Goal: Task Accomplishment & Management: Manage account settings

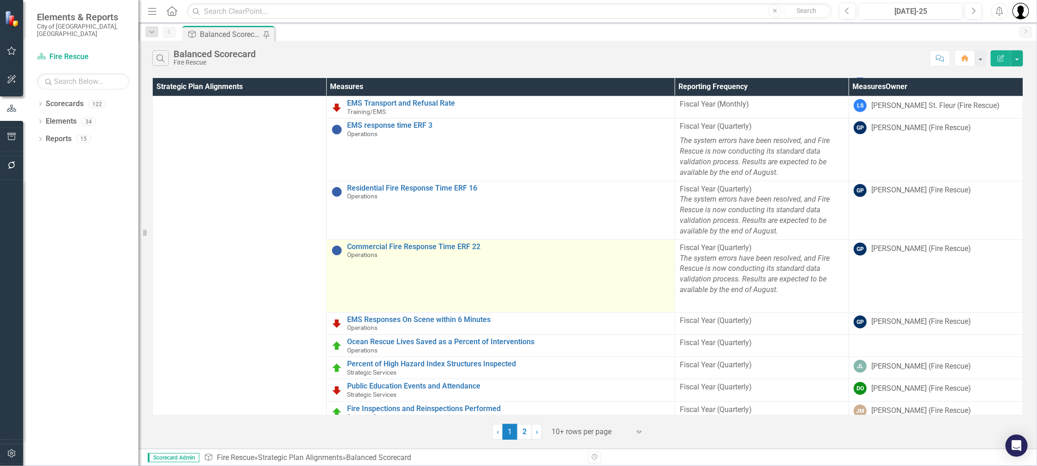
scroll to position [325, 0]
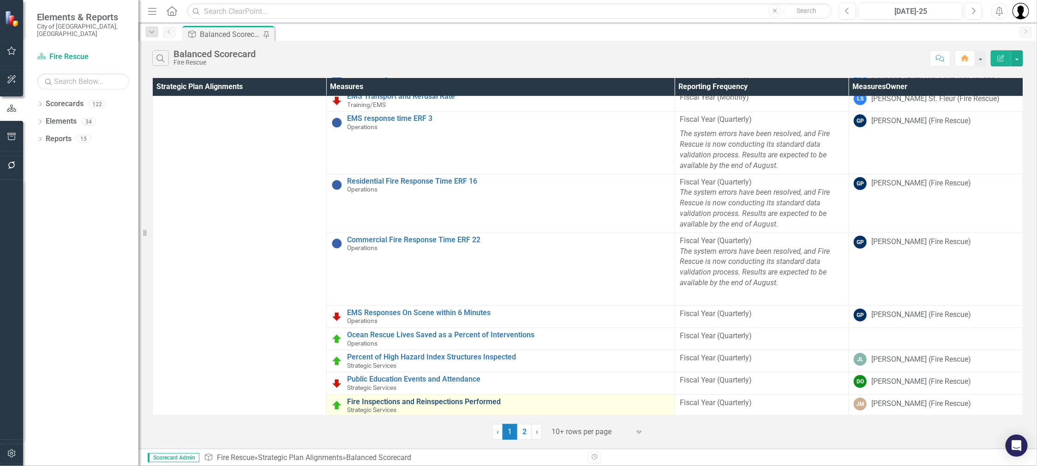
click at [434, 400] on link "Fire Inspections and Reinspections Performed" at bounding box center [508, 402] width 323 height 8
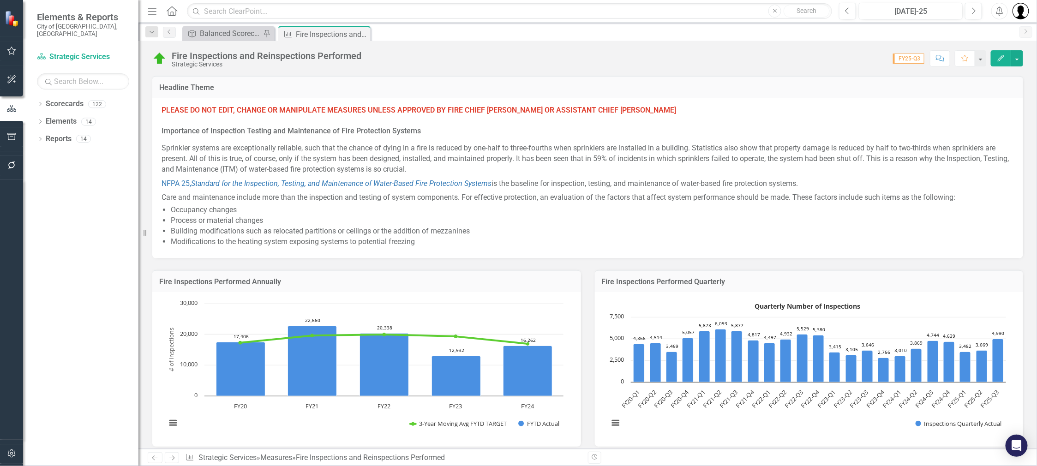
click at [860, 278] on h3 "Fire Inspections Performed Quarterly" at bounding box center [809, 282] width 415 height 8
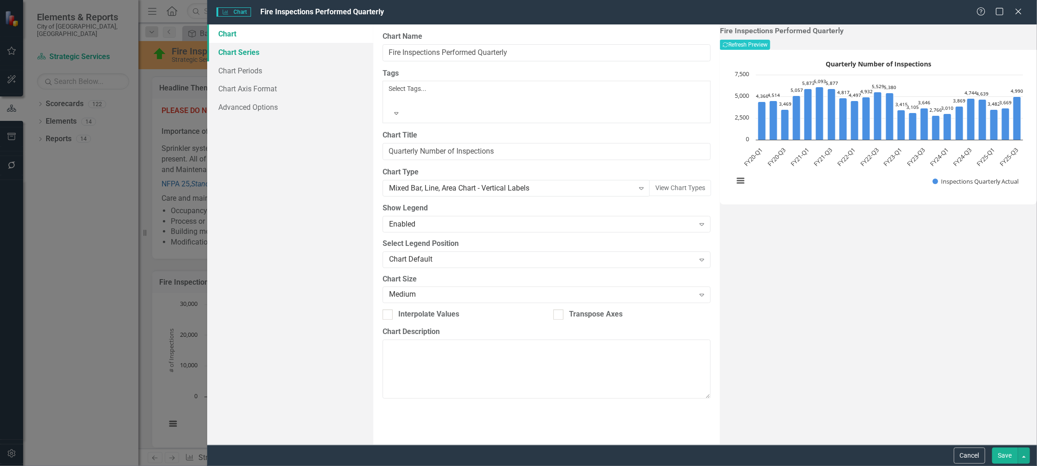
click at [232, 52] on link "Chart Series" at bounding box center [290, 52] width 166 height 18
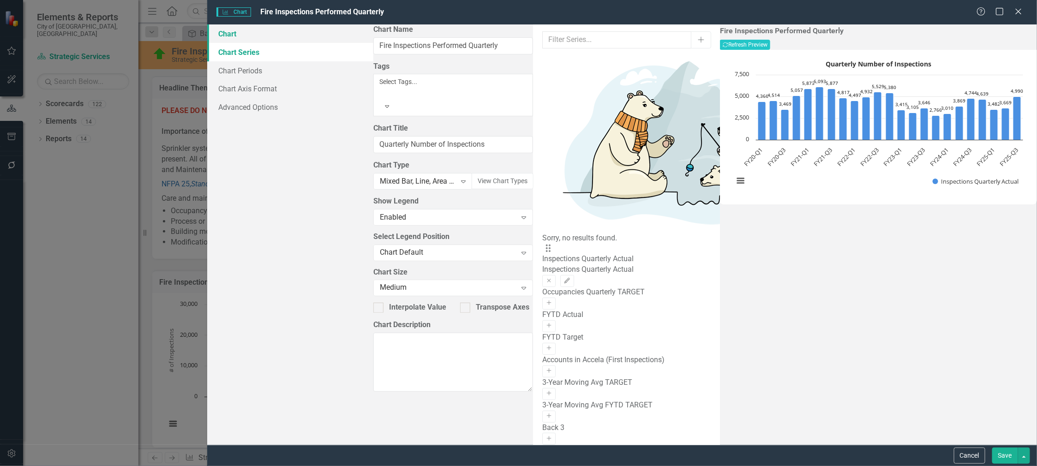
click at [232, 35] on link "Chart" at bounding box center [290, 33] width 166 height 18
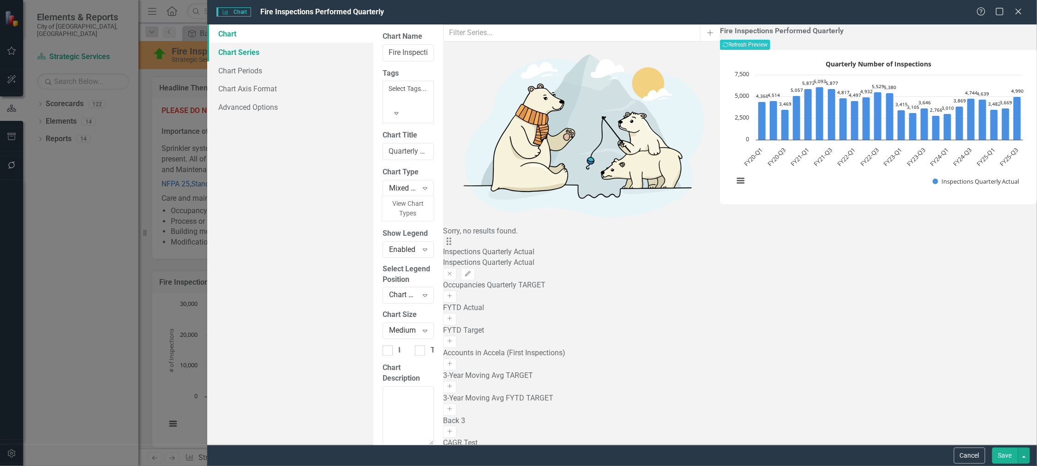
click at [232, 54] on link "Chart Series" at bounding box center [290, 52] width 166 height 18
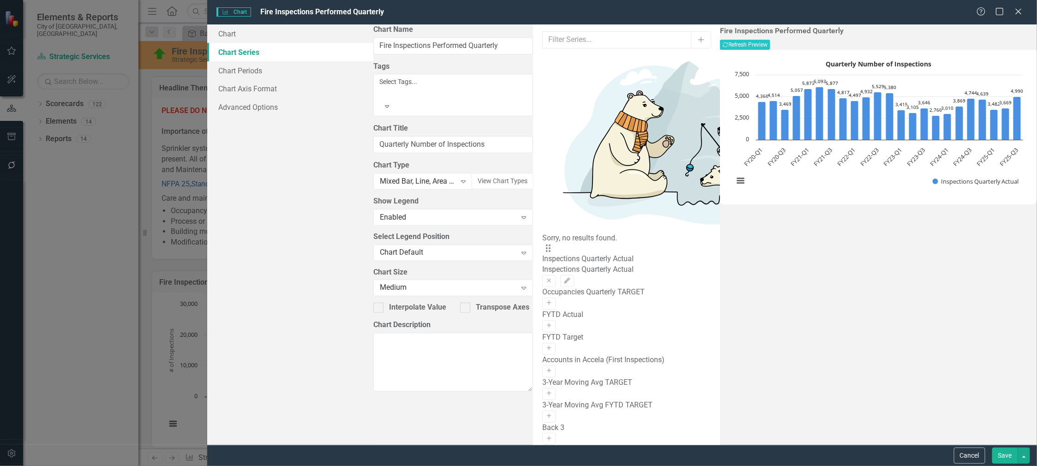
click at [542, 244] on div "Drag Inspections Quarterly Actual Inspections Quarterly Actual Remove Edit" at bounding box center [626, 266] width 168 height 44
click at [570, 278] on icon "Edit" at bounding box center [567, 281] width 7 height 6
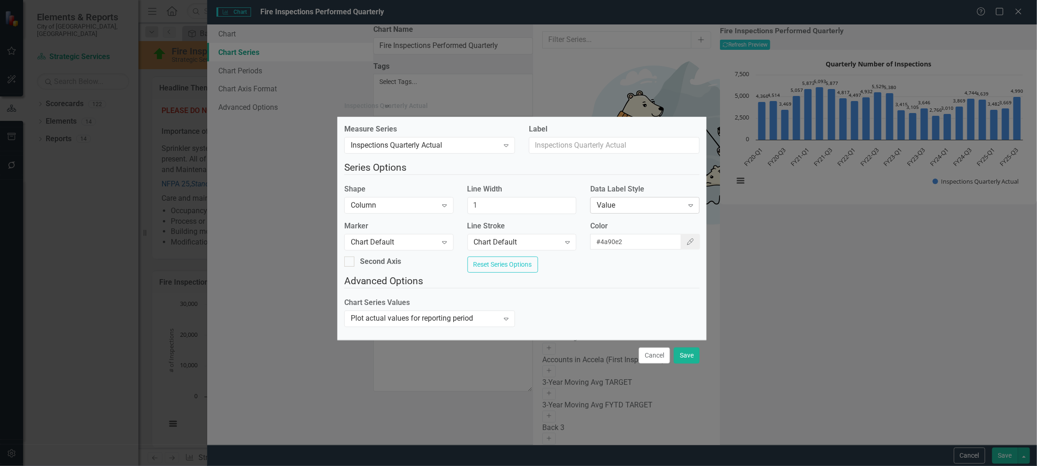
click at [618, 201] on div "Value" at bounding box center [640, 205] width 86 height 11
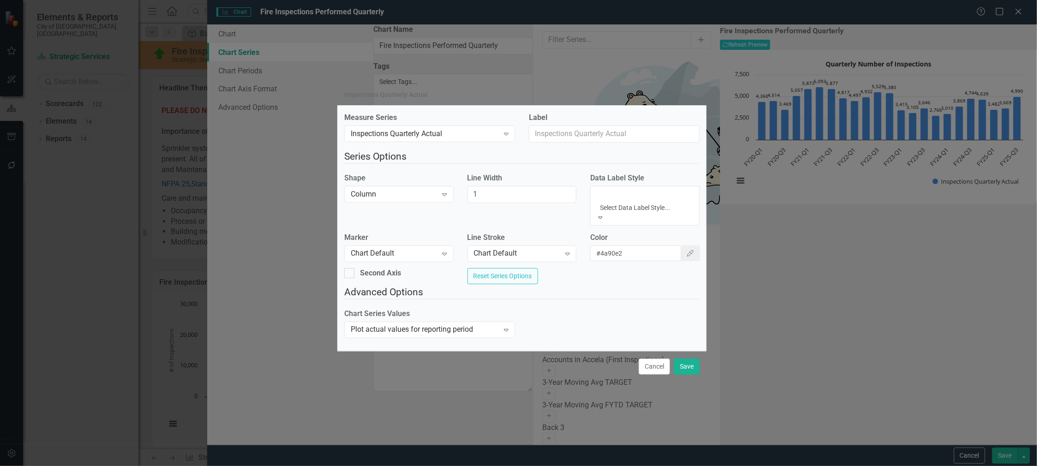
click at [620, 466] on div "Chart Default" at bounding box center [518, 471] width 1037 height 11
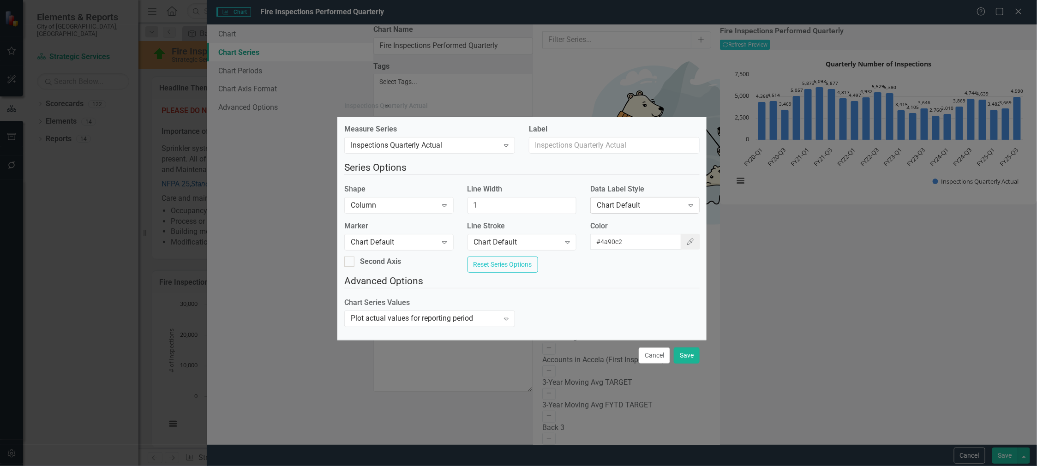
click at [621, 201] on div "Chart Default" at bounding box center [640, 205] width 86 height 11
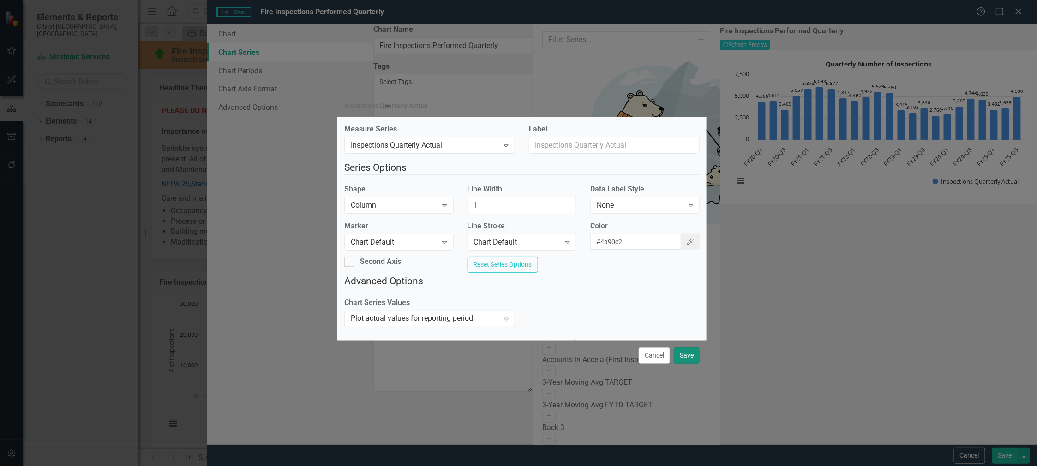
click at [689, 361] on button "Save" at bounding box center [687, 356] width 26 height 16
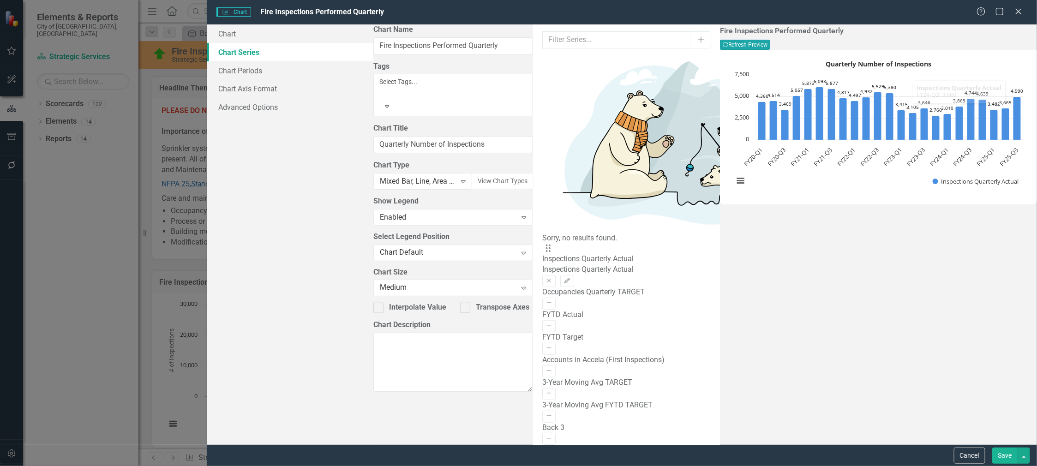
click at [770, 48] on button "Recalculate Refresh Preview" at bounding box center [745, 45] width 50 height 10
click at [1004, 451] on button "Save" at bounding box center [1005, 456] width 26 height 16
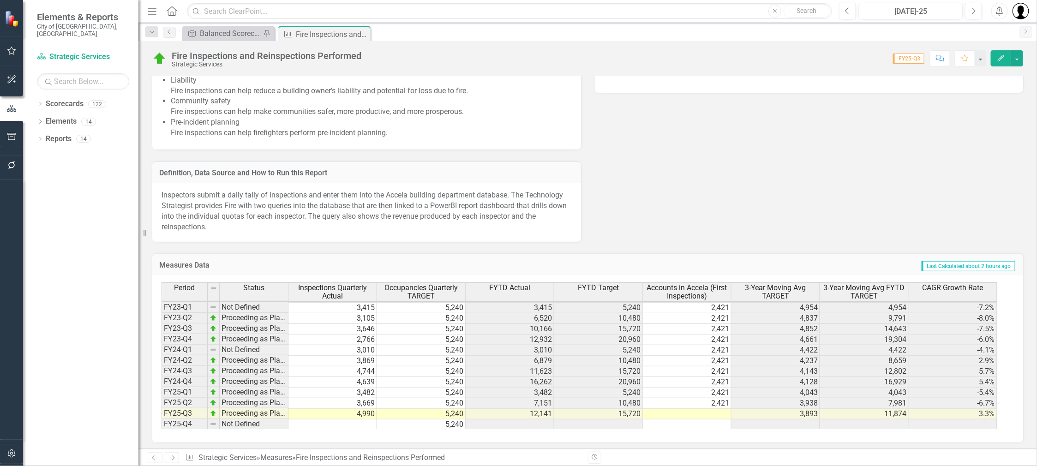
scroll to position [852, 0]
click at [604, 317] on td "10,480" at bounding box center [598, 318] width 89 height 11
click at [693, 337] on td "2,421" at bounding box center [687, 339] width 89 height 11
click at [706, 306] on td "2,421" at bounding box center [687, 307] width 89 height 11
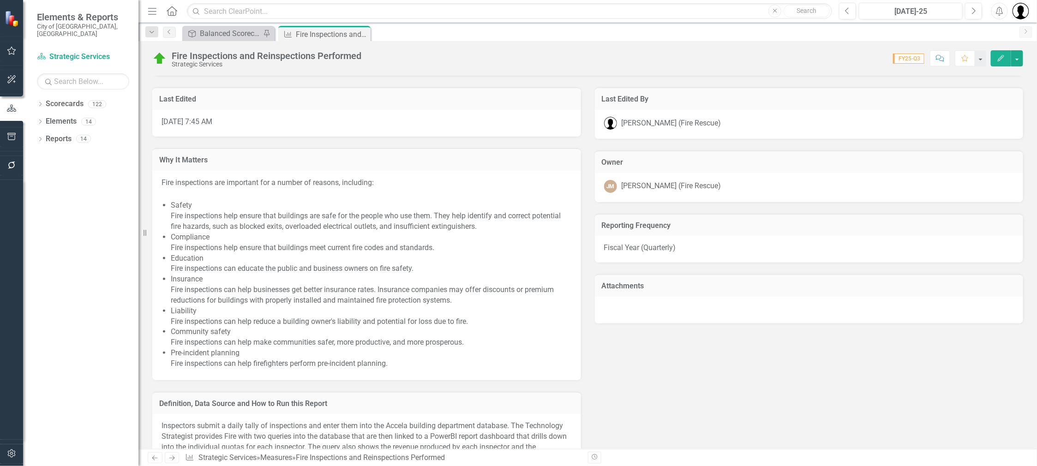
scroll to position [851, 0]
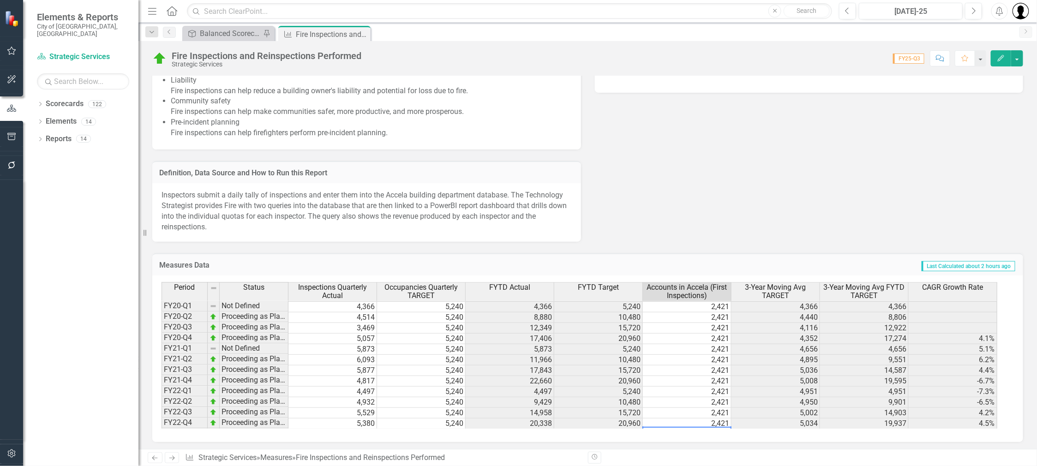
click at [707, 304] on td "2,421" at bounding box center [687, 306] width 89 height 11
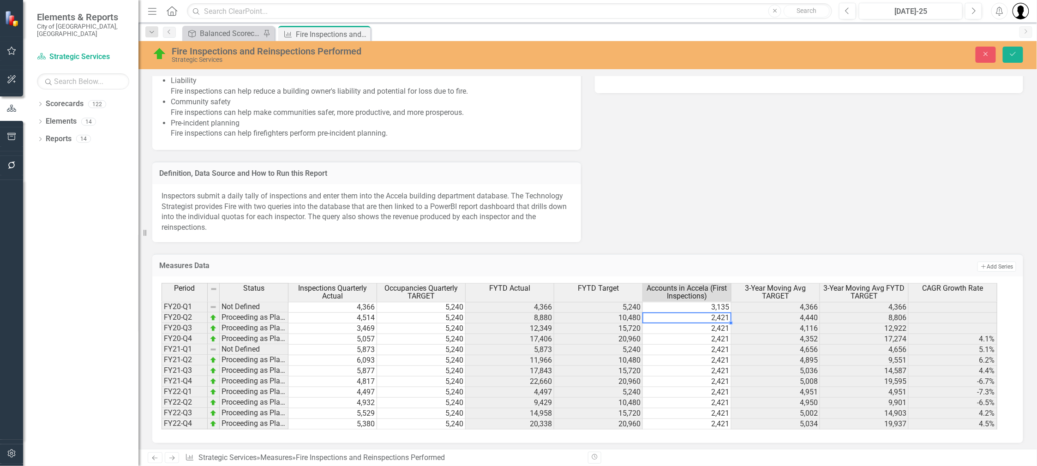
click at [162, 311] on div "Period Status Inspections Quarterly Actual Occupancies Quarterly TARGET FYTD Ac…" at bounding box center [162, 393] width 0 height 221
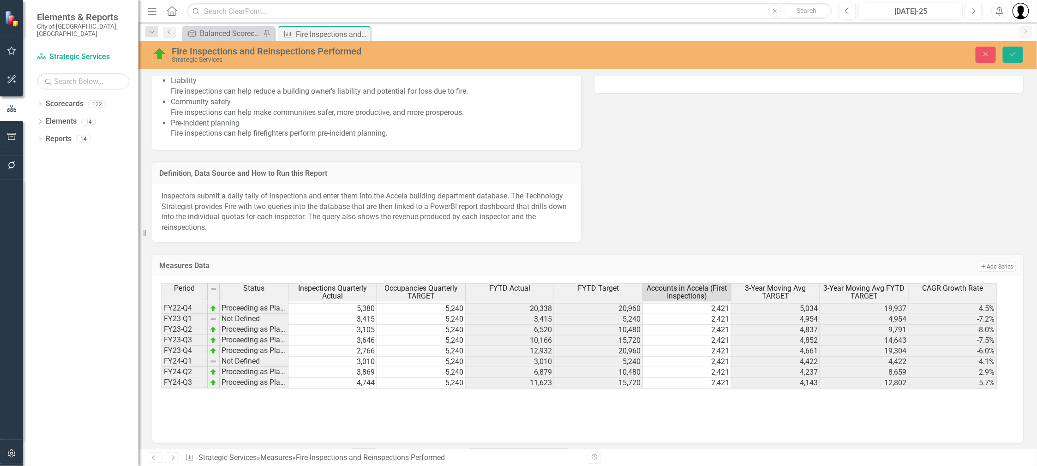
scroll to position [0, 0]
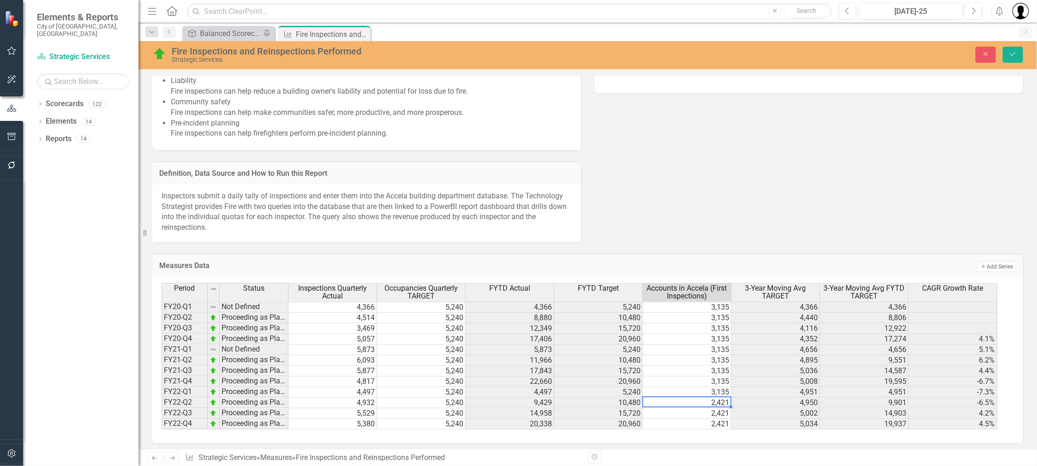
click at [706, 399] on td "2,421" at bounding box center [687, 403] width 89 height 11
type textarea "."
type textarea "3135"
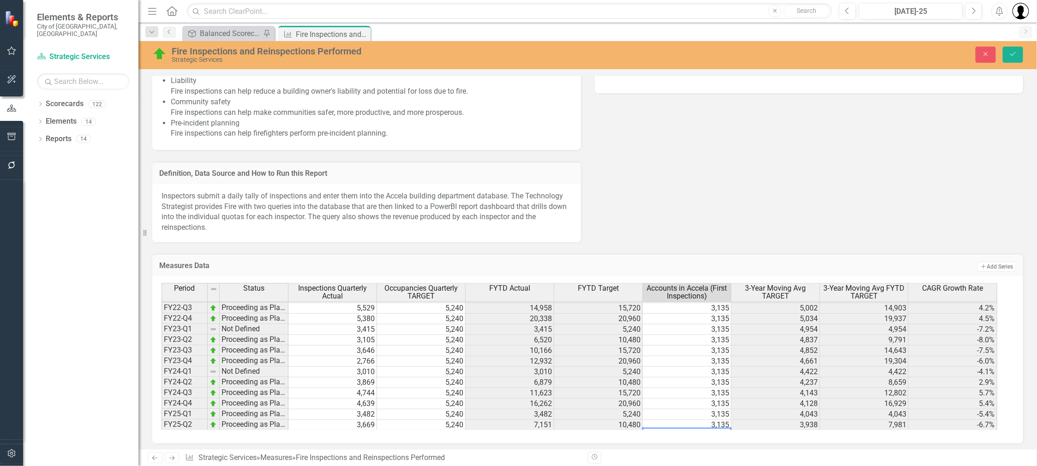
scroll to position [117, 0]
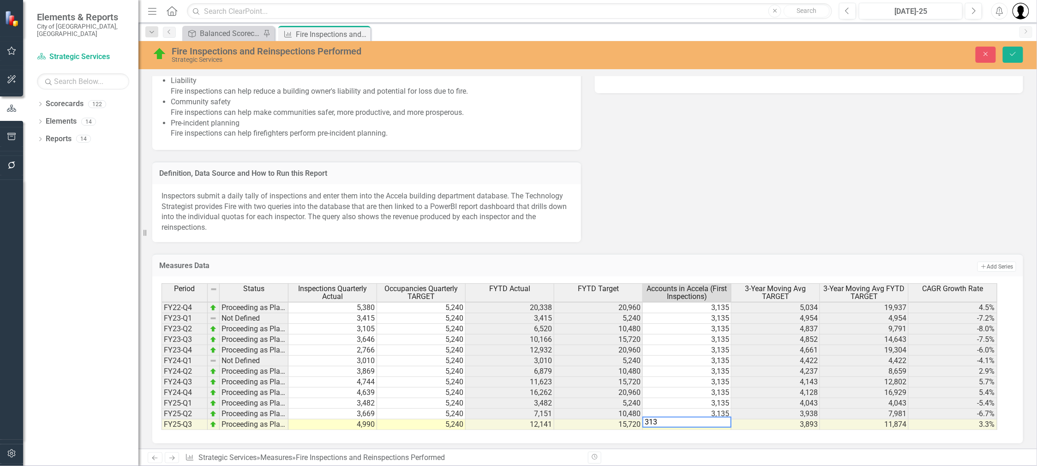
type textarea "3135"
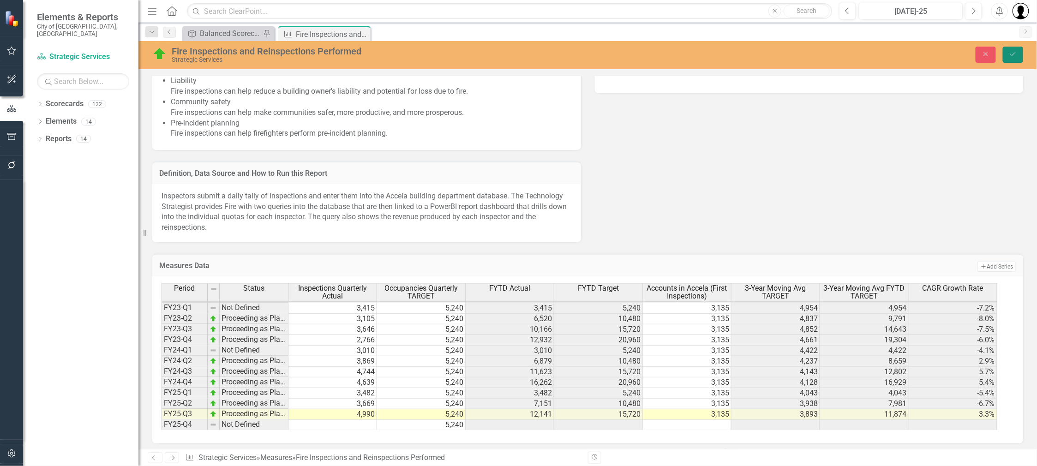
click at [1016, 54] on icon "Save" at bounding box center [1013, 54] width 8 height 6
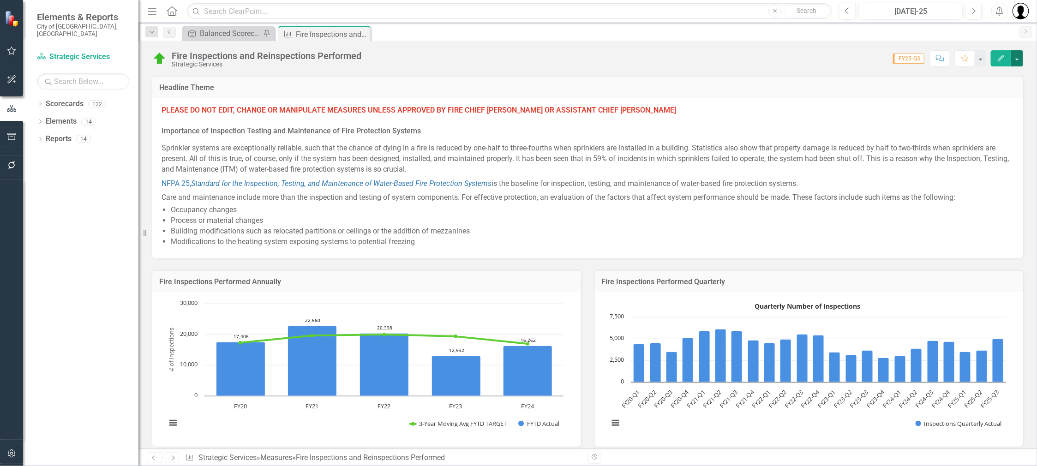
click at [1019, 54] on button "button" at bounding box center [1017, 58] width 12 height 16
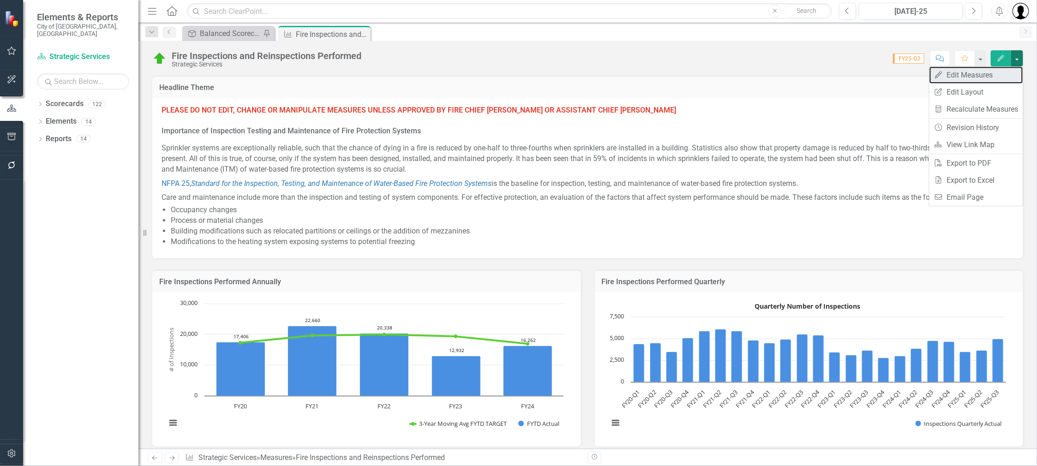
click at [989, 70] on link "Edit Edit Measures" at bounding box center [977, 74] width 94 height 17
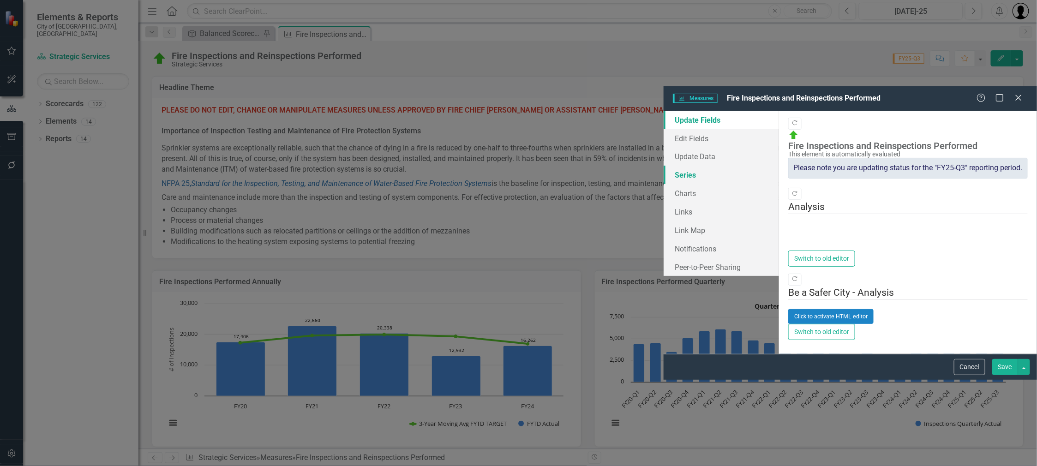
click at [664, 166] on link "Series" at bounding box center [721, 175] width 115 height 18
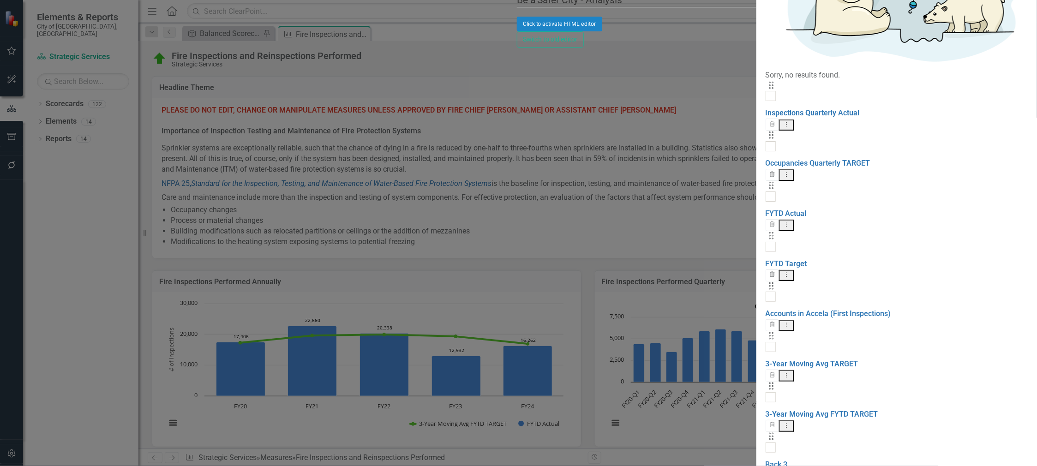
checkbox input "false"
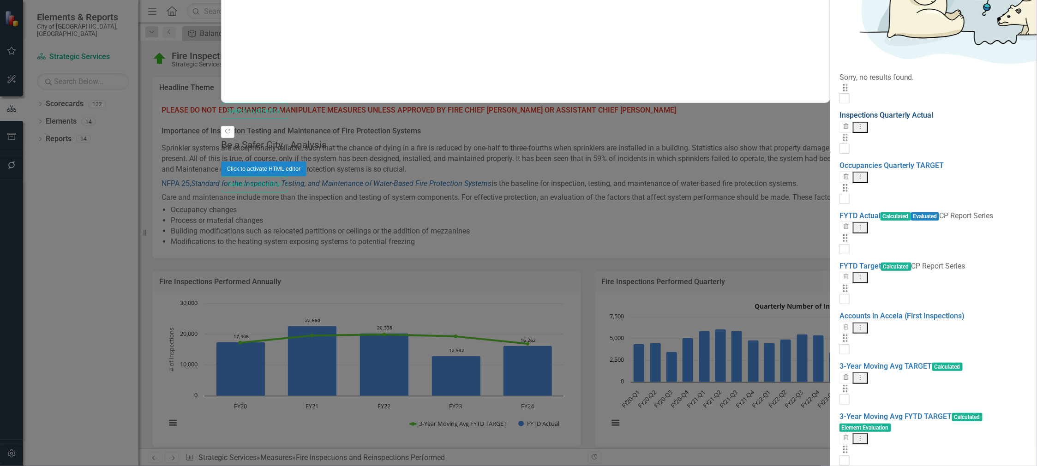
scroll to position [0, 0]
click at [840, 312] on link "Accounts in Accela (First Inspections)" at bounding box center [903, 316] width 126 height 9
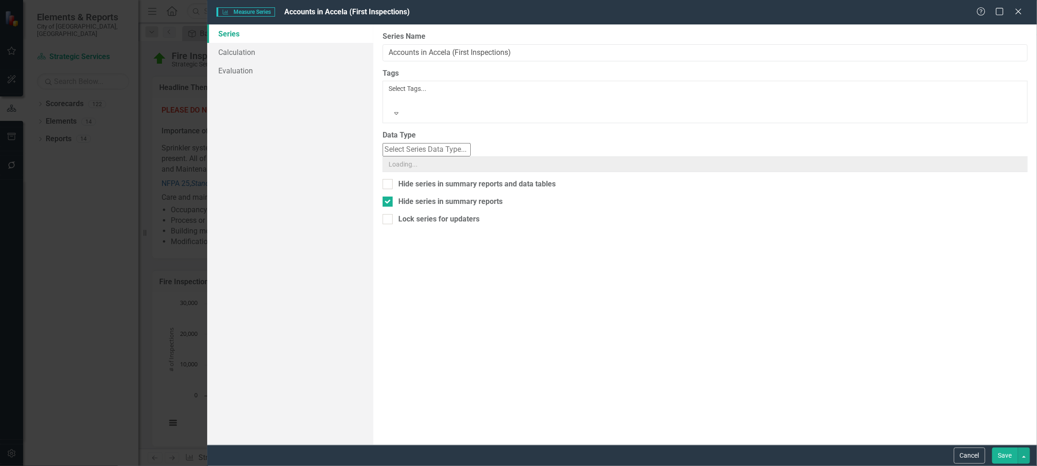
click at [390, 216] on div "Measure Series Measure Series Accounts in Accela (First Inspections) Help Maxim…" at bounding box center [518, 233] width 1037 height 466
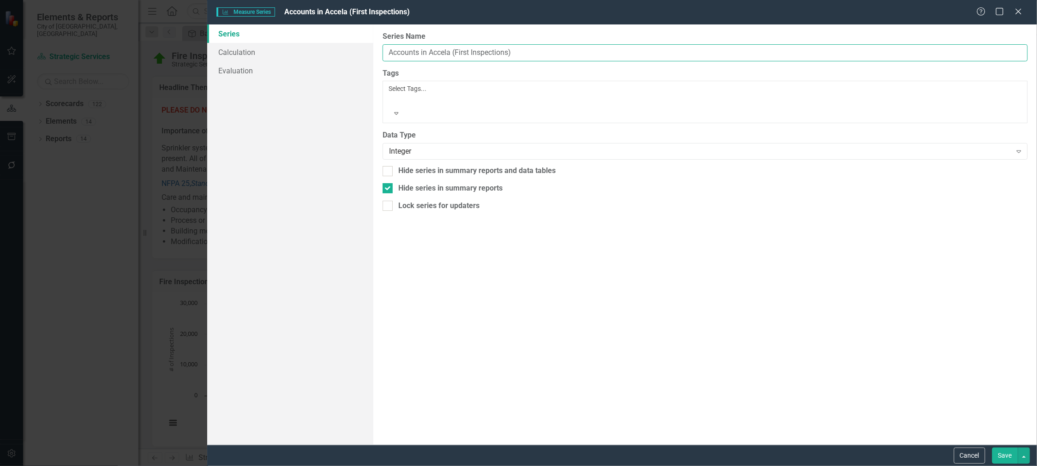
click at [468, 51] on input "Accounts in Accela (First Inspections)" at bounding box center [705, 52] width 645 height 17
type input "Accounts in Accela (Annual Inspections)"
click at [1003, 452] on button "Save" at bounding box center [1005, 456] width 26 height 16
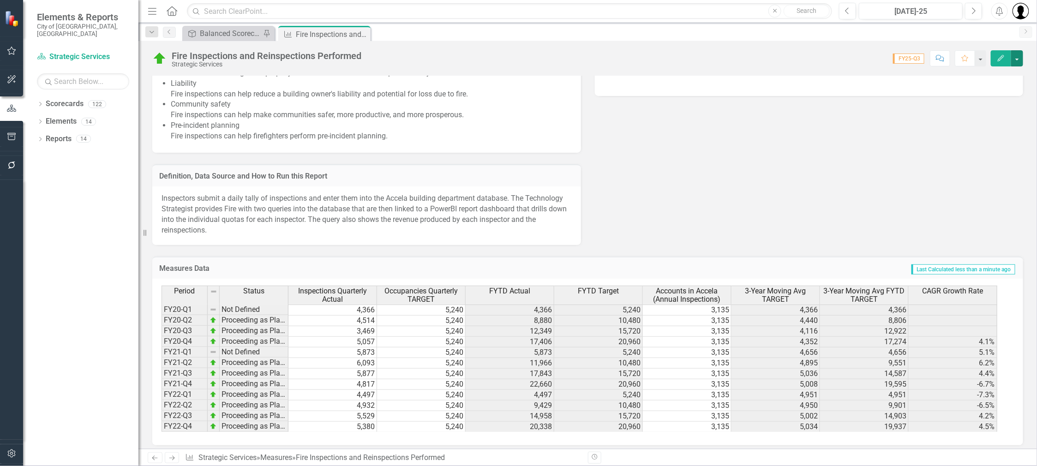
scroll to position [851, 0]
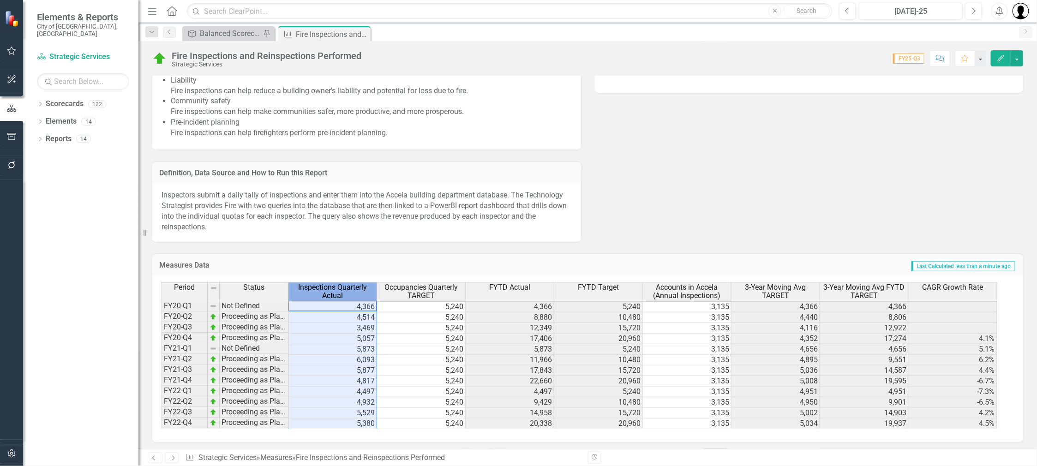
click at [322, 288] on span "Inspections Quarterly Actual" at bounding box center [332, 292] width 84 height 16
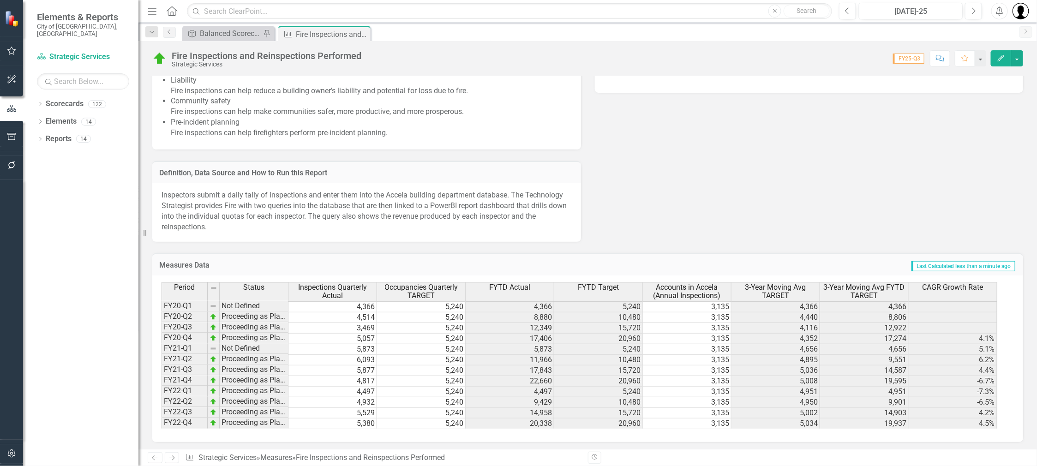
click at [376, 265] on h3 "Measures Data" at bounding box center [298, 265] width 278 height 8
click at [1020, 59] on button "button" at bounding box center [1017, 58] width 12 height 16
click at [972, 78] on link "Edit Edit Measures" at bounding box center [977, 74] width 94 height 17
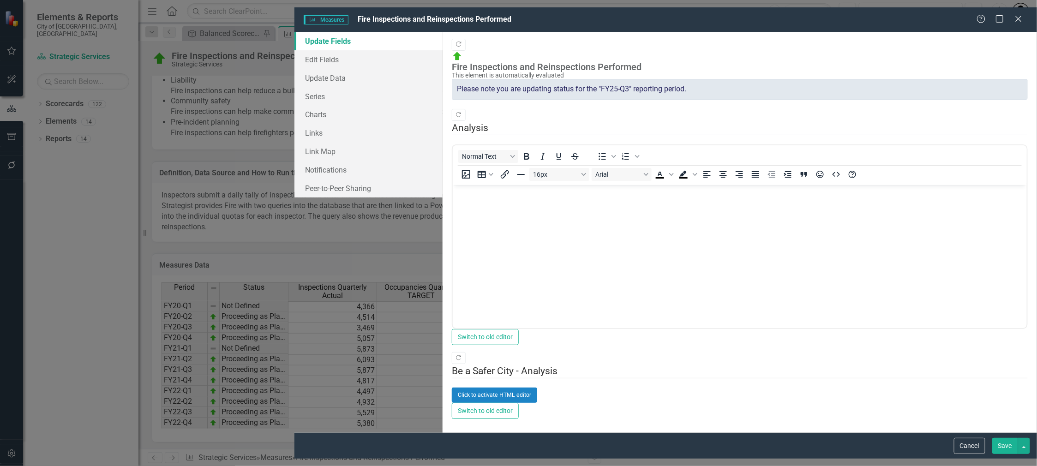
scroll to position [0, 0]
click at [294, 87] on link "Series" at bounding box center [368, 96] width 149 height 18
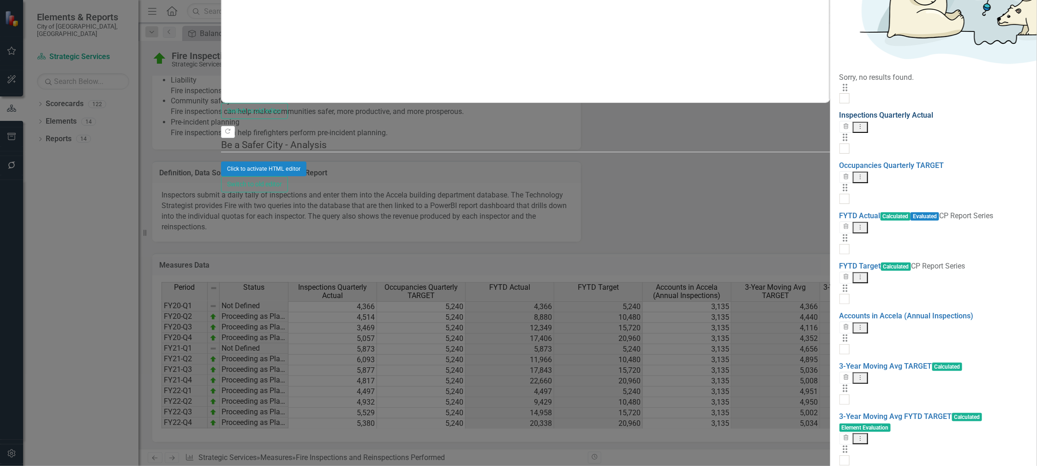
click at [840, 111] on link "Inspections Quarterly Actual" at bounding box center [887, 115] width 94 height 9
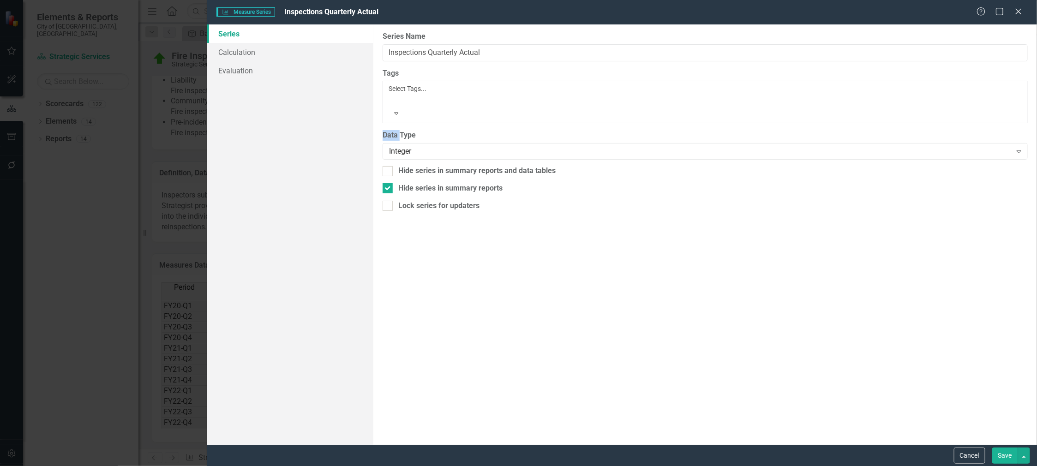
click at [385, 105] on div "Measure Series Measure Series Inspections Quarterly Actual Help Maximize Close …" at bounding box center [518, 233] width 1037 height 466
click at [438, 48] on input "Inspections Quarterly Actual" at bounding box center [705, 52] width 645 height 17
click at [458, 51] on input "Inspections Actual" at bounding box center [705, 52] width 645 height 17
click at [429, 51] on input "Inspections Actual" at bounding box center [705, 52] width 645 height 17
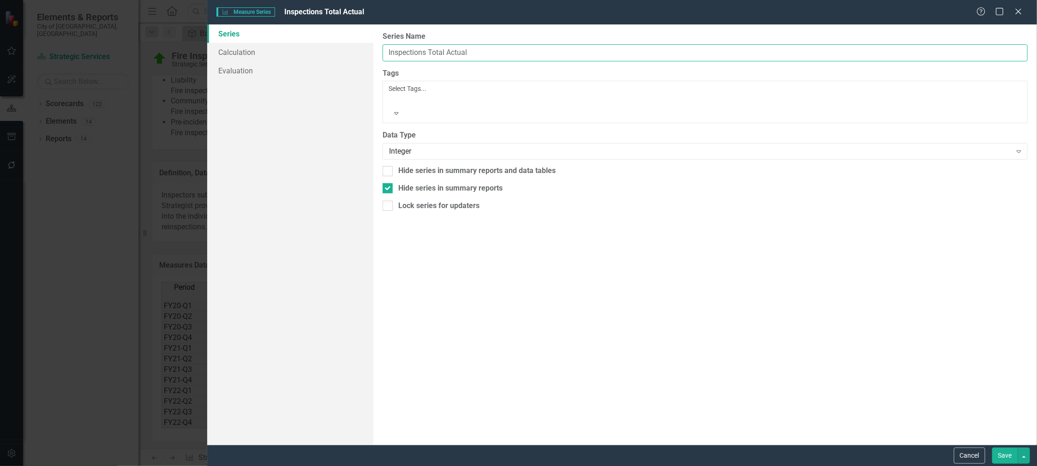
click at [432, 52] on input "Inspections Total Actual" at bounding box center [705, 52] width 645 height 17
type input "Inspections All Actual"
click at [1006, 455] on button "Save" at bounding box center [1005, 456] width 26 height 16
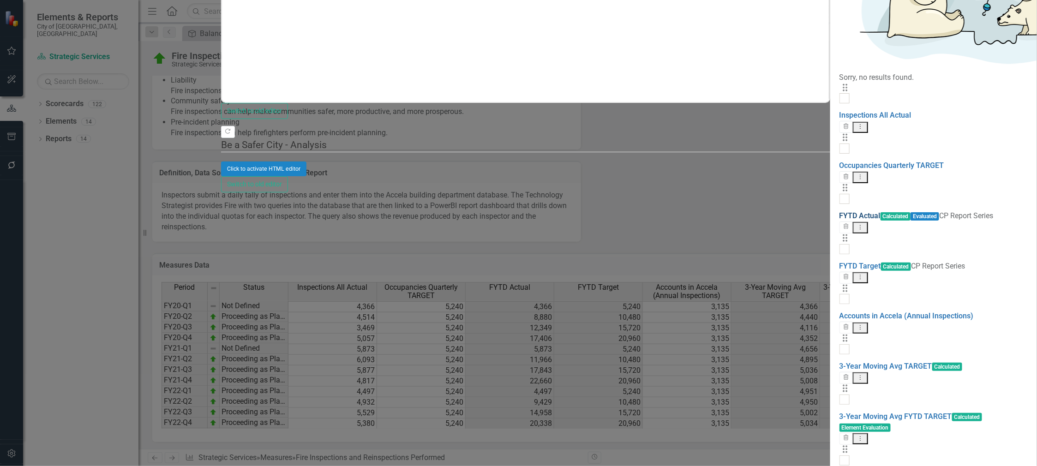
click at [840, 211] on link "FYTD Actual" at bounding box center [860, 215] width 41 height 9
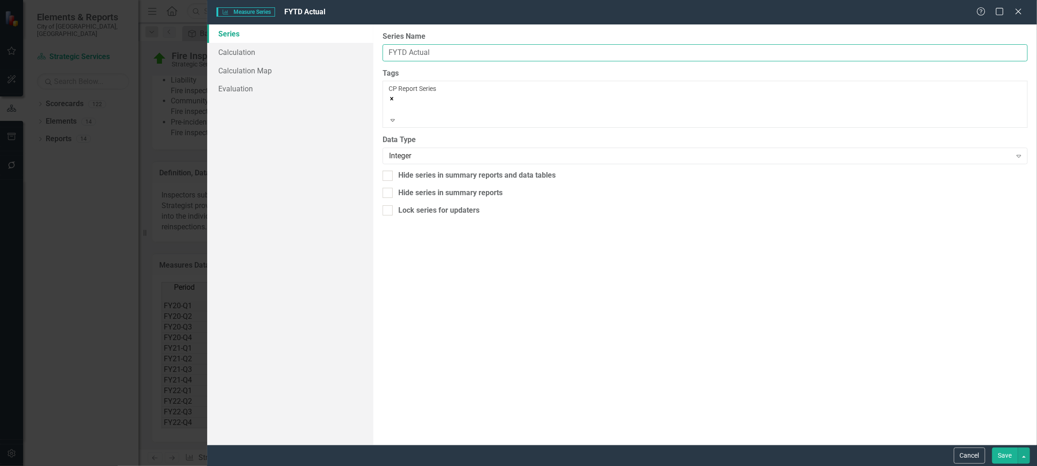
click at [408, 53] on input "FYTD Actual" at bounding box center [705, 52] width 645 height 17
type input "FYTD All Inspections Actual"
click at [1001, 455] on button "Save" at bounding box center [1005, 456] width 26 height 16
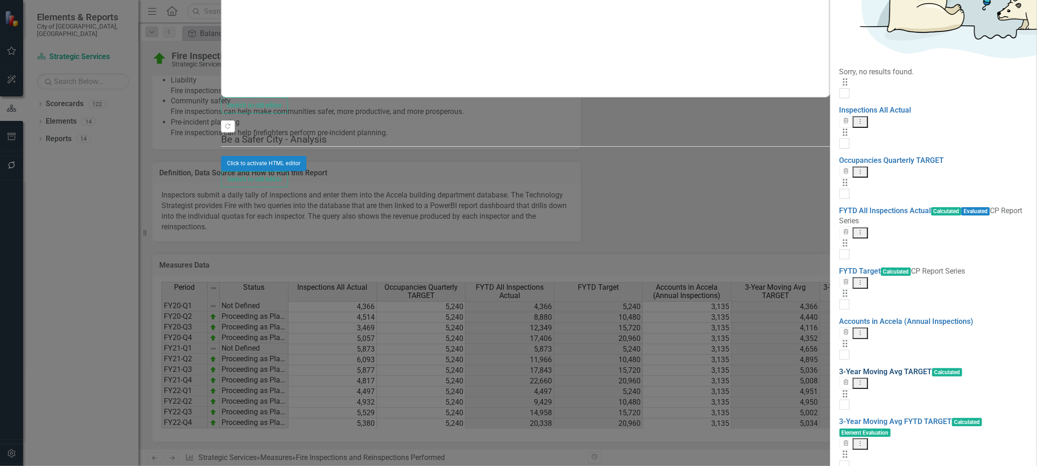
click at [840, 367] on link "3-Year Moving Avg TARGET" at bounding box center [886, 371] width 93 height 9
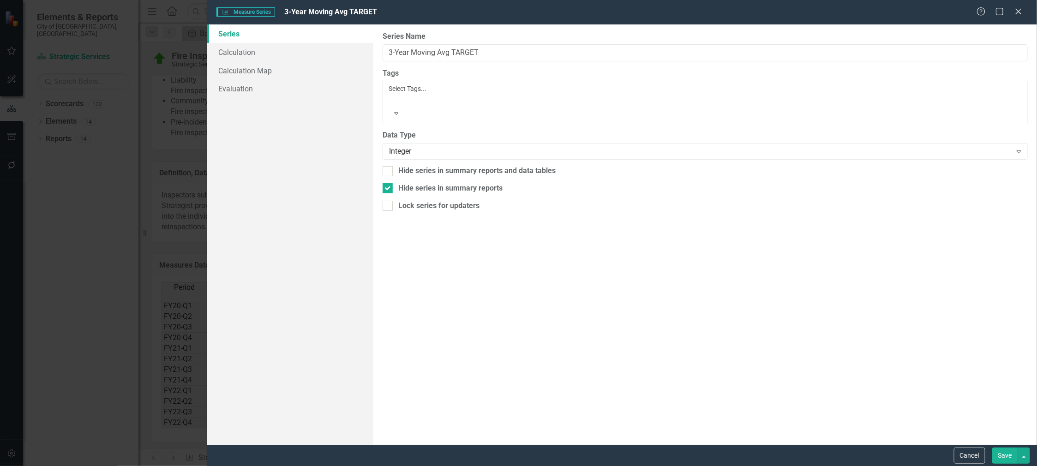
click at [377, 246] on div "Measure Series Measure Series 3-Year Moving Avg TARGET Help Maximize Close Seri…" at bounding box center [518, 233] width 1037 height 466
click at [489, 51] on input "3-Year Moving Avg TARGET" at bounding box center [705, 52] width 645 height 17
type input "3-Year Moving Avg TARGET (All)"
click at [1002, 453] on button "Save" at bounding box center [1005, 456] width 26 height 16
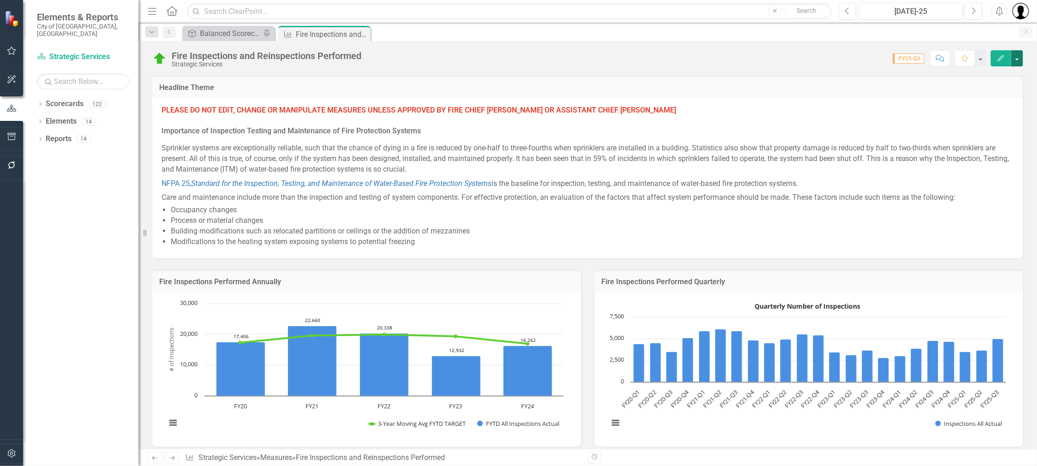
click at [1015, 57] on button "button" at bounding box center [1017, 58] width 12 height 16
click at [973, 92] on link "Edit Report Edit Layout" at bounding box center [977, 92] width 94 height 17
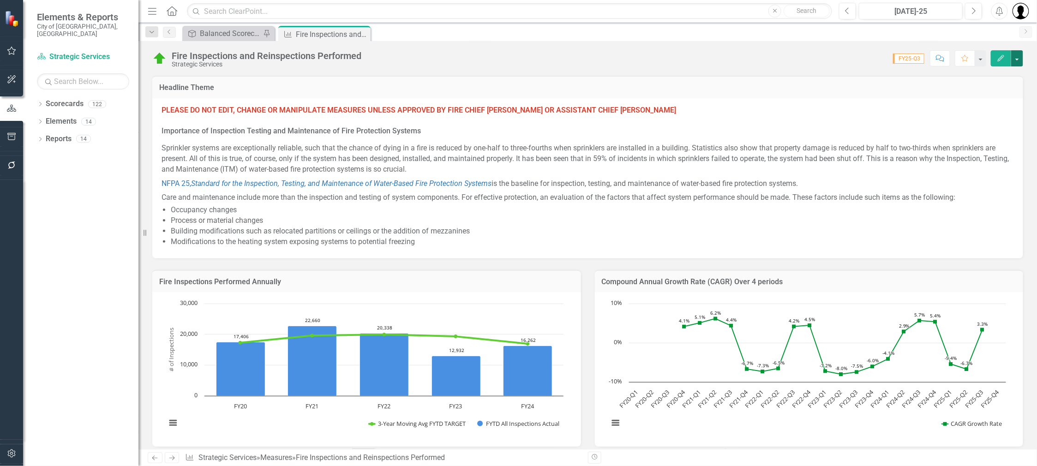
click at [1022, 60] on button "button" at bounding box center [1017, 58] width 12 height 16
click at [630, 217] on li "Process or material changes" at bounding box center [592, 221] width 843 height 11
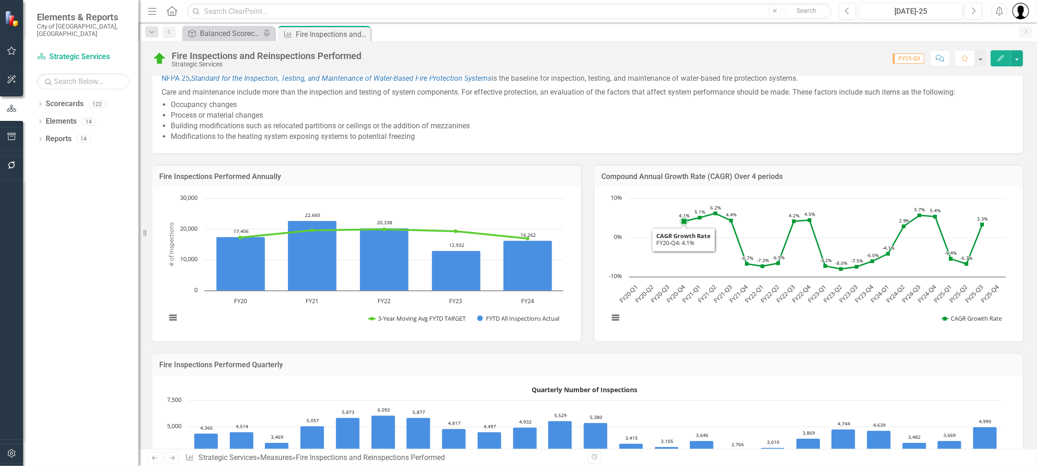
scroll to position [115, 0]
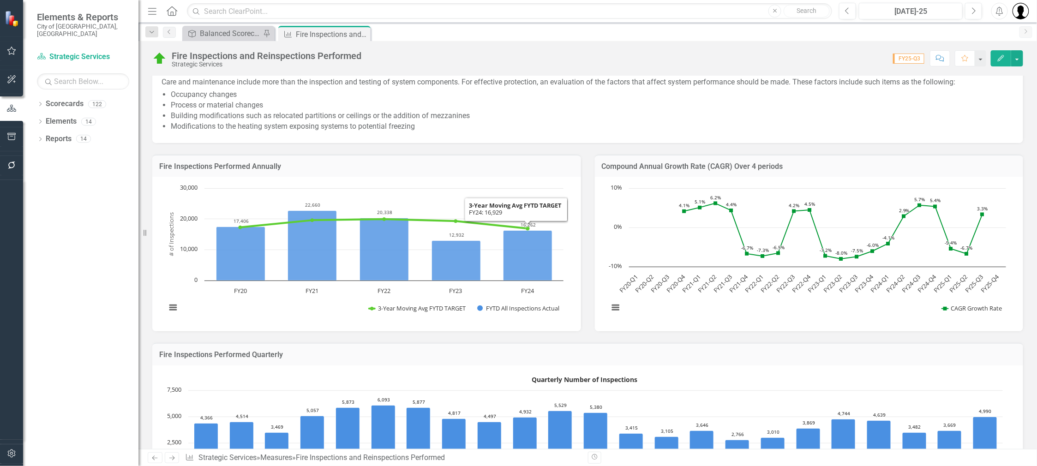
click at [498, 168] on h3 "Fire Inspections Performed Annually" at bounding box center [366, 166] width 415 height 8
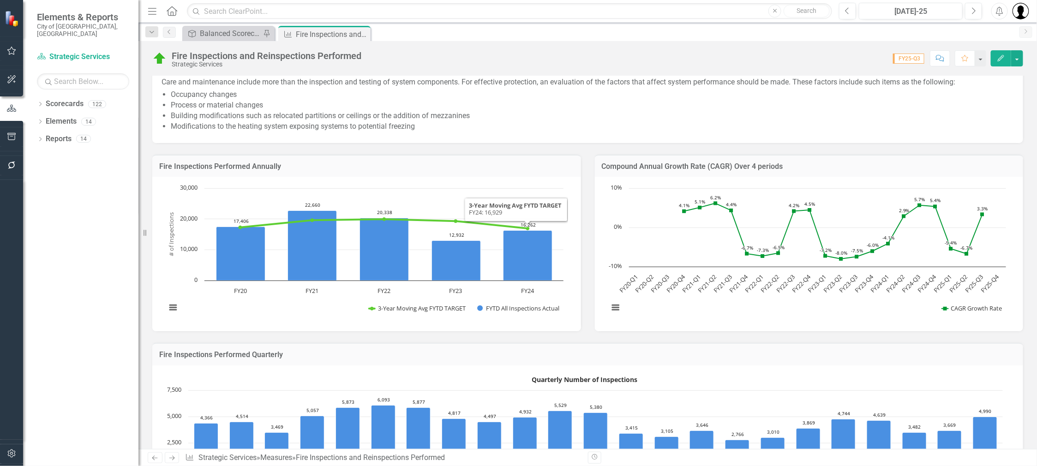
click at [498, 168] on h3 "Fire Inspections Performed Annually" at bounding box center [366, 166] width 415 height 8
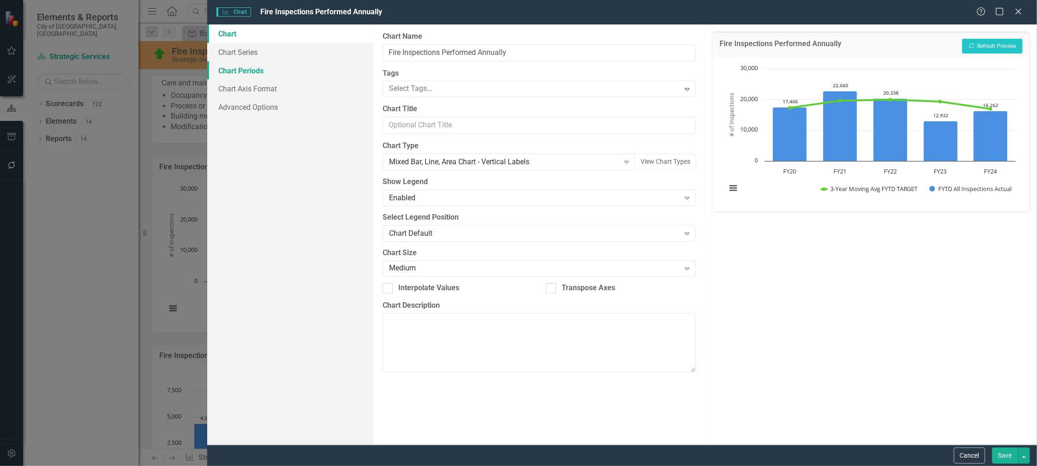
click at [244, 70] on link "Chart Periods" at bounding box center [290, 70] width 166 height 18
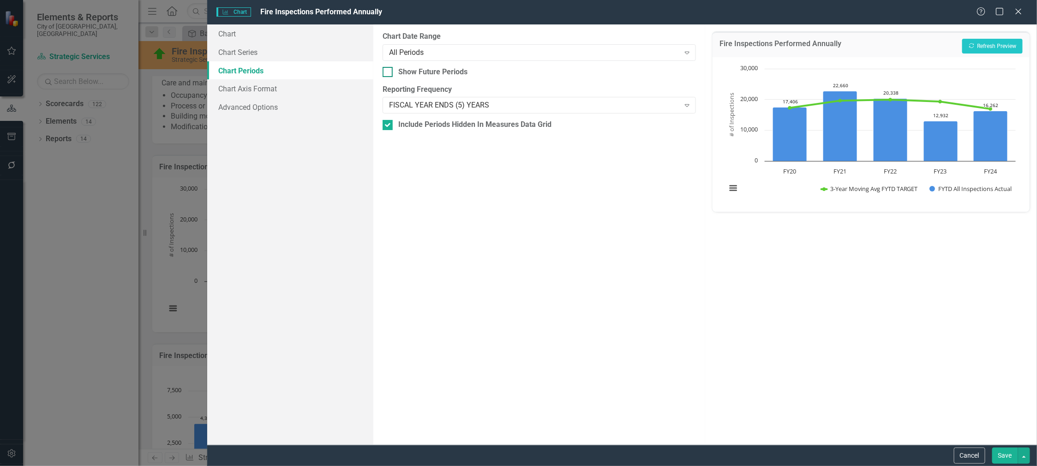
click at [384, 76] on div at bounding box center [388, 72] width 10 height 10
click at [384, 73] on input "Show Future Periods" at bounding box center [386, 70] width 6 height 6
checkbox input "true"
click at [999, 45] on button "Recalculate Refresh Preview" at bounding box center [992, 46] width 60 height 15
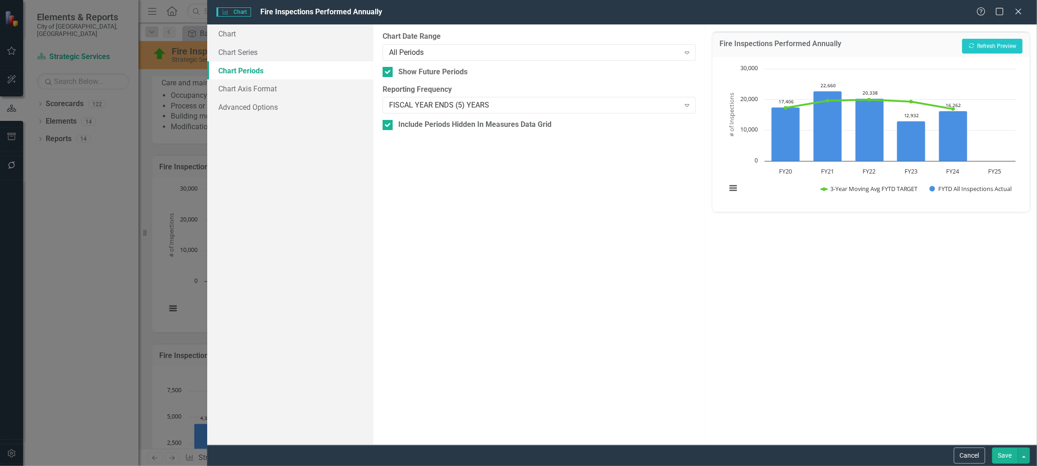
click at [1004, 454] on button "Save" at bounding box center [1005, 456] width 26 height 16
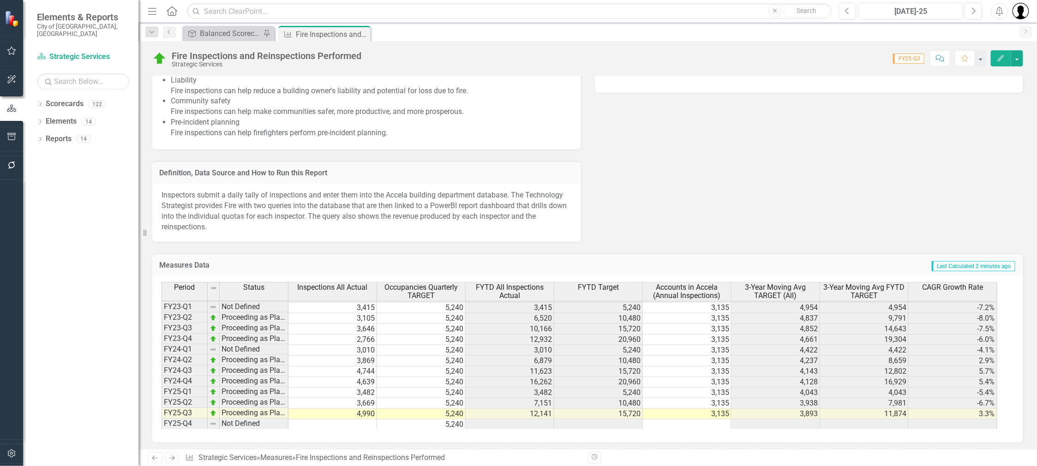
scroll to position [852, 0]
click at [541, 410] on td "12,141" at bounding box center [510, 413] width 89 height 11
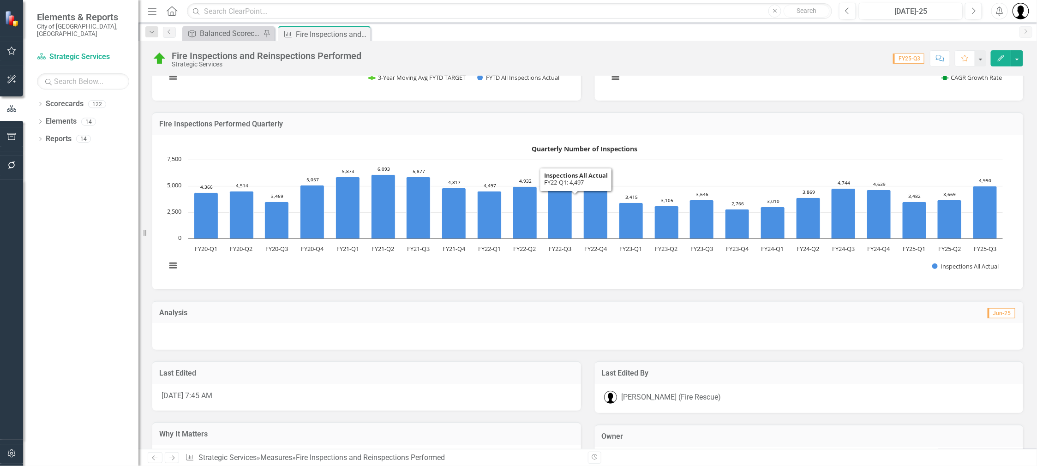
scroll to position [0, 0]
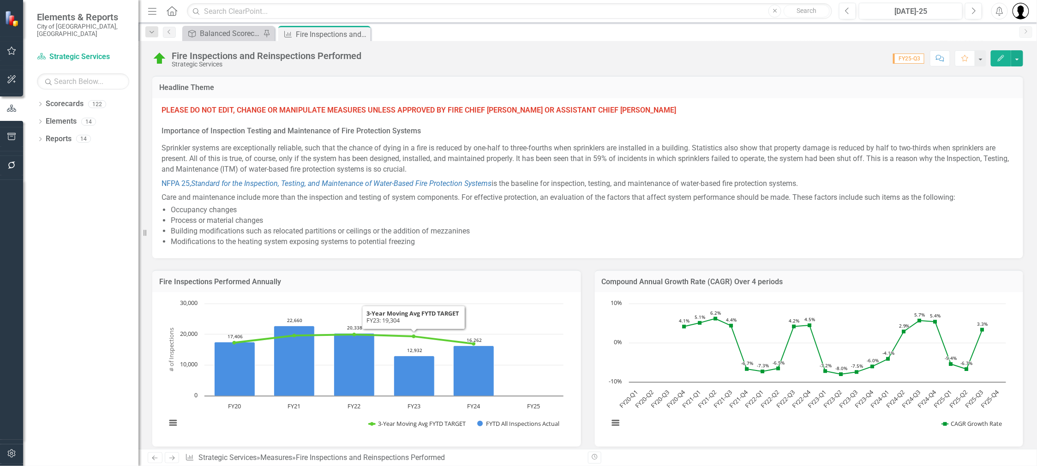
click at [338, 288] on div "Fire Inspections Performed Annually" at bounding box center [366, 281] width 429 height 23
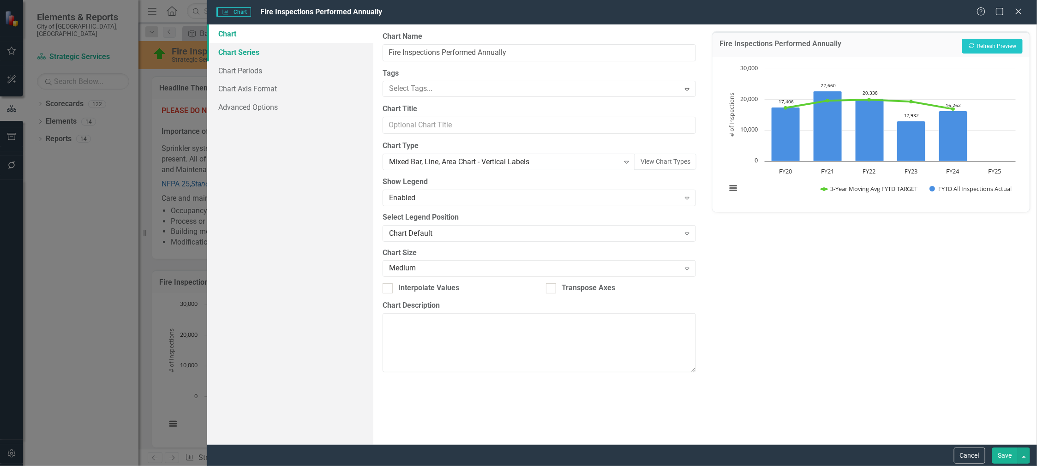
click at [253, 54] on link "Chart Series" at bounding box center [290, 52] width 166 height 18
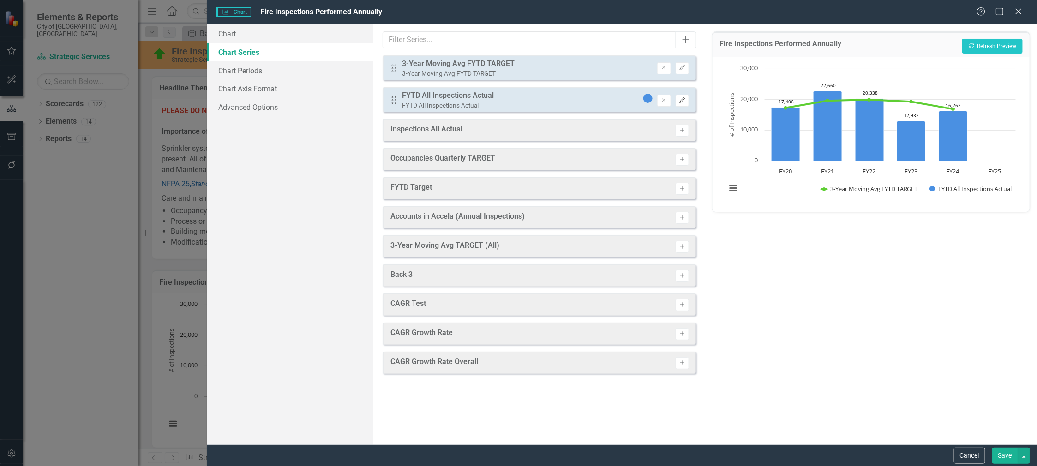
click at [684, 102] on icon "Edit" at bounding box center [682, 101] width 7 height 6
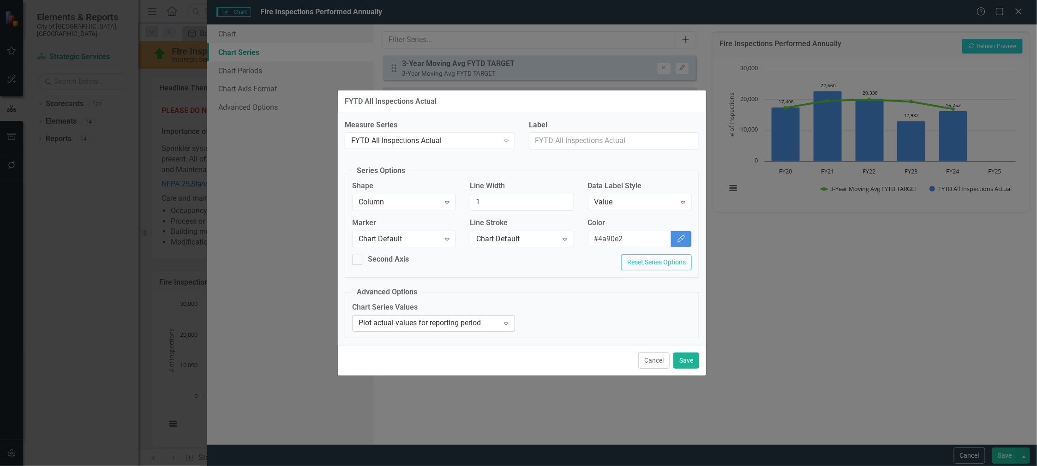
click at [466, 328] on div "Plot actual values for reporting period" at bounding box center [429, 323] width 140 height 11
click at [505, 355] on div "Cancel Save" at bounding box center [522, 361] width 368 height 30
click at [657, 361] on button "Cancel" at bounding box center [653, 361] width 31 height 16
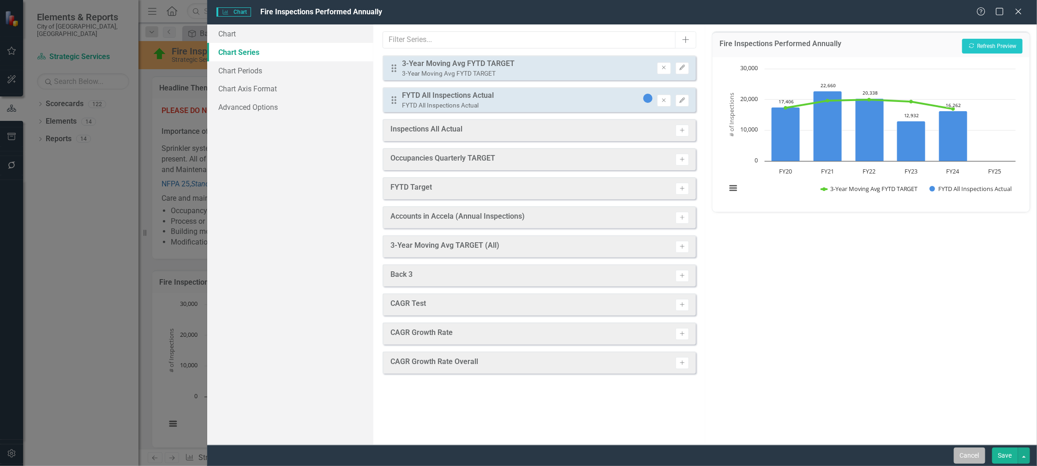
click at [971, 459] on button "Cancel" at bounding box center [969, 456] width 31 height 16
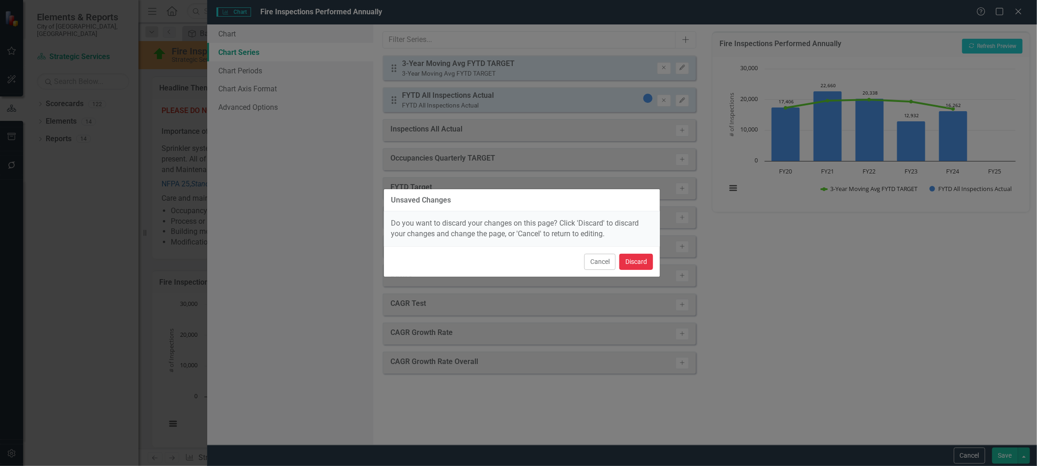
click at [648, 260] on button "Discard" at bounding box center [636, 262] width 34 height 16
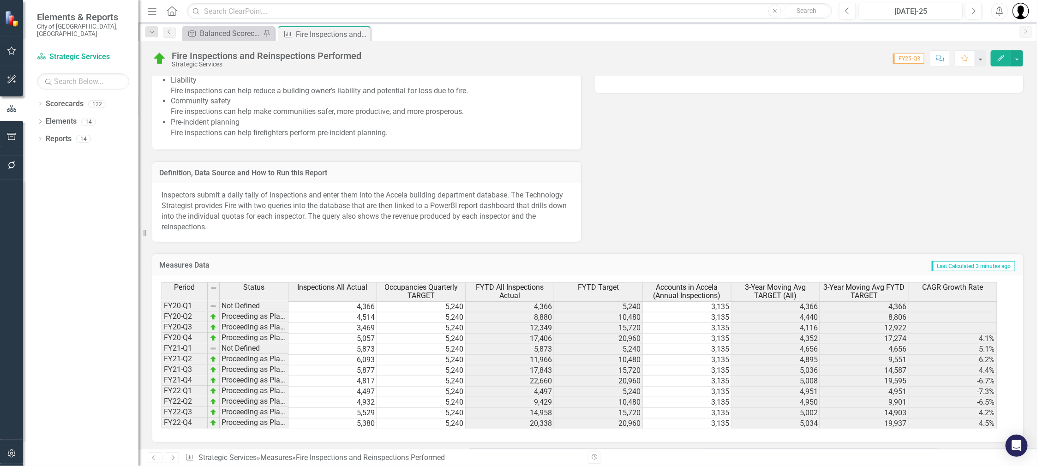
scroll to position [127, 0]
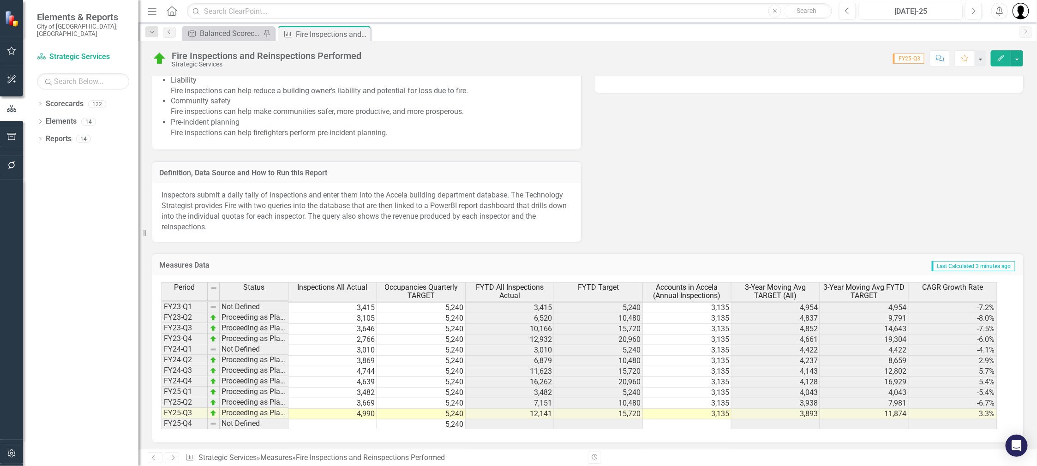
click at [538, 410] on td "12,141" at bounding box center [510, 414] width 89 height 11
click at [364, 423] on td at bounding box center [332, 425] width 89 height 11
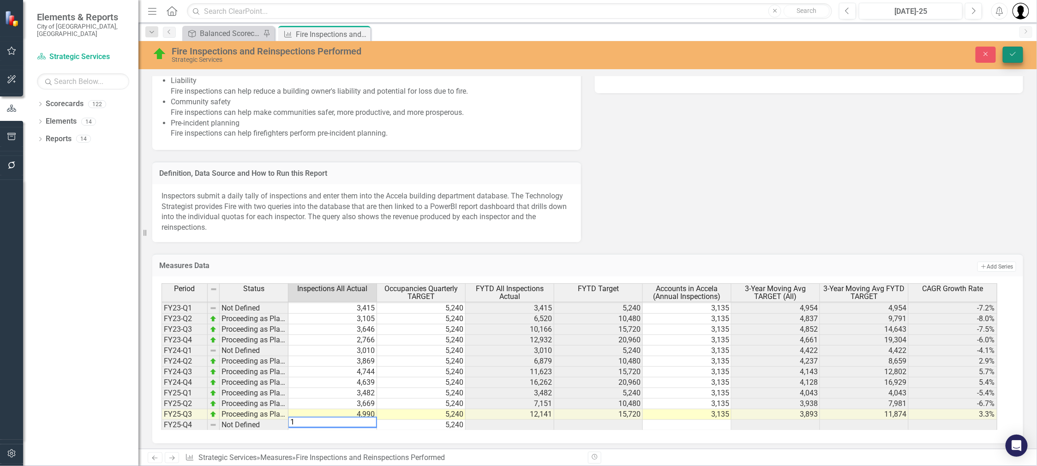
type textarea "1"
click at [1011, 56] on icon "Save" at bounding box center [1013, 54] width 8 height 6
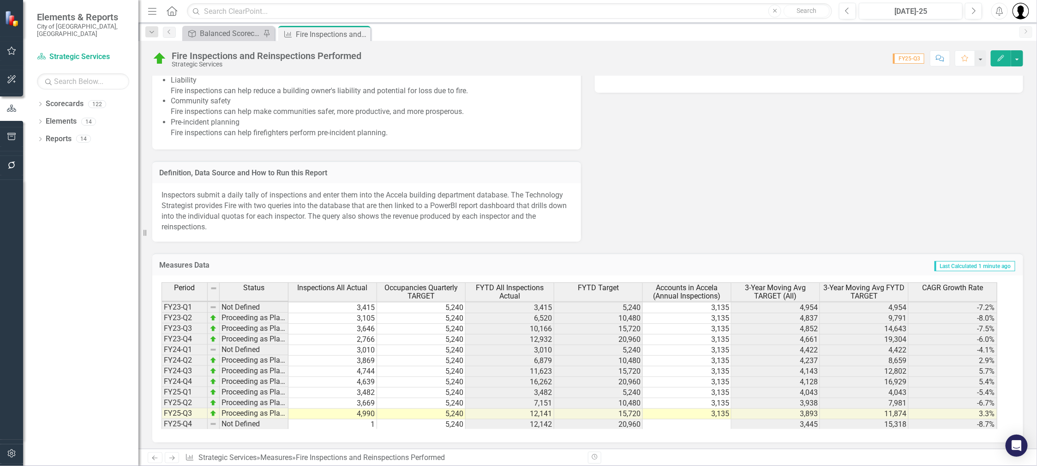
scroll to position [852, 0]
click at [365, 420] on td "1" at bounding box center [332, 424] width 89 height 11
type textarea "1"
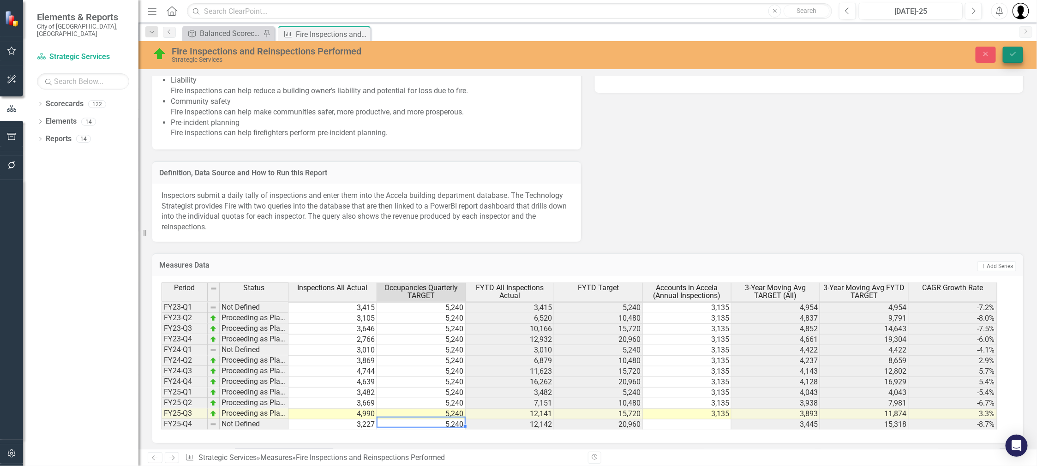
type textarea "5240"
click at [1012, 51] on icon "Save" at bounding box center [1013, 54] width 8 height 6
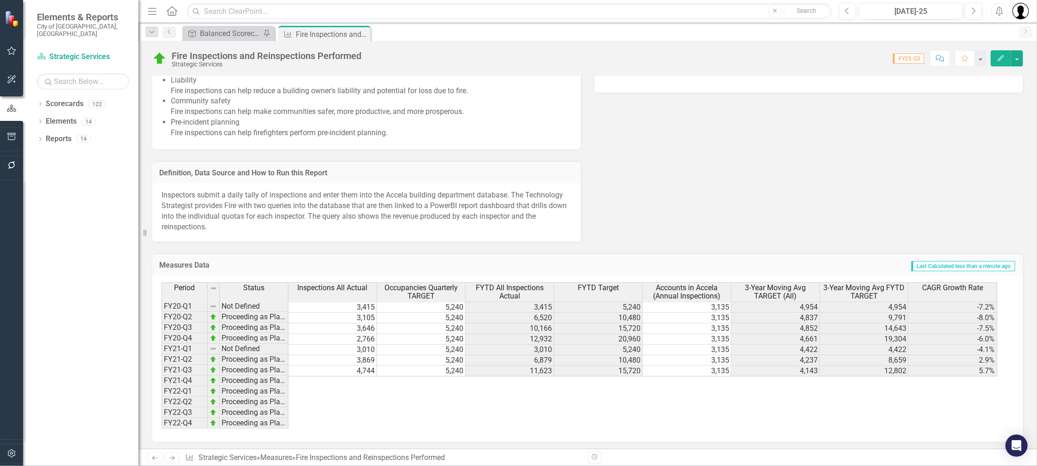
scroll to position [127, 0]
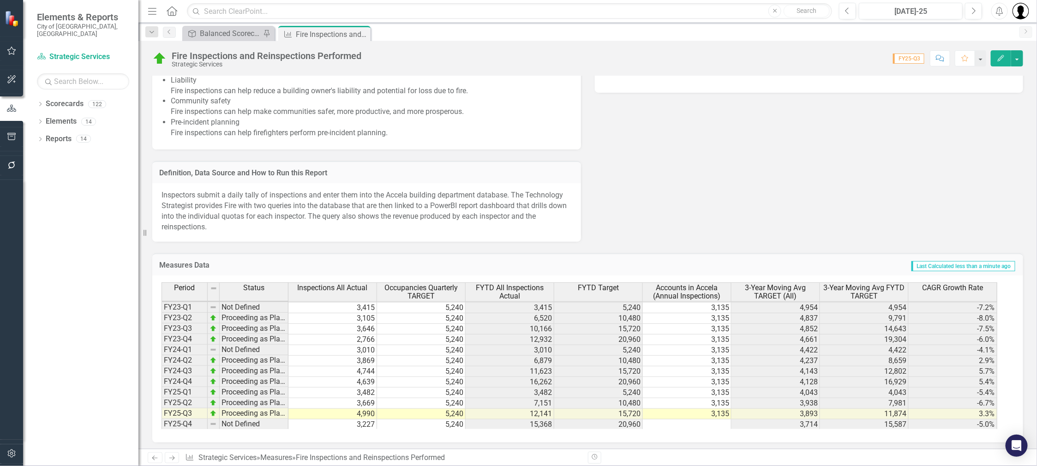
click at [709, 420] on td at bounding box center [687, 425] width 89 height 11
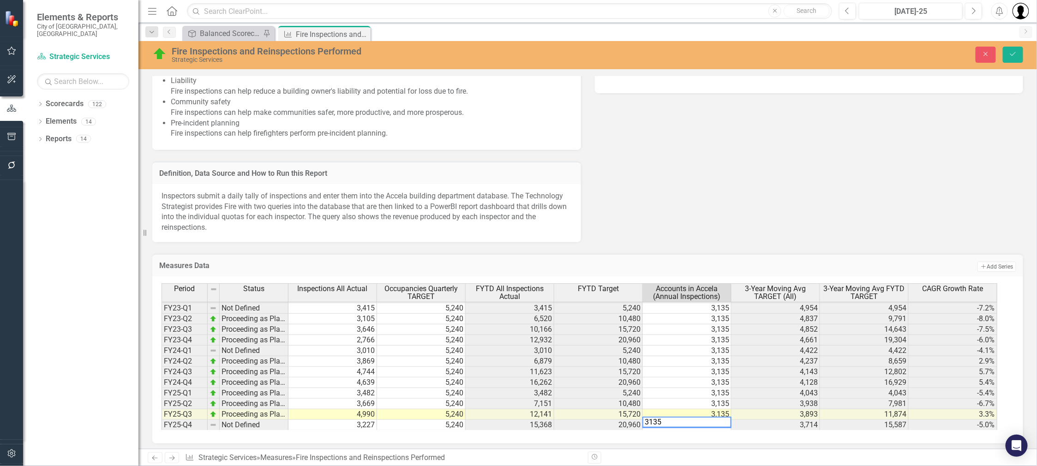
type textarea "3135"
click at [745, 167] on div "Last Edited 8/27/25 @ 7:45 AM Why It Matters Fire inspections are important for…" at bounding box center [587, 44] width 885 height 396
click at [1018, 53] on button "Save" at bounding box center [1013, 55] width 20 height 16
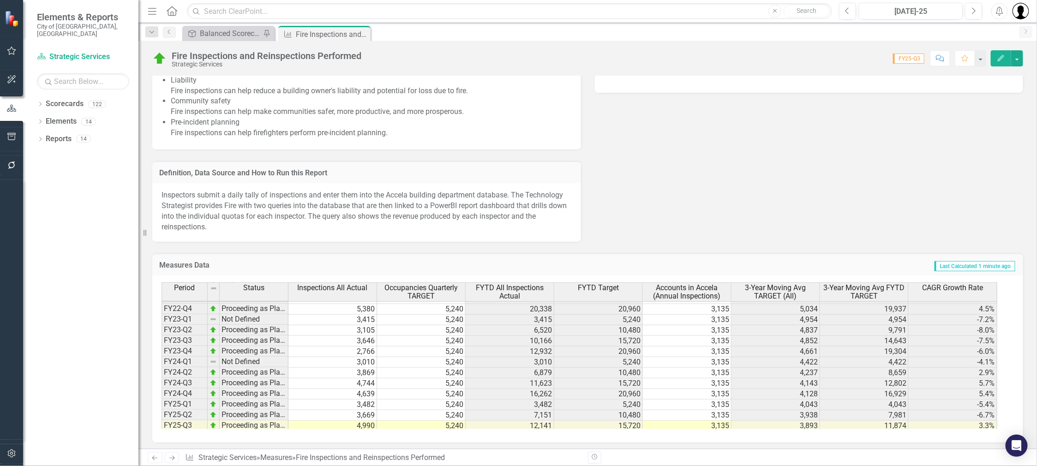
scroll to position [102, 0]
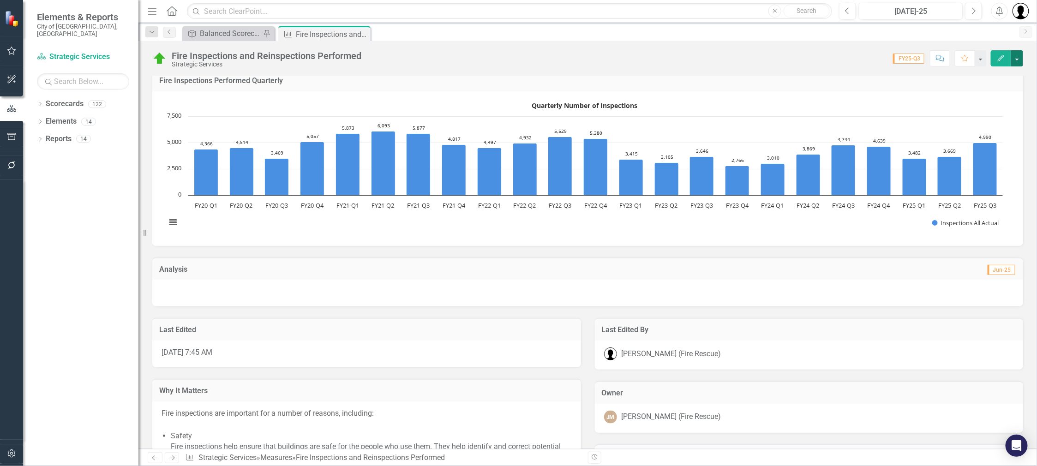
click at [1015, 59] on button "button" at bounding box center [1017, 58] width 12 height 16
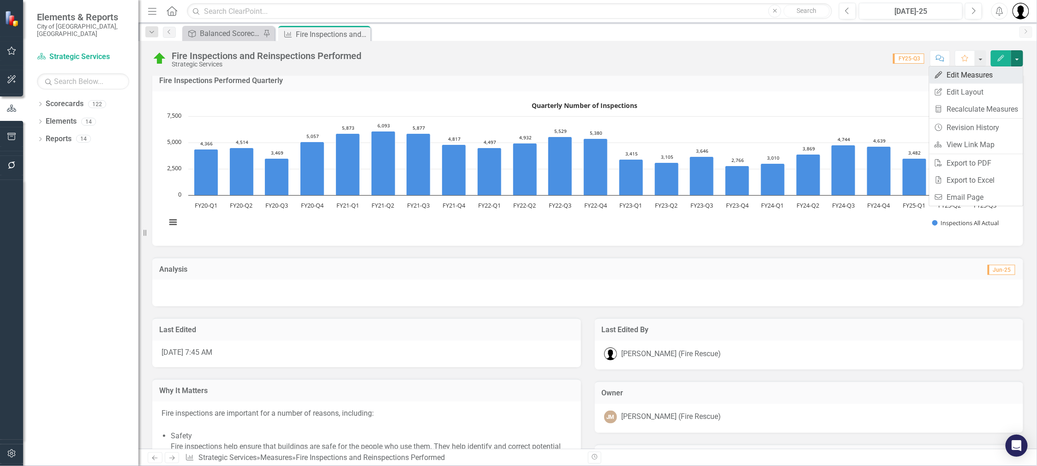
click at [994, 73] on link "Edit Edit Measures" at bounding box center [977, 74] width 94 height 17
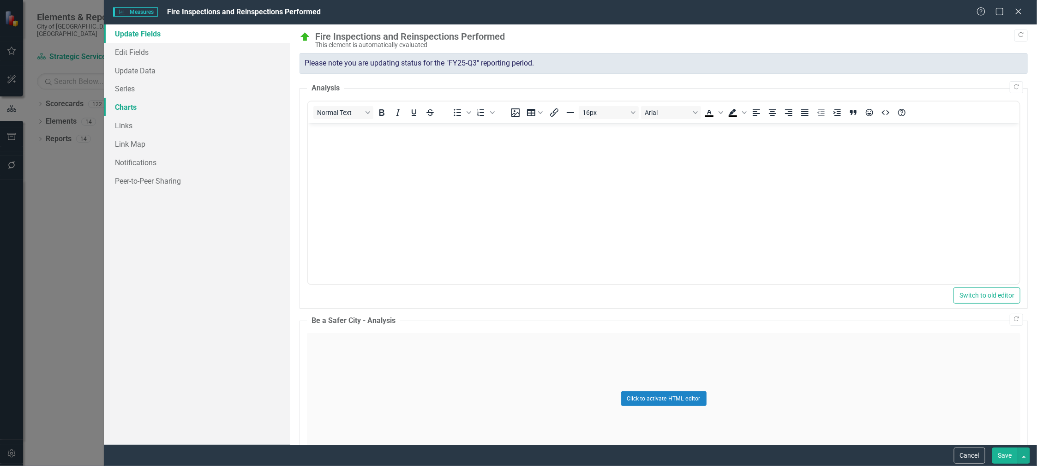
click at [118, 111] on link "Charts" at bounding box center [197, 107] width 186 height 18
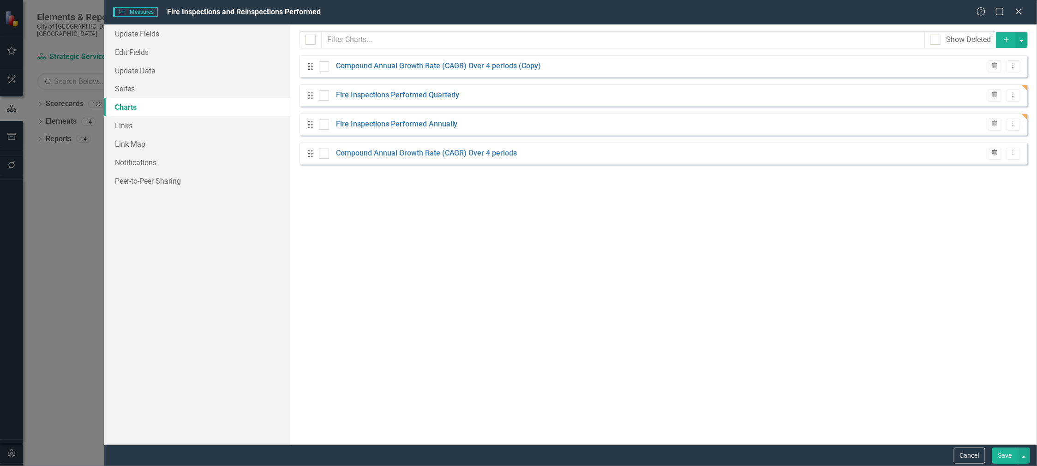
click at [993, 150] on button "Trash" at bounding box center [994, 154] width 13 height 12
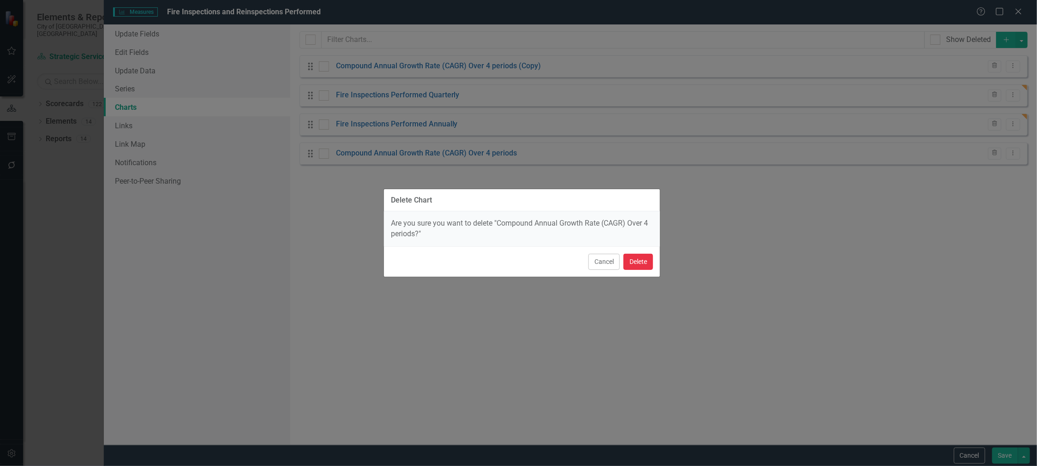
click at [634, 264] on button "Delete" at bounding box center [639, 262] width 30 height 16
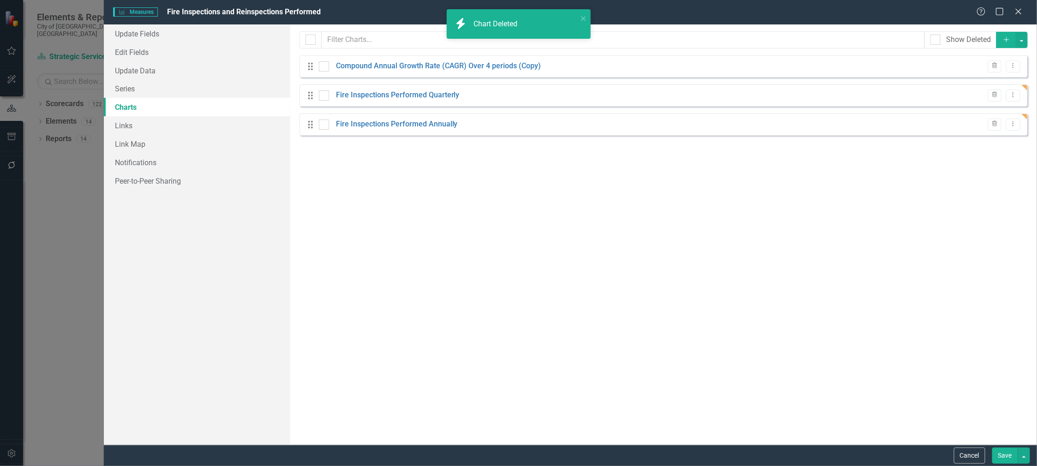
click at [1014, 460] on button "Save" at bounding box center [1005, 456] width 26 height 16
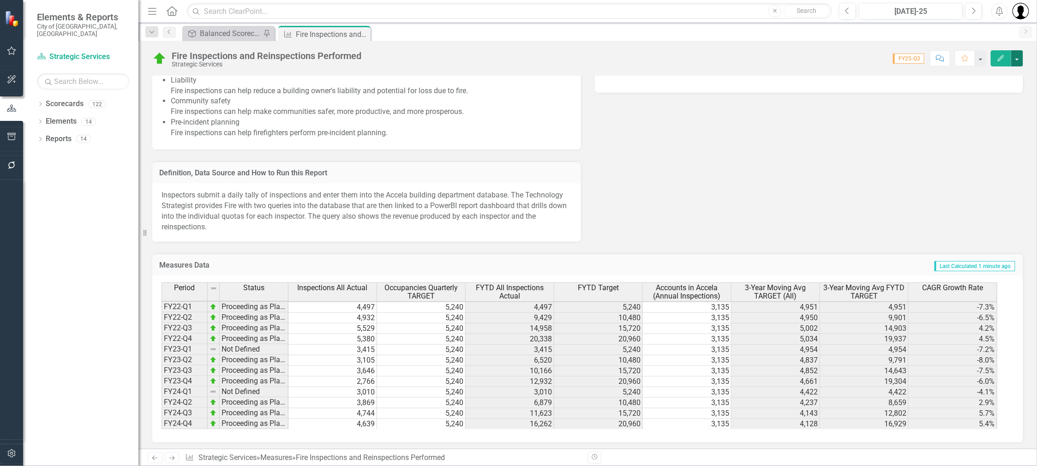
click at [1020, 53] on button "button" at bounding box center [1017, 58] width 12 height 16
click at [976, 77] on link "Edit Edit Measures" at bounding box center [977, 74] width 94 height 17
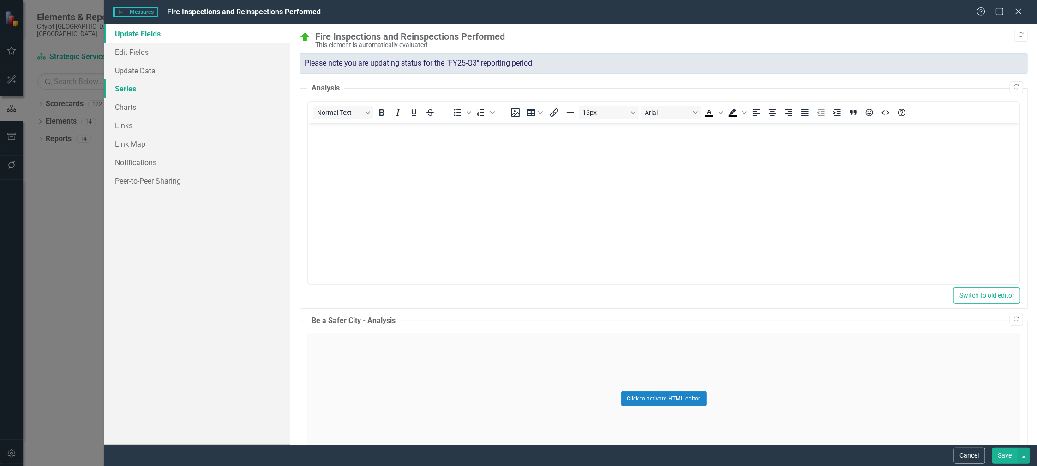
click at [130, 95] on link "Series" at bounding box center [197, 88] width 186 height 18
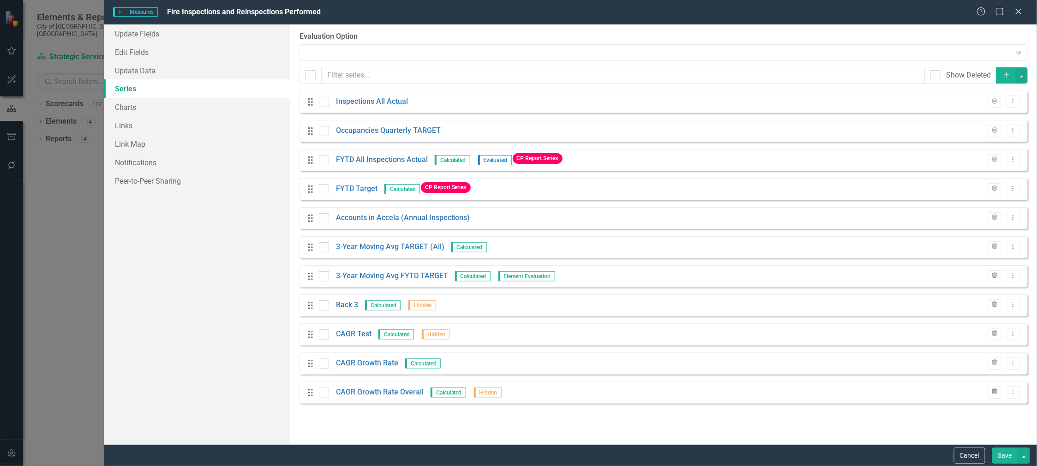
click at [995, 390] on icon "Trash" at bounding box center [994, 393] width 7 height 6
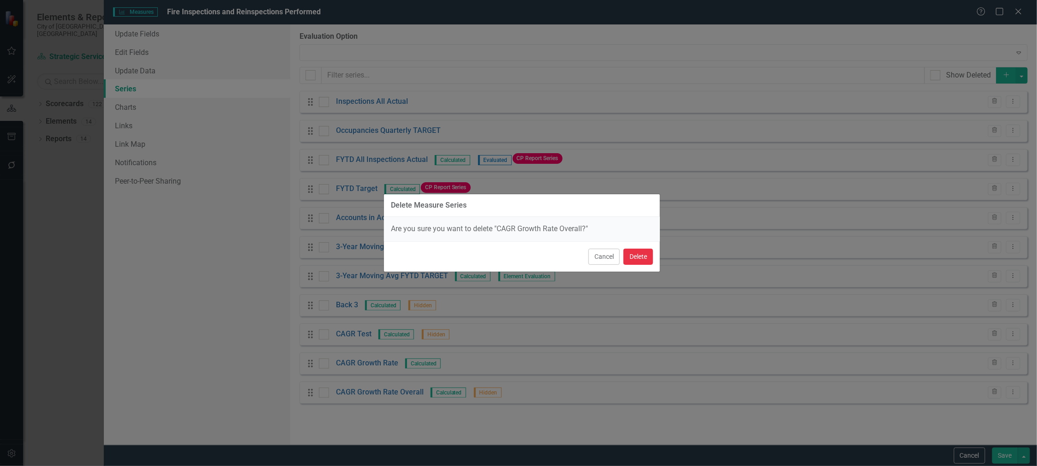
click at [643, 260] on button "Delete" at bounding box center [639, 257] width 30 height 16
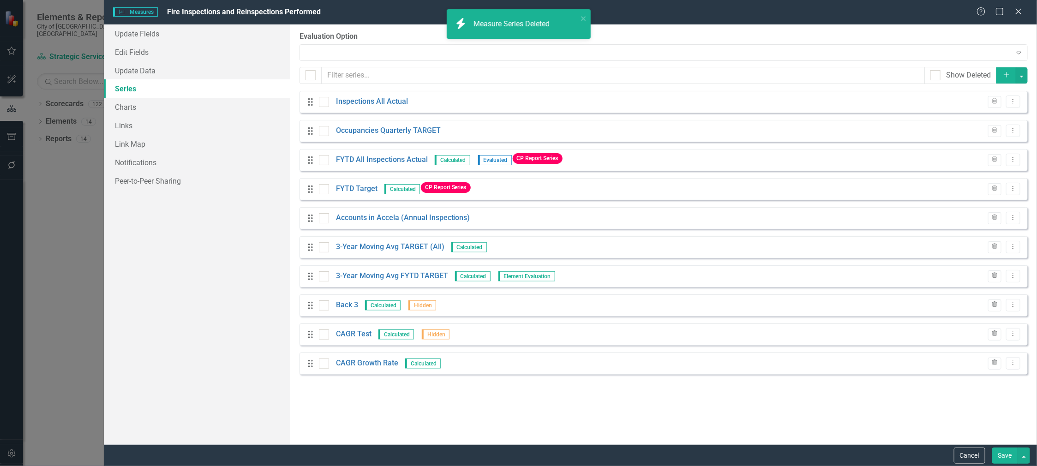
click at [643, 252] on div "Drag 3-Year Moving Avg TARGET (All) Calculated Trash Dropdown Menu" at bounding box center [664, 247] width 728 height 22
click at [999, 362] on button "Trash" at bounding box center [994, 364] width 13 height 12
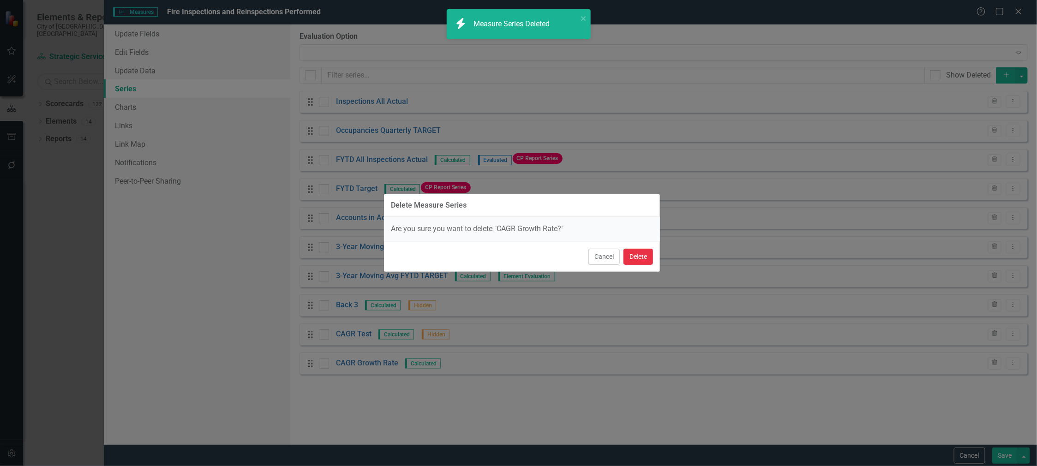
click at [645, 256] on button "Delete" at bounding box center [639, 257] width 30 height 16
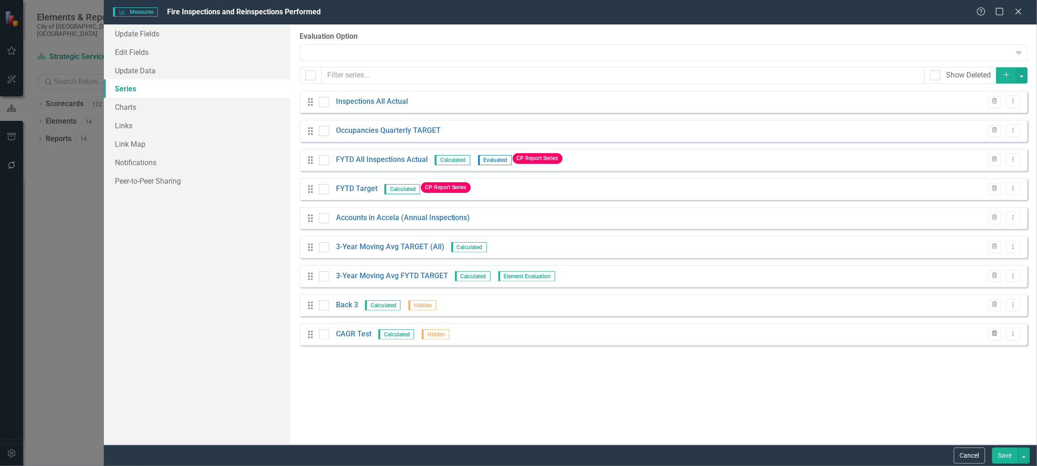
click at [997, 330] on button "Trash" at bounding box center [994, 335] width 13 height 12
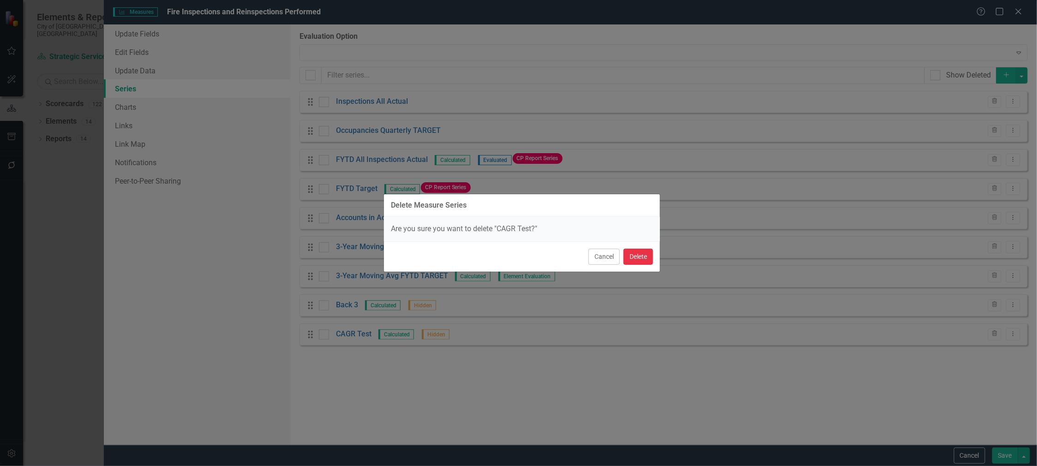
click at [644, 258] on button "Delete" at bounding box center [639, 257] width 30 height 16
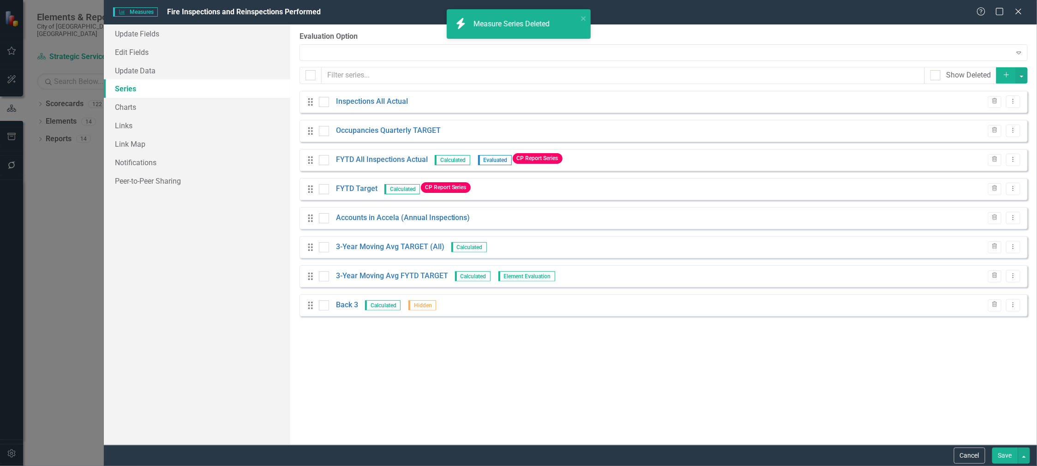
click at [1005, 456] on button "Save" at bounding box center [1005, 456] width 26 height 16
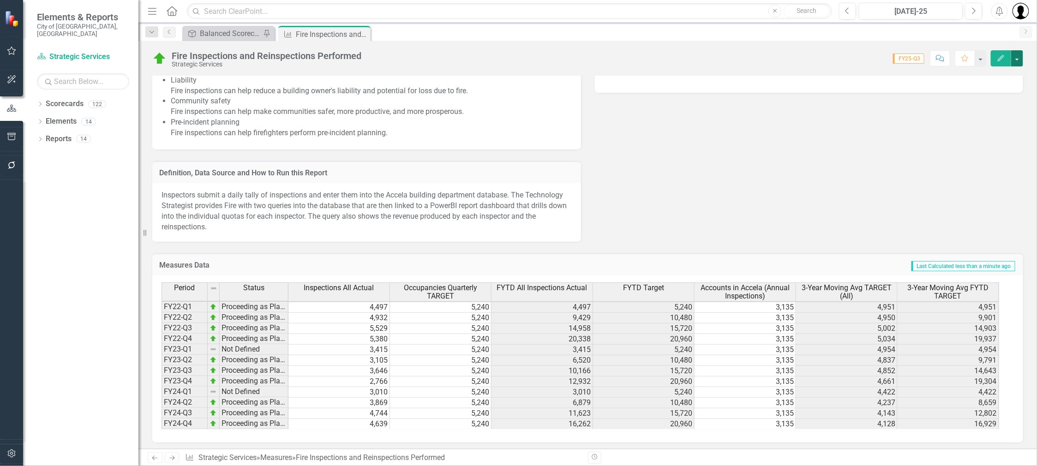
click at [1016, 54] on button "button" at bounding box center [1017, 58] width 12 height 16
click at [968, 78] on link "Edit Edit Measures" at bounding box center [977, 74] width 94 height 17
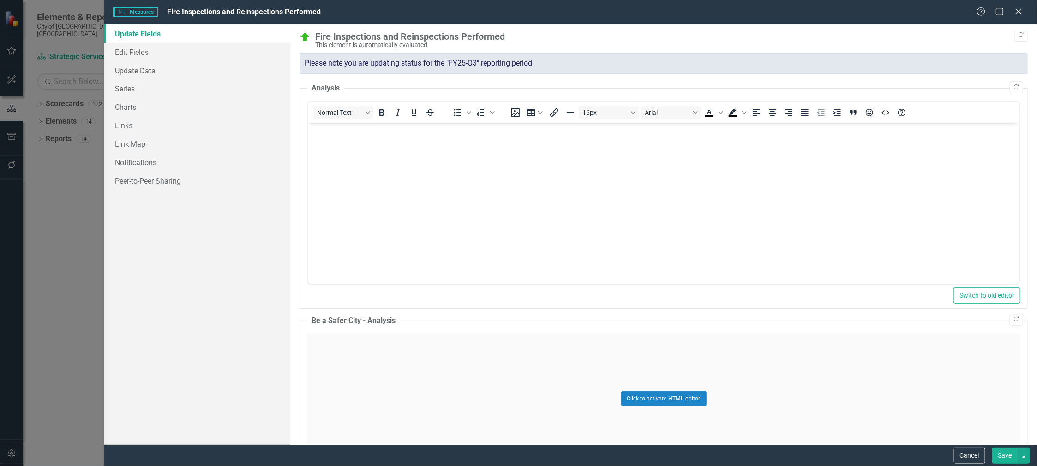
scroll to position [0, 0]
click at [115, 88] on link "Series" at bounding box center [197, 88] width 186 height 18
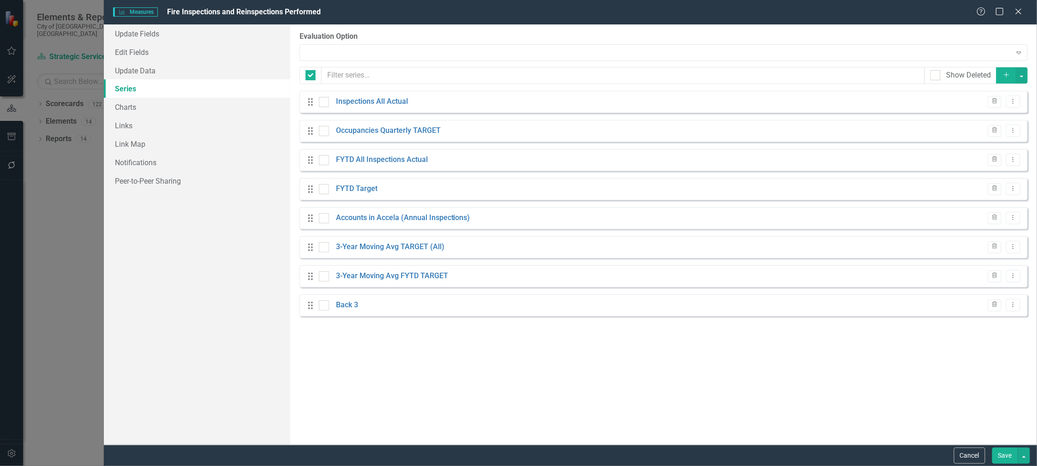
checkbox input "false"
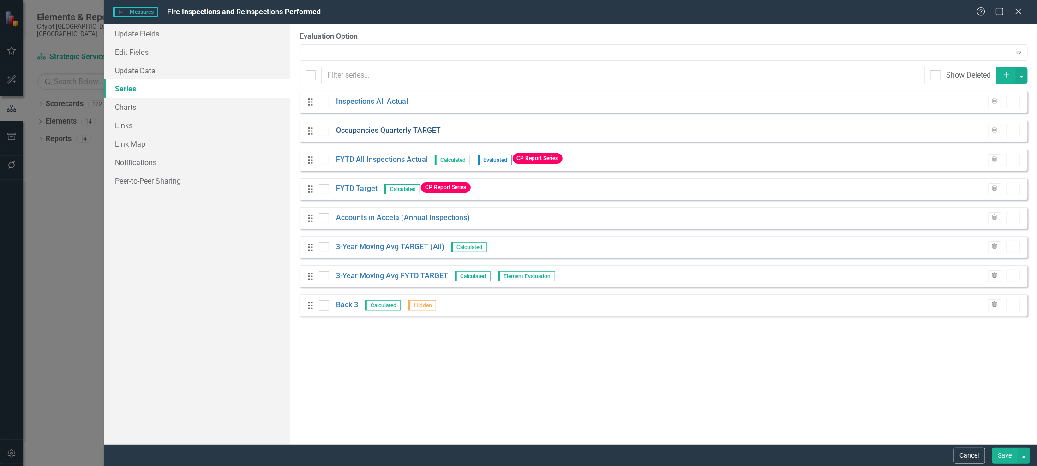
click at [389, 129] on link "Occupancies Quarterly TARGET" at bounding box center [388, 131] width 105 height 11
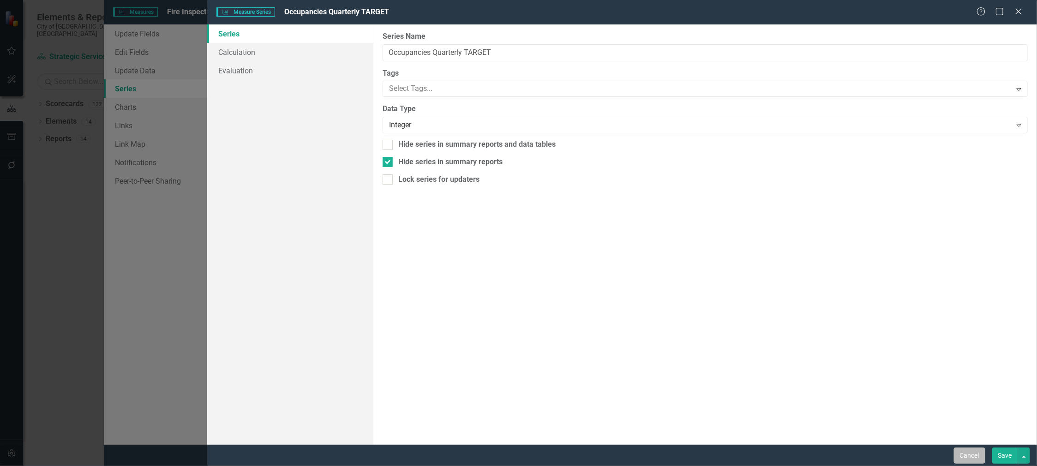
click at [966, 461] on button "Cancel" at bounding box center [969, 456] width 31 height 16
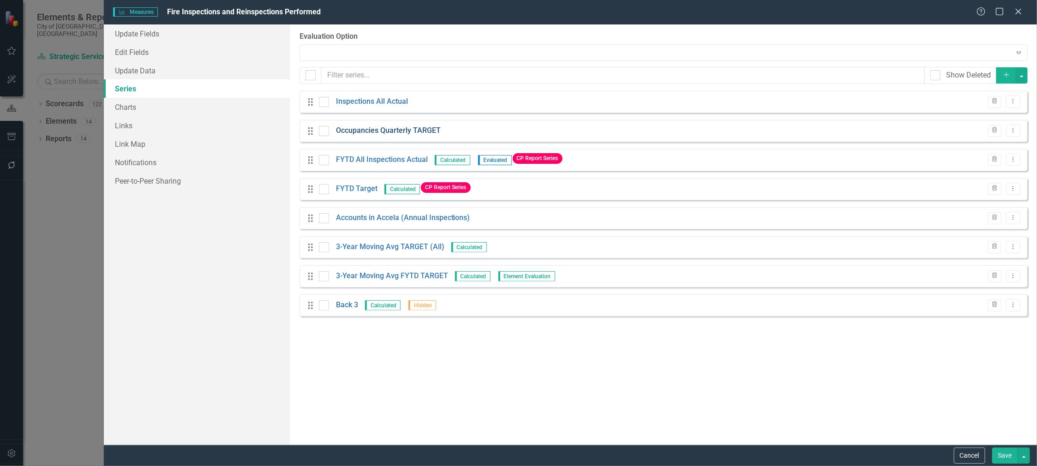
click at [367, 133] on link "Occupancies Quarterly TARGET" at bounding box center [388, 131] width 105 height 11
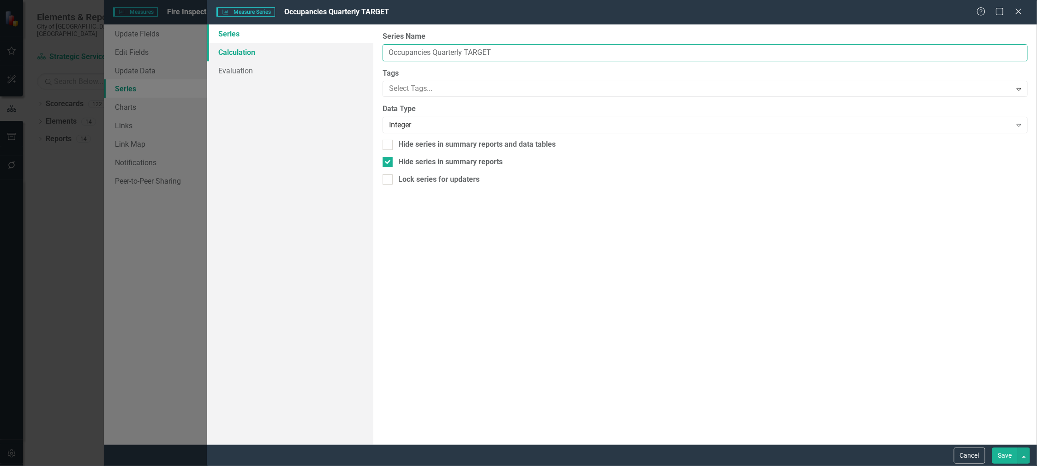
drag, startPoint x: 462, startPoint y: 53, endPoint x: 323, endPoint y: 54, distance: 138.5
click at [323, 54] on div "Series Calculation Evaluation From this page, you can edit the name, type, and …" at bounding box center [622, 234] width 830 height 420
type input "All Total Static TARGET"
click at [1004, 454] on button "Save" at bounding box center [1005, 456] width 26 height 16
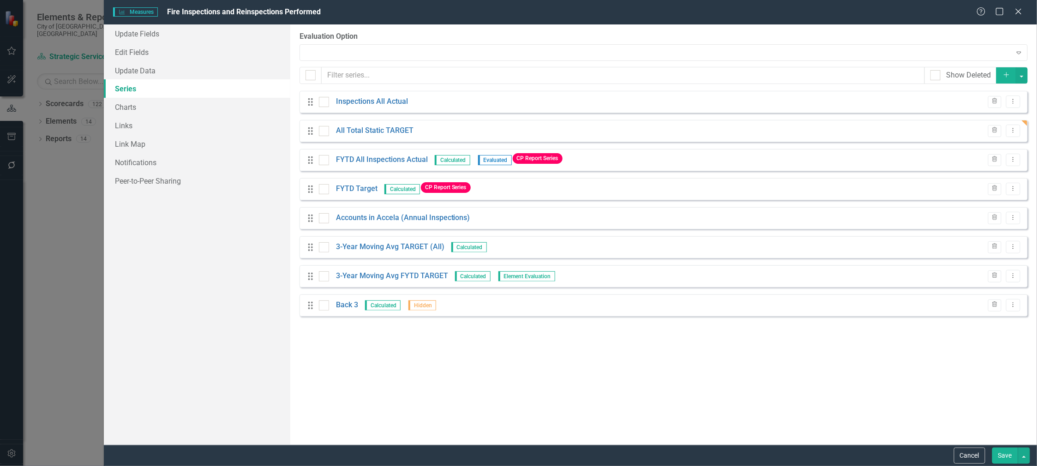
scroll to position [85, 0]
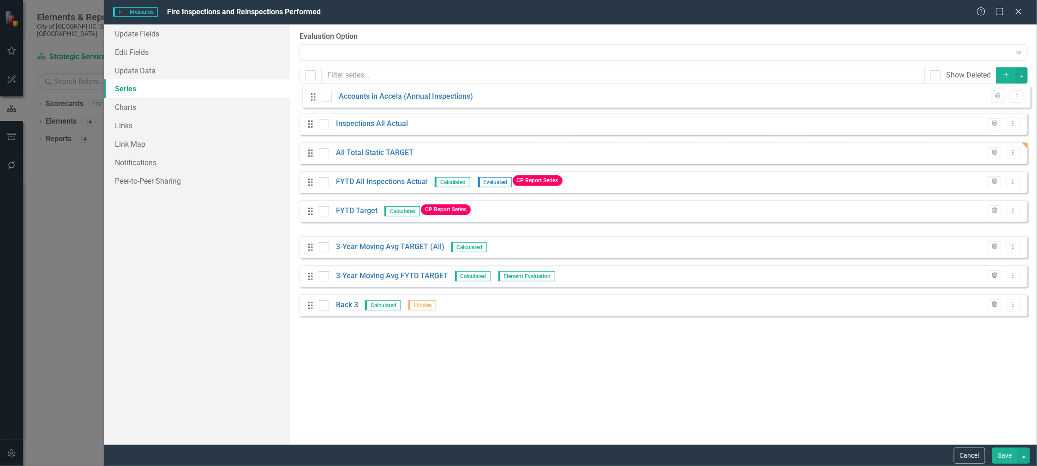
drag, startPoint x: 312, startPoint y: 220, endPoint x: 315, endPoint y: 99, distance: 121.4
click at [315, 99] on div "Drag Inspections All Actual Trash Dropdown Menu Drag All Total Static TARGET Tr…" at bounding box center [664, 204] width 728 height 226
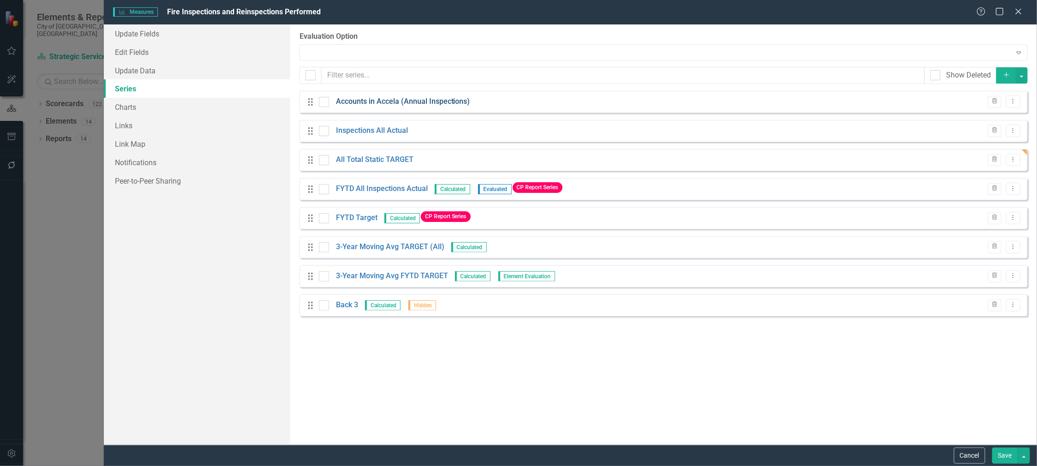
click at [384, 102] on link "Accounts in Accela (Annual Inspections)" at bounding box center [403, 101] width 134 height 11
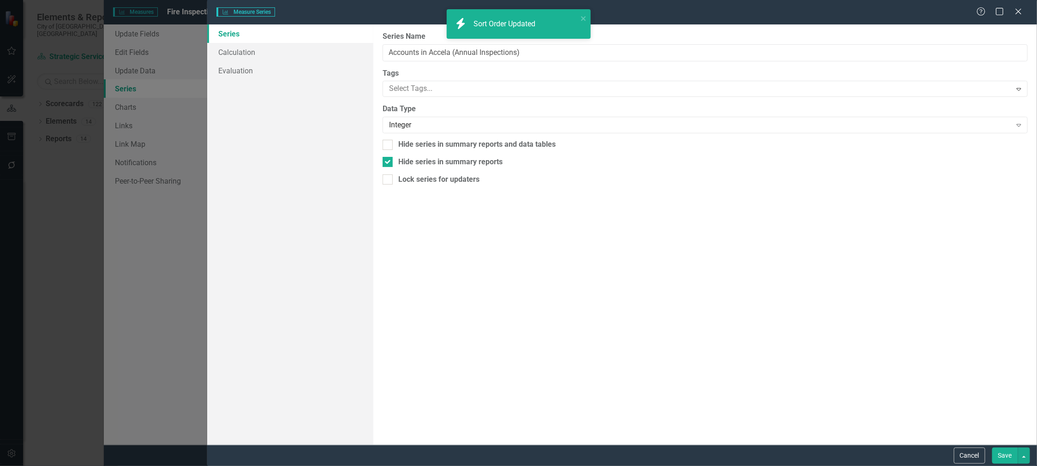
type input "Accounts in Accela (Annual Inspections)"
checkbox input "true"
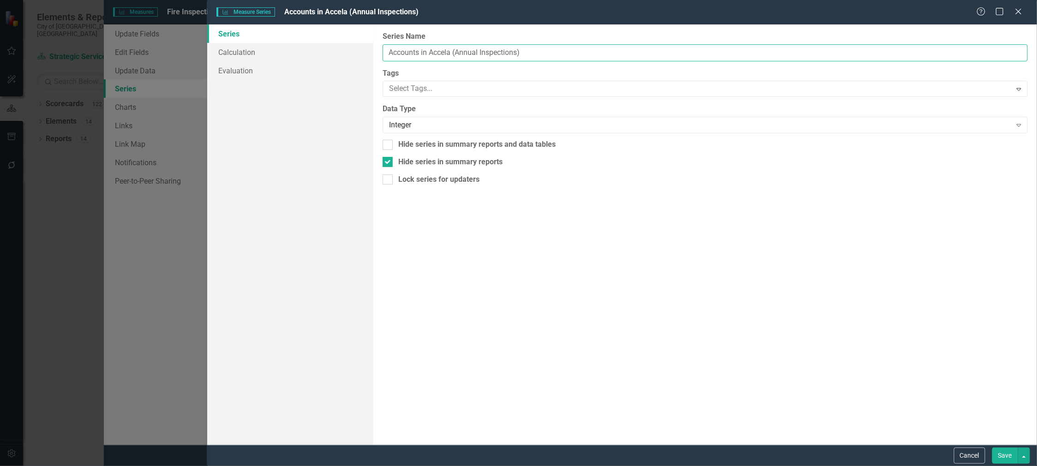
click at [390, 51] on input "Accounts in Accela (Annual Inspections)" at bounding box center [705, 52] width 645 height 17
click at [418, 52] on input "Accounts in Accela (Annual Inspections)" at bounding box center [705, 52] width 645 height 17
click at [387, 53] on input "Accounts Invoiced in Accela (Annual Inspections)" at bounding box center [705, 52] width 645 height 17
click at [457, 51] on input "Annual Account Accounts Invoiced in Accela (Annual Inspections)" at bounding box center [705, 52] width 645 height 17
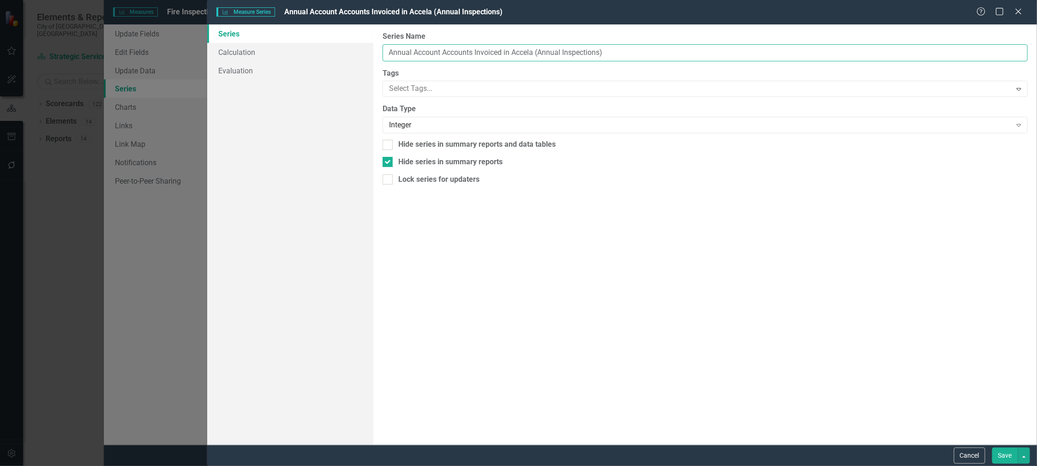
click at [457, 51] on input "Annual Account Accounts Invoiced in Accela (Annual Inspections)" at bounding box center [705, 52] width 645 height 17
click at [440, 49] on input "Annual Account Invoiced in Accela (Annual Inspections)" at bounding box center [705, 52] width 645 height 17
drag, startPoint x: 584, startPoint y: 50, endPoint x: 473, endPoint y: 56, distance: 110.9
click at [473, 56] on input "Annual Accounts Invoiced in Accela (Annual Inspections)" at bounding box center [705, 52] width 645 height 17
click at [414, 52] on input "Annual Accounts Invoiced" at bounding box center [705, 52] width 645 height 17
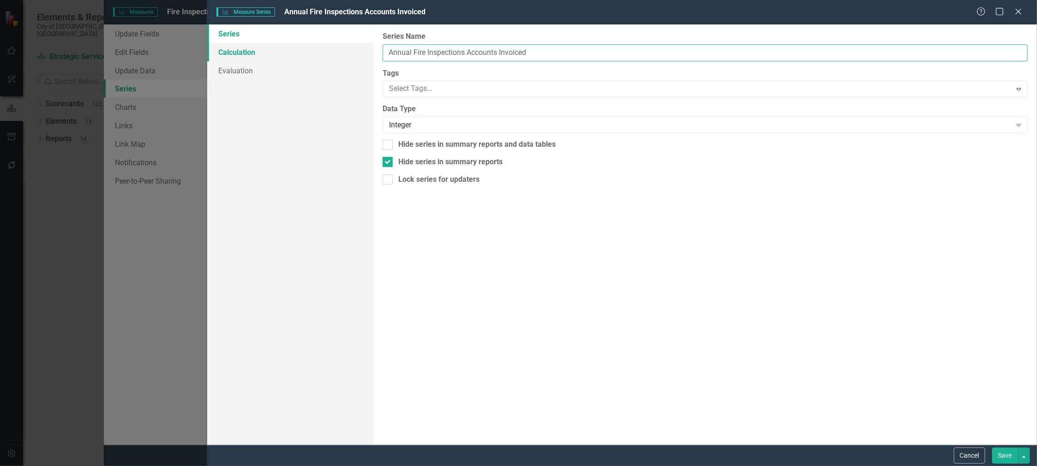
drag, startPoint x: 545, startPoint y: 54, endPoint x: 336, endPoint y: 50, distance: 208.7
click at [336, 50] on div "Series Calculation Evaluation From this page, you can edit the name, type, and …" at bounding box center [622, 234] width 830 height 420
type input "Annual Fire Inspections Accounts Invoiced"
click at [1003, 456] on button "Save" at bounding box center [1005, 456] width 26 height 16
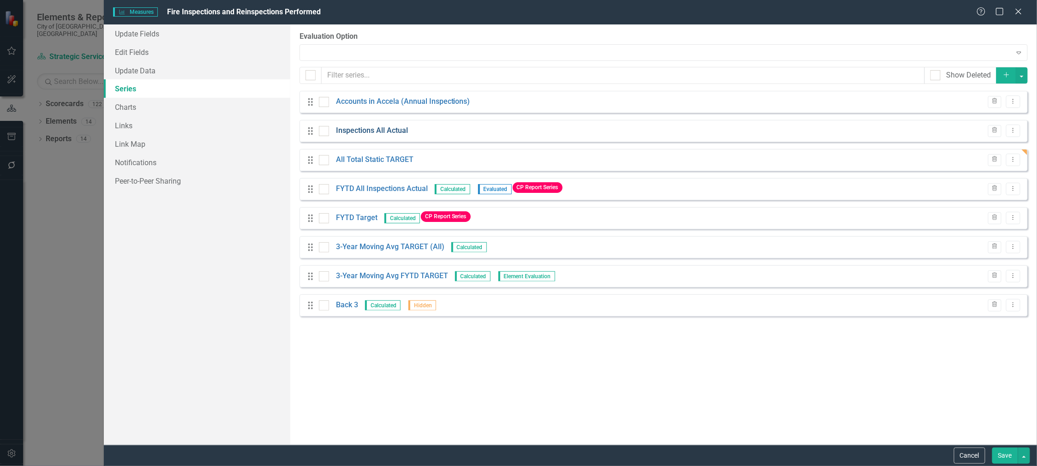
click at [361, 133] on link "Inspections All Actual" at bounding box center [372, 131] width 72 height 11
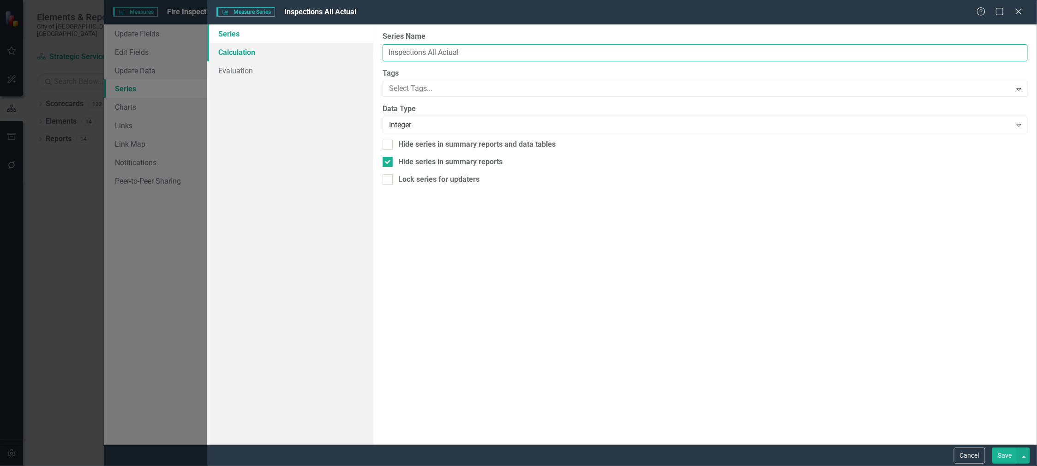
drag, startPoint x: 466, startPoint y: 52, endPoint x: 352, endPoint y: 50, distance: 114.5
click at [352, 50] on div "Series Calculation Evaluation From this page, you can edit the name, type, and …" at bounding box center [622, 234] width 830 height 420
paste input "Annual Fire Inspections Accounts Invoiced"
click at [510, 52] on input "Annual Fire Inspections Accounts Invoiced" at bounding box center [705, 52] width 645 height 17
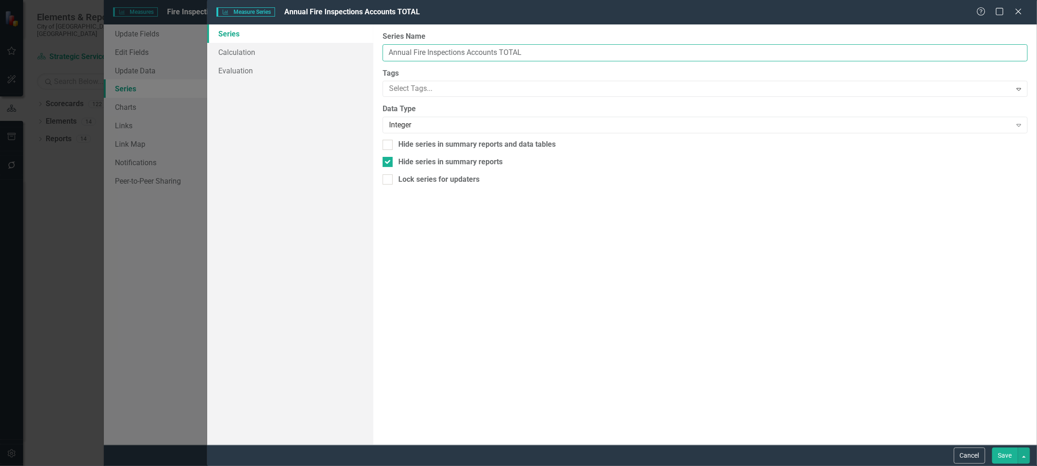
click at [472, 51] on input "Annual Fire Inspections Accounts TOTAL" at bounding box center [705, 52] width 645 height 17
click at [399, 52] on input "Annual Fire Inspections TOTAL" at bounding box center [705, 52] width 645 height 17
click at [497, 53] on input "Total Fire Inspections TOTAL" at bounding box center [705, 52] width 645 height 17
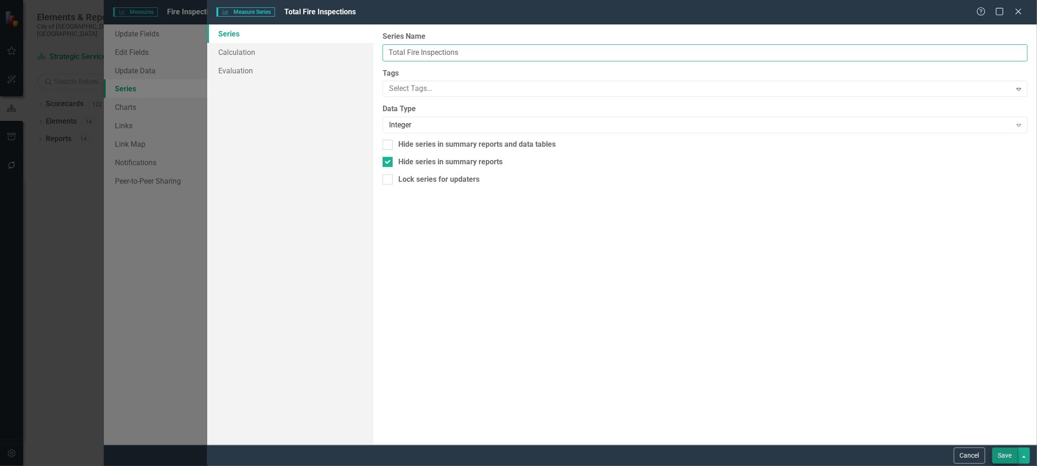
type input "Total Fire Inspections"
click at [1007, 457] on button "Save" at bounding box center [1005, 456] width 26 height 16
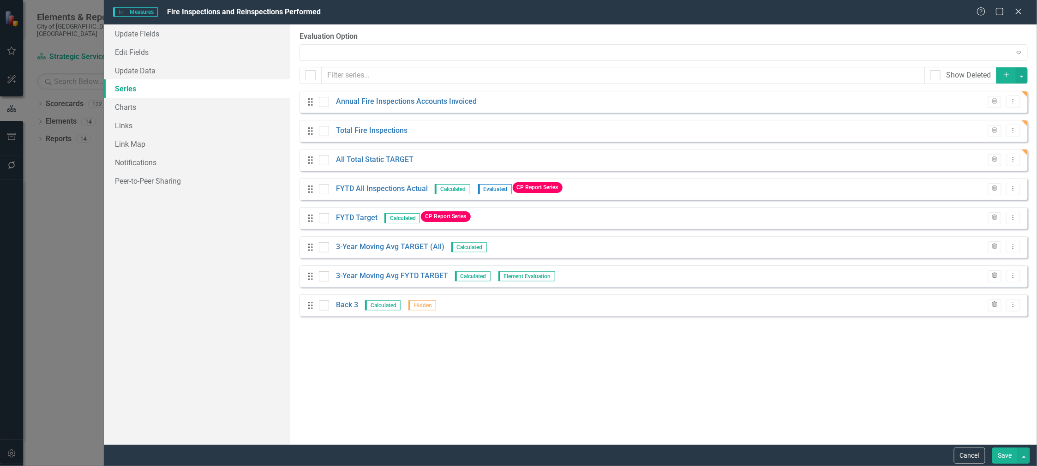
click at [1005, 456] on button "Save" at bounding box center [1005, 456] width 26 height 16
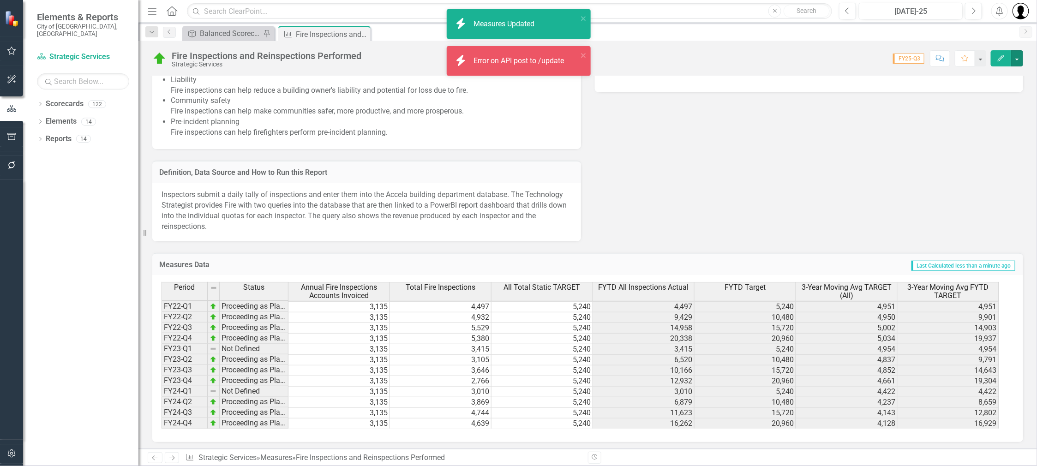
scroll to position [127, 0]
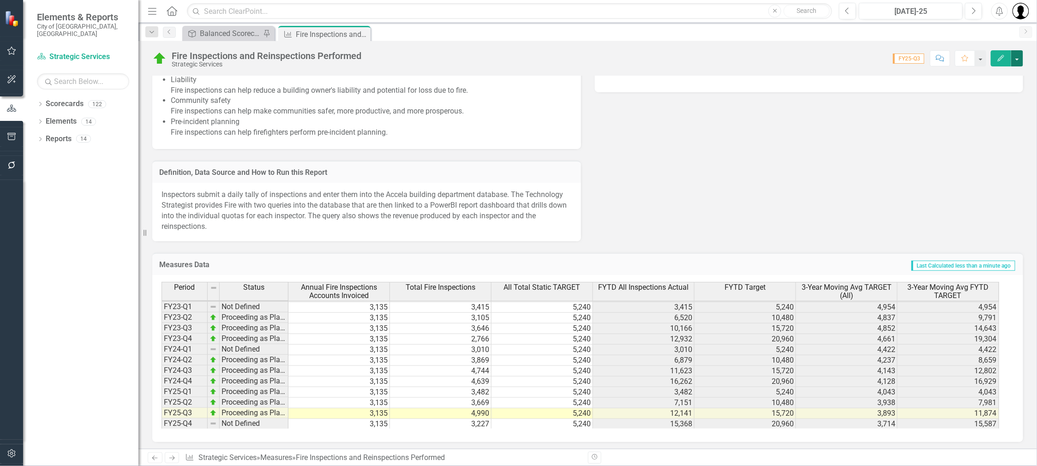
click at [1020, 58] on button "button" at bounding box center [1017, 58] width 12 height 16
click at [991, 76] on link "Edit Edit Measures" at bounding box center [977, 74] width 94 height 17
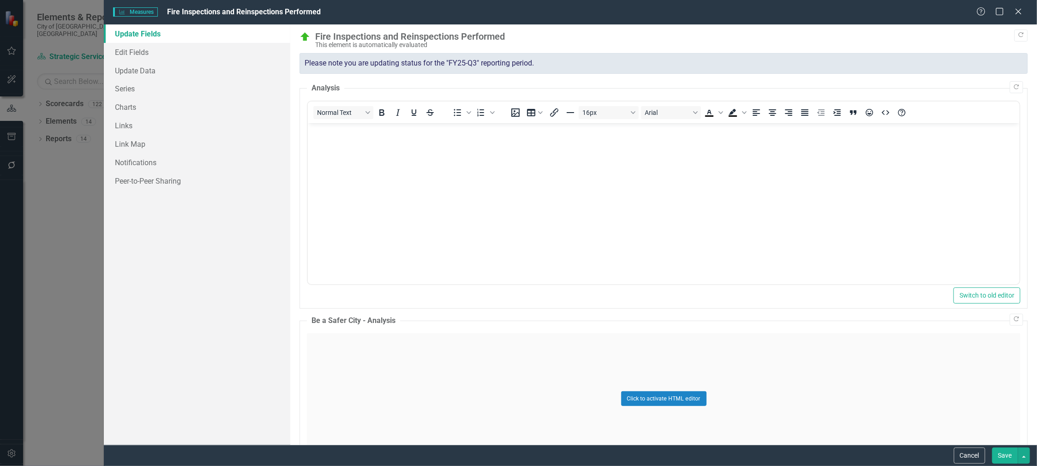
scroll to position [0, 0]
click at [125, 72] on link "Update Data" at bounding box center [197, 70] width 186 height 18
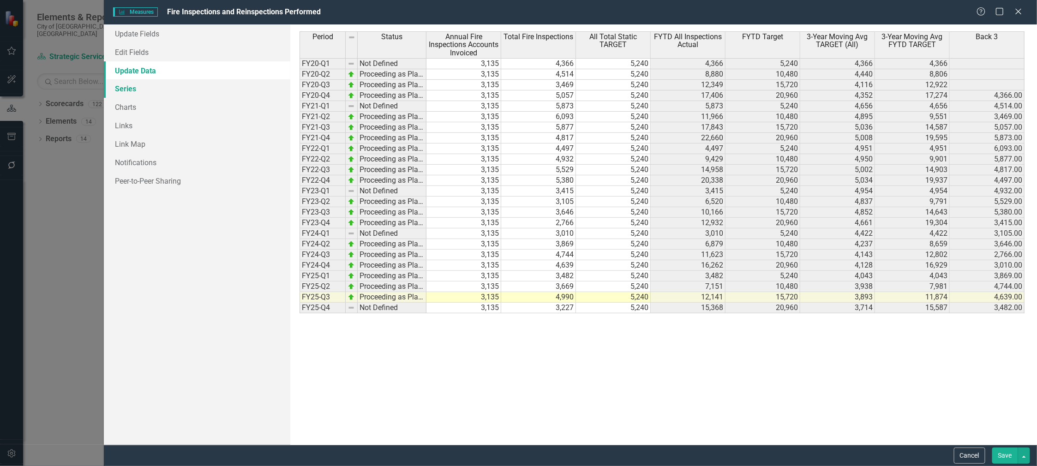
click at [127, 95] on link "Series" at bounding box center [197, 88] width 186 height 18
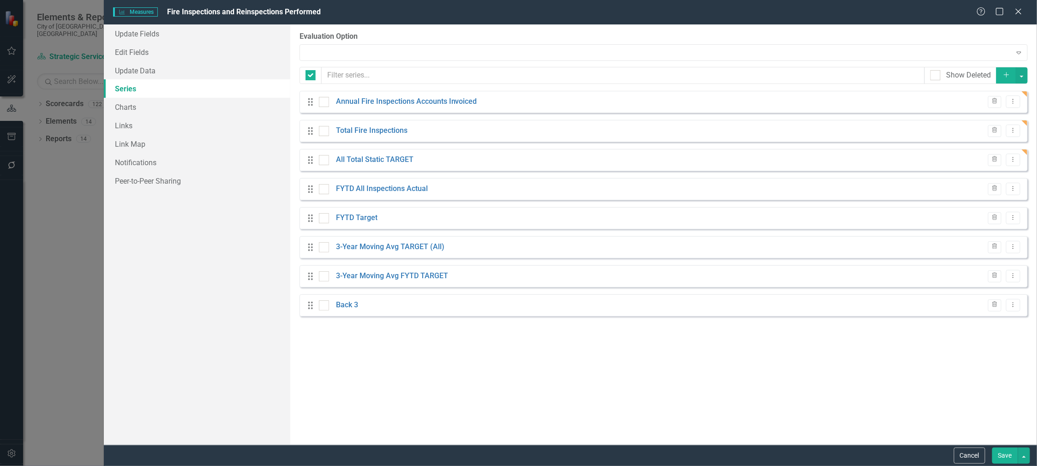
checkbox input "false"
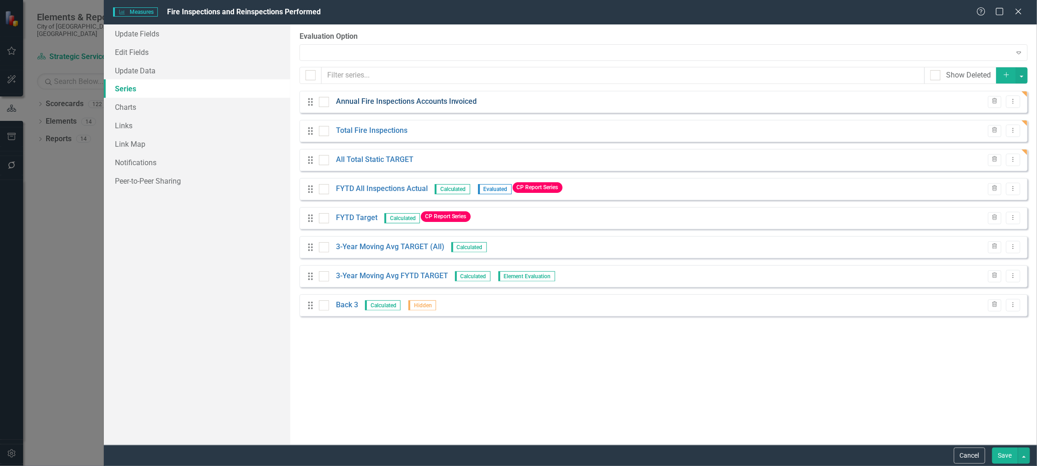
click at [420, 103] on link "Annual Fire Inspections Accounts Invoiced" at bounding box center [406, 101] width 141 height 11
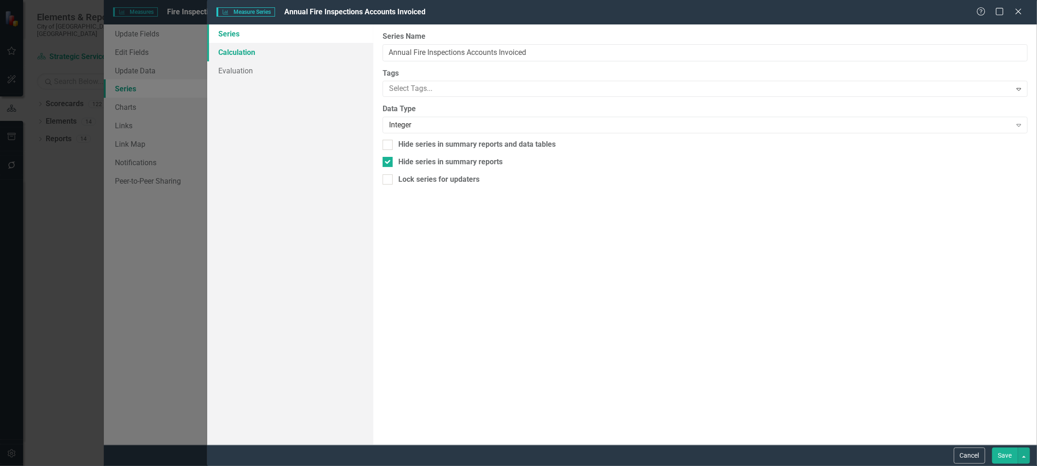
click at [248, 54] on link "Calculation" at bounding box center [290, 52] width 166 height 18
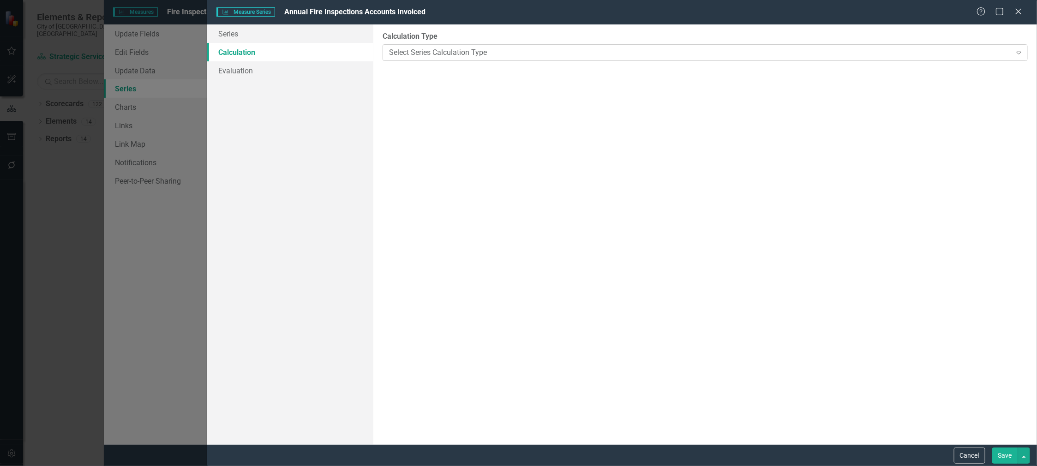
click at [450, 54] on div "Select Series Calculation Type" at bounding box center [700, 52] width 623 height 11
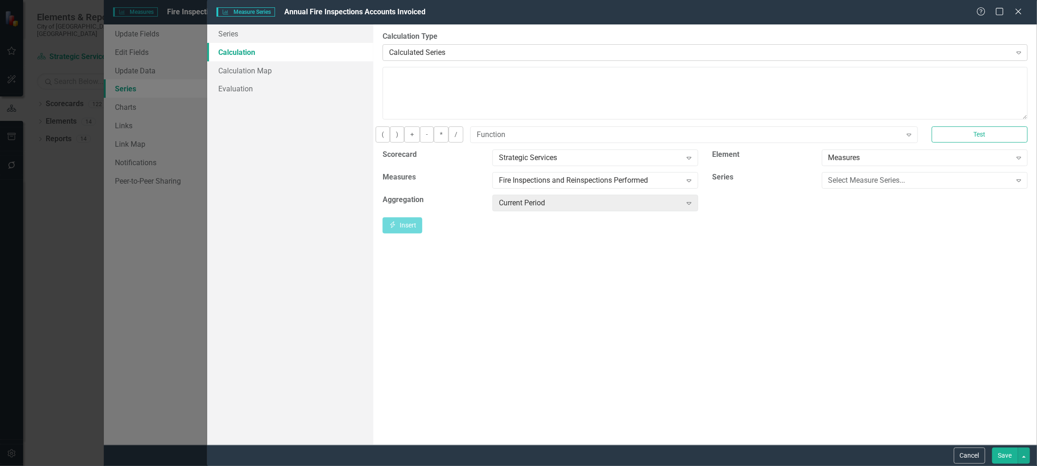
click at [433, 60] on div "Calculated Series Expand" at bounding box center [705, 52] width 645 height 17
click at [464, 97] on textarea at bounding box center [705, 93] width 645 height 53
type textarea "=3135"
click at [812, 272] on div "By default, series in ClearPoint are not calculated. So, if you leave the form …" at bounding box center [705, 234] width 664 height 420
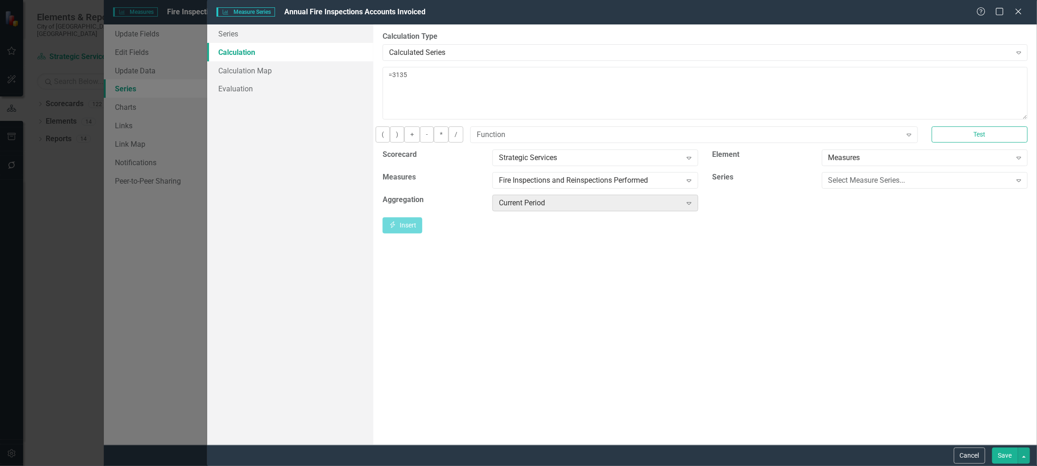
click at [530, 208] on div "Current Period" at bounding box center [590, 203] width 183 height 11
click at [442, 94] on textarea "=3135" at bounding box center [705, 93] width 645 height 53
click at [975, 139] on button "Test" at bounding box center [980, 134] width 96 height 16
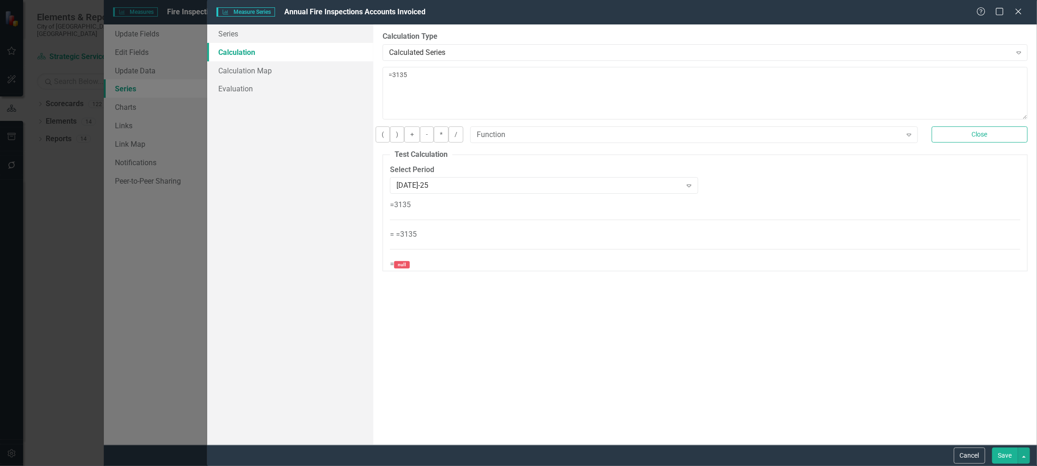
click at [1005, 457] on button "Save" at bounding box center [1005, 456] width 26 height 16
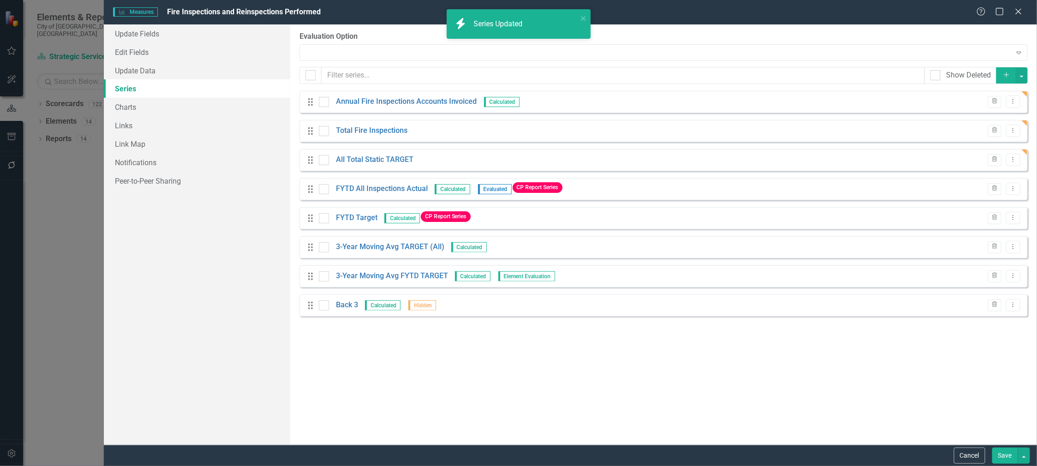
click at [1001, 456] on button "Save" at bounding box center [1005, 456] width 26 height 16
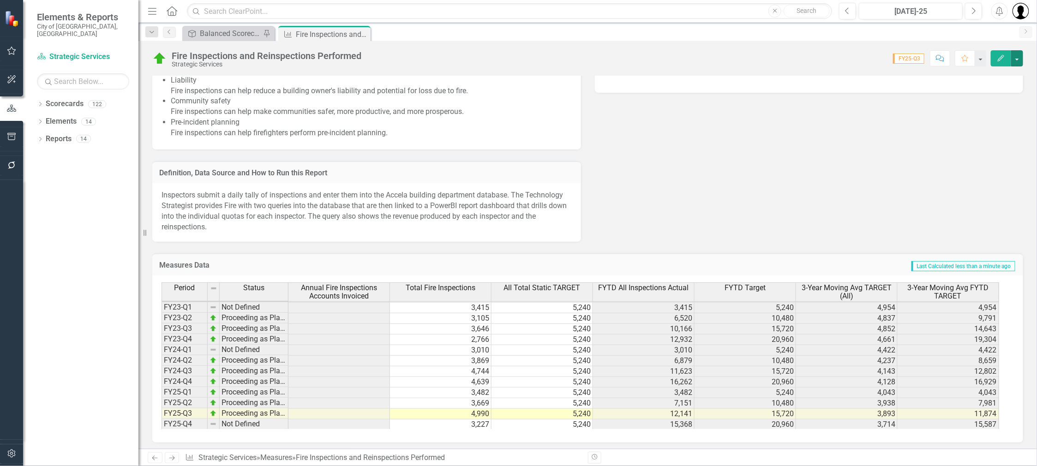
scroll to position [852, 0]
click at [1021, 55] on button "button" at bounding box center [1017, 58] width 12 height 16
click at [970, 77] on link "Edit Edit Measures" at bounding box center [977, 74] width 94 height 17
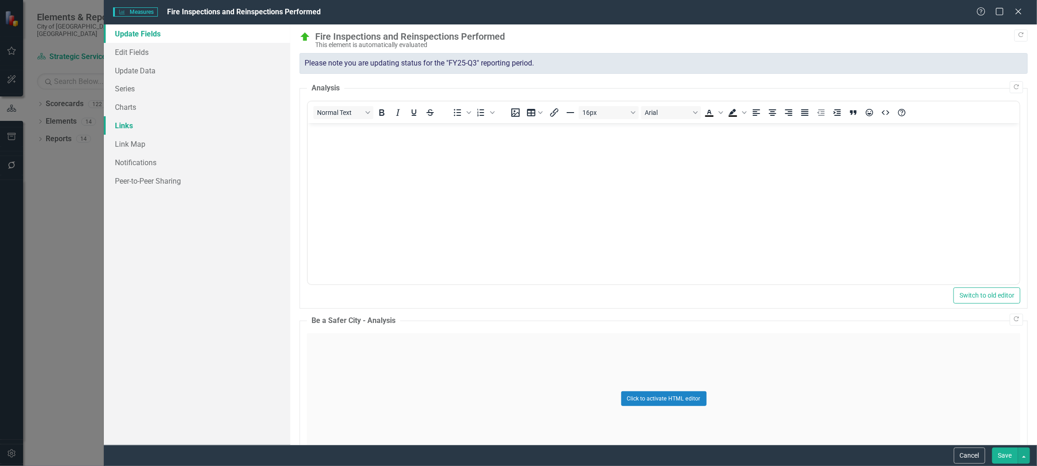
scroll to position [0, 0]
click at [114, 92] on link "Series" at bounding box center [197, 88] width 186 height 18
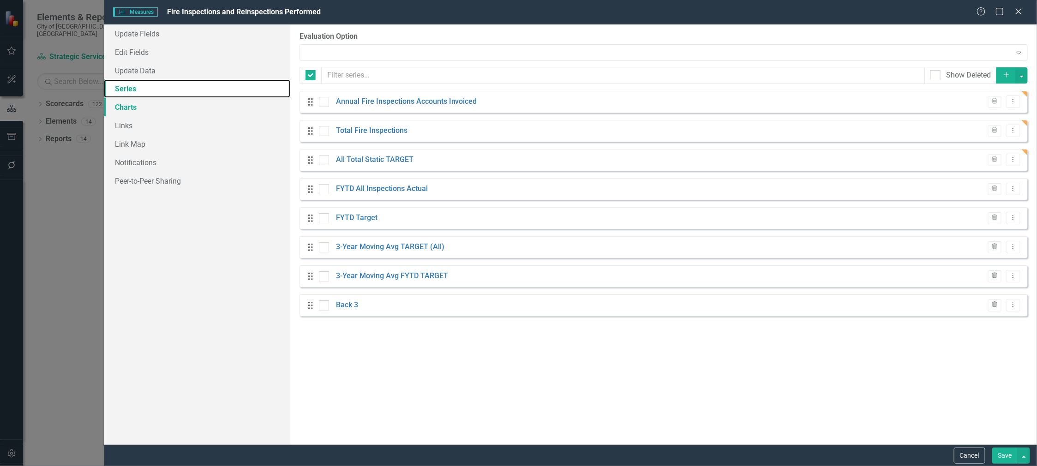
checkbox input "false"
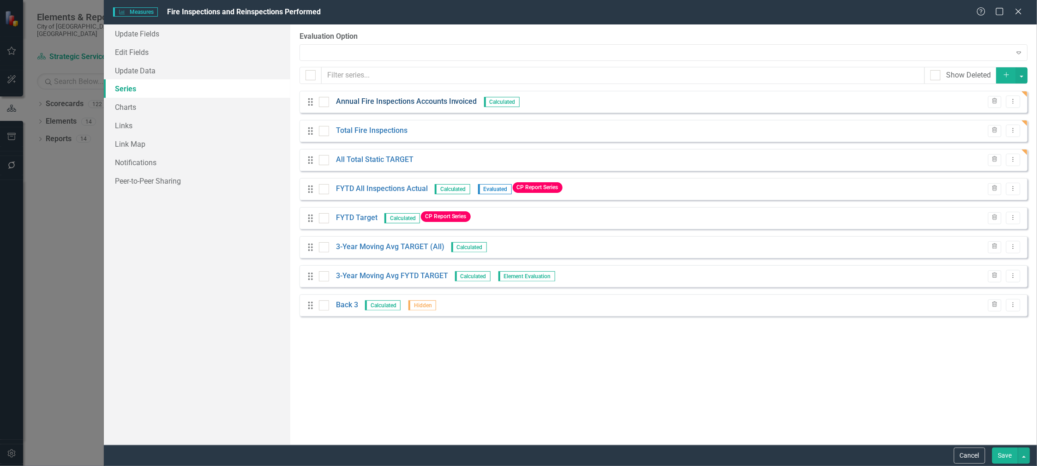
click at [415, 103] on link "Annual Fire Inspections Accounts Invoiced" at bounding box center [406, 101] width 141 height 11
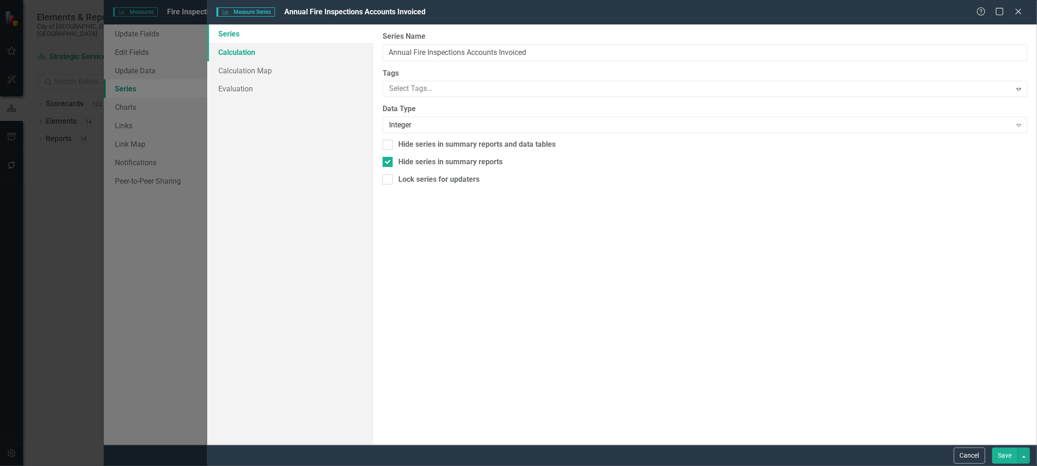
click at [234, 50] on link "Calculation" at bounding box center [290, 52] width 166 height 18
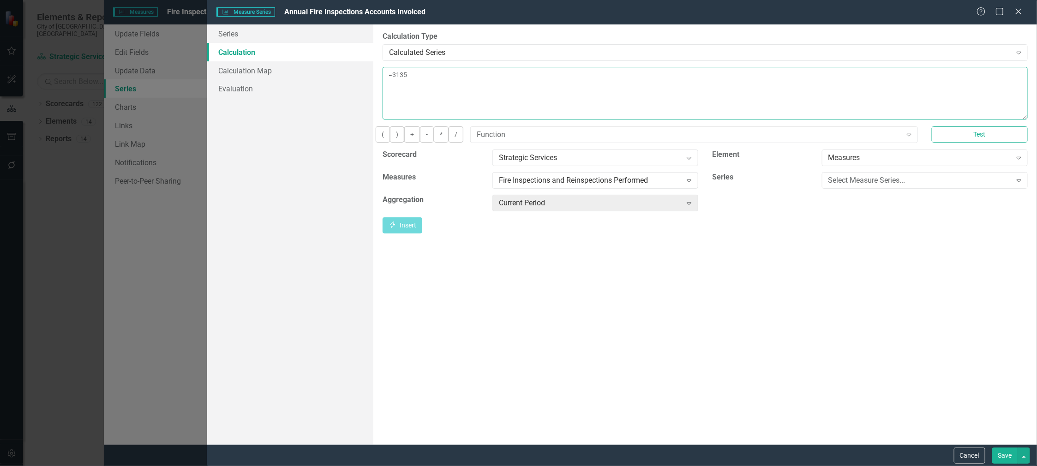
click at [458, 88] on textarea "=3135" at bounding box center [705, 93] width 645 height 53
click at [864, 185] on div "Select Measure Series..." at bounding box center [919, 180] width 183 height 11
click at [870, 466] on div "Annual Fire Inspections Accounts Invoiced" at bounding box center [520, 473] width 1022 height 11
click at [422, 234] on button "Insert Insert" at bounding box center [403, 225] width 40 height 16
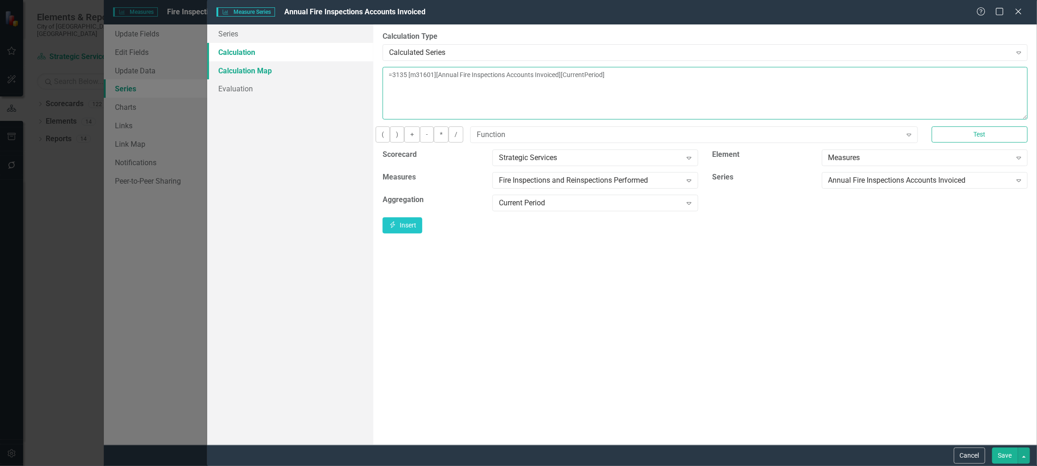
drag, startPoint x: 413, startPoint y: 74, endPoint x: 368, endPoint y: 73, distance: 45.2
click at [368, 73] on div "Series Calculation Calculation Map Evaluation From this page, you can edit the …" at bounding box center [622, 234] width 830 height 420
click at [668, 72] on textarea "[m31601][Annual Fire Inspections Accounts Invoiced][CurrentPeriod]" at bounding box center [705, 93] width 645 height 53
type textarea "[m31601][Annual Fire Inspections Accounts Invoiced][CurrentPeriod] =3135"
click at [993, 143] on button "Test" at bounding box center [980, 134] width 96 height 16
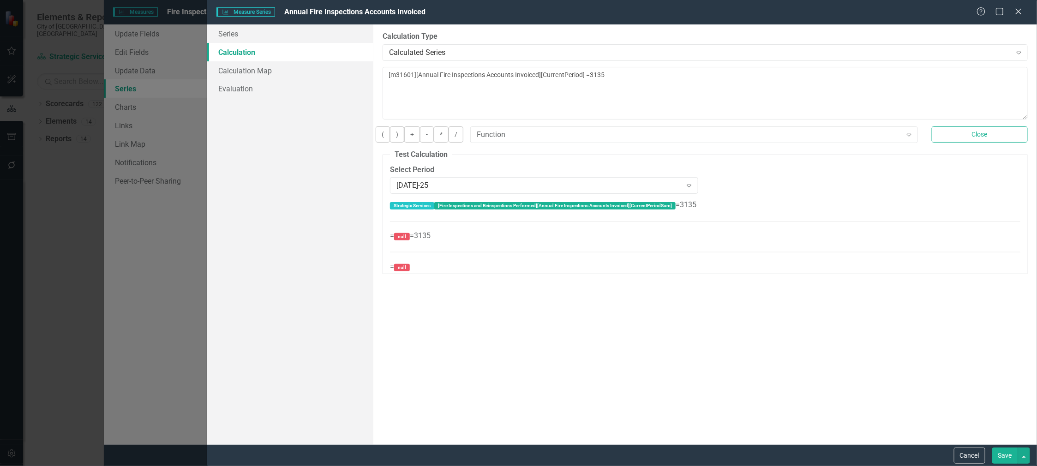
click at [1006, 456] on button "Save" at bounding box center [1005, 456] width 26 height 16
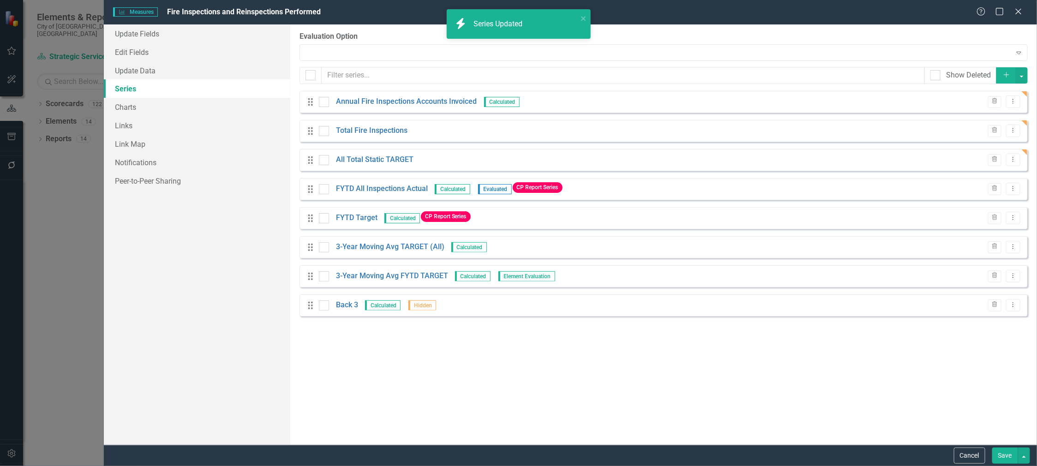
click at [1003, 454] on button "Save" at bounding box center [1005, 456] width 26 height 16
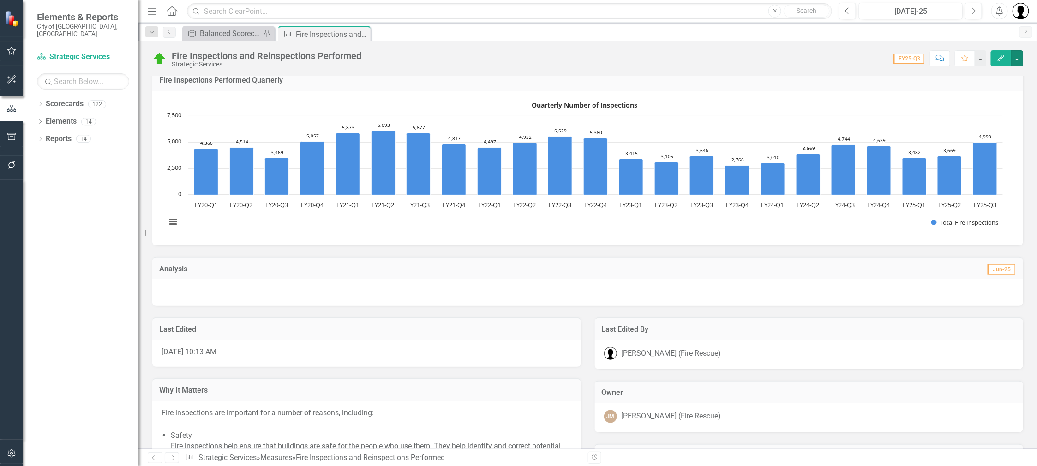
scroll to position [852, 0]
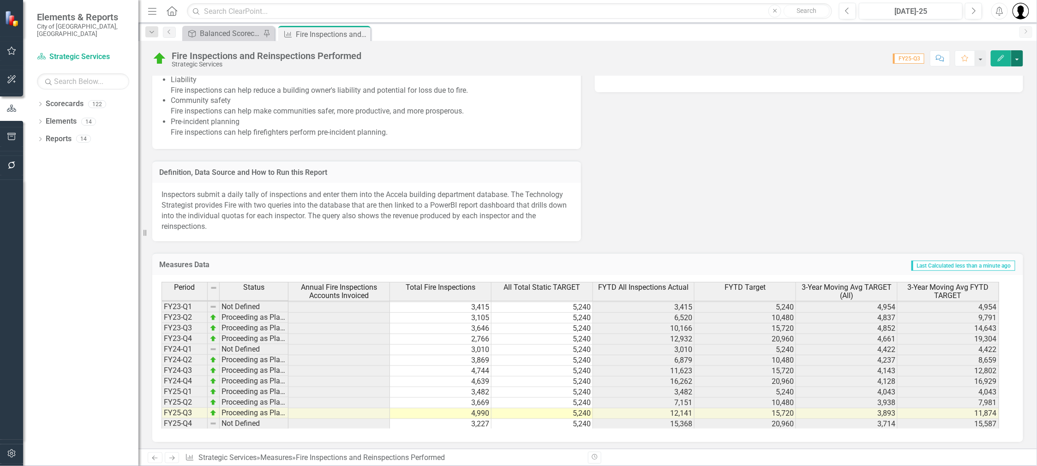
click at [1016, 59] on button "button" at bounding box center [1017, 58] width 12 height 16
click at [967, 79] on link "Edit Edit Measures" at bounding box center [977, 74] width 94 height 17
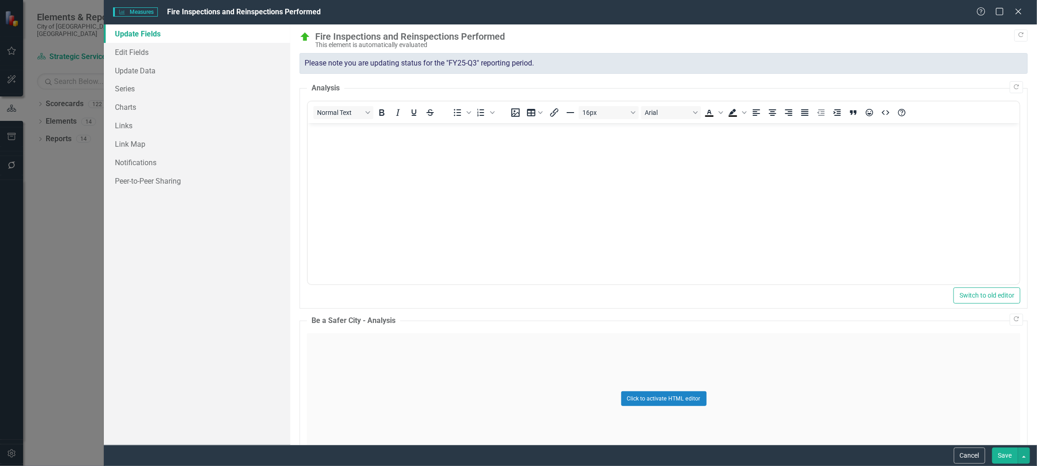
scroll to position [0, 0]
click at [128, 90] on link "Series" at bounding box center [197, 88] width 186 height 18
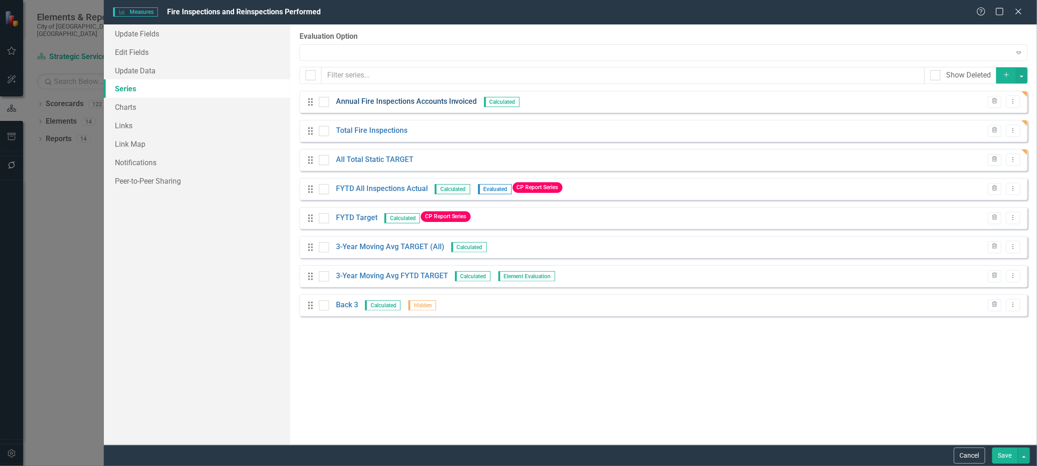
click at [428, 104] on link "Annual Fire Inspections Accounts Invoiced" at bounding box center [406, 101] width 141 height 11
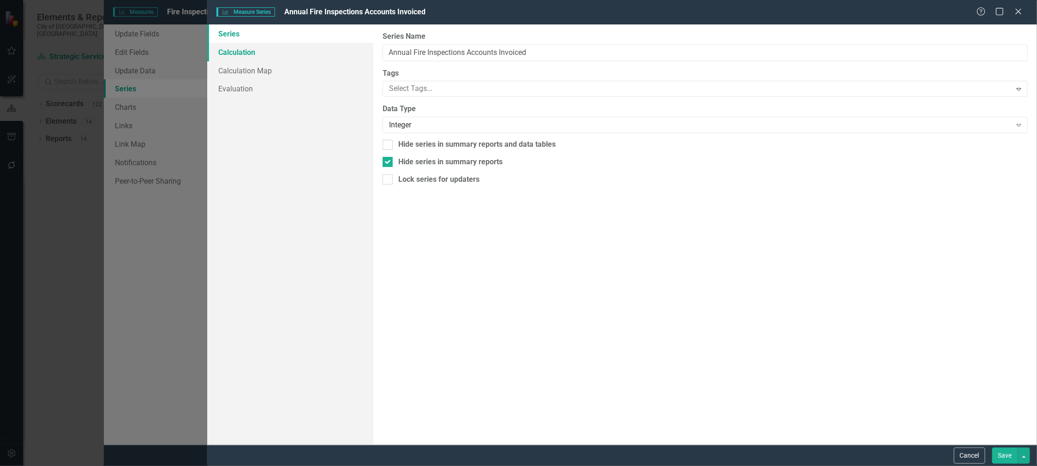
click at [231, 58] on link "Calculation" at bounding box center [290, 52] width 166 height 18
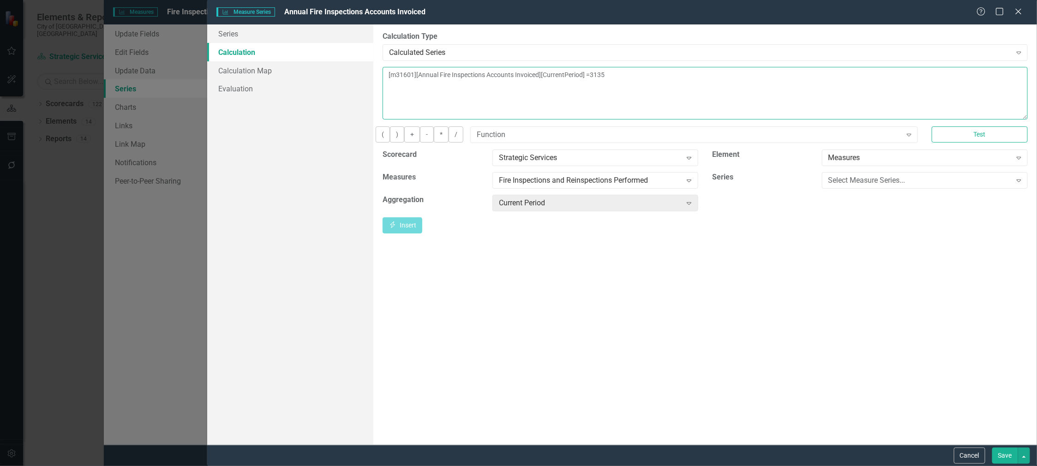
drag, startPoint x: 692, startPoint y: 76, endPoint x: 380, endPoint y: 77, distance: 312.5
click at [380, 77] on div "By default, series in ClearPoint are not calculated. So, if you leave the form …" at bounding box center [705, 234] width 664 height 420
click at [533, 84] on textarea "= 3,135" at bounding box center [705, 93] width 645 height 53
type textarea "= 3,135"
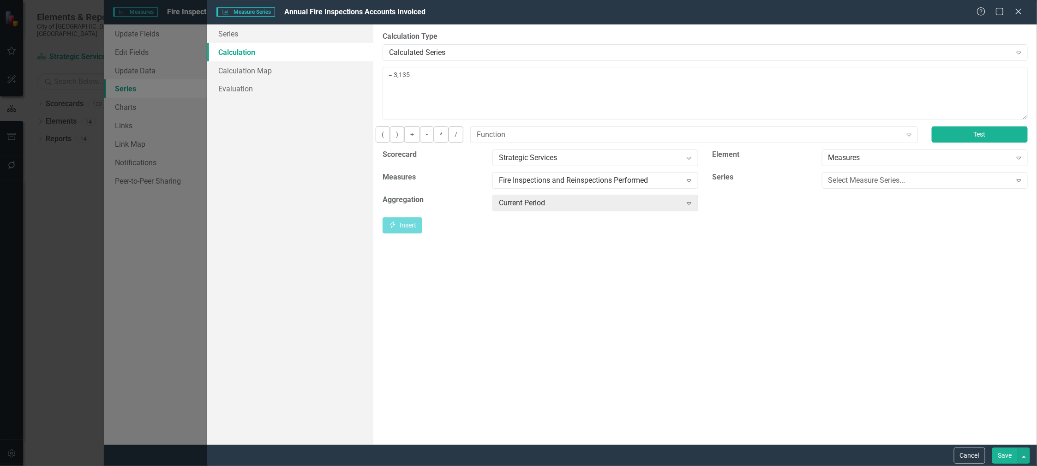
click at [966, 143] on button "Test" at bounding box center [980, 134] width 96 height 16
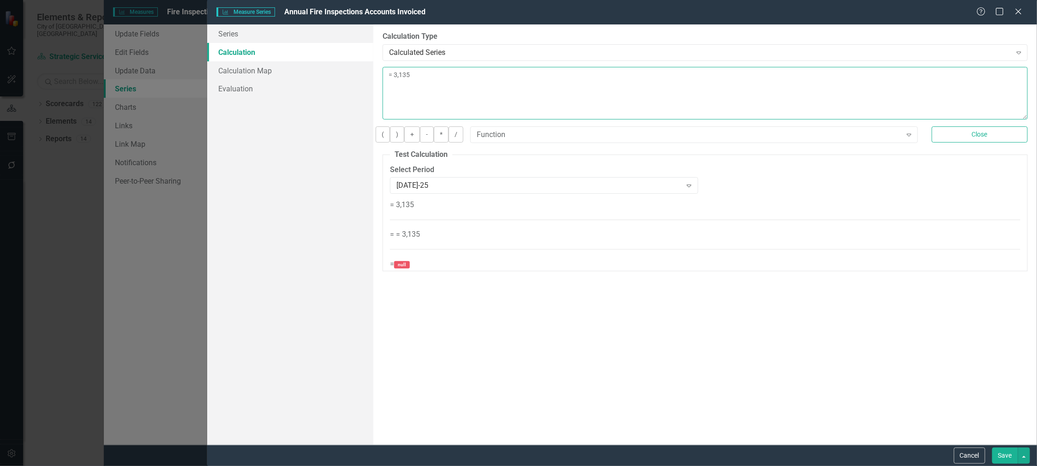
click at [488, 70] on textarea "= 3,135" at bounding box center [705, 93] width 645 height 53
click at [1008, 143] on button "Close" at bounding box center [980, 134] width 96 height 16
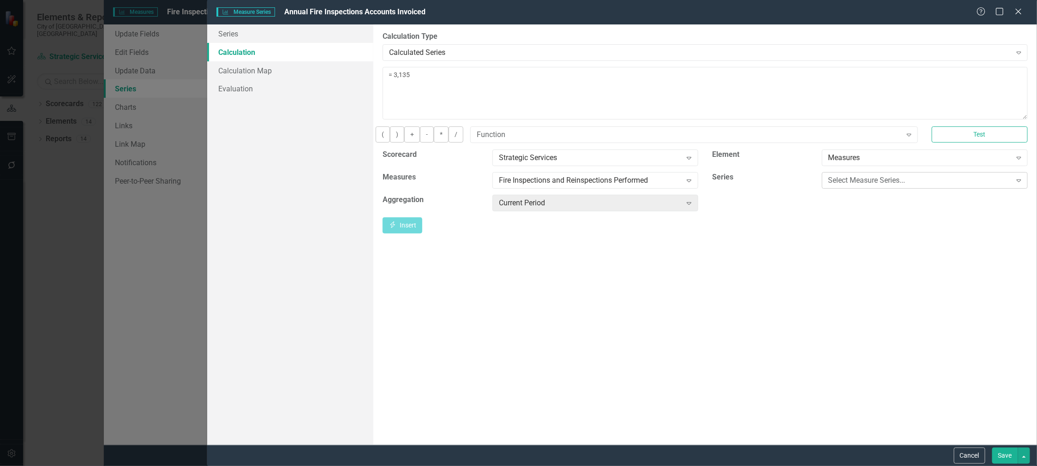
click at [871, 186] on div "Select Measure Series..." at bounding box center [919, 180] width 183 height 11
click at [876, 466] on div "Annual Fire Inspections Accounts Invoiced" at bounding box center [520, 473] width 1022 height 11
click at [567, 206] on div "Current Period" at bounding box center [590, 203] width 183 height 11
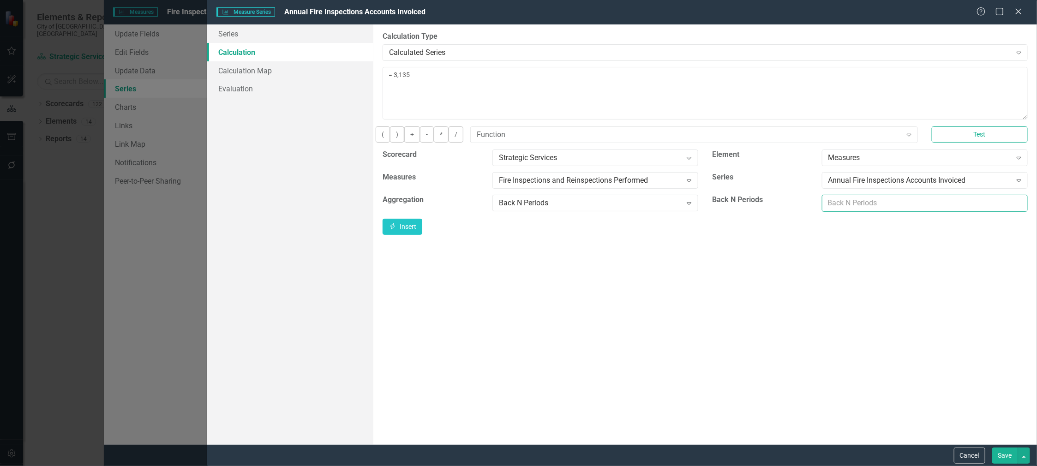
click at [842, 209] on input "number" at bounding box center [925, 203] width 206 height 17
type input "20"
click at [996, 137] on button "Test" at bounding box center [980, 134] width 96 height 16
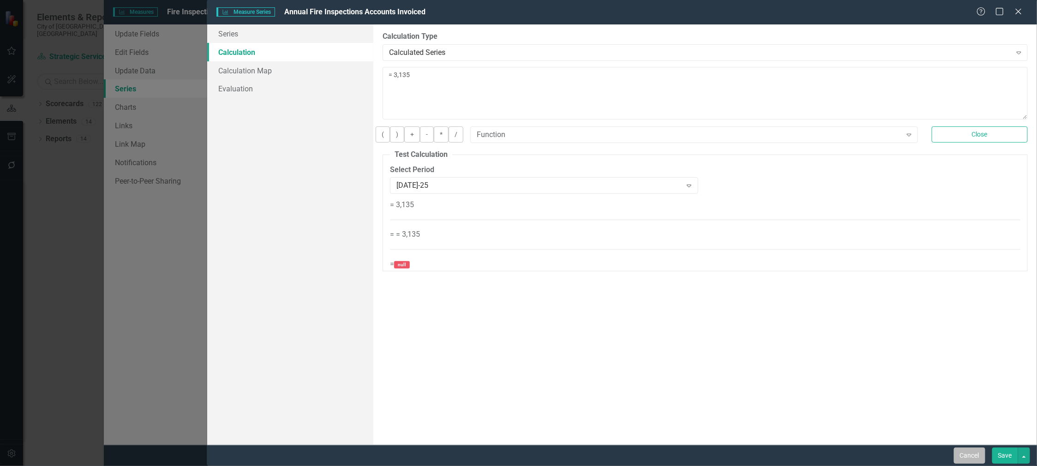
click at [958, 457] on button "Cancel" at bounding box center [969, 456] width 31 height 16
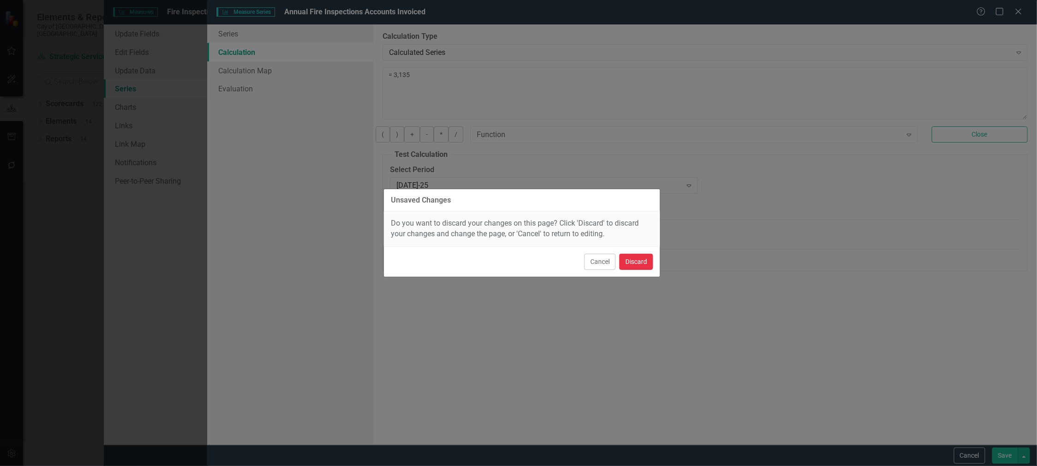
click at [639, 266] on button "Discard" at bounding box center [636, 262] width 34 height 16
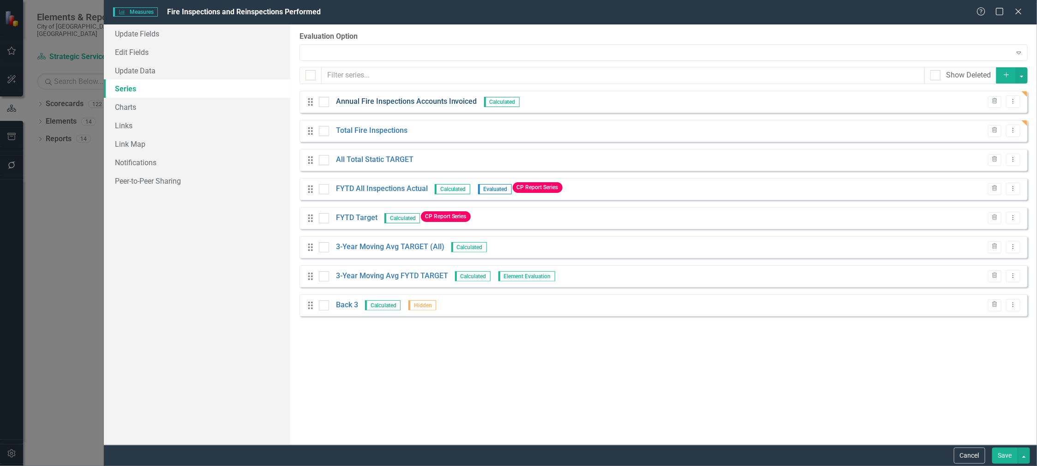
click at [394, 100] on link "Annual Fire Inspections Accounts Invoiced" at bounding box center [406, 101] width 141 height 11
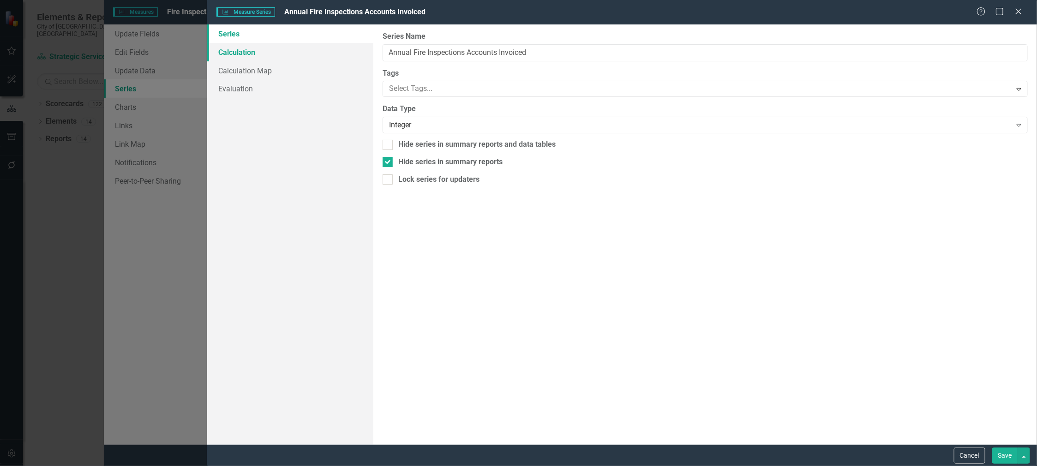
click at [224, 47] on link "Calculation" at bounding box center [290, 52] width 166 height 18
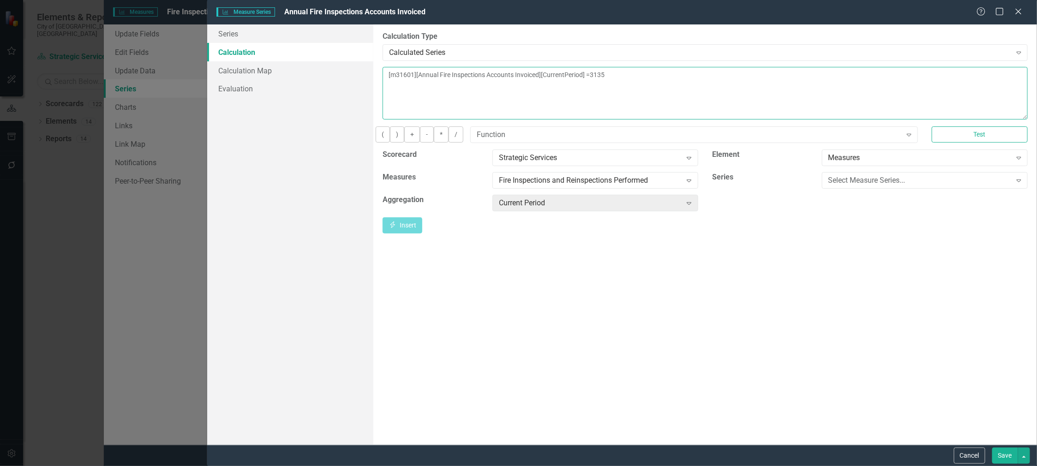
click at [664, 75] on textarea "[m31601][Annual Fire Inspections Accounts Invoiced][CurrentPeriod] =3135" at bounding box center [705, 93] width 645 height 53
drag, startPoint x: 659, startPoint y: 77, endPoint x: 300, endPoint y: 72, distance: 359.6
click at [300, 72] on div "Series Calculation Calculation Map Evaluation From this page, you can edit the …" at bounding box center [622, 234] width 830 height 420
click at [400, 72] on textarea "= 3135" at bounding box center [705, 93] width 645 height 53
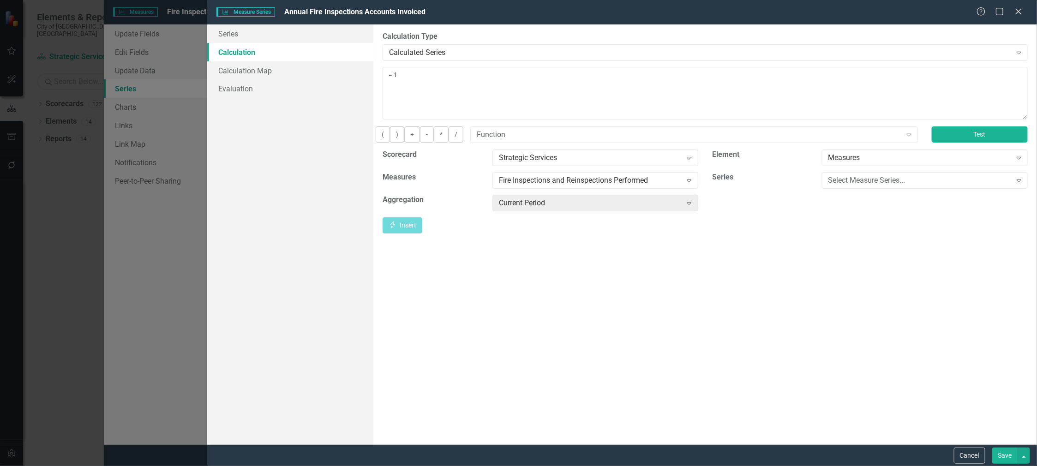
click at [954, 143] on button "Test" at bounding box center [980, 134] width 96 height 16
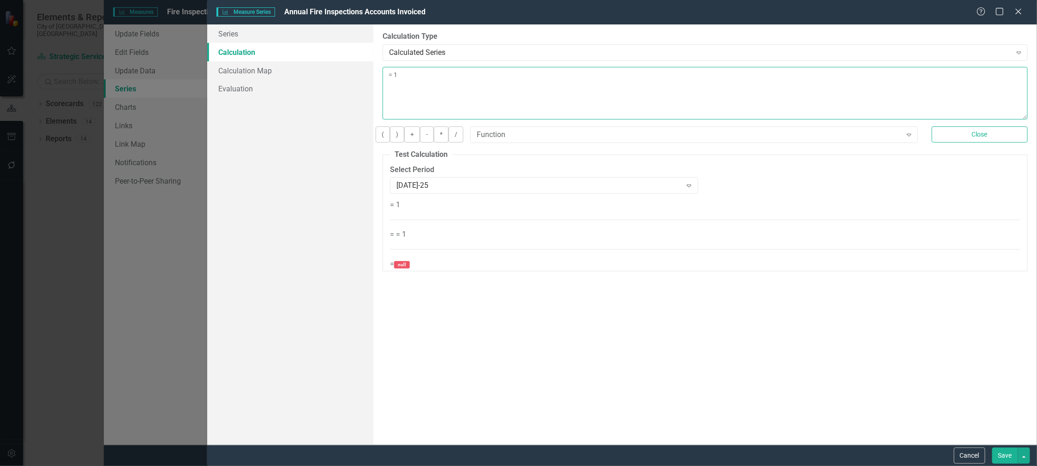
click at [414, 94] on textarea "= 1" at bounding box center [705, 93] width 645 height 53
drag, startPoint x: 402, startPoint y: 76, endPoint x: 381, endPoint y: 75, distance: 20.8
click at [381, 75] on div "By default, series in ClearPoint are not calculated. So, if you leave the form …" at bounding box center [705, 234] width 664 height 420
type textarea "3135"
click at [1005, 453] on button "Save" at bounding box center [1005, 456] width 26 height 16
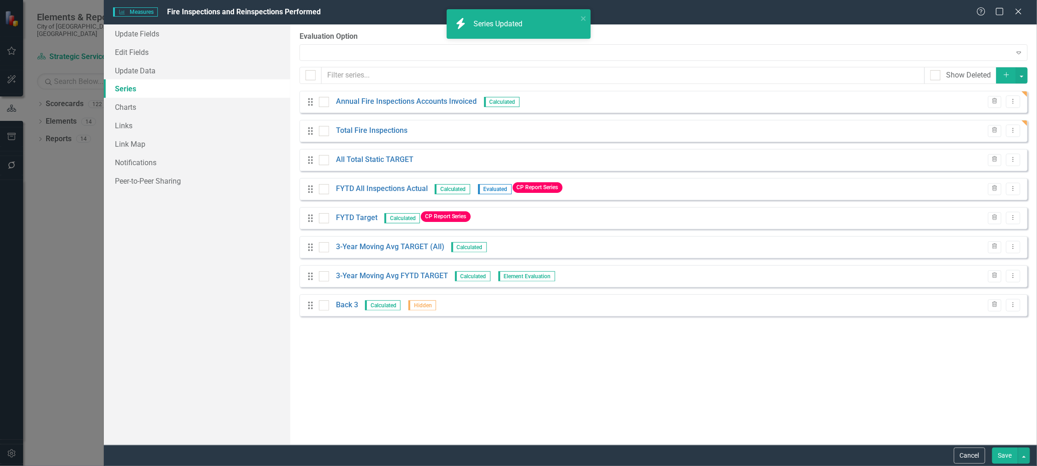
click at [999, 454] on button "Save" at bounding box center [1005, 456] width 26 height 16
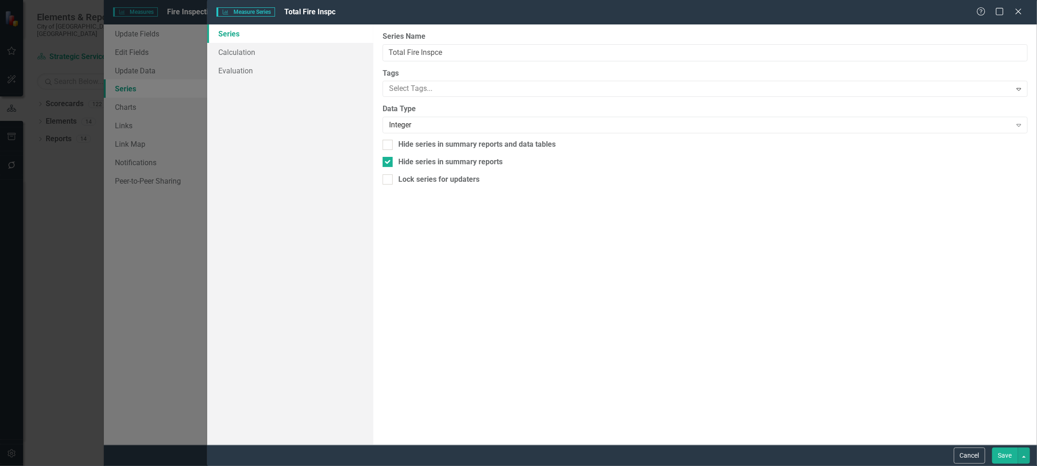
scroll to position [851, 0]
type input "Total Fire Inspections TARGET JL"
click at [1000, 451] on button "Save" at bounding box center [1005, 456] width 26 height 16
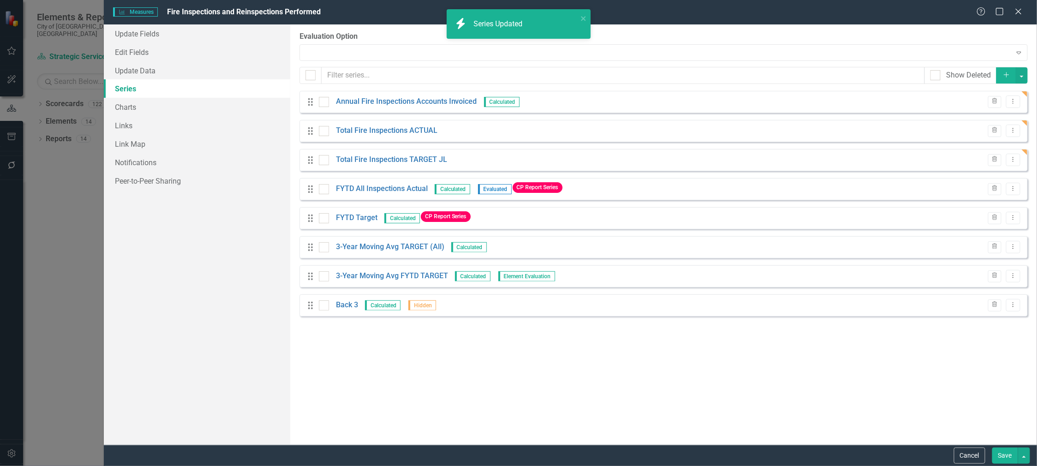
click at [1005, 456] on button "Save" at bounding box center [1005, 456] width 26 height 16
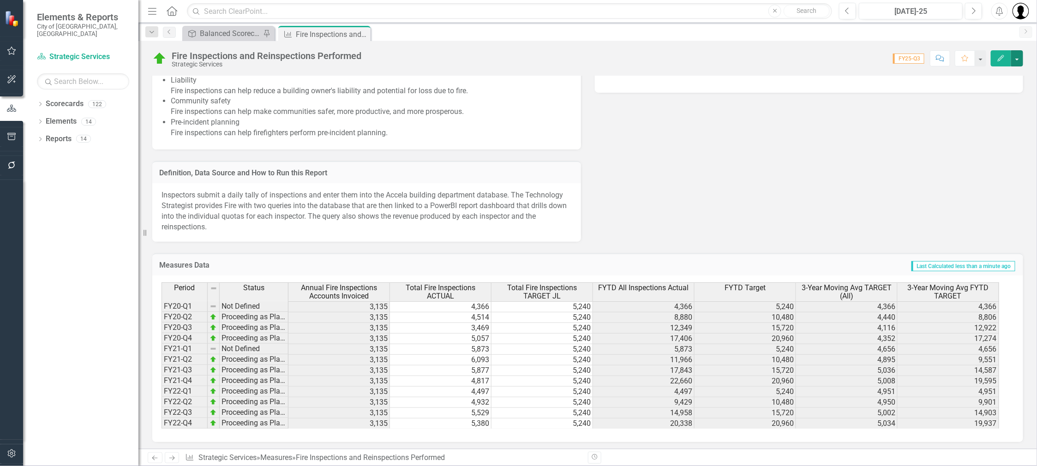
scroll to position [115, 0]
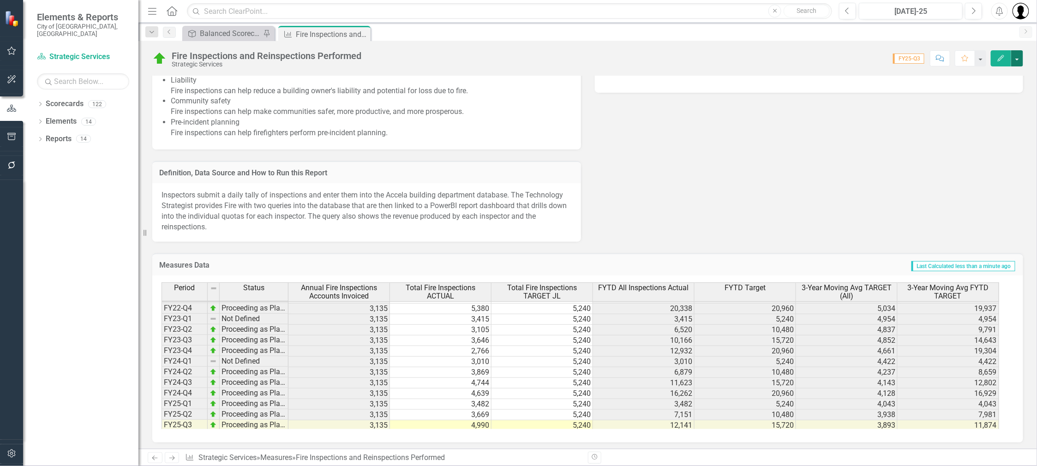
click at [1017, 57] on button "button" at bounding box center [1017, 58] width 12 height 16
click at [979, 72] on link "Edit Edit Measures" at bounding box center [977, 74] width 94 height 17
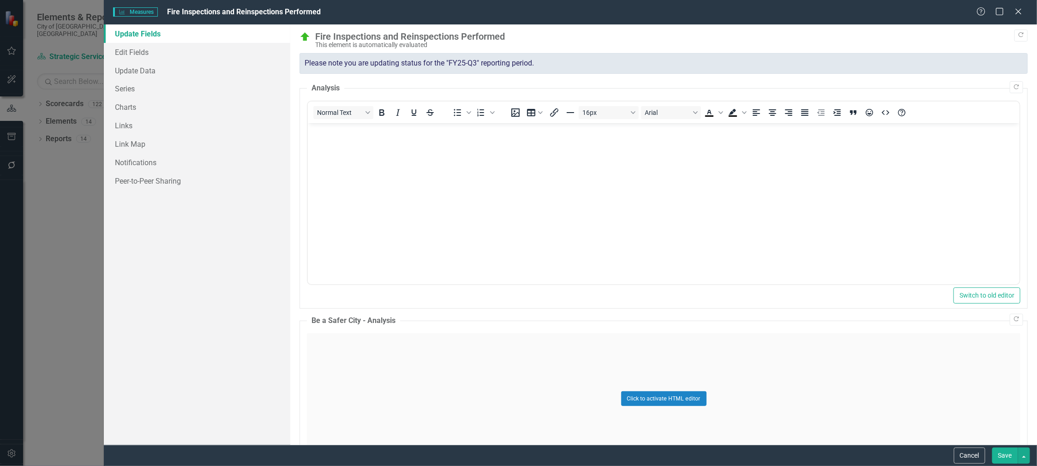
scroll to position [0, 0]
click at [126, 85] on link "Series" at bounding box center [197, 88] width 186 height 18
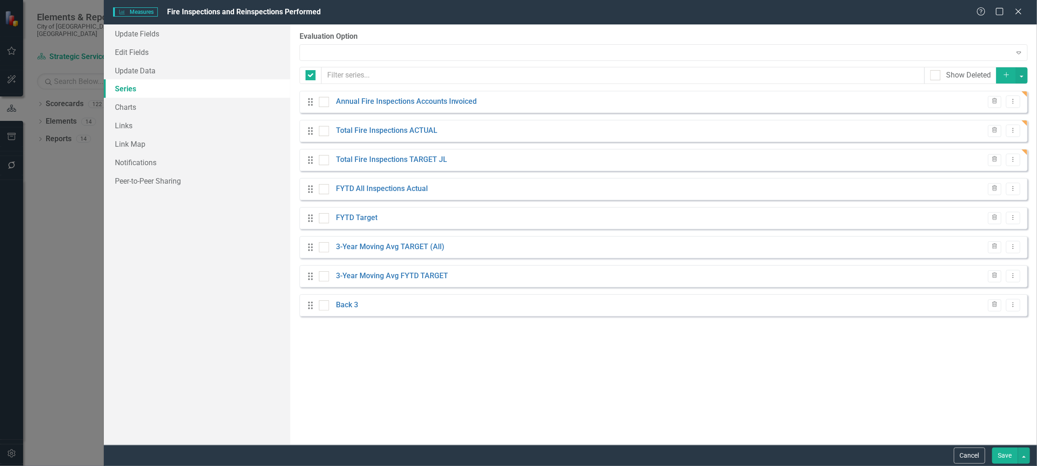
checkbox input "false"
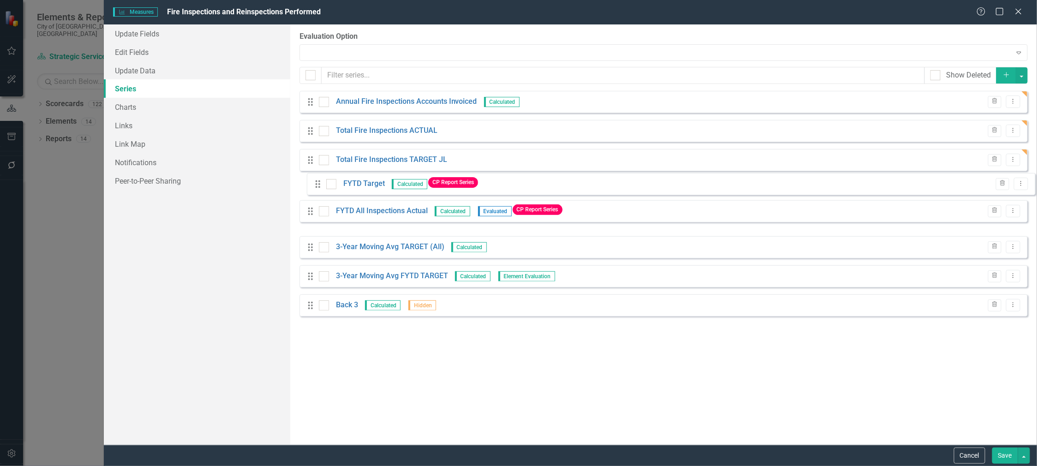
drag, startPoint x: 309, startPoint y: 221, endPoint x: 316, endPoint y: 186, distance: 34.9
click at [316, 186] on div "Drag Annual Fire Inspections Accounts Invoiced Calculated Trash Dropdown Menu D…" at bounding box center [664, 204] width 728 height 226
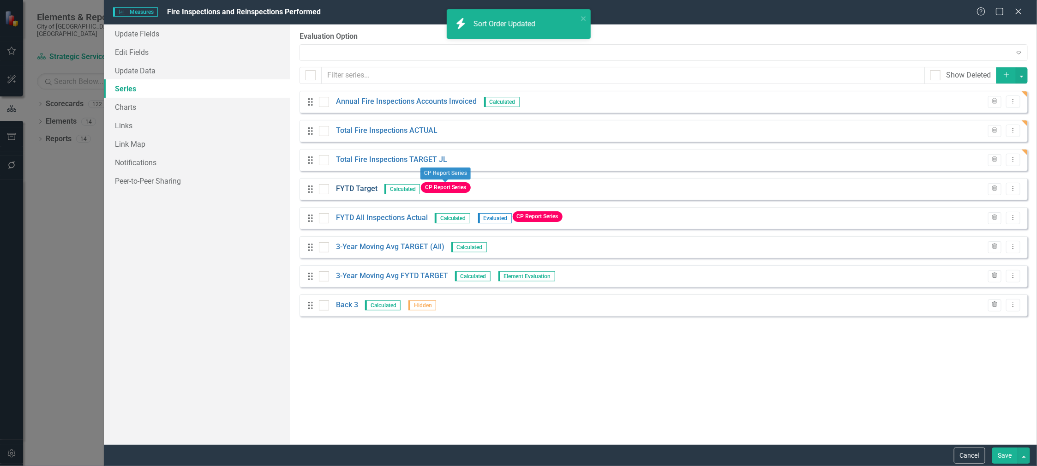
click at [366, 188] on link "FYTD Target" at bounding box center [357, 189] width 42 height 11
click at [366, 188] on body "icon.bolt Sort Order Updated Elements & Reports City of Fort Lauderdale, FL Sco…" at bounding box center [518, 233] width 1037 height 466
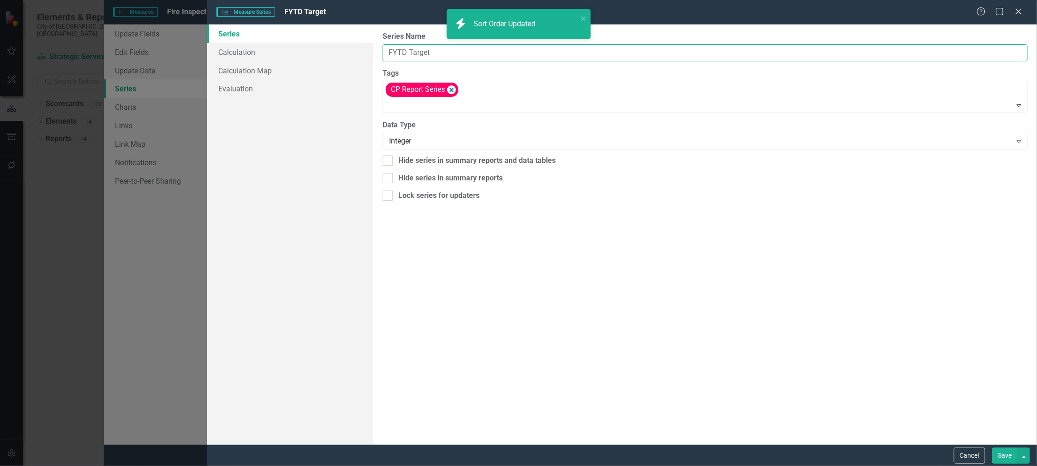
click at [450, 53] on input "FYTD Target" at bounding box center [705, 52] width 645 height 17
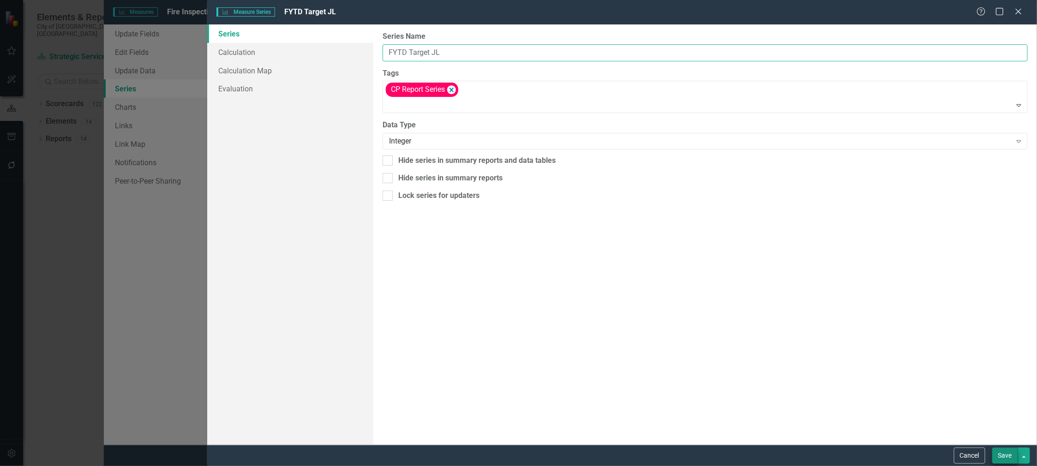
type input "FYTD Target JL"
click at [993, 453] on button "Save" at bounding box center [1005, 456] width 26 height 16
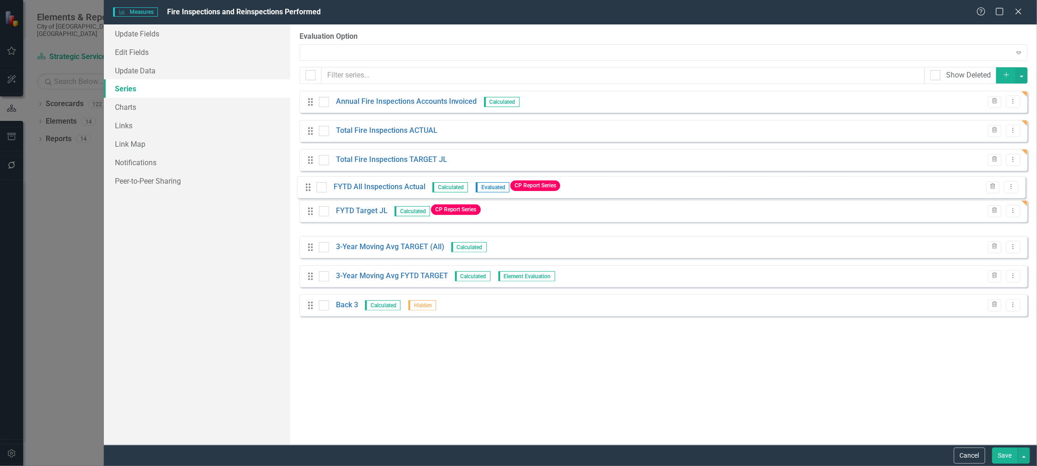
drag, startPoint x: 314, startPoint y: 219, endPoint x: 312, endPoint y: 188, distance: 31.0
click at [312, 188] on div "Drag Annual Fire Inspections Accounts Invoiced Calculated Trash Dropdown Menu D…" at bounding box center [664, 204] width 728 height 226
click at [1008, 457] on button "Save" at bounding box center [1005, 456] width 26 height 16
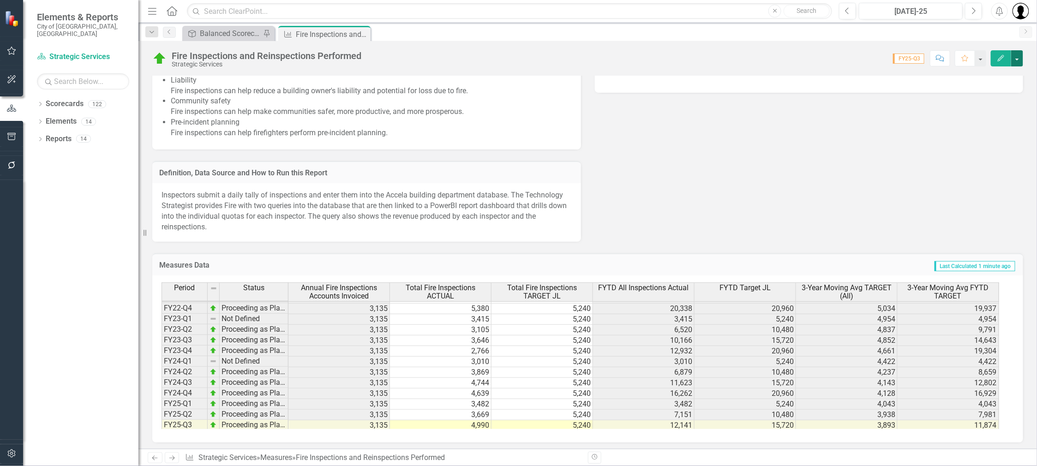
click at [1017, 51] on button "button" at bounding box center [1017, 58] width 12 height 16
click at [977, 71] on link "Edit Edit Measures" at bounding box center [977, 74] width 94 height 17
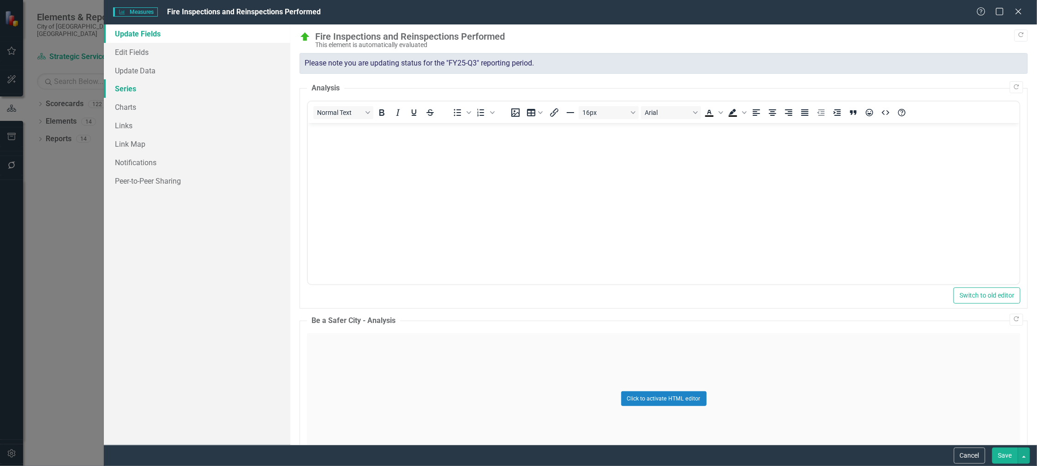
click at [131, 87] on link "Series" at bounding box center [197, 88] width 186 height 18
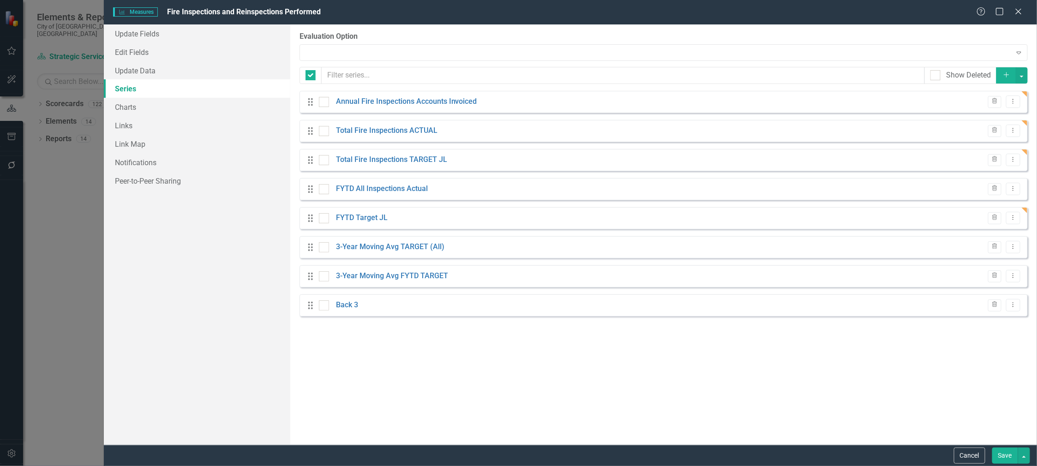
checkbox input "false"
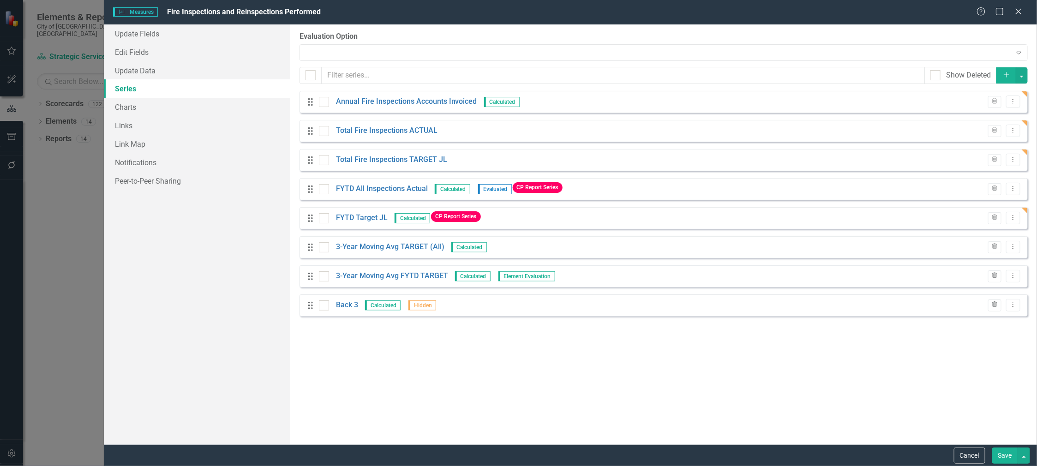
drag, startPoint x: 366, startPoint y: 218, endPoint x: 366, endPoint y: 182, distance: 36.0
click at [366, 182] on div "Drag Annual Fire Inspections Accounts Invoiced Calculated Trash Dropdown Menu D…" at bounding box center [664, 204] width 728 height 226
click at [310, 215] on div "Drag FYTD Target JL Calculated CP Report Series" at bounding box center [396, 218] width 179 height 14
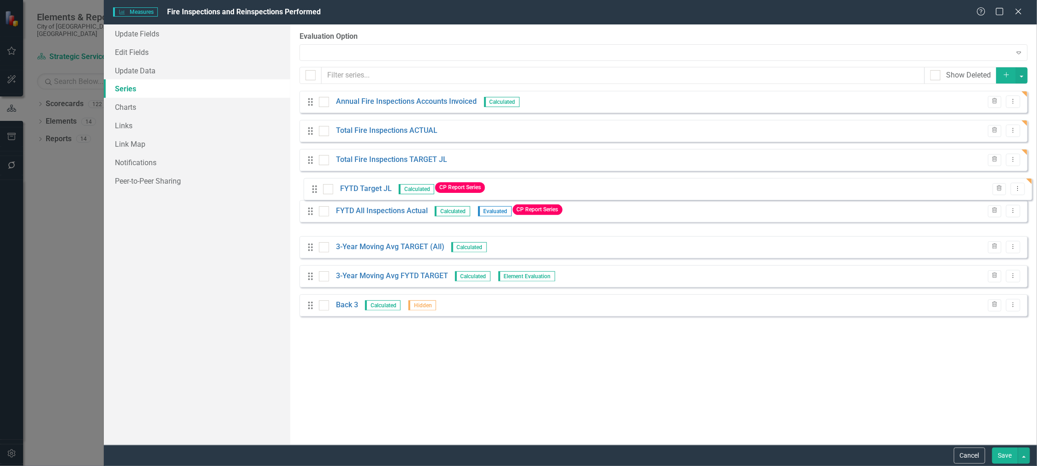
drag, startPoint x: 311, startPoint y: 219, endPoint x: 315, endPoint y: 190, distance: 29.4
click at [315, 190] on div "Drag Annual Fire Inspections Accounts Invoiced Calculated Trash Dropdown Menu D…" at bounding box center [664, 204] width 728 height 226
click at [389, 217] on link "FYTD All Inspections Actual" at bounding box center [382, 218] width 92 height 11
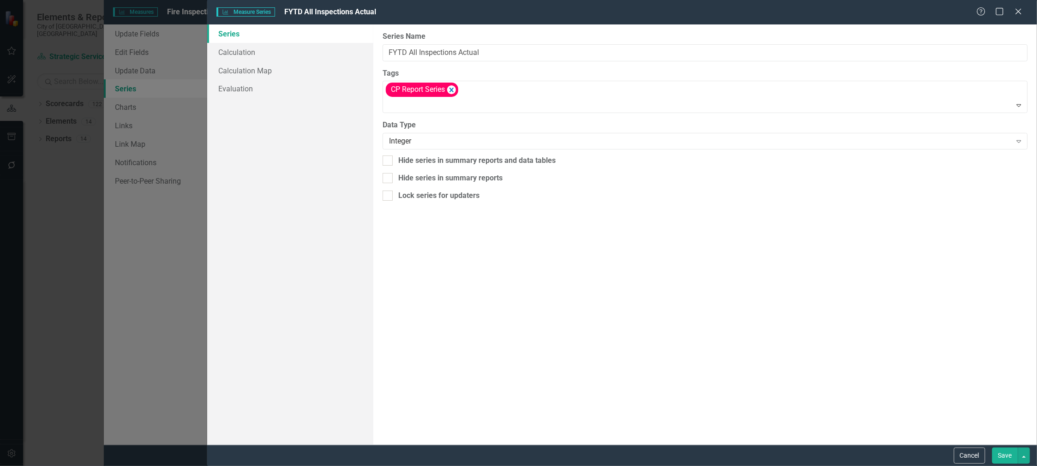
click at [389, 217] on div "Measure Series Measure Series FYTD All Inspections Actual Help Maximize Close S…" at bounding box center [518, 233] width 1037 height 466
drag, startPoint x: 494, startPoint y: 54, endPoint x: 361, endPoint y: 53, distance: 132.9
click at [361, 53] on div "Series Calculation Calculation Map Evaluation From this page, you can edit the …" at bounding box center [622, 234] width 830 height 420
type input "Total Fire Inspections FYTD"
click at [1003, 456] on button "Save" at bounding box center [1005, 456] width 26 height 16
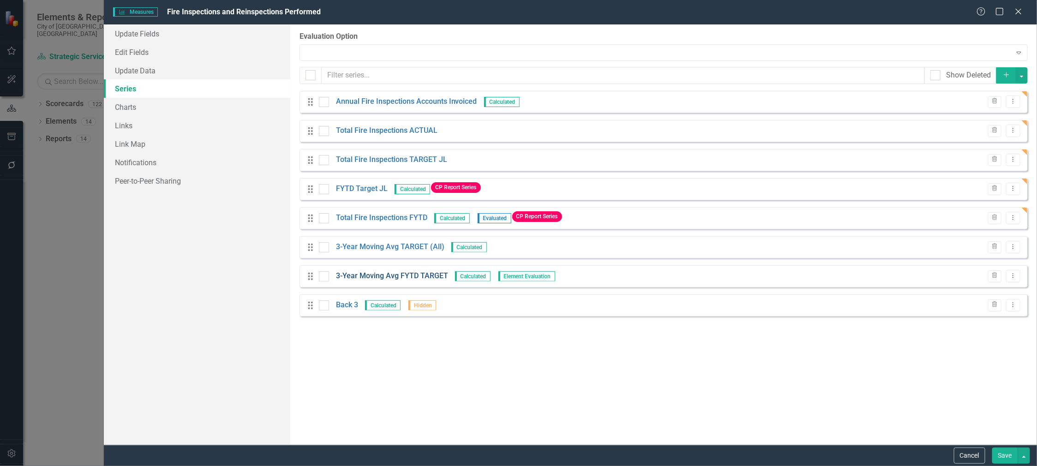
click at [409, 277] on link "3-Year Moving Avg FYTD TARGET" at bounding box center [392, 276] width 112 height 11
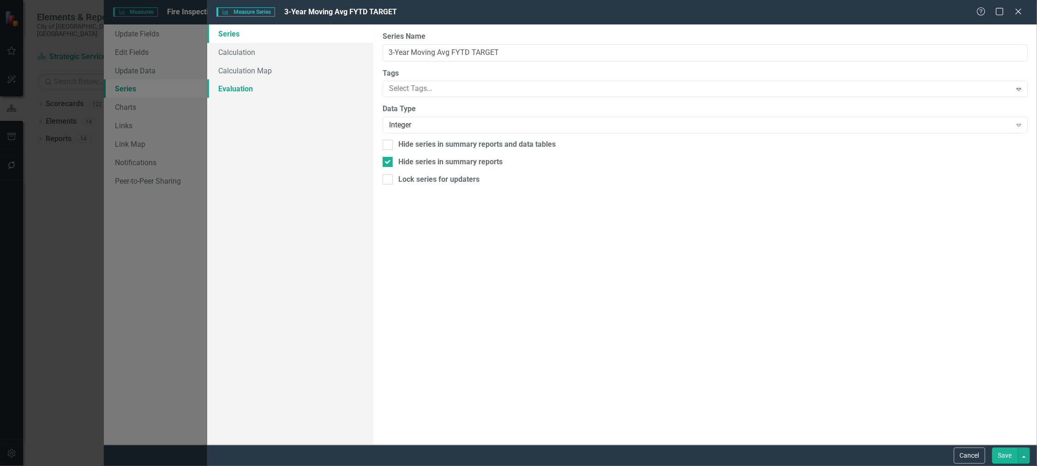
click at [255, 86] on link "Evaluation" at bounding box center [290, 88] width 166 height 18
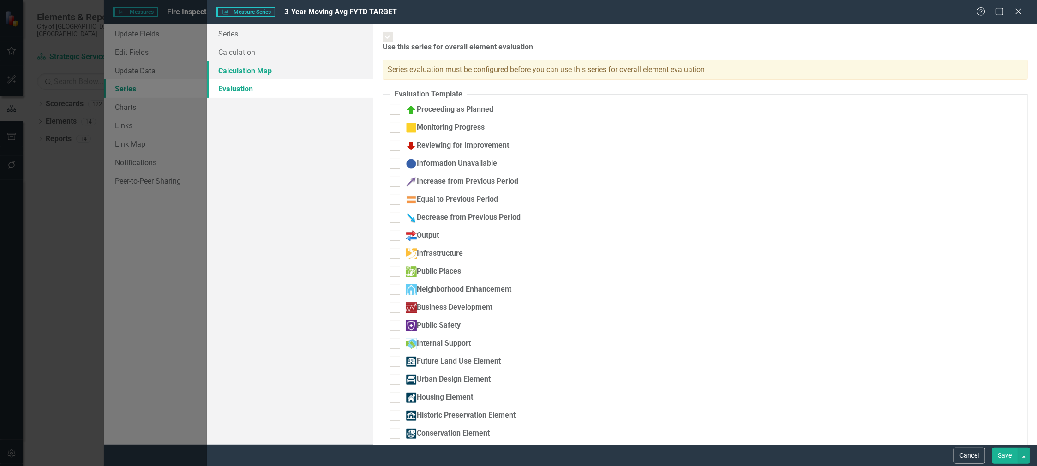
click at [240, 70] on link "Calculation Map" at bounding box center [290, 70] width 166 height 18
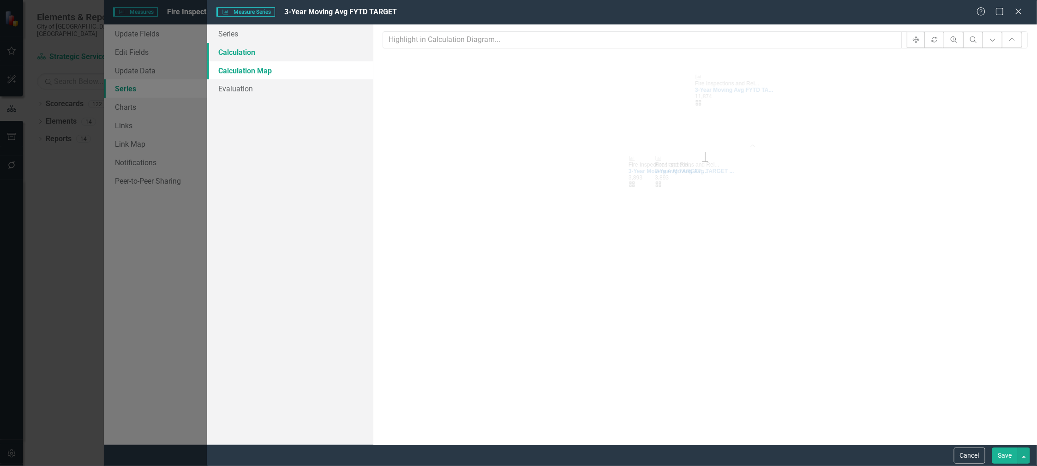
click at [240, 50] on link "Calculation" at bounding box center [290, 52] width 166 height 18
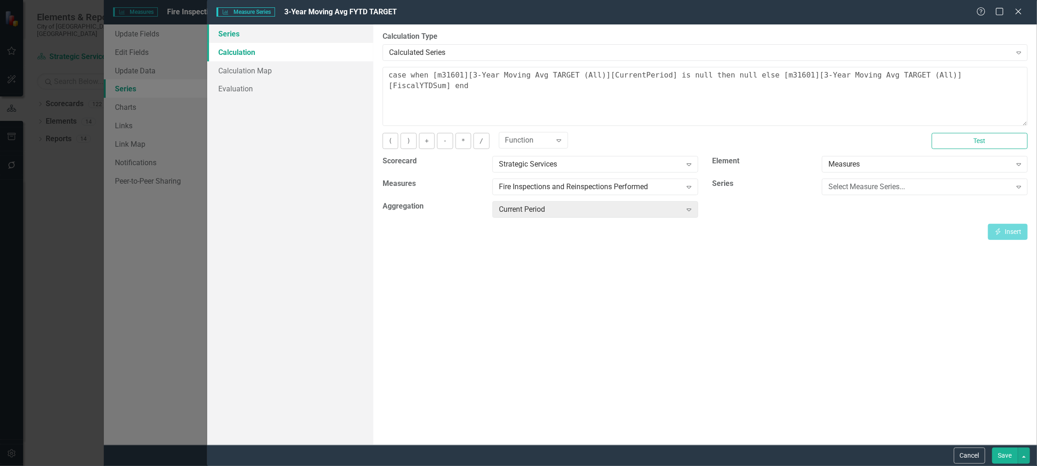
click at [234, 37] on link "Series" at bounding box center [290, 33] width 166 height 18
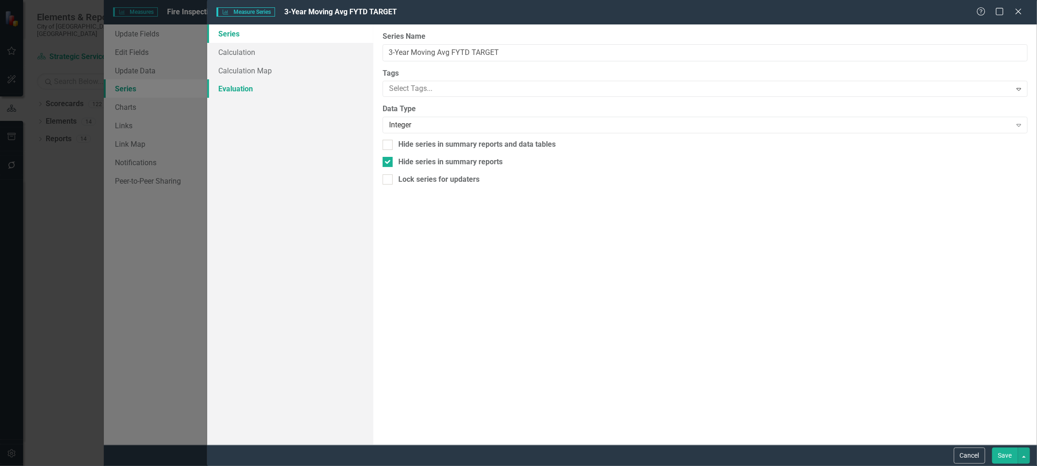
click at [242, 84] on link "Evaluation" at bounding box center [290, 88] width 166 height 18
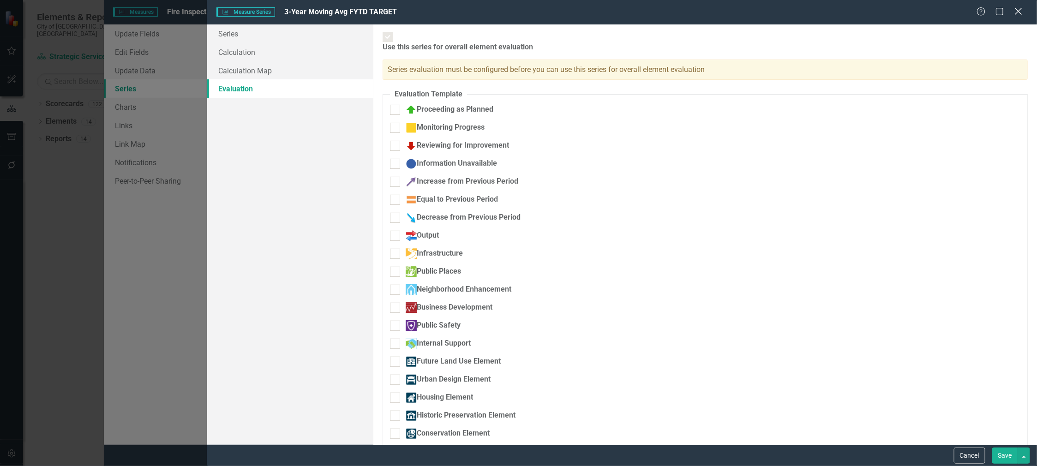
click at [1018, 10] on icon "Close" at bounding box center [1019, 11] width 12 height 9
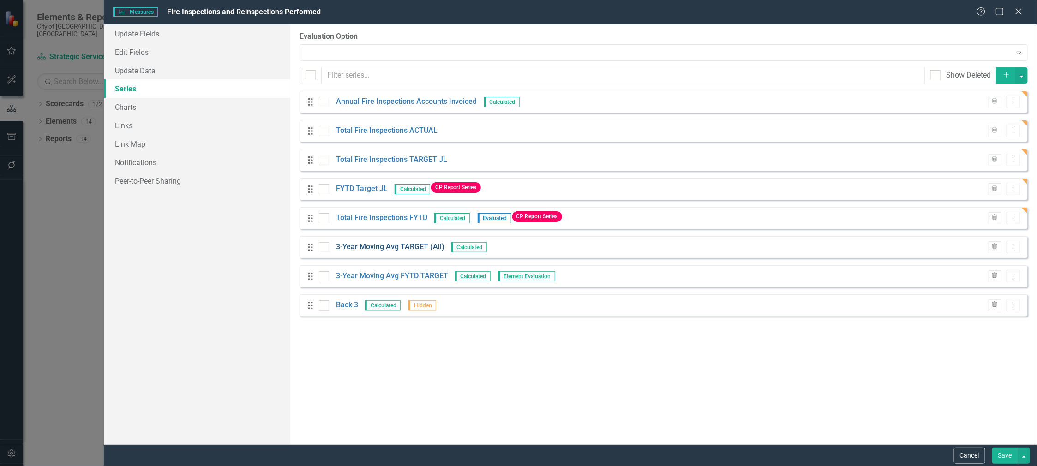
click at [377, 248] on link "3-Year Moving Avg TARGET (All)" at bounding box center [390, 247] width 108 height 11
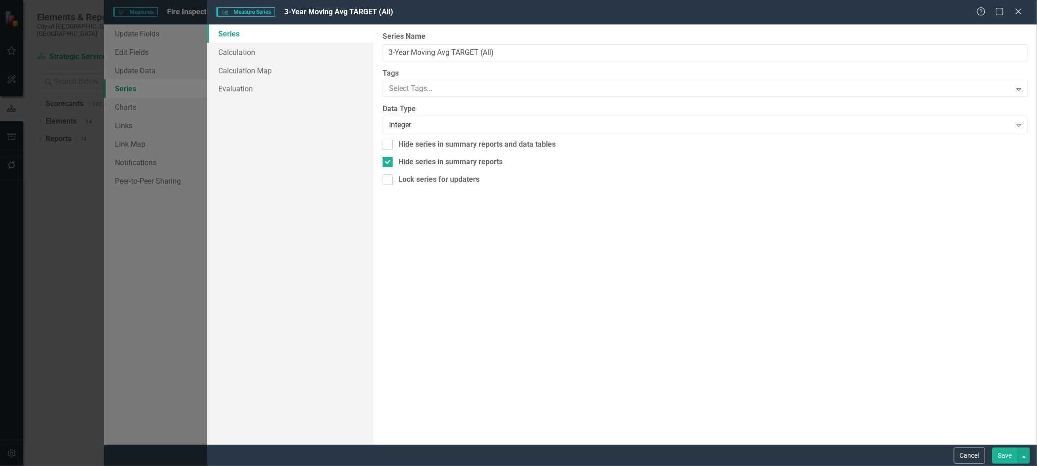
click at [377, 248] on div "Measure Series Measure Series 3-Year Moving Avg TARGET (All) Help Maximize Clos…" at bounding box center [518, 233] width 1037 height 466
click at [522, 56] on input "3-Year Moving Avg TARGET (All)" at bounding box center [705, 52] width 645 height 17
drag, startPoint x: 452, startPoint y: 53, endPoint x: 326, endPoint y: 44, distance: 126.8
click at [325, 45] on div "Series Calculation Calculation Map Evaluation From this page, you can edit the …" at bounding box center [622, 234] width 830 height 420
drag, startPoint x: 432, startPoint y: 52, endPoint x: 351, endPoint y: 46, distance: 81.5
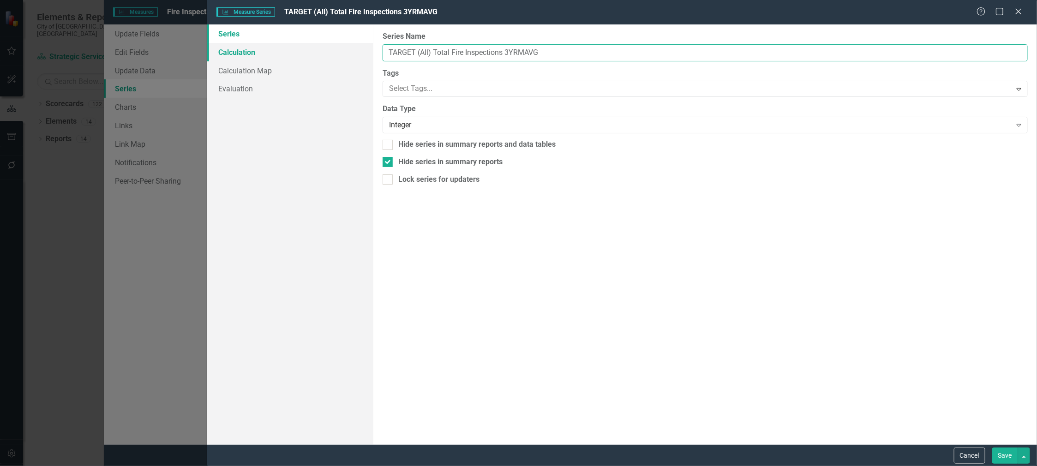
click at [351, 46] on div "Series Calculation Calculation Map Evaluation From this page, you can edit the …" at bounding box center [622, 234] width 830 height 420
click at [514, 53] on input "Total Fire Inspections 3YRMAVG" at bounding box center [705, 52] width 645 height 17
drag, startPoint x: 538, startPoint y: 53, endPoint x: 337, endPoint y: 43, distance: 201.0
click at [337, 43] on div "Series Calculation Calculation Map Evaluation From this page, you can edit the …" at bounding box center [622, 234] width 830 height 420
click at [551, 52] on input "Total Fire Inspections 3YRMAVG TARGET" at bounding box center [705, 52] width 645 height 17
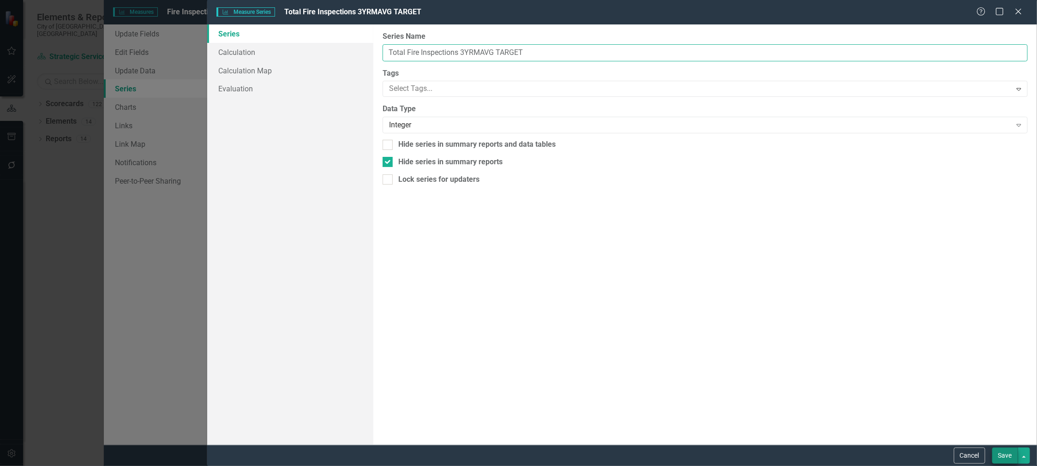
type input "Total Fire Inspections 3YRMAVG TARGET"
click at [998, 456] on button "Save" at bounding box center [1005, 456] width 26 height 16
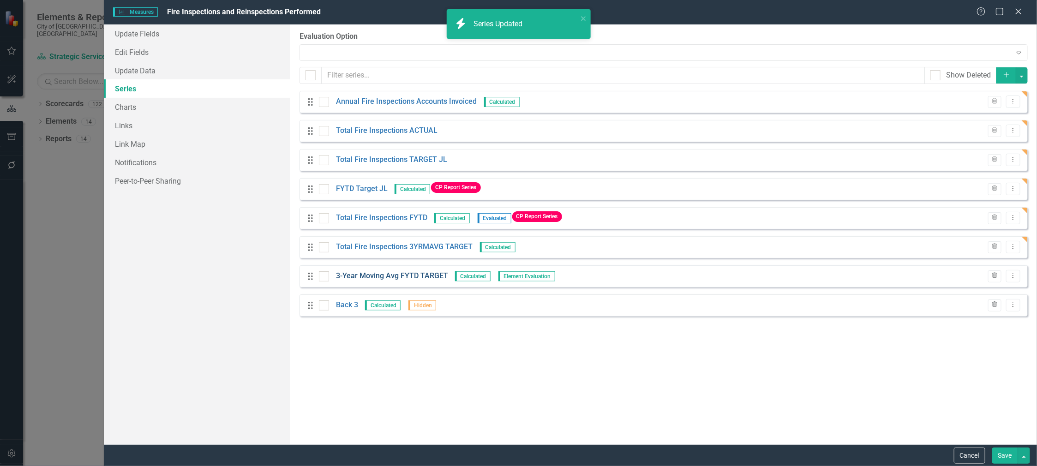
click at [386, 276] on link "3-Year Moving Avg FYTD TARGET" at bounding box center [392, 276] width 112 height 11
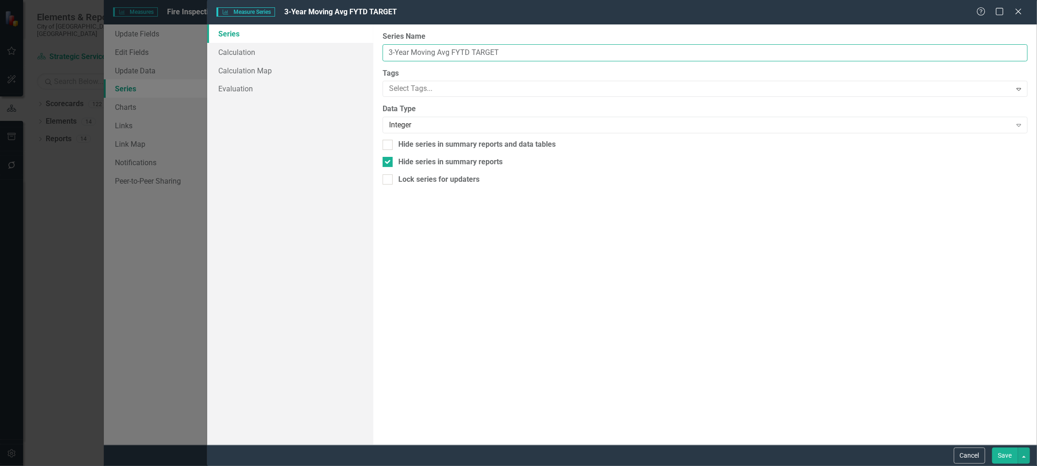
drag, startPoint x: 519, startPoint y: 52, endPoint x: 304, endPoint y: 40, distance: 215.4
click at [304, 40] on div "Series Calculation Calculation Map Evaluation From this page, you can edit the …" at bounding box center [622, 234] width 830 height 420
paste input "Total Fire Inspections 3YRMAVG"
click at [537, 54] on input "Total Fire Inspections 3YRMAVG TARGET FYTD" at bounding box center [705, 52] width 645 height 17
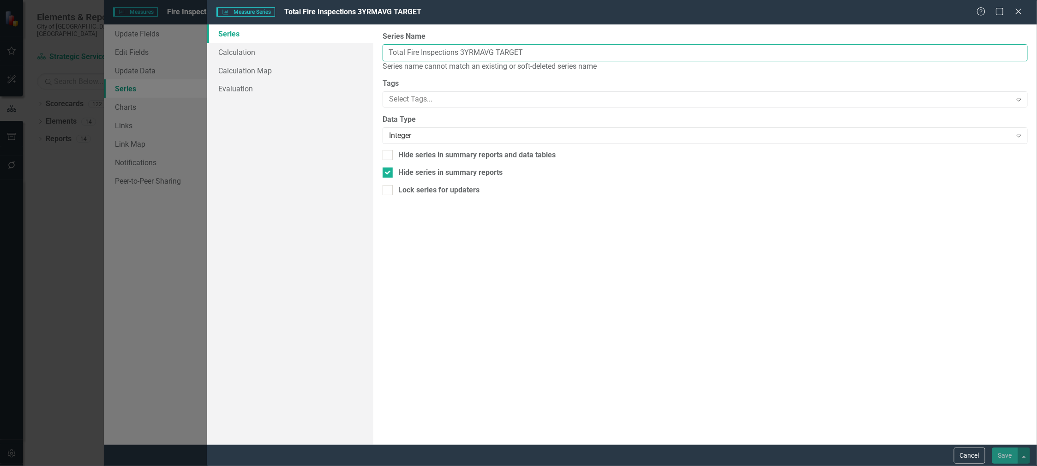
click at [497, 52] on input "Total Fire Inspections 3YRMAVG TARGET" at bounding box center [705, 52] width 645 height 17
paste input "FYTD"
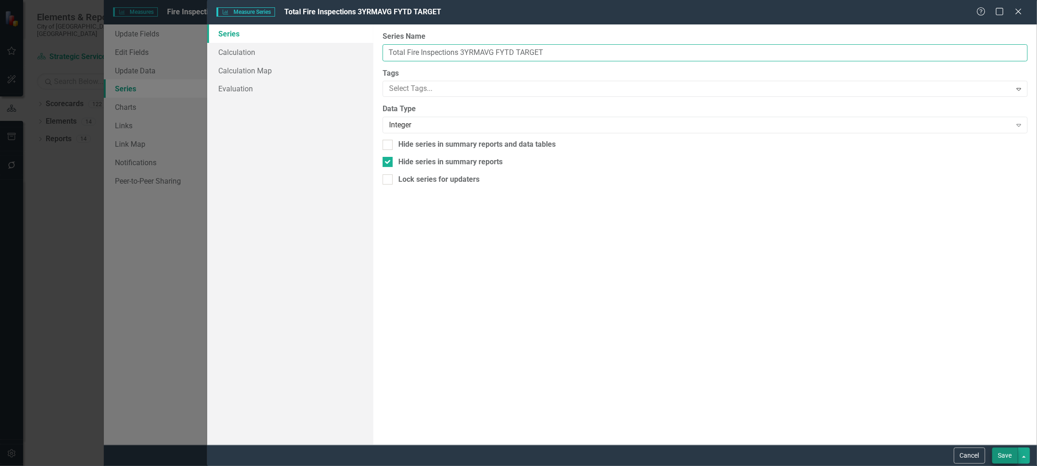
type input "Total Fire Inspections 3YRMAVG FYTD TARGET"
click at [1008, 459] on button "Save" at bounding box center [1005, 456] width 26 height 16
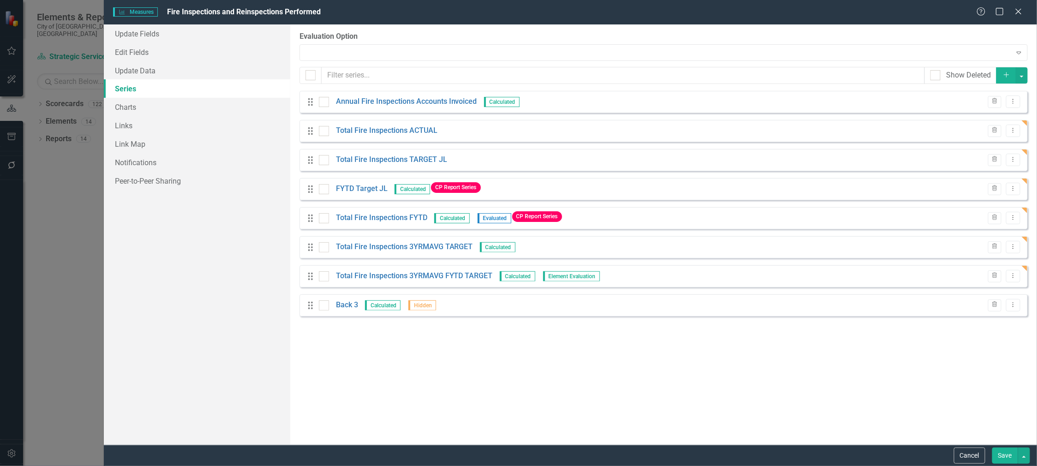
click at [1005, 454] on button "Save" at bounding box center [1005, 456] width 26 height 16
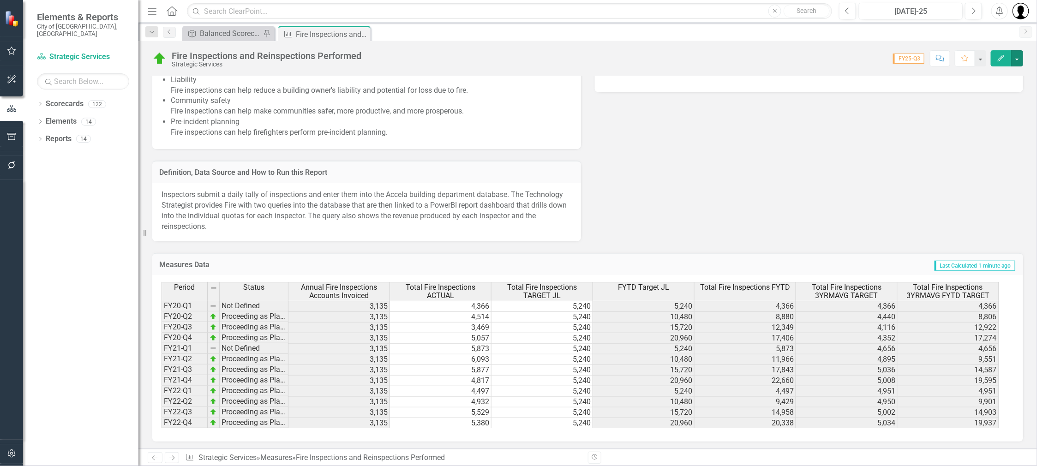
scroll to position [851, 0]
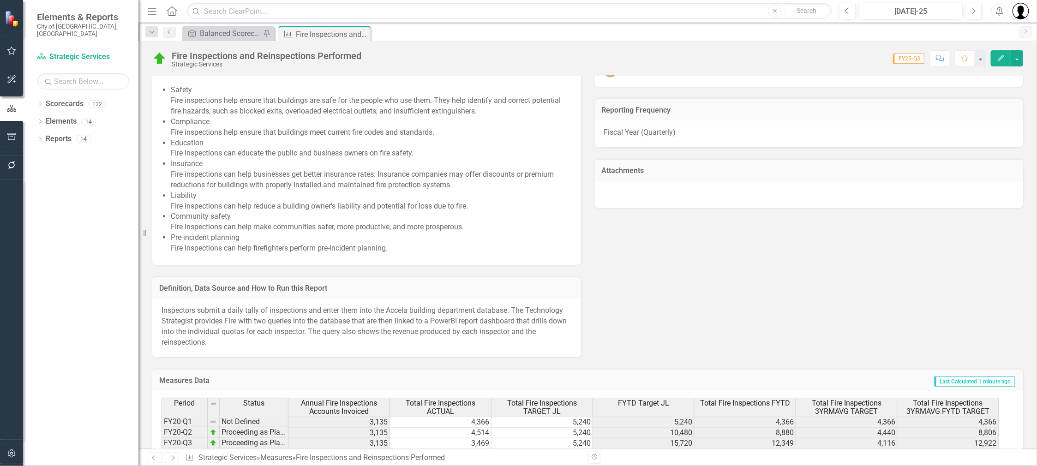
scroll to position [851, 0]
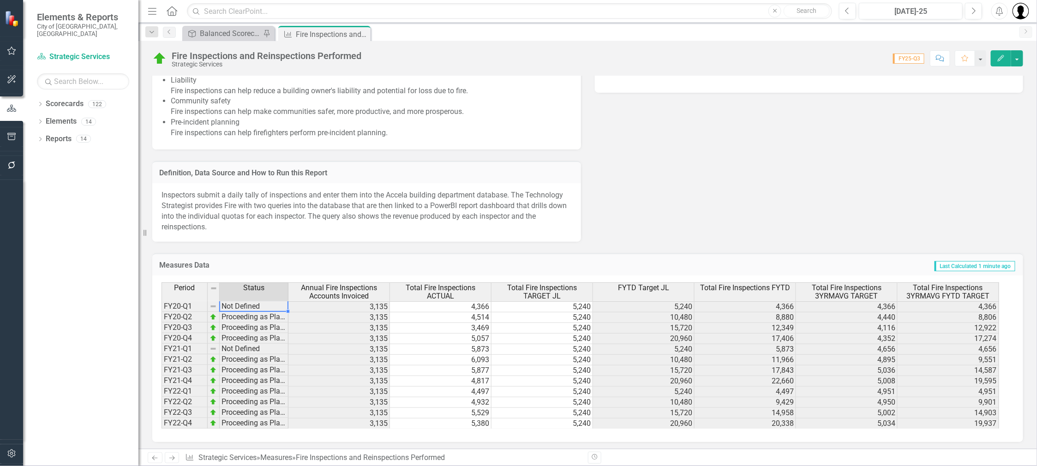
click at [234, 307] on td "Not Defined" at bounding box center [254, 306] width 69 height 11
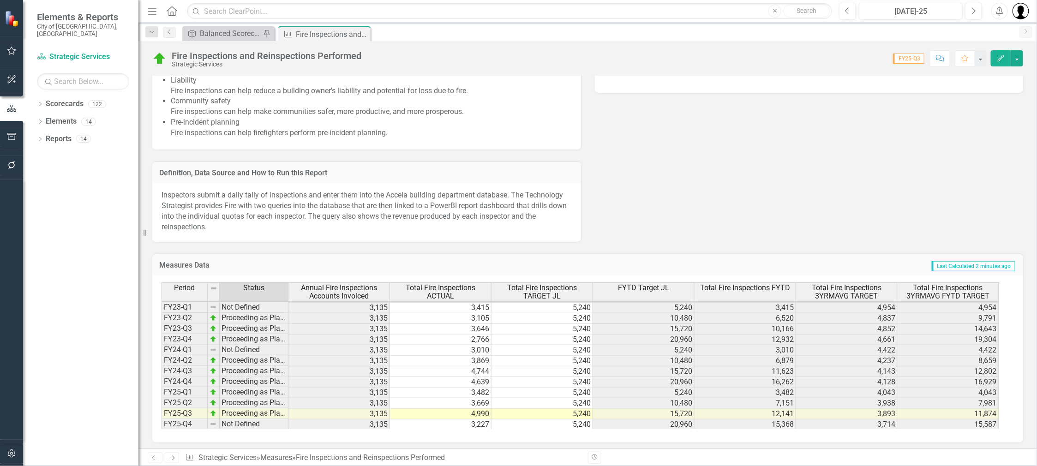
scroll to position [852, 0]
click at [1020, 58] on button "button" at bounding box center [1017, 58] width 12 height 16
click at [969, 78] on link "Edit Edit Measures" at bounding box center [977, 74] width 94 height 17
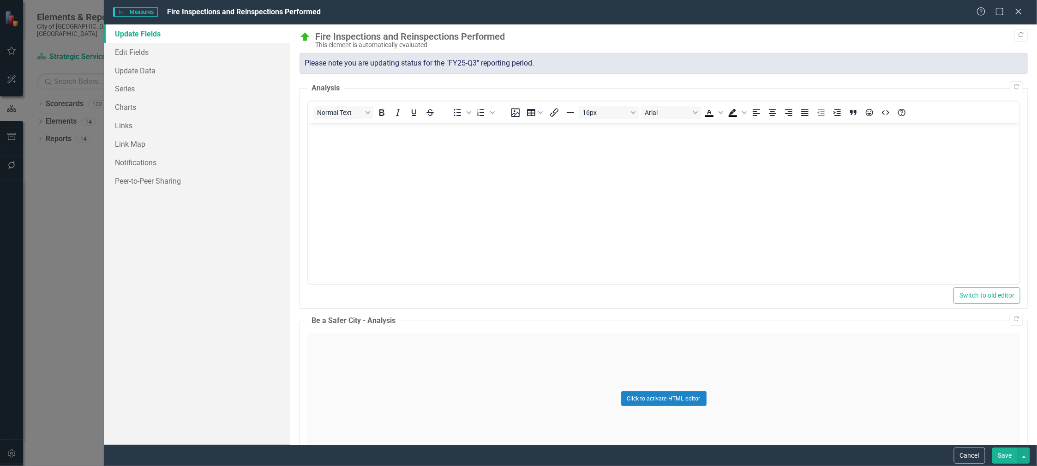
scroll to position [0, 0]
click at [127, 87] on link "Series" at bounding box center [197, 88] width 186 height 18
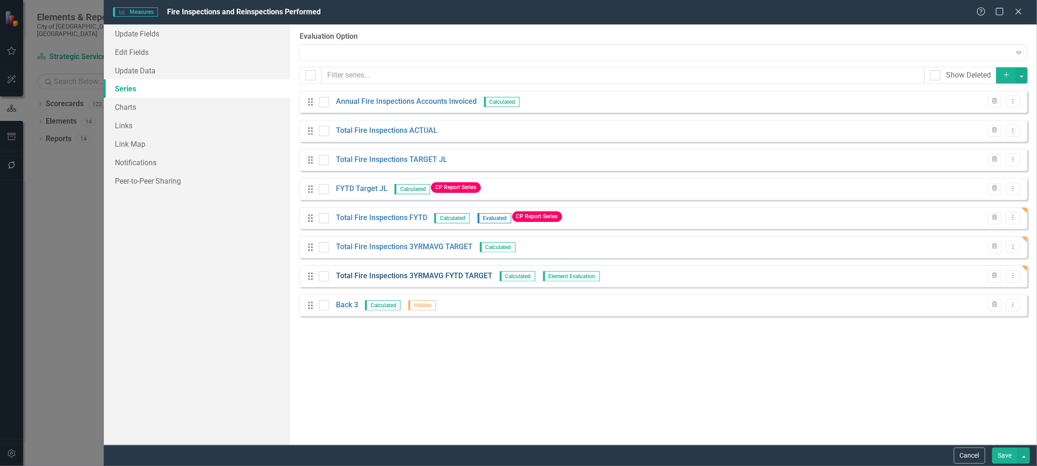
click at [426, 277] on link "Total Fire Inspections 3YRMAVG FYTD TARGET" at bounding box center [414, 276] width 157 height 11
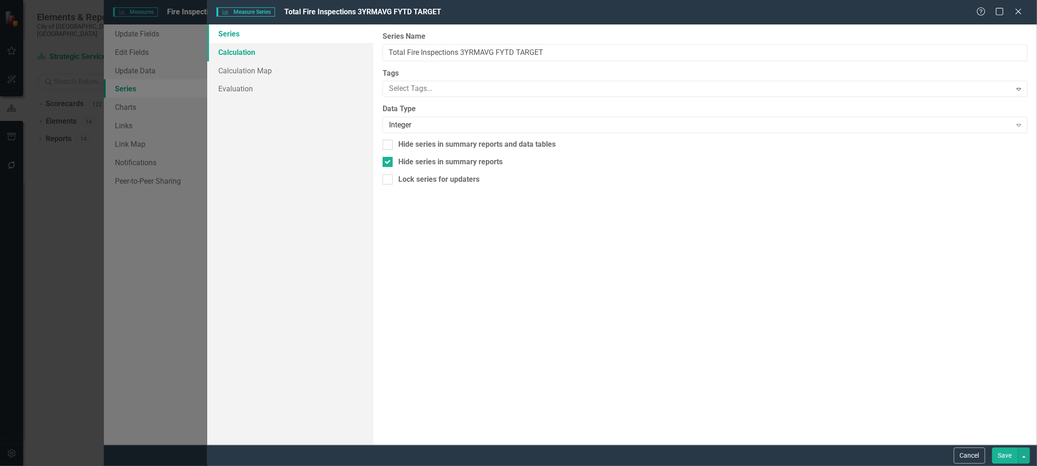
click at [248, 57] on link "Calculation" at bounding box center [290, 52] width 166 height 18
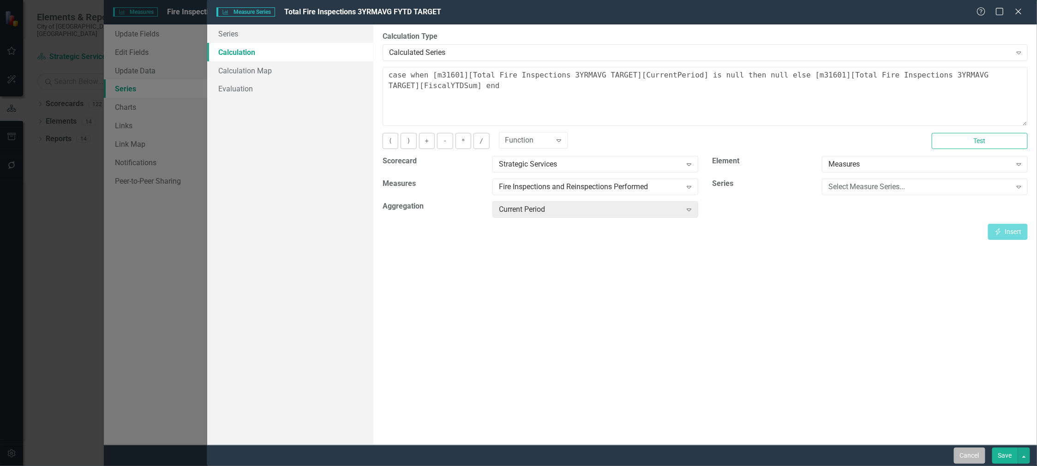
click at [964, 452] on button "Cancel" at bounding box center [969, 456] width 31 height 16
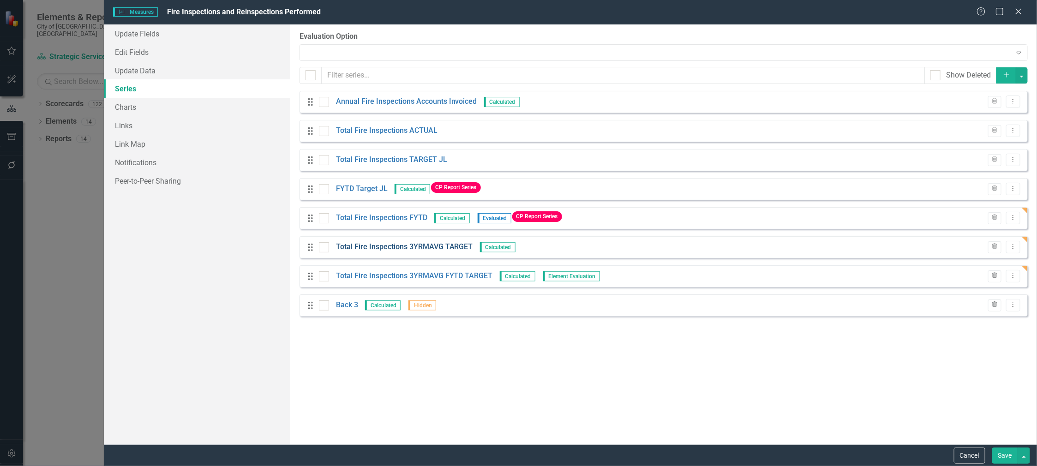
click at [389, 247] on link "Total Fire Inspections 3YRMAVG TARGET" at bounding box center [404, 247] width 137 height 11
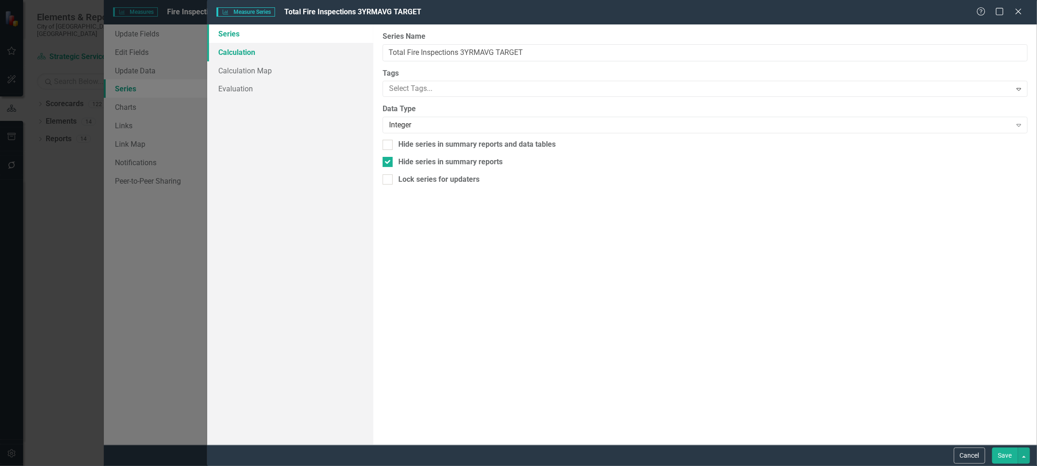
click at [246, 53] on link "Calculation" at bounding box center [290, 52] width 166 height 18
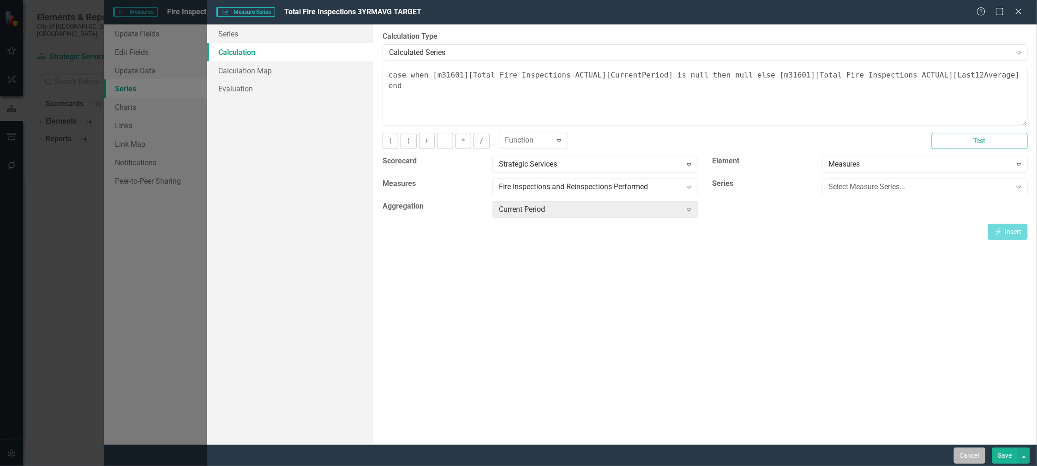
click at [974, 456] on button "Cancel" at bounding box center [969, 456] width 31 height 16
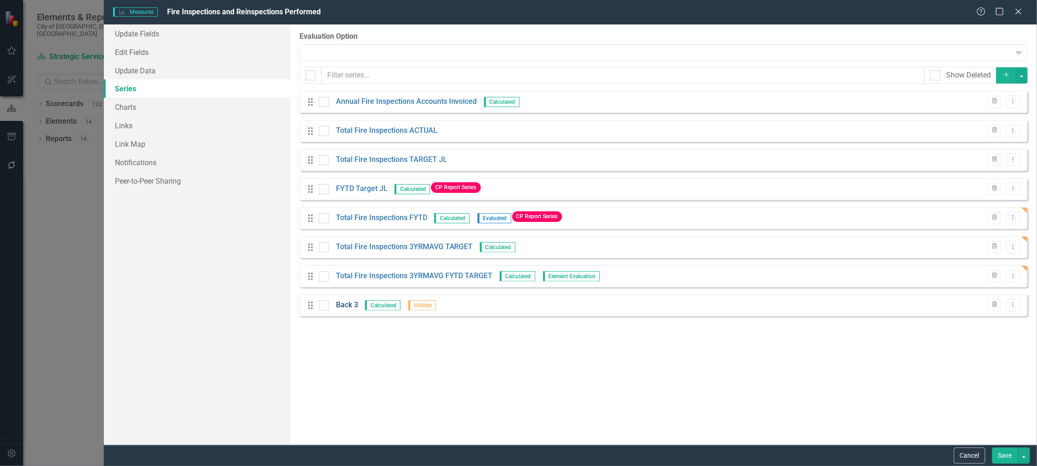
click at [344, 307] on link "Back 3" at bounding box center [347, 305] width 22 height 11
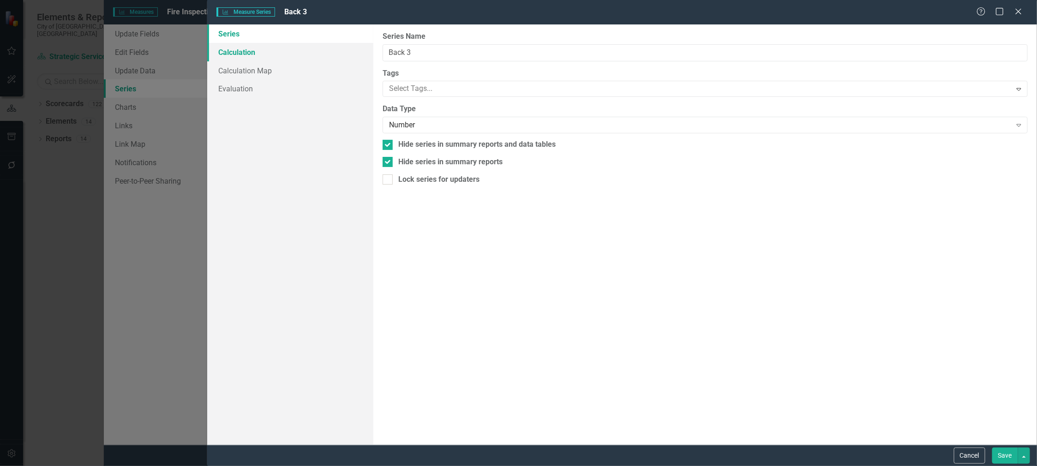
click at [238, 55] on link "Calculation" at bounding box center [290, 52] width 166 height 18
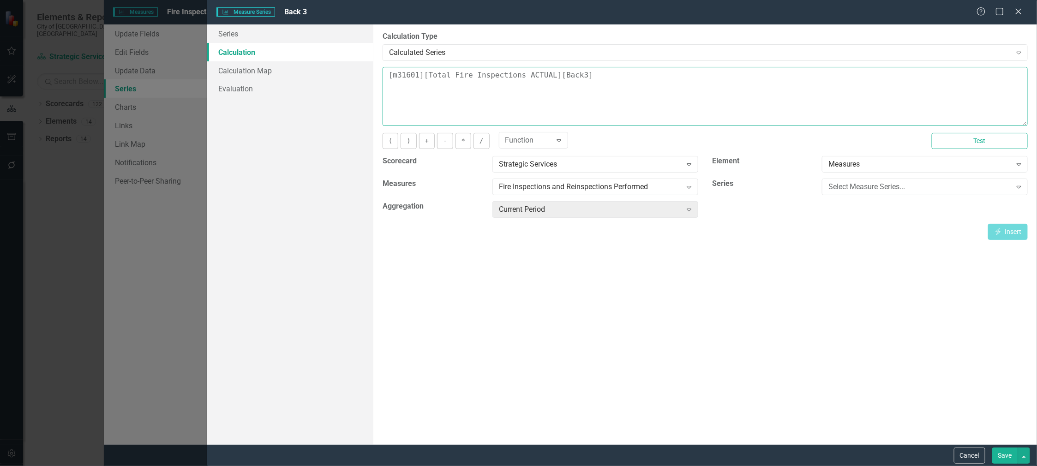
click at [620, 73] on textarea "[m31601][Total Fire Inspections ACTUAL][Back3]" at bounding box center [705, 96] width 645 height 59
type textarea "[m31601][Total Fire Inspections ACTUAL][Back3]"
click at [851, 188] on div "Select Measure Series..." at bounding box center [919, 187] width 183 height 11
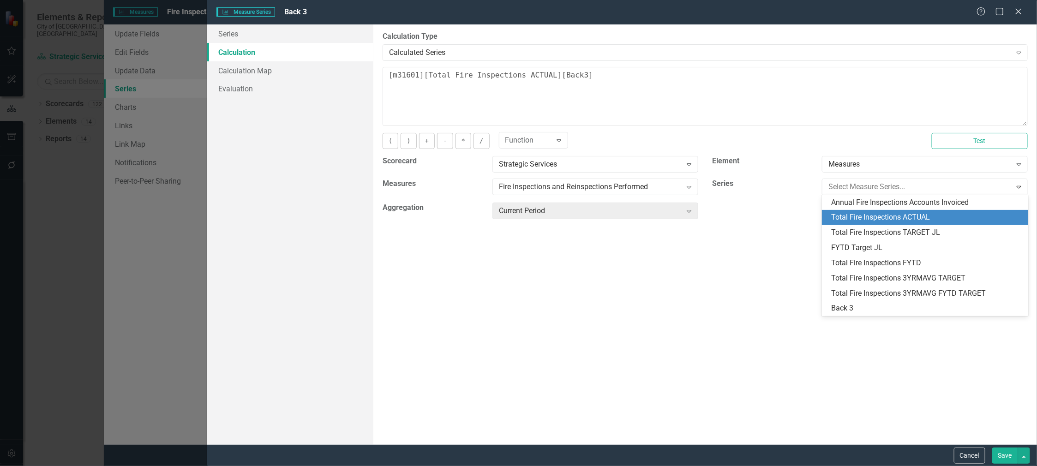
click at [870, 221] on div "Total Fire Inspections ACTUAL" at bounding box center [926, 217] width 191 height 11
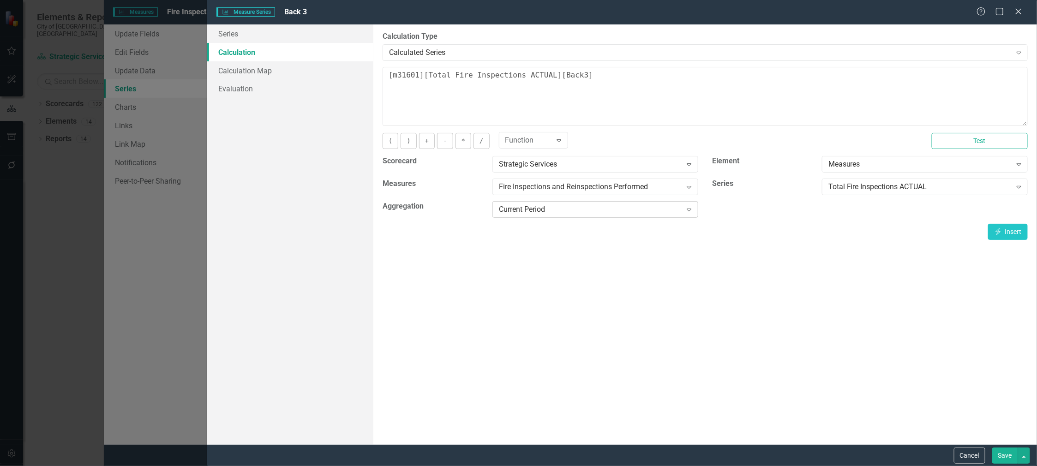
click at [576, 211] on div "Current Period" at bounding box center [590, 209] width 183 height 11
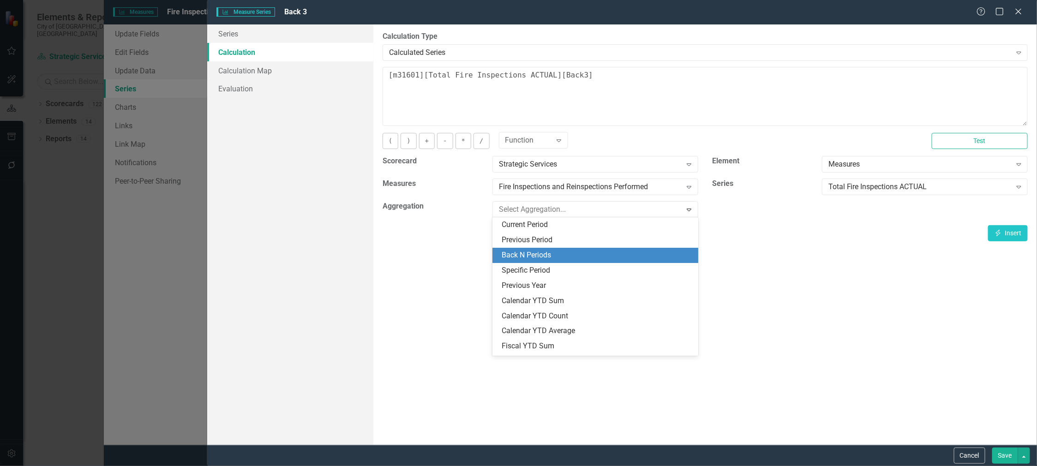
click at [546, 252] on div "Back N Periods" at bounding box center [597, 255] width 191 height 11
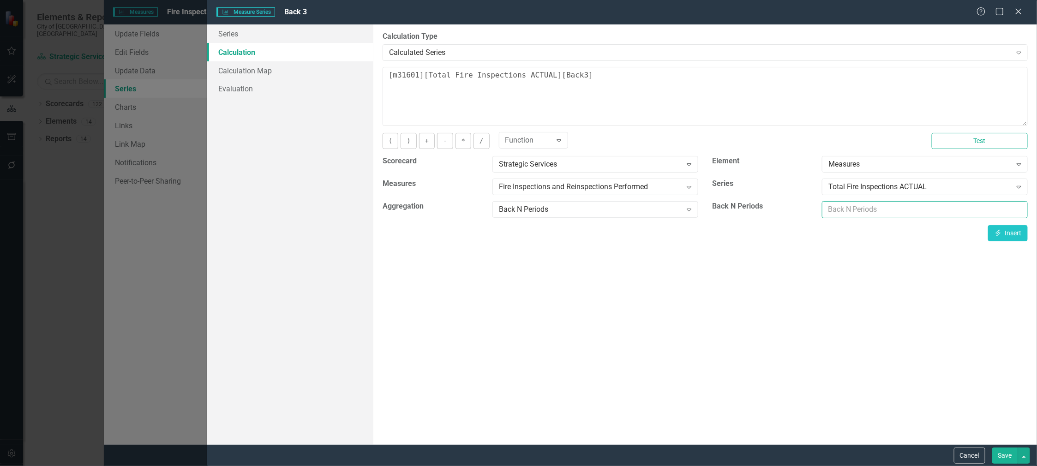
click at [854, 205] on input "number" at bounding box center [925, 209] width 206 height 17
type input "12"
click at [1010, 228] on button "Insert Insert" at bounding box center [1008, 233] width 40 height 16
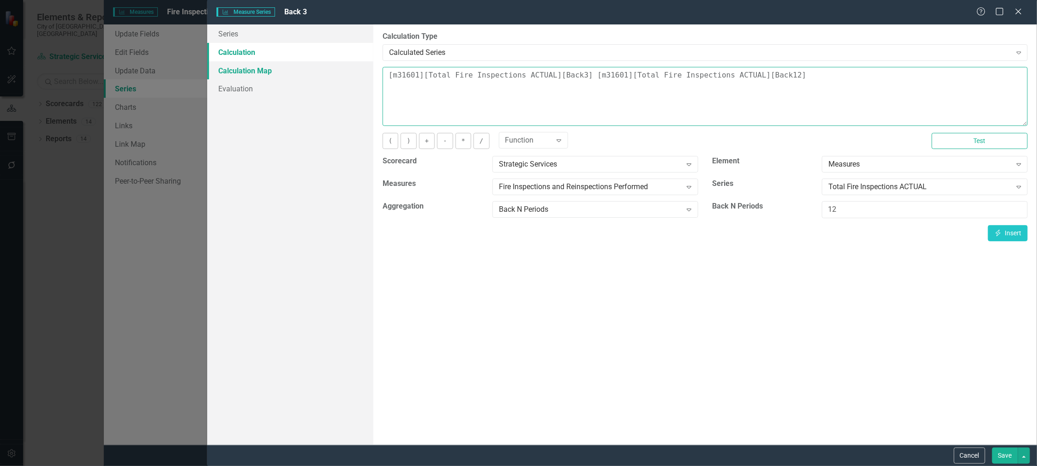
drag, startPoint x: 579, startPoint y: 74, endPoint x: 291, endPoint y: 66, distance: 287.7
click at [291, 66] on div "Series Calculation Calculation Map Evaluation From this page, you can edit the …" at bounding box center [622, 234] width 830 height 420
type textarea "[m31601][Total Fire Inspections ACTUAL][Back12]"
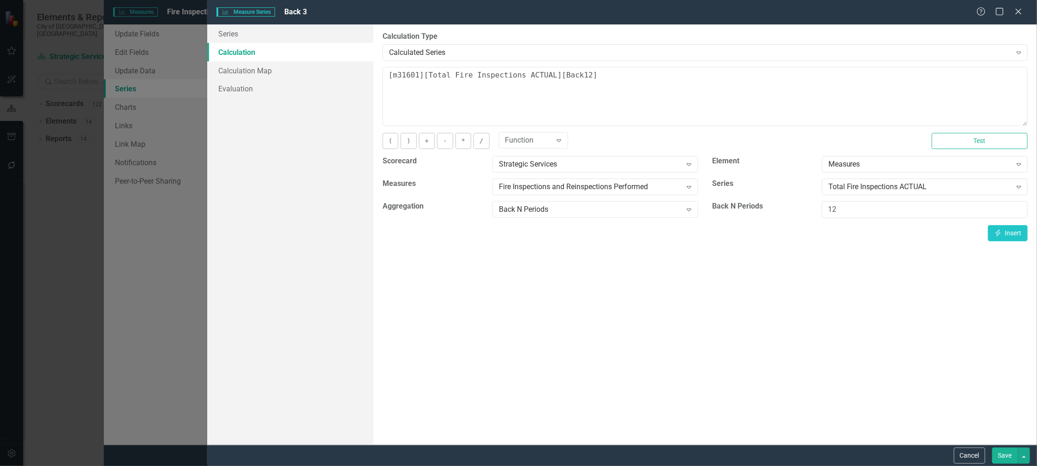
click at [1006, 457] on button "Save" at bounding box center [1005, 456] width 26 height 16
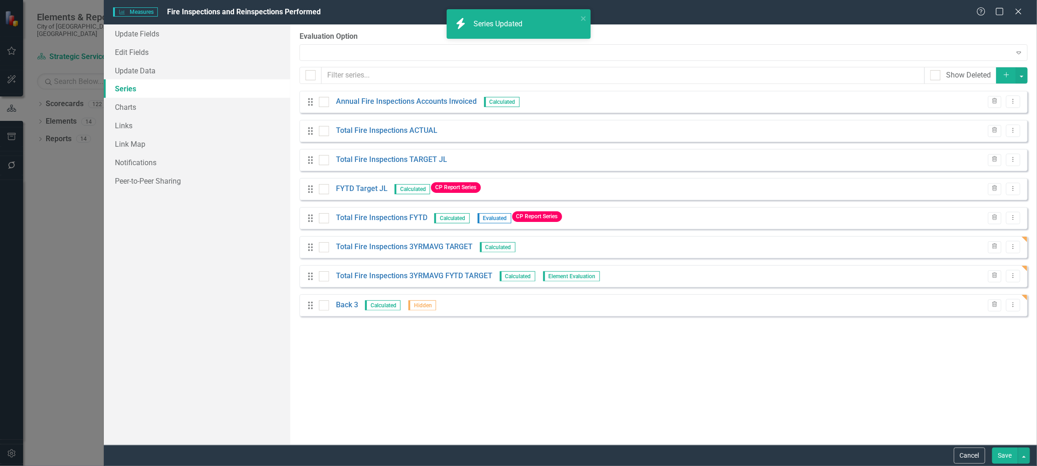
click at [1002, 456] on button "Save" at bounding box center [1005, 456] width 26 height 16
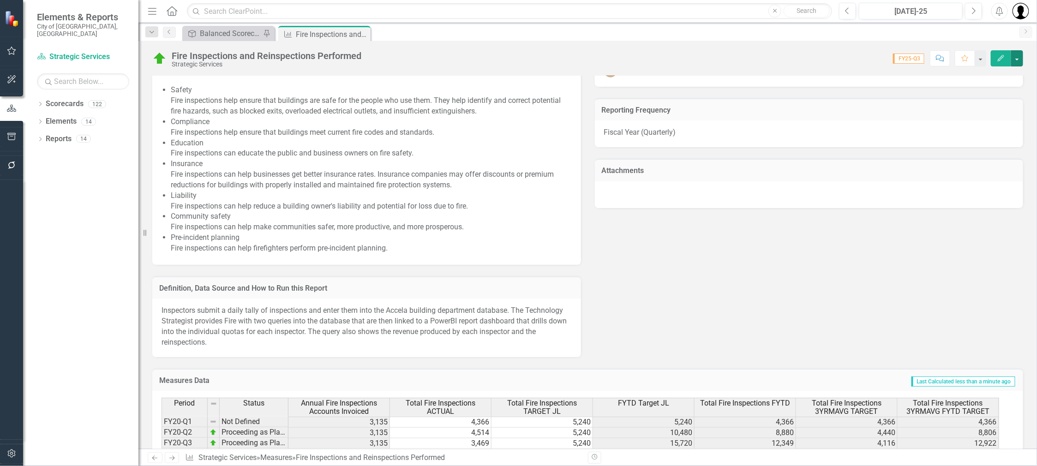
scroll to position [851, 0]
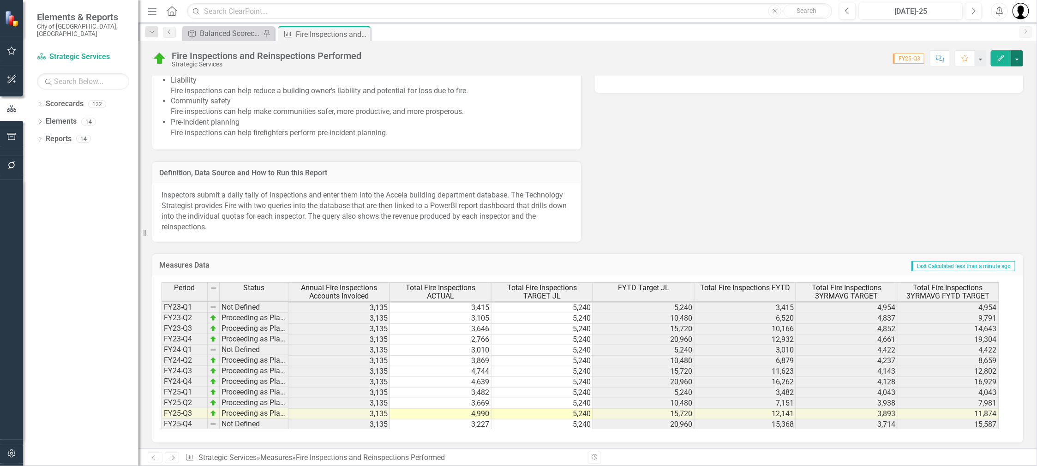
click at [1021, 53] on button "button" at bounding box center [1017, 58] width 12 height 16
click at [982, 75] on link "Edit Edit Measures" at bounding box center [977, 74] width 94 height 17
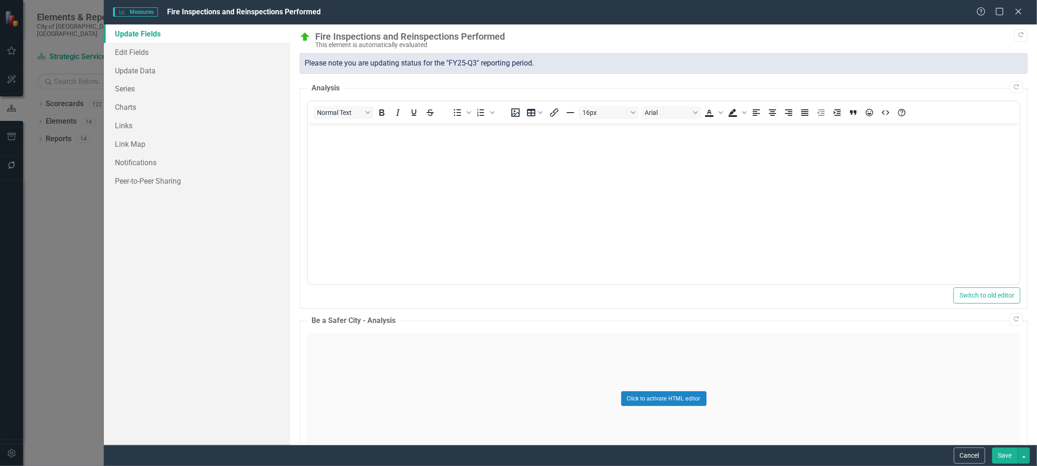
scroll to position [0, 0]
click at [128, 89] on link "Series" at bounding box center [197, 88] width 186 height 18
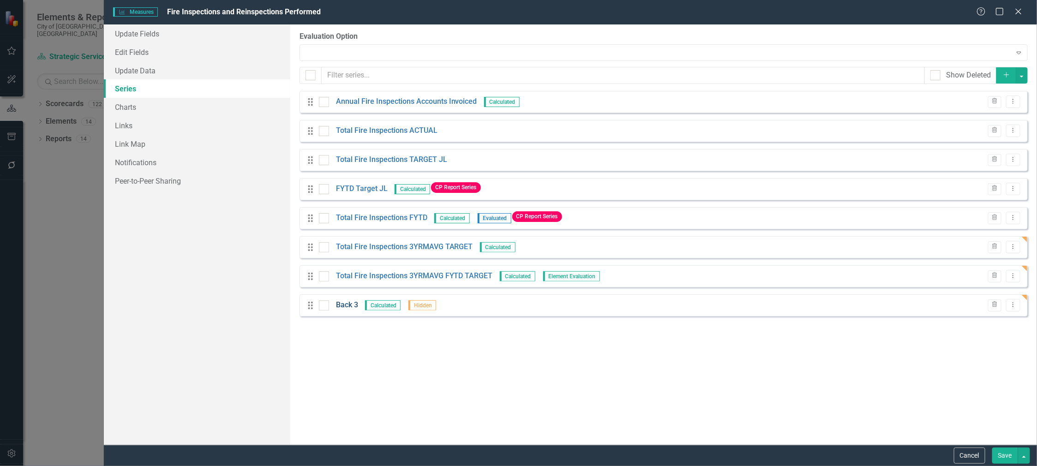
click at [345, 308] on link "Back 3" at bounding box center [347, 305] width 22 height 11
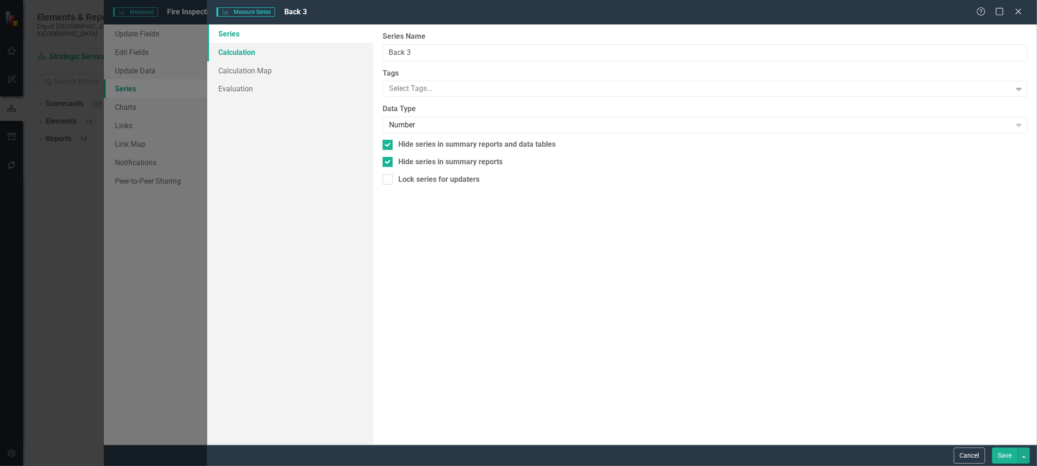
click at [244, 54] on link "Calculation" at bounding box center [290, 52] width 166 height 18
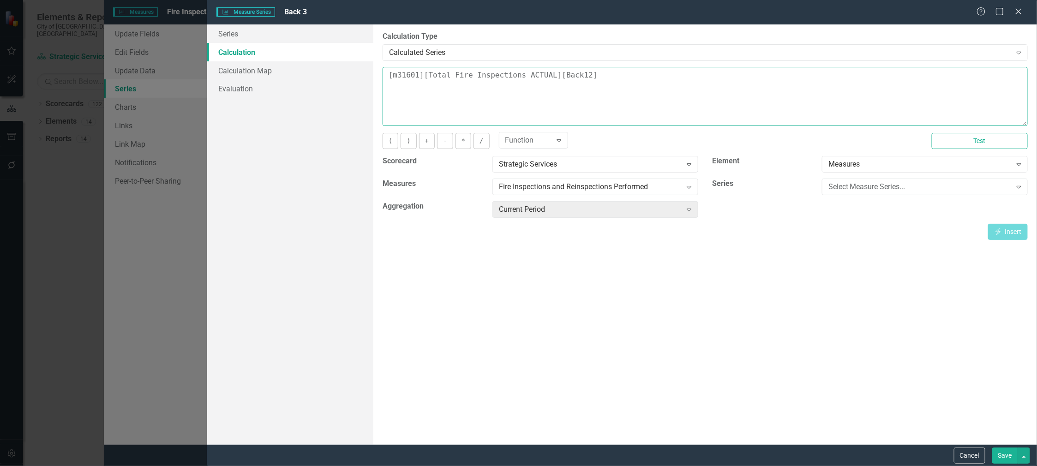
click at [592, 72] on textarea "[m31601][Total Fire Inspections ACTUAL][Back12]" at bounding box center [705, 96] width 645 height 59
click at [966, 456] on button "Cancel" at bounding box center [969, 456] width 31 height 16
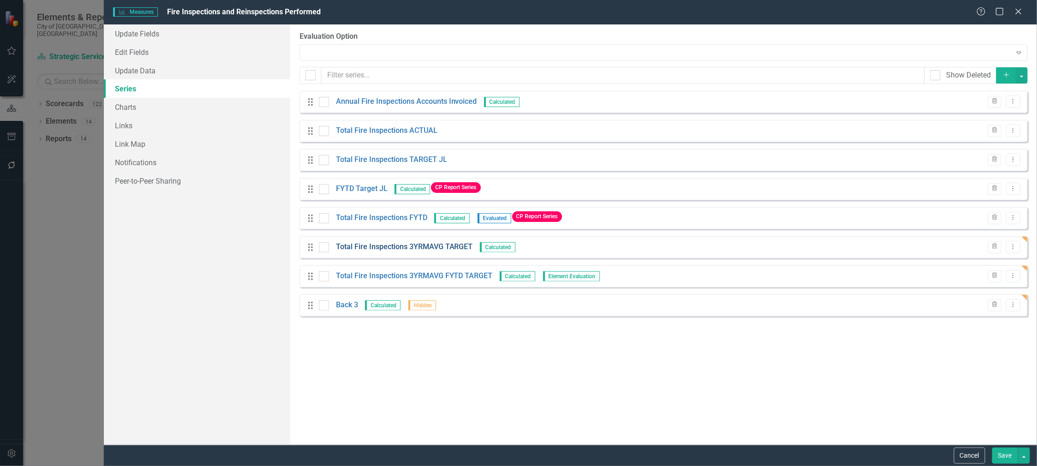
click at [404, 248] on link "Total Fire Inspections 3YRMAVG TARGET" at bounding box center [404, 247] width 137 height 11
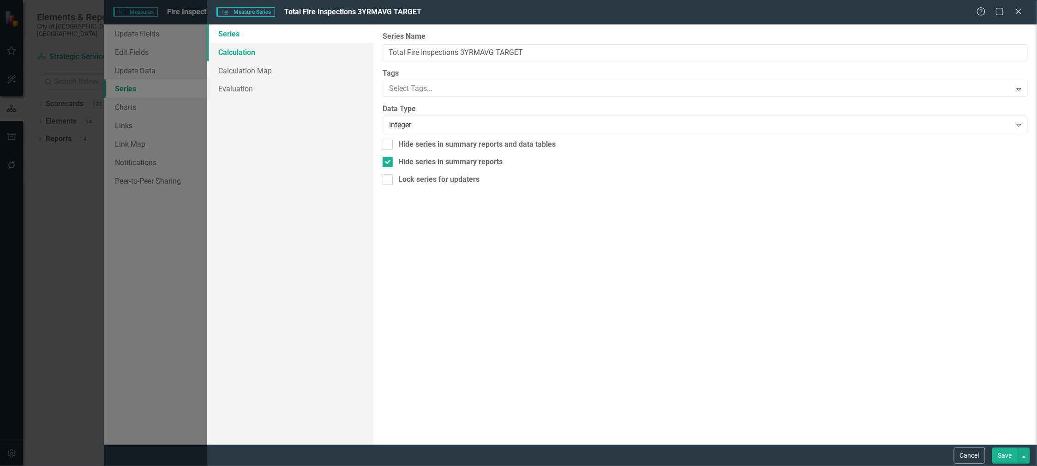
click at [220, 49] on link "Calculation" at bounding box center [290, 52] width 166 height 18
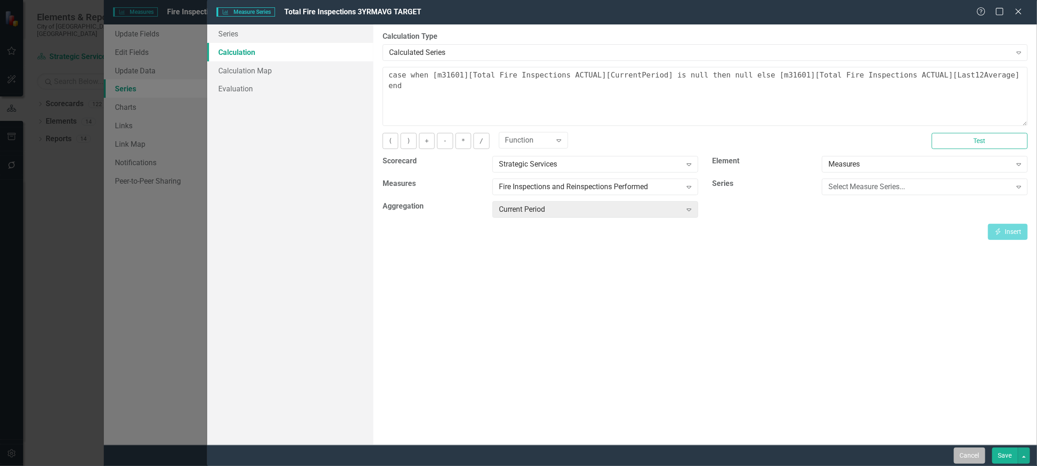
click at [971, 457] on button "Cancel" at bounding box center [969, 456] width 31 height 16
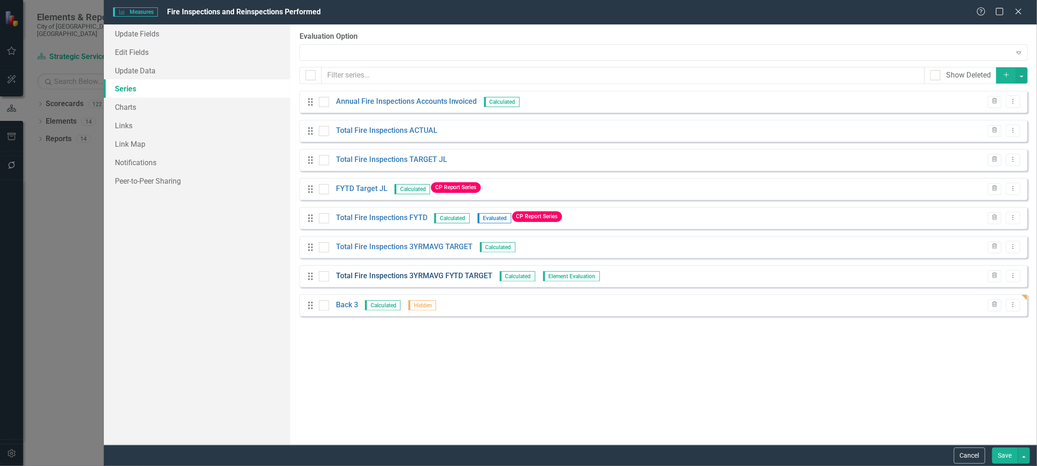
click at [383, 276] on link "Total Fire Inspections 3YRMAVG FYTD TARGET" at bounding box center [414, 276] width 157 height 11
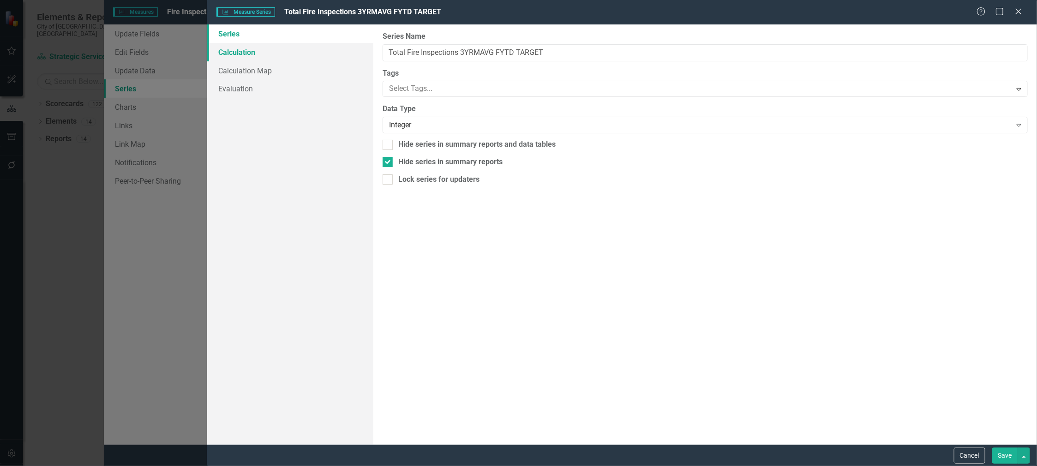
click at [246, 50] on link "Calculation" at bounding box center [290, 52] width 166 height 18
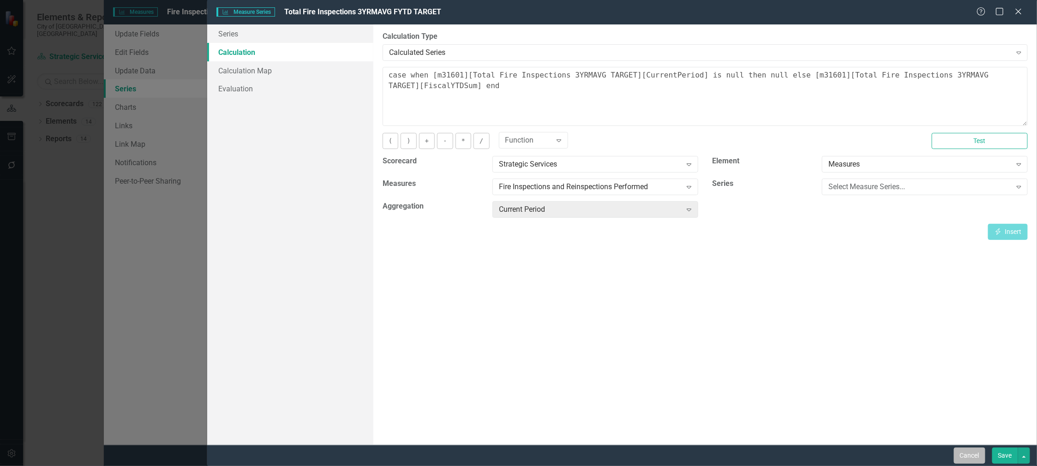
click at [973, 454] on button "Cancel" at bounding box center [969, 456] width 31 height 16
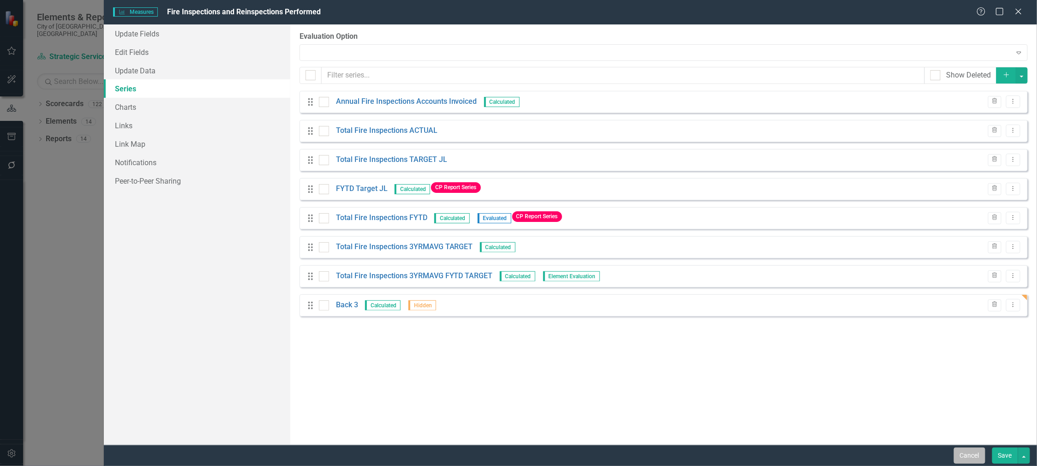
click at [980, 455] on button "Cancel" at bounding box center [969, 456] width 31 height 16
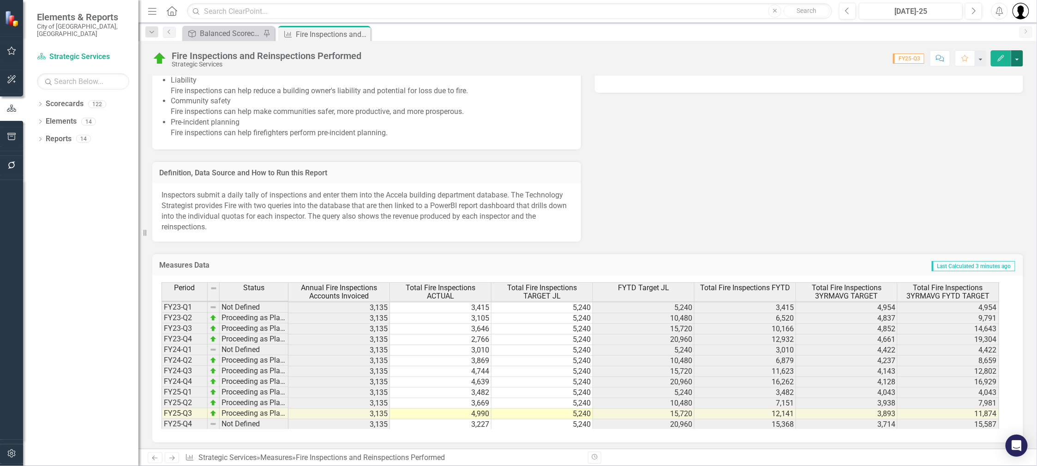
click at [1016, 56] on button "button" at bounding box center [1017, 58] width 12 height 16
click at [977, 75] on link "Edit Edit Measures" at bounding box center [977, 74] width 94 height 17
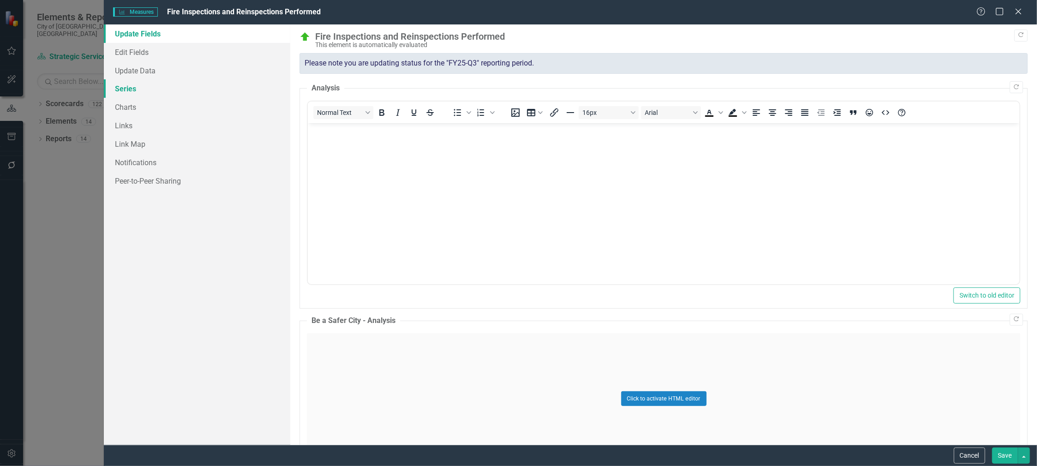
click at [112, 85] on link "Series" at bounding box center [197, 88] width 186 height 18
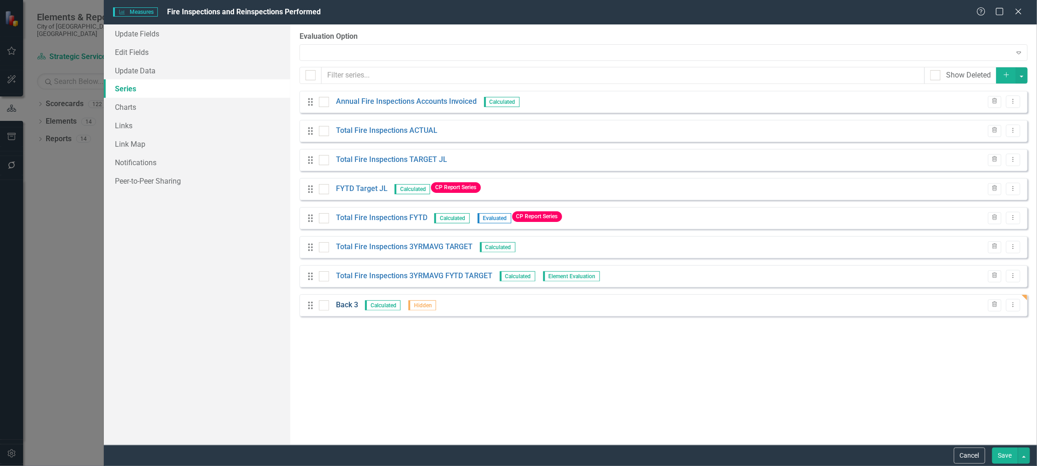
click at [357, 305] on link "Back 3" at bounding box center [347, 305] width 22 height 11
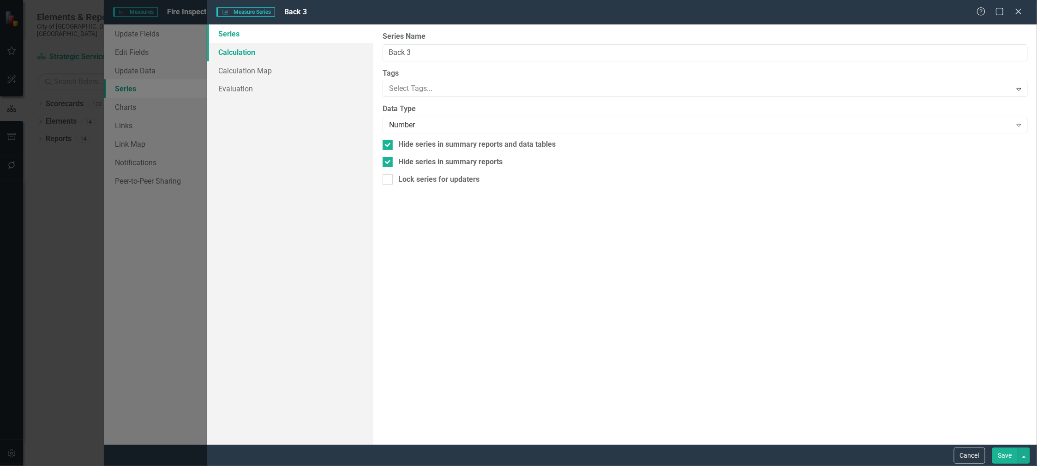
click at [242, 53] on link "Calculation" at bounding box center [290, 52] width 166 height 18
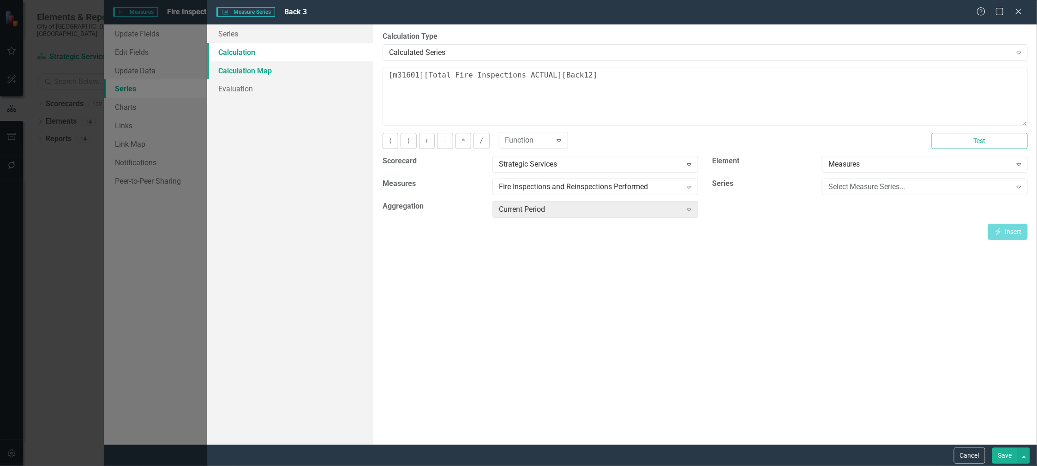
click at [233, 70] on link "Calculation Map" at bounding box center [290, 70] width 166 height 18
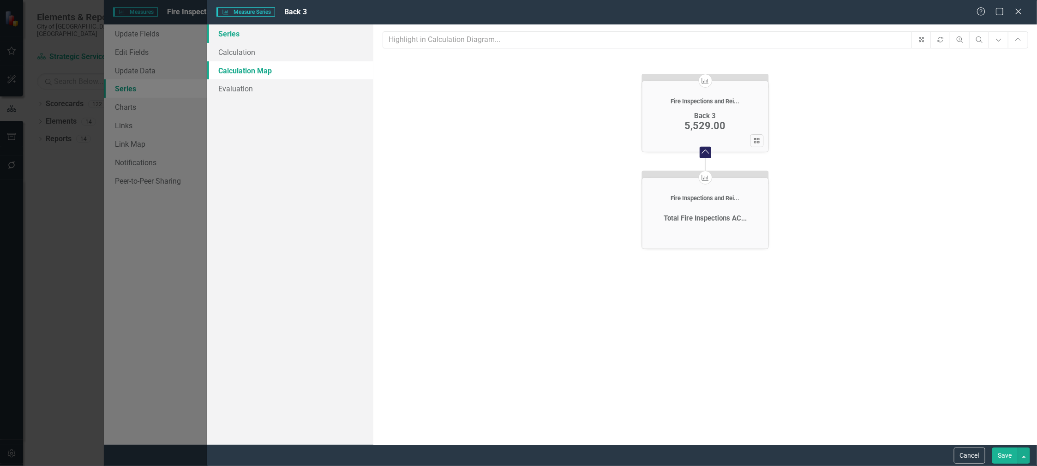
click at [226, 35] on link "Series" at bounding box center [290, 33] width 166 height 18
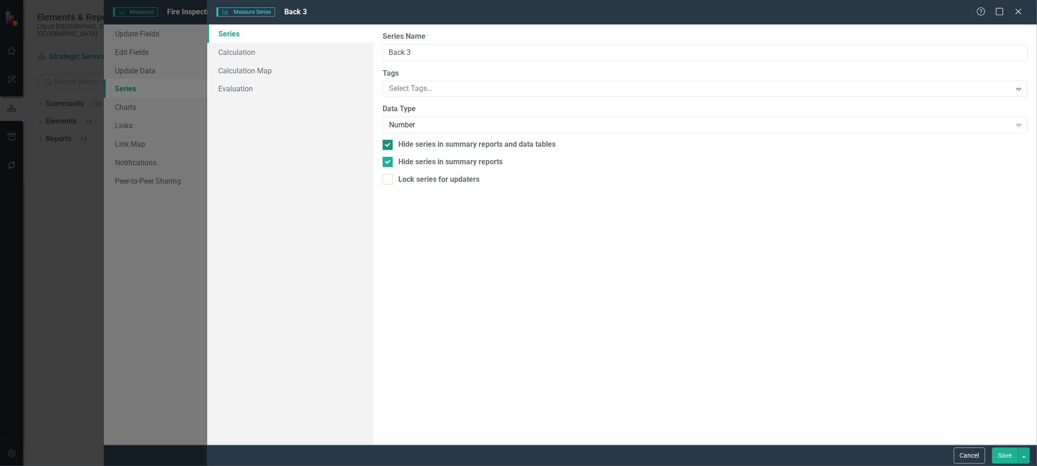
click at [384, 140] on input "Hide series in summary reports and data tables" at bounding box center [386, 143] width 6 height 6
checkbox input "false"
click at [390, 161] on div at bounding box center [388, 162] width 10 height 10
click at [389, 161] on input "Hide series in summary reports" at bounding box center [386, 160] width 6 height 6
checkbox input "false"
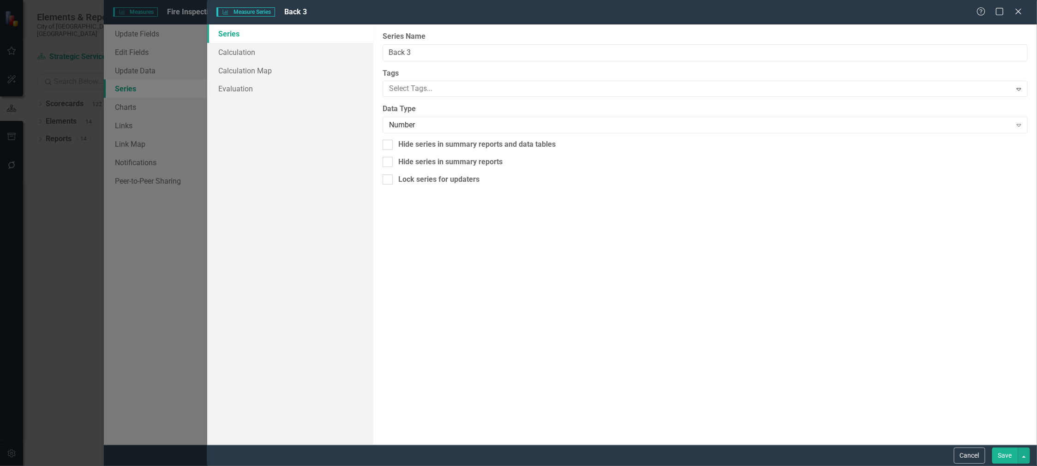
click at [1002, 456] on button "Save" at bounding box center [1005, 456] width 26 height 16
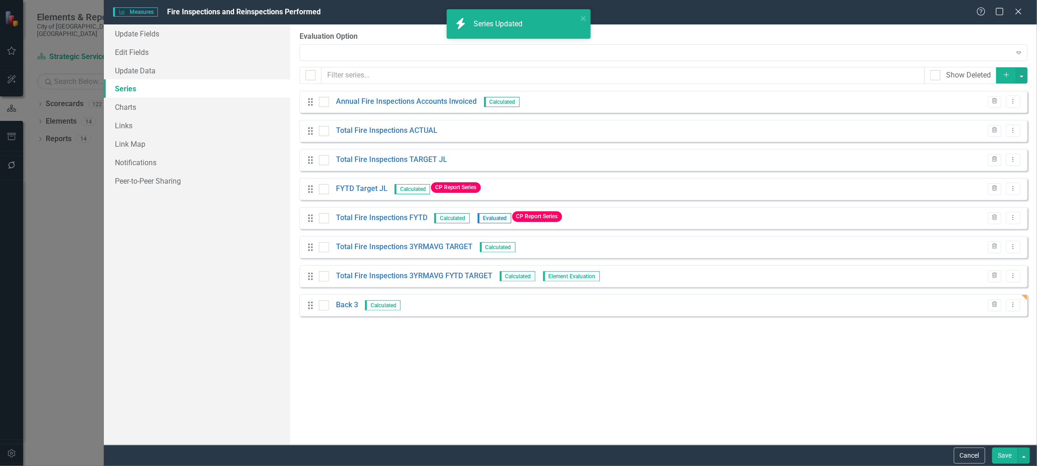
click at [1002, 456] on button "Save" at bounding box center [1005, 456] width 26 height 16
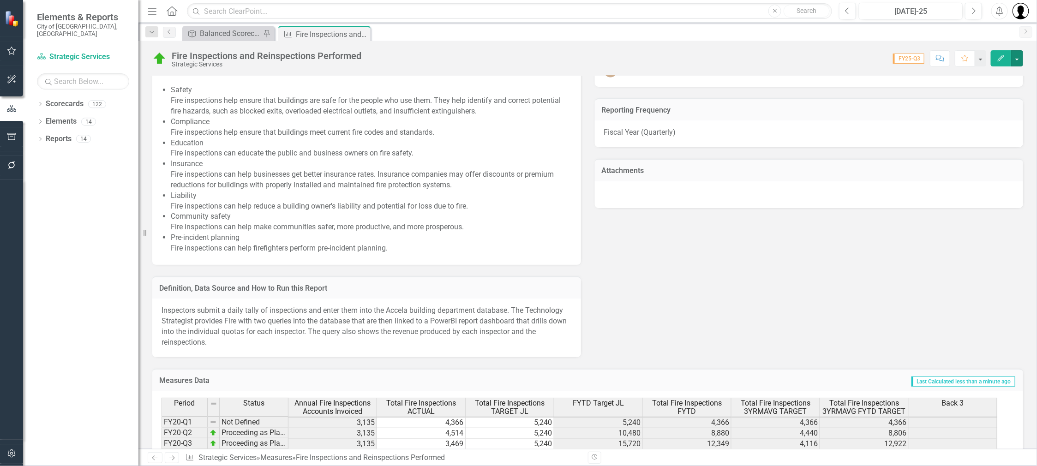
scroll to position [851, 0]
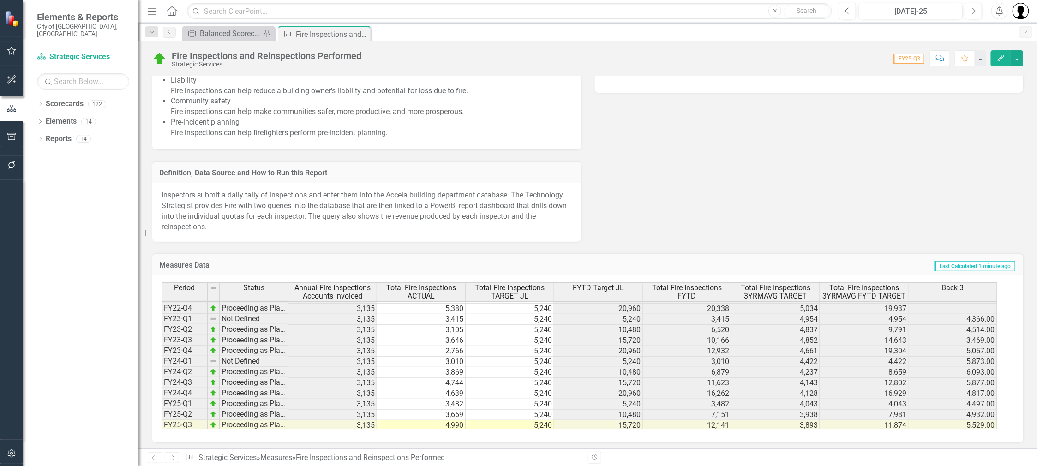
click at [837, 144] on div "Last Edited 8/27/25 @ 10:20 AM Why It Matters Fire inspections are important fo…" at bounding box center [587, 43] width 885 height 396
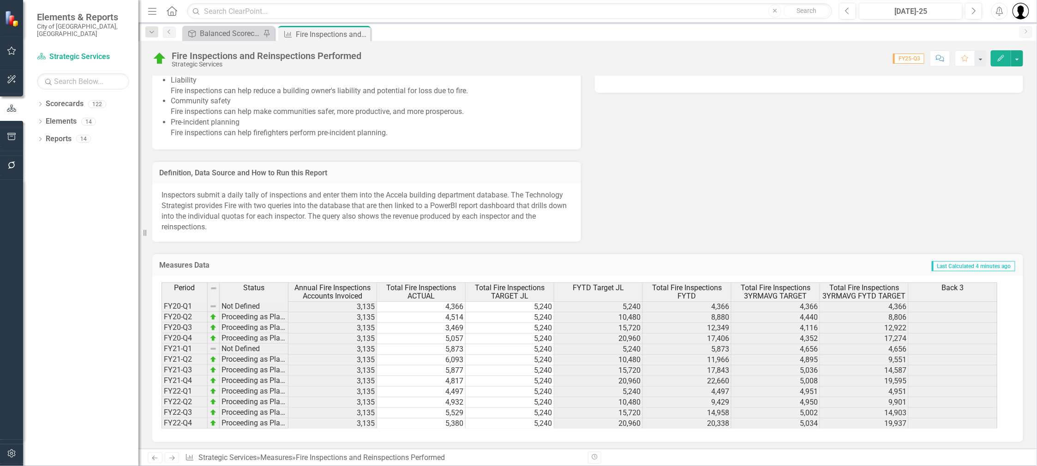
click at [263, 402] on td "Proceeding as Planned" at bounding box center [254, 402] width 69 height 11
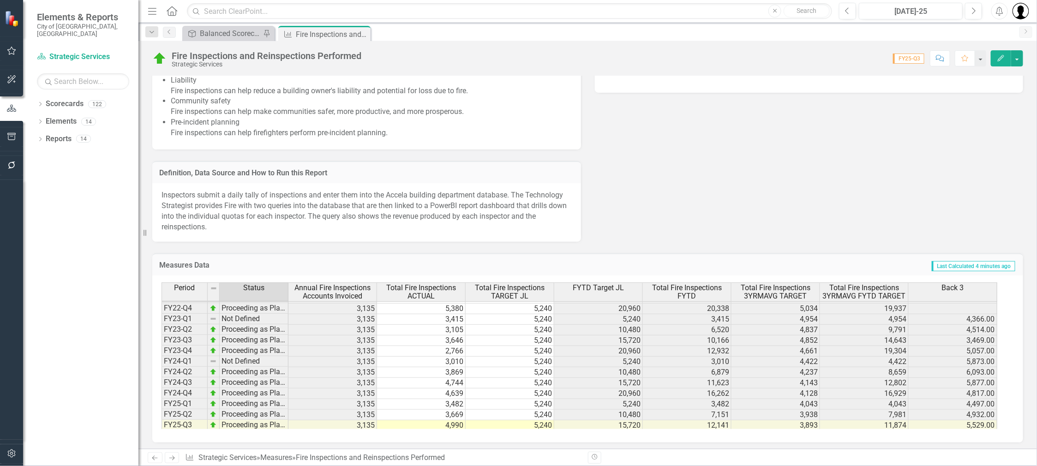
click at [270, 347] on td "Proceeding as Planned" at bounding box center [254, 351] width 69 height 11
click at [262, 335] on td "Proceeding as Planned" at bounding box center [254, 340] width 69 height 11
click at [257, 326] on td "Proceeding as Planned" at bounding box center [254, 329] width 69 height 11
click at [269, 372] on td "Proceeding as Planned" at bounding box center [254, 372] width 69 height 11
click at [269, 379] on td "Proceeding as Planned" at bounding box center [254, 383] width 69 height 11
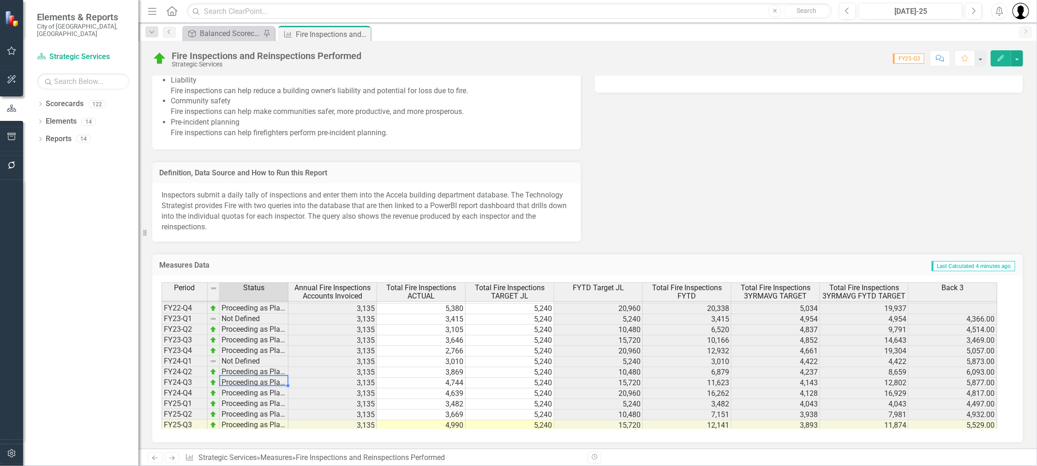
click at [270, 391] on td "Proceeding as Planned" at bounding box center [254, 393] width 69 height 11
click at [270, 402] on td "Proceeding as Planned" at bounding box center [254, 404] width 69 height 11
click at [272, 412] on td "Proceeding as Planned" at bounding box center [254, 414] width 69 height 11
click at [269, 420] on td "Proceeding as Planned" at bounding box center [254, 425] width 69 height 11
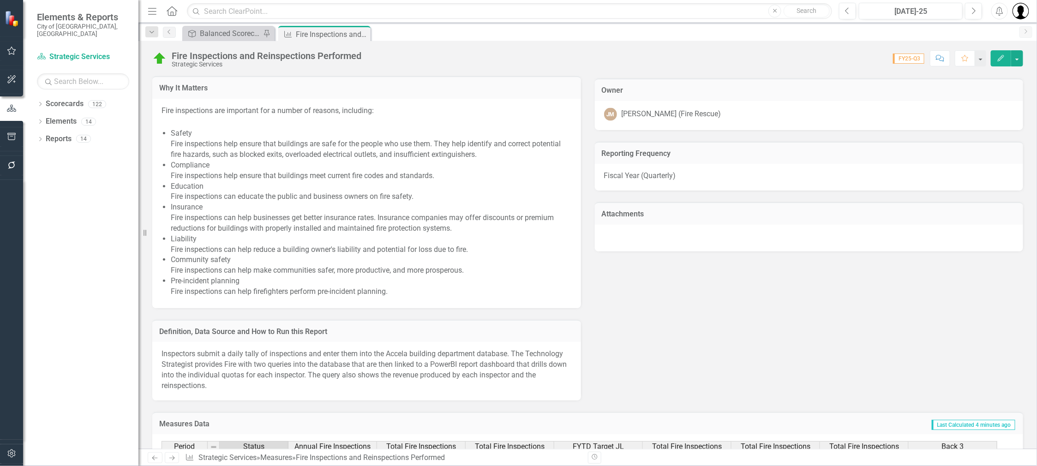
scroll to position [851, 0]
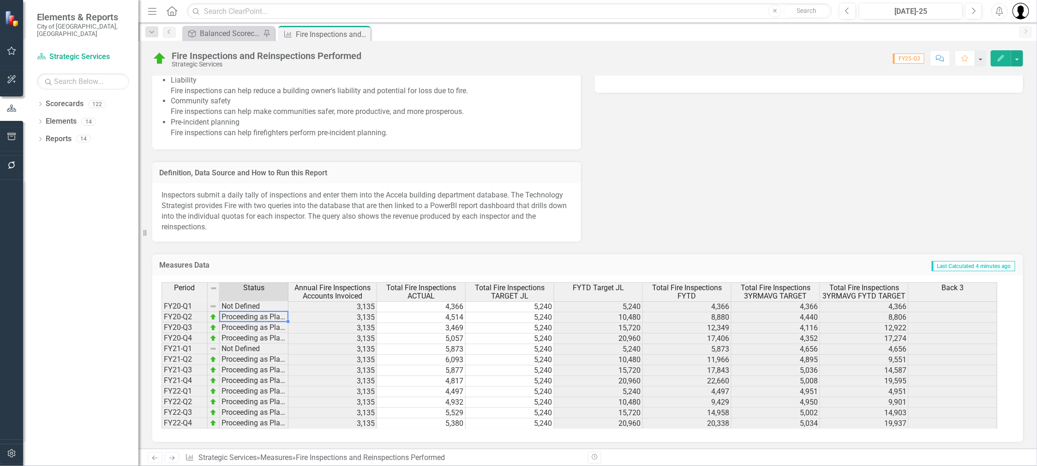
click at [237, 315] on td "Proceeding as Planned" at bounding box center [254, 317] width 69 height 11
click at [237, 324] on td "Proceeding as Planned" at bounding box center [254, 328] width 69 height 11
click at [242, 339] on td "Proceeding as Planned" at bounding box center [254, 338] width 69 height 11
click at [246, 359] on td "Proceeding as Planned" at bounding box center [254, 359] width 69 height 11
click at [245, 370] on td "Proceeding as Planned" at bounding box center [254, 370] width 69 height 11
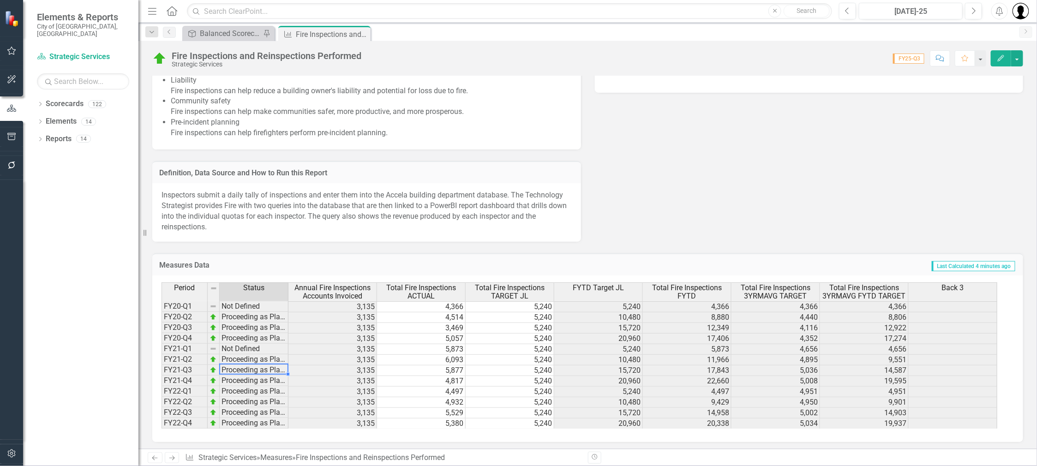
click at [246, 378] on td "Proceeding as Planned" at bounding box center [254, 381] width 69 height 11
click at [248, 390] on td "Proceeding as Planned" at bounding box center [254, 391] width 69 height 11
click at [252, 397] on td "Proceeding as Planned" at bounding box center [254, 402] width 69 height 11
click at [253, 410] on td "Proceeding as Planned" at bounding box center [254, 413] width 69 height 11
click at [256, 419] on td "Proceeding as Planned" at bounding box center [254, 423] width 69 height 11
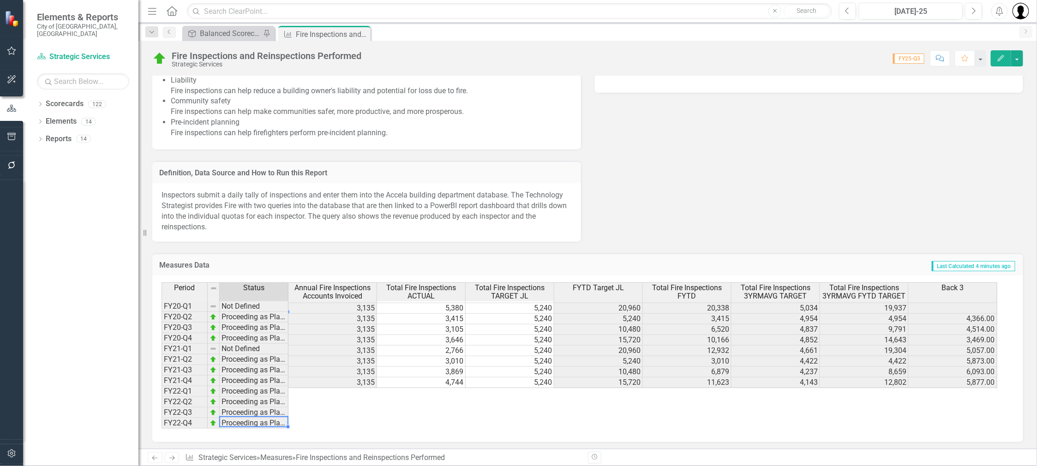
scroll to position [115, 0]
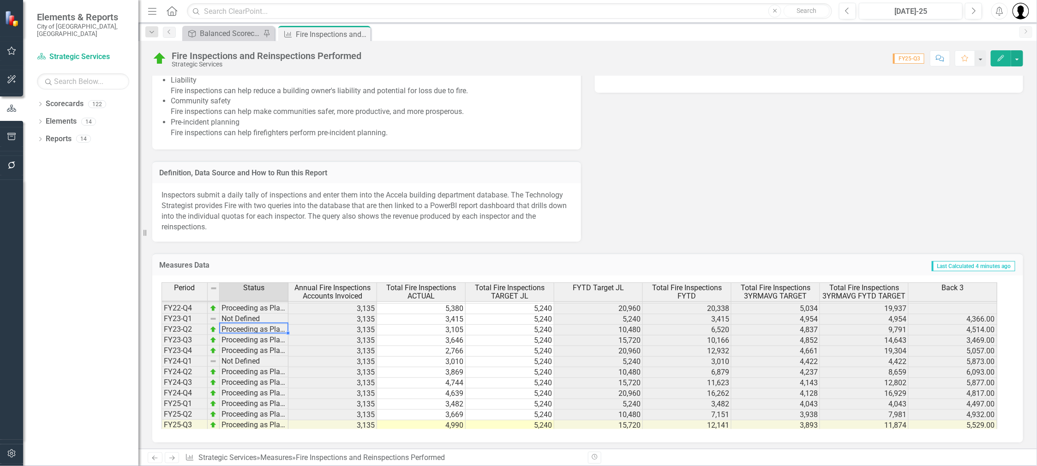
click at [246, 329] on td "Proceeding as Planned" at bounding box center [254, 329] width 69 height 11
click at [162, 342] on div "Period Status FY20-Q1 Not Defined FY20-Q2 Proceeding as Planned FY20-Q3 Proceed…" at bounding box center [162, 304] width 0 height 274
click at [240, 351] on td "Proceeding as Planned" at bounding box center [254, 351] width 69 height 11
click at [242, 370] on td "Proceeding as Planned" at bounding box center [254, 372] width 69 height 11
click at [246, 382] on td "Proceeding as Planned" at bounding box center [254, 383] width 69 height 11
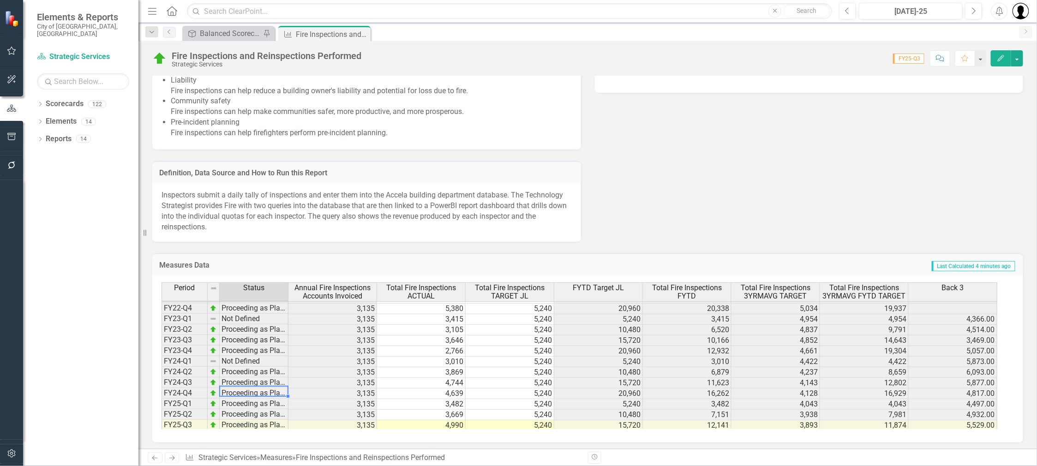
click at [246, 391] on td "Proceeding as Planned" at bounding box center [254, 393] width 69 height 11
click at [247, 402] on td "Proceeding as Planned" at bounding box center [254, 404] width 69 height 11
click at [246, 411] on td "Proceeding as Planned" at bounding box center [254, 414] width 69 height 11
click at [251, 420] on td "Proceeding as Planned" at bounding box center [254, 425] width 69 height 11
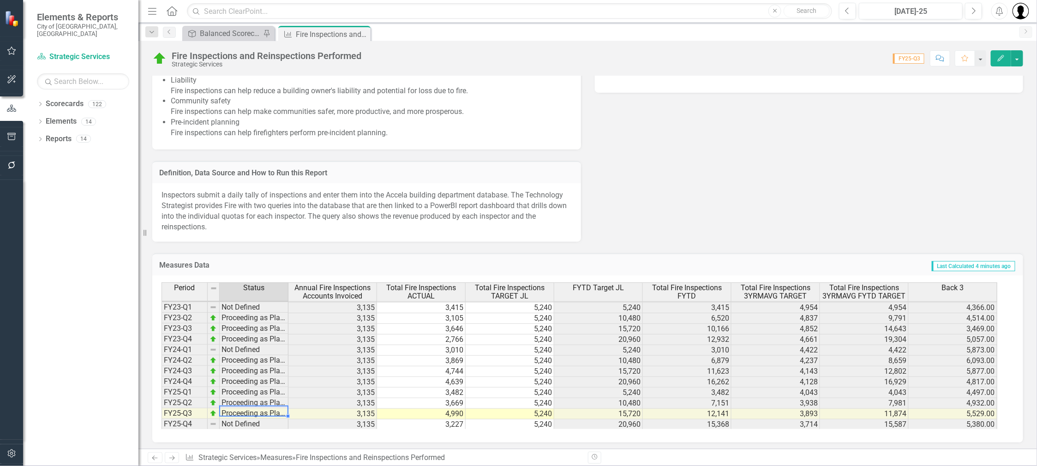
scroll to position [852, 0]
click at [255, 419] on td "Not Defined" at bounding box center [254, 424] width 69 height 11
click at [169, 345] on td "FY24-Q1" at bounding box center [185, 349] width 46 height 11
click at [746, 204] on div "Last Edited 8/27/25 @ 10:20 AM Why It Matters Fire inspections are important fo…" at bounding box center [587, 42] width 885 height 396
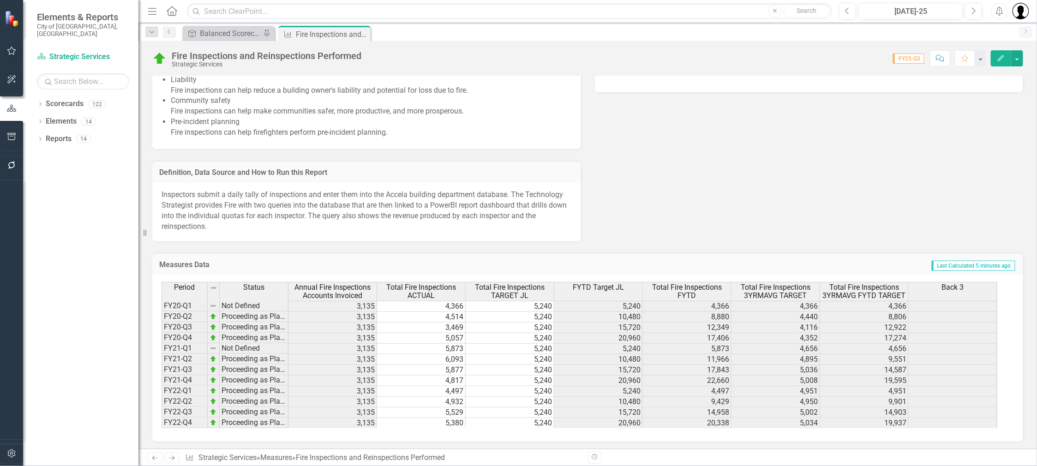
scroll to position [851, 0]
click at [162, 310] on div "Period Status Annual Fire Inspections Accounts Invoiced Total Fire Inspections …" at bounding box center [162, 392] width 0 height 221
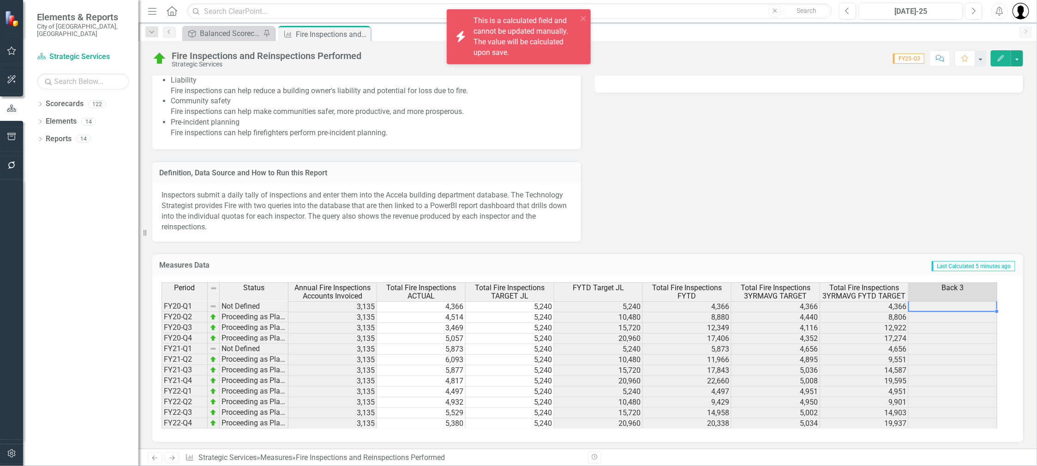
click at [965, 306] on td at bounding box center [953, 306] width 89 height 11
click at [960, 315] on td at bounding box center [953, 317] width 89 height 11
click at [961, 326] on td at bounding box center [953, 328] width 89 height 11
click at [162, 341] on div "Period Status Annual Fire Inspections Accounts Invoiced Total Fire Inspections …" at bounding box center [162, 392] width 0 height 221
click at [956, 348] on td at bounding box center [953, 349] width 89 height 11
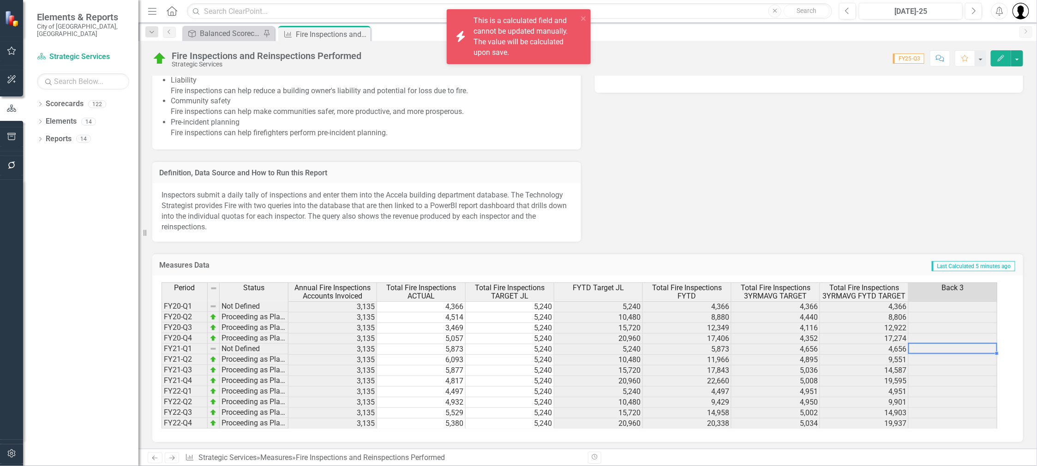
click at [954, 357] on td at bounding box center [953, 360] width 89 height 11
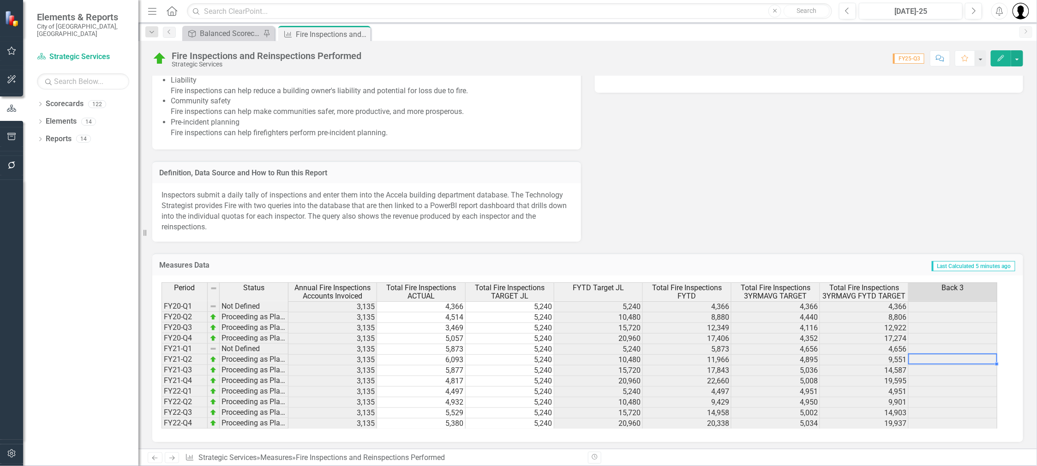
click at [948, 368] on td at bounding box center [953, 371] width 89 height 11
click at [943, 380] on td at bounding box center [953, 381] width 89 height 11
click at [942, 392] on td at bounding box center [953, 392] width 89 height 11
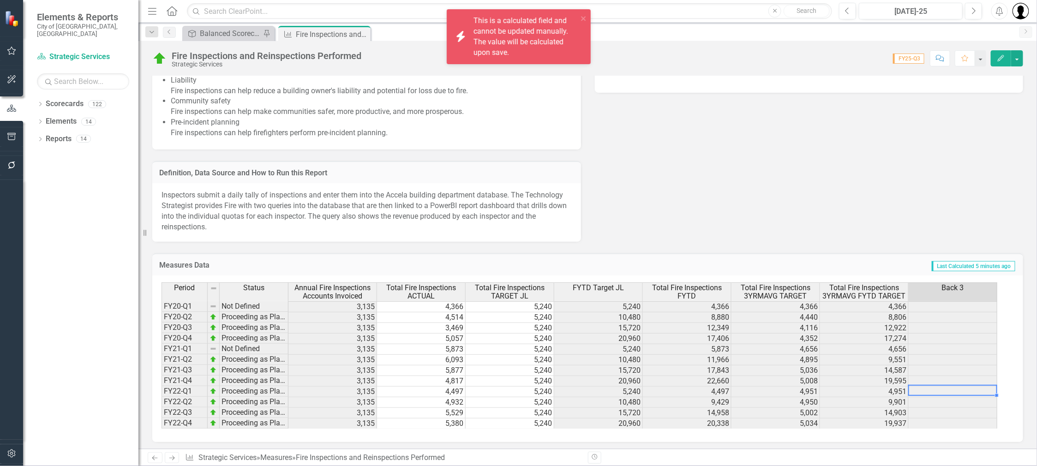
click at [941, 402] on td at bounding box center [953, 402] width 89 height 11
click at [941, 413] on td at bounding box center [953, 413] width 89 height 11
click at [939, 420] on td at bounding box center [953, 424] width 89 height 11
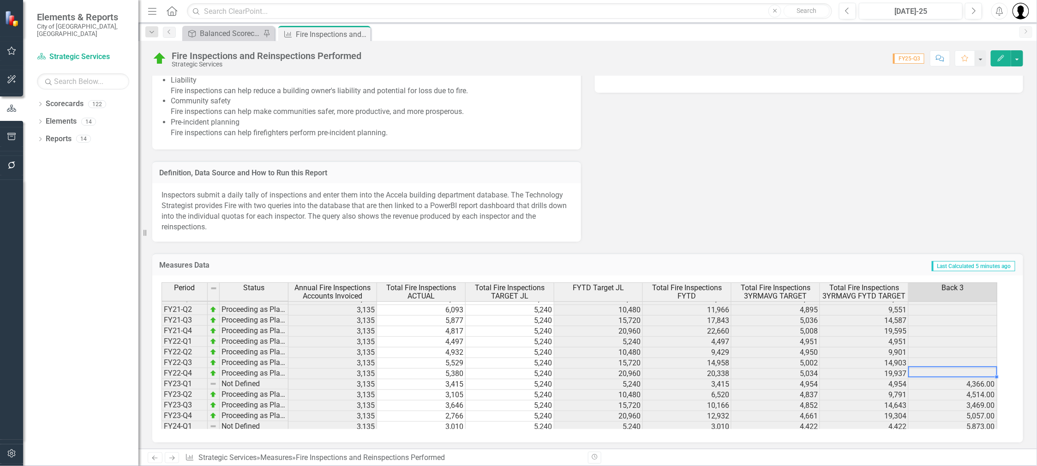
scroll to position [0, 0]
click at [1023, 54] on button "button" at bounding box center [1017, 58] width 12 height 16
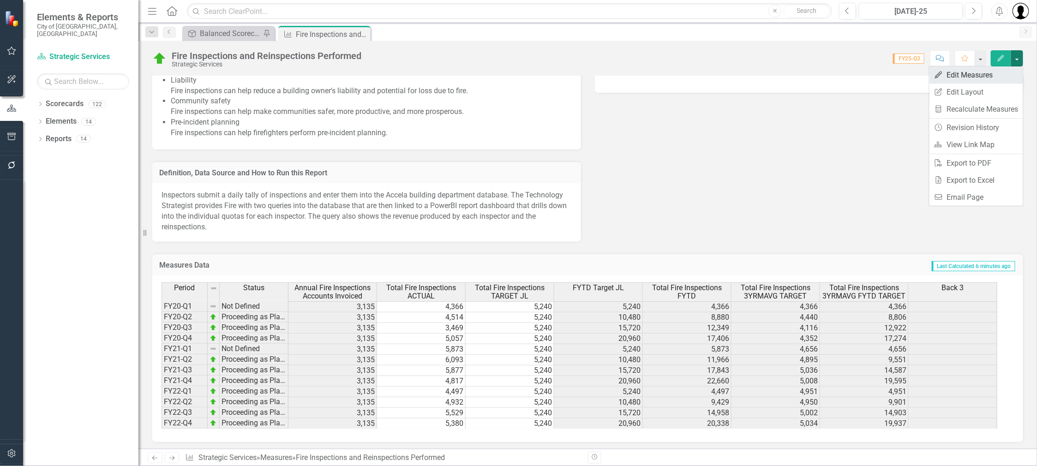
click at [966, 73] on link "Edit Edit Measures" at bounding box center [977, 74] width 94 height 17
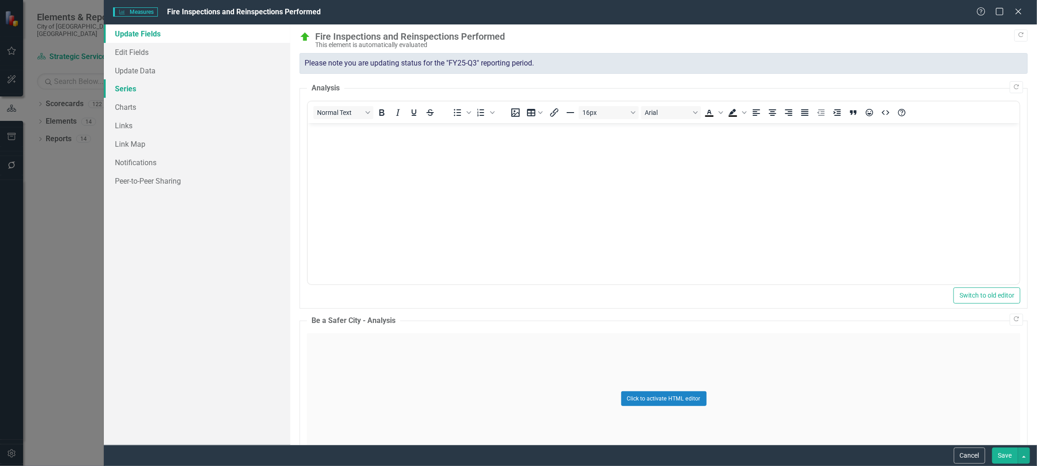
click at [121, 87] on link "Series" at bounding box center [197, 88] width 186 height 18
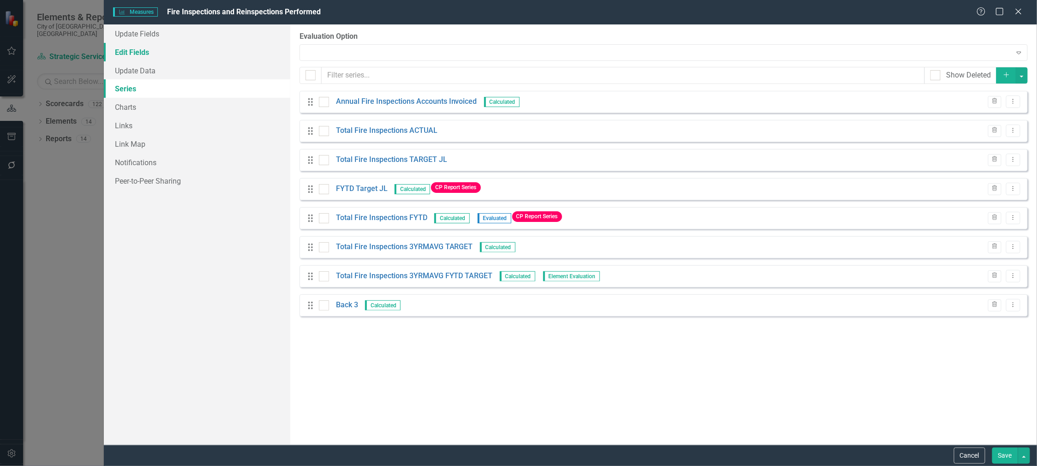
click at [138, 56] on link "Edit Fields" at bounding box center [197, 52] width 186 height 18
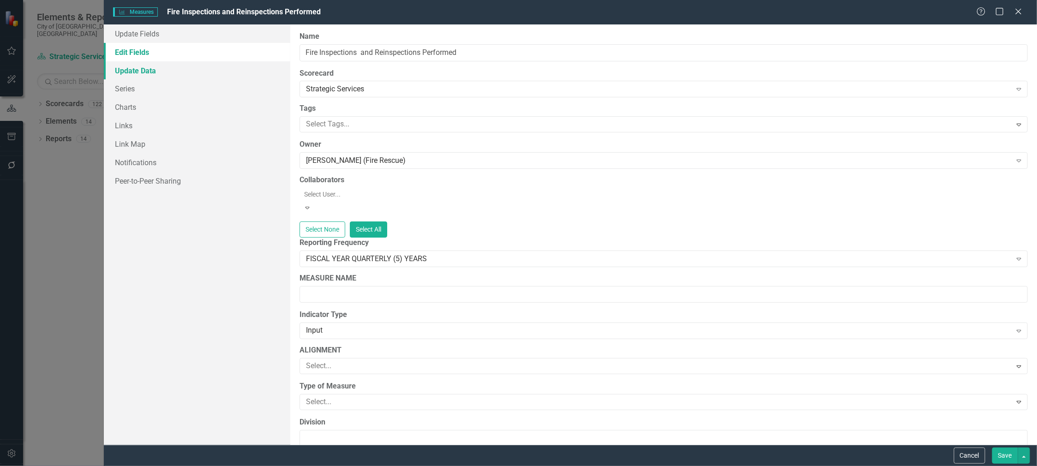
click at [142, 72] on link "Update Data" at bounding box center [197, 70] width 186 height 18
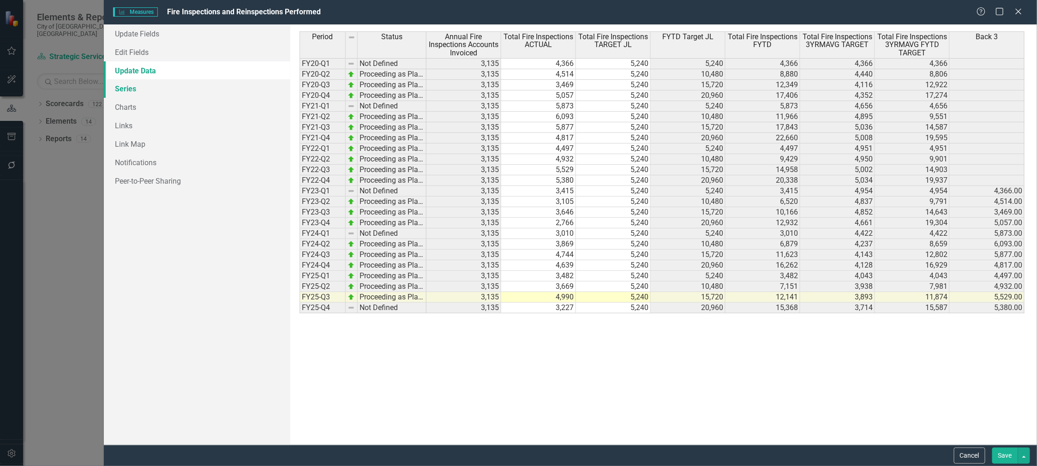
click at [123, 90] on link "Series" at bounding box center [197, 88] width 186 height 18
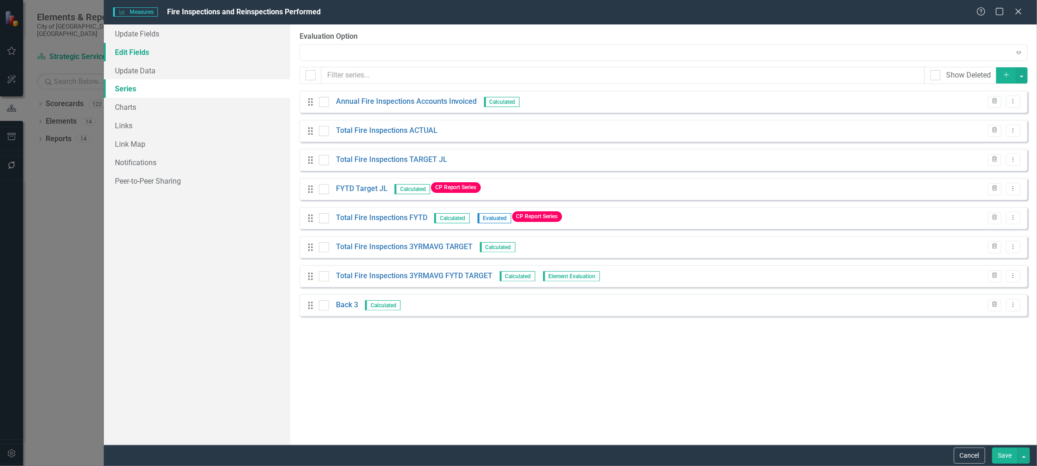
click at [156, 56] on link "Edit Fields" at bounding box center [197, 52] width 186 height 18
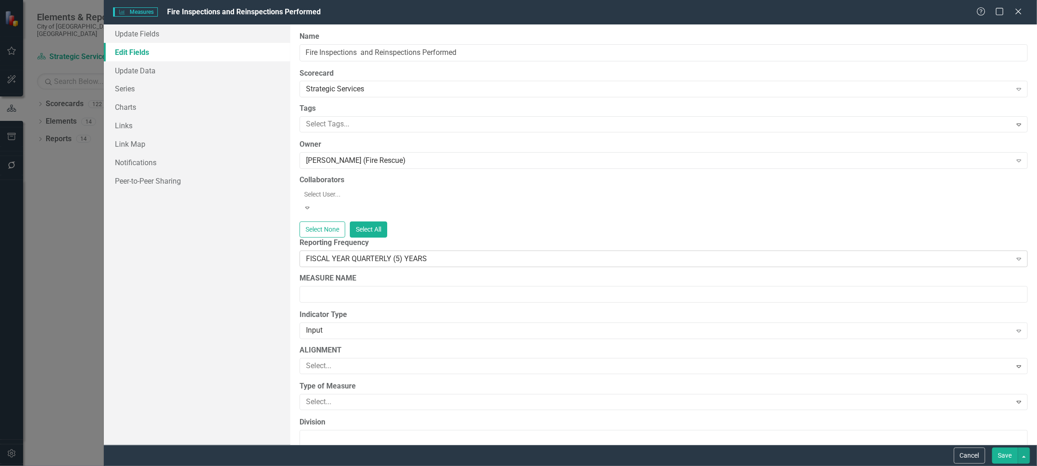
click at [408, 255] on div "FISCAL YEAR QUARTERLY (5) YEARS" at bounding box center [658, 258] width 705 height 11
click at [1003, 456] on button "Save" at bounding box center [1005, 456] width 26 height 16
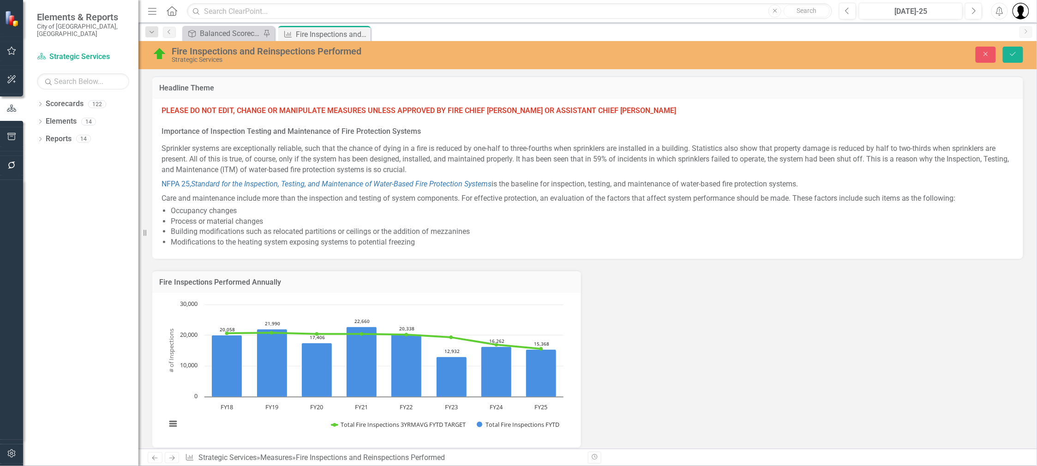
scroll to position [851, 0]
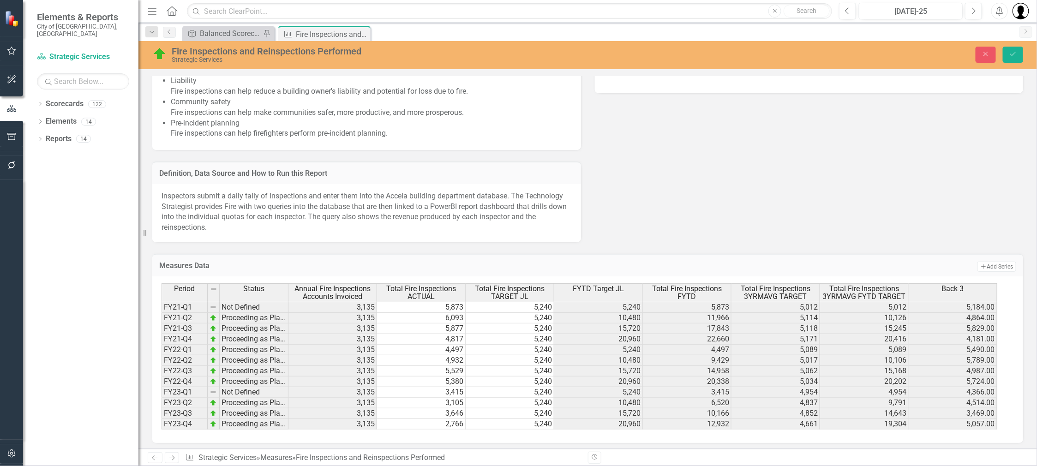
drag, startPoint x: 659, startPoint y: 199, endPoint x: 831, endPoint y: 125, distance: 187.5
click at [688, 181] on div "Last Edited [DATE] 10:36 AM Why It Matters Fire inspections are important for a…" at bounding box center [587, 44] width 885 height 396
click at [987, 55] on icon "Close" at bounding box center [986, 54] width 8 height 6
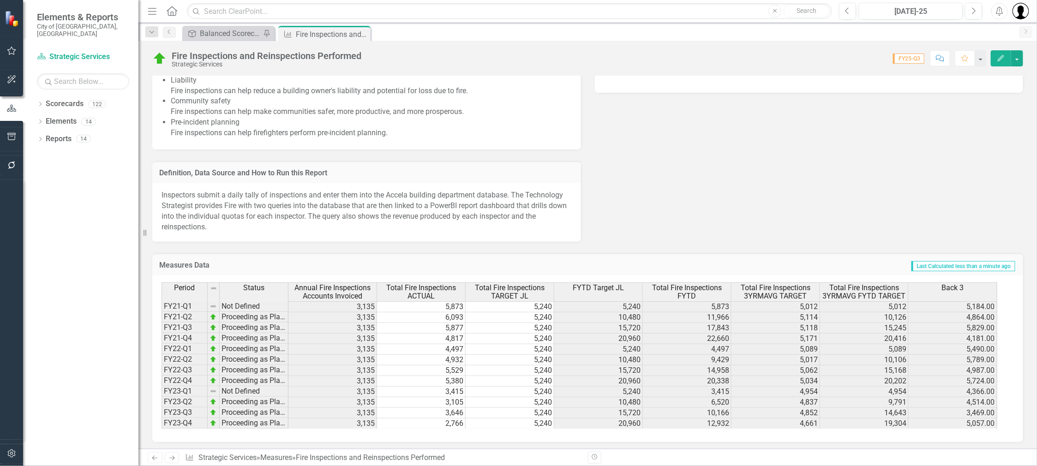
scroll to position [390, 0]
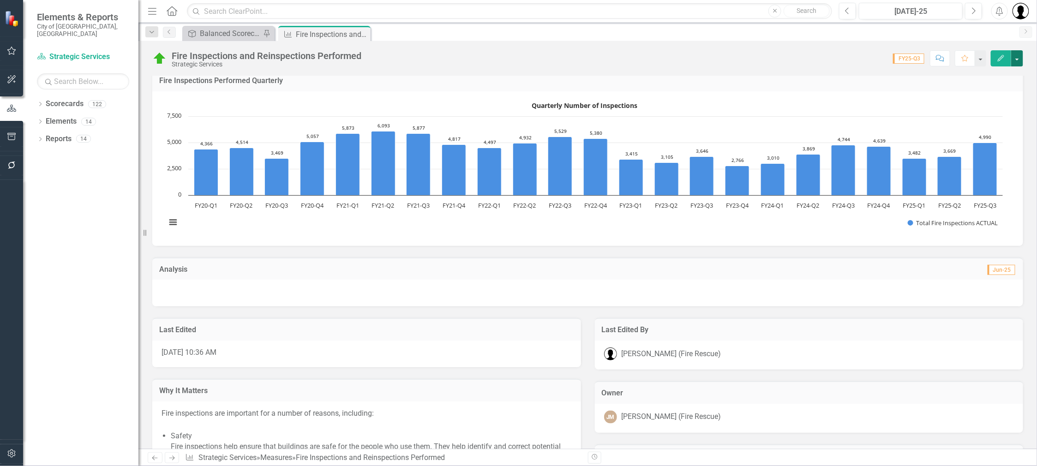
click at [1020, 59] on button "button" at bounding box center [1017, 58] width 12 height 16
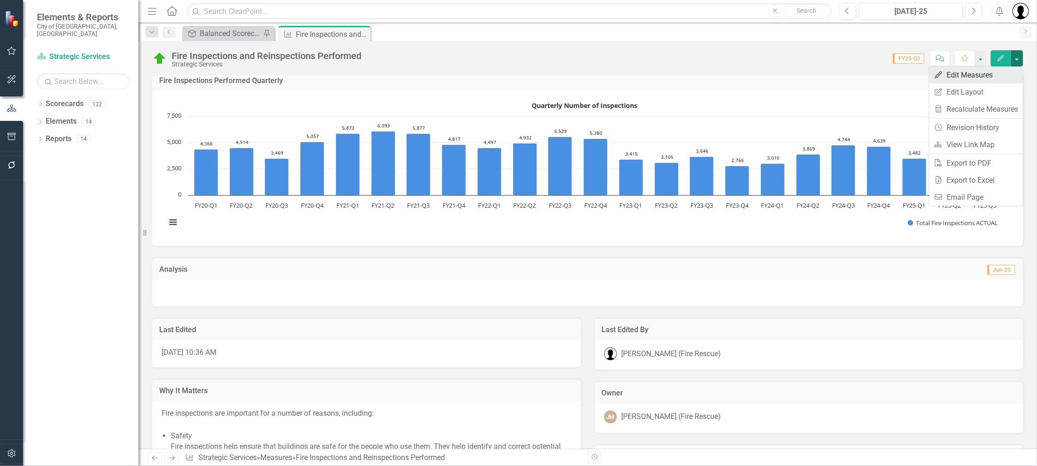
click at [969, 75] on link "Edit Edit Measures" at bounding box center [977, 74] width 94 height 17
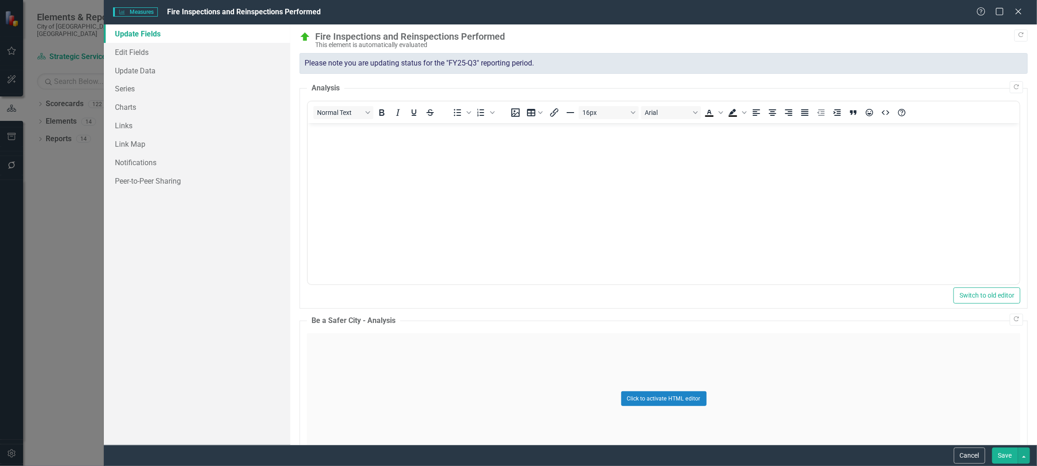
scroll to position [0, 0]
click at [132, 106] on link "Charts" at bounding box center [197, 107] width 186 height 18
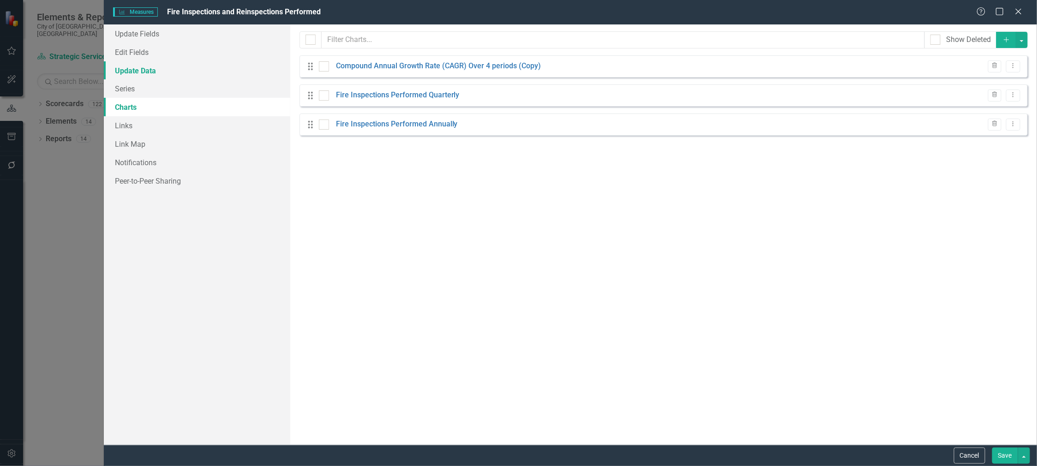
click at [138, 65] on link "Update Data" at bounding box center [197, 70] width 186 height 18
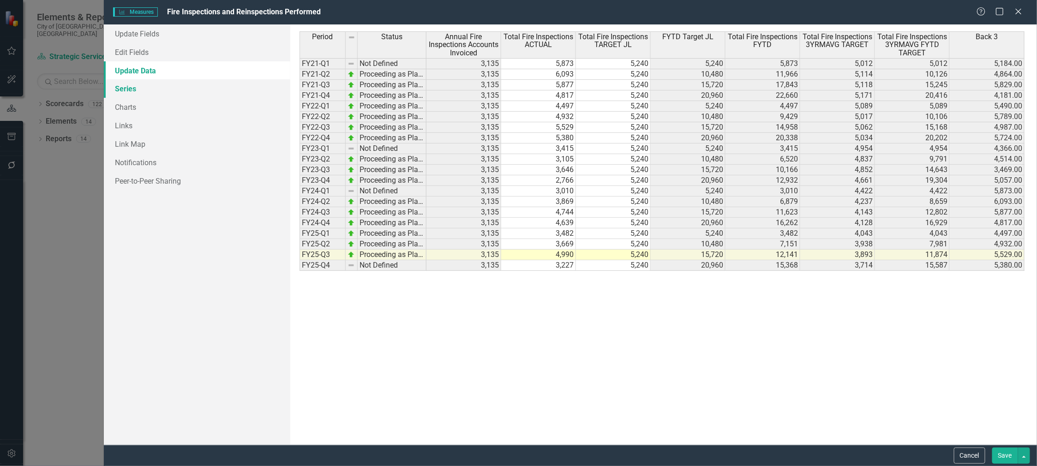
click at [127, 92] on link "Series" at bounding box center [197, 88] width 186 height 18
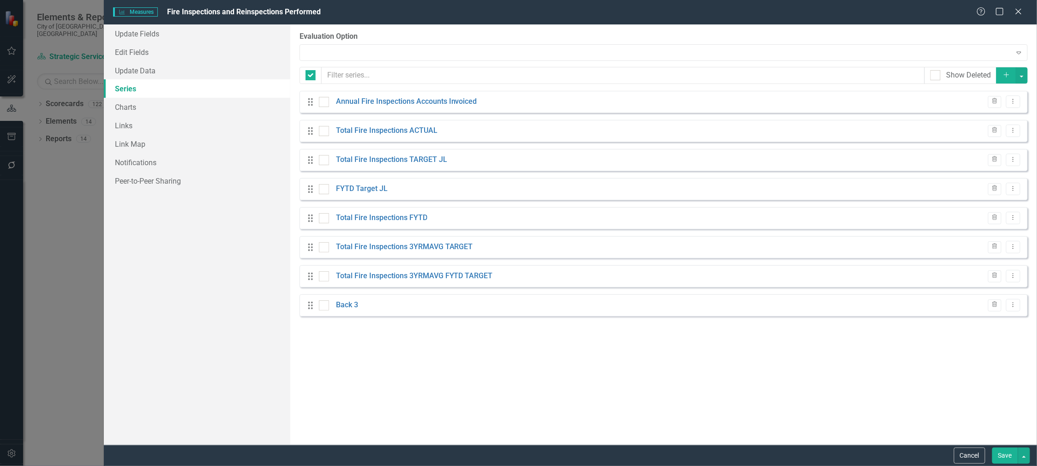
checkbox input "false"
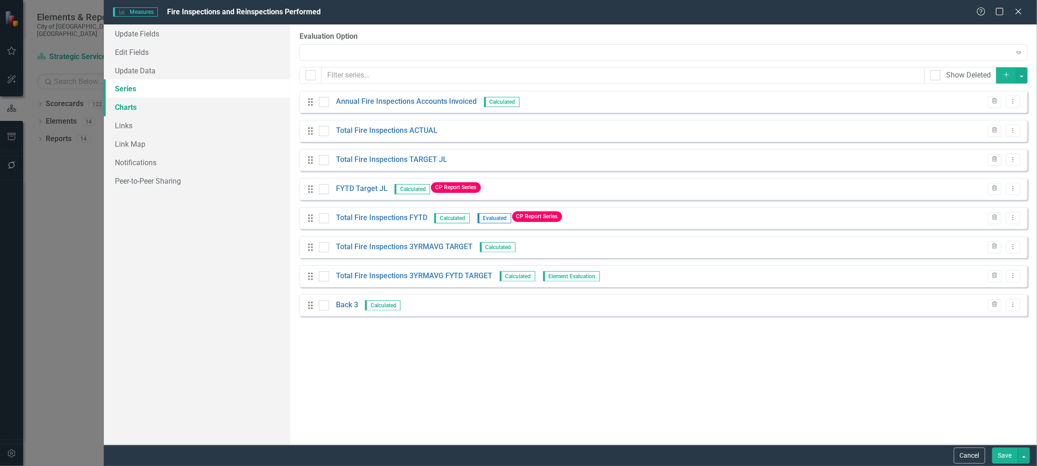
click at [123, 108] on link "Charts" at bounding box center [197, 107] width 186 height 18
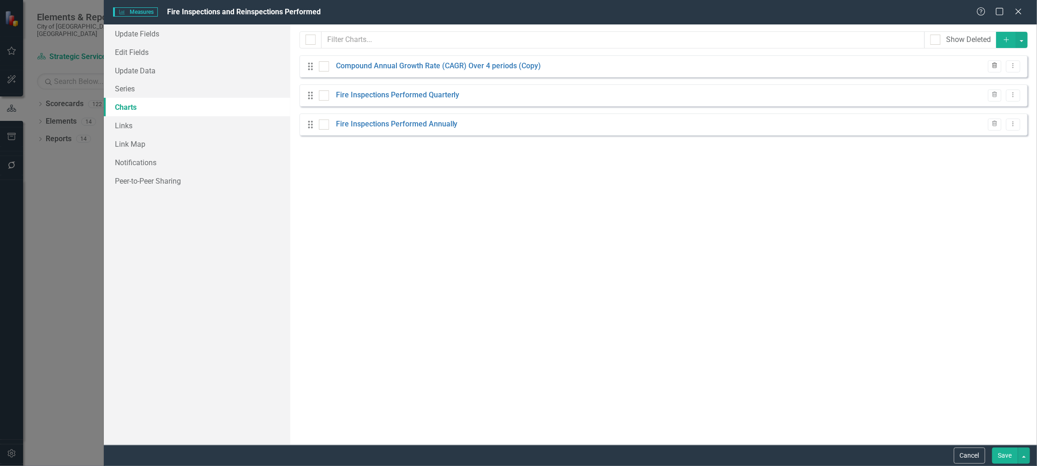
click at [993, 65] on icon "Trash" at bounding box center [994, 66] width 7 height 6
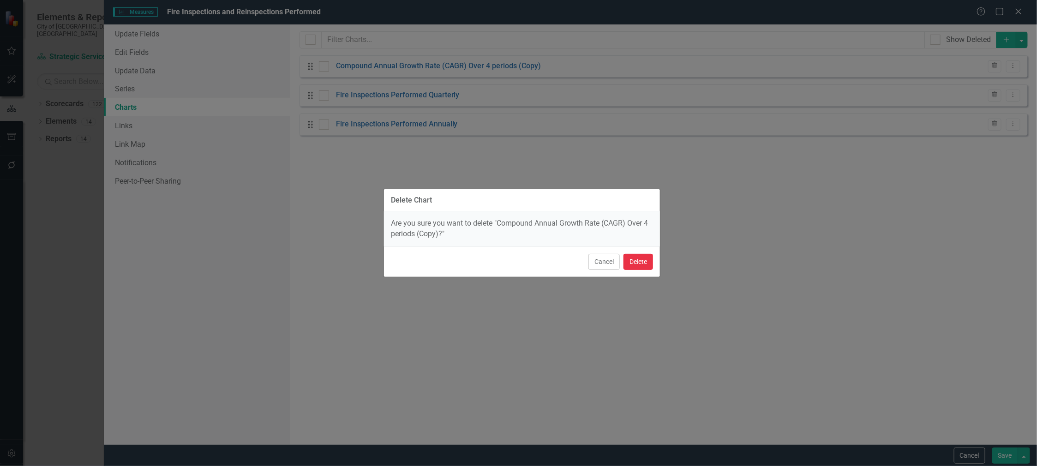
click at [637, 259] on button "Delete" at bounding box center [639, 262] width 30 height 16
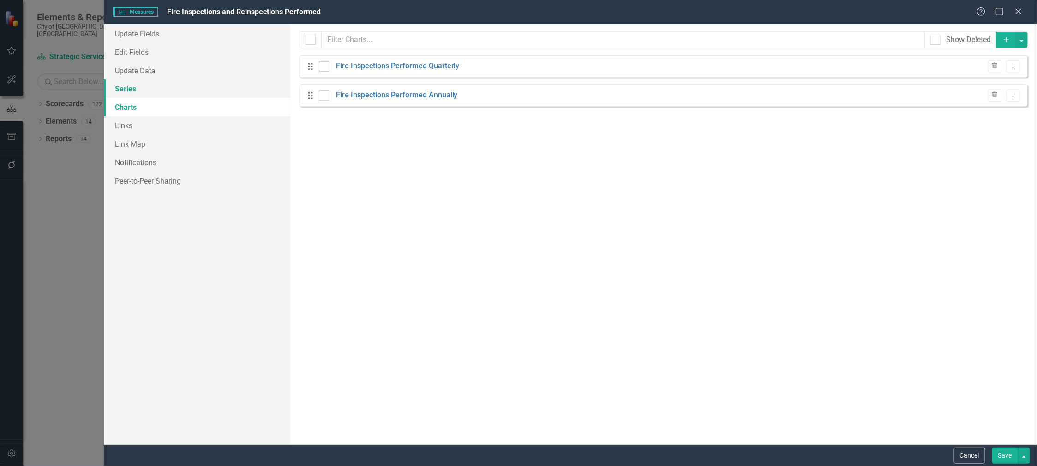
click at [127, 89] on link "Series" at bounding box center [197, 88] width 186 height 18
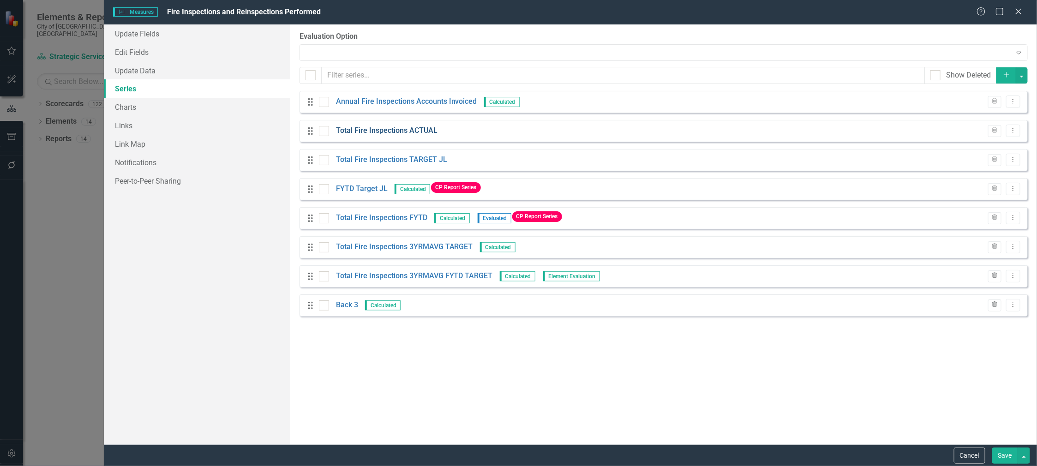
click at [392, 130] on link "Total Fire Inspections ACTUAL" at bounding box center [387, 131] width 102 height 11
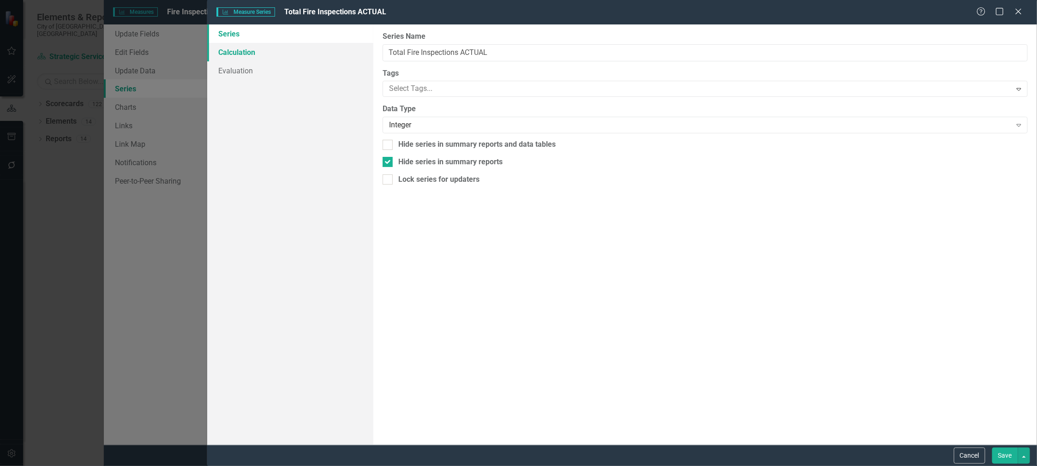
click at [246, 56] on link "Calculation" at bounding box center [290, 52] width 166 height 18
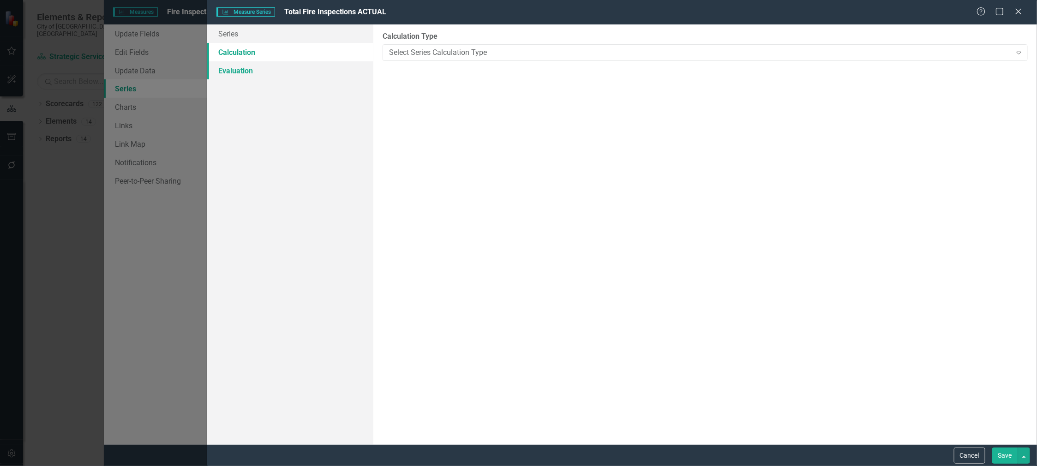
click at [241, 70] on link "Evaluation" at bounding box center [290, 70] width 166 height 18
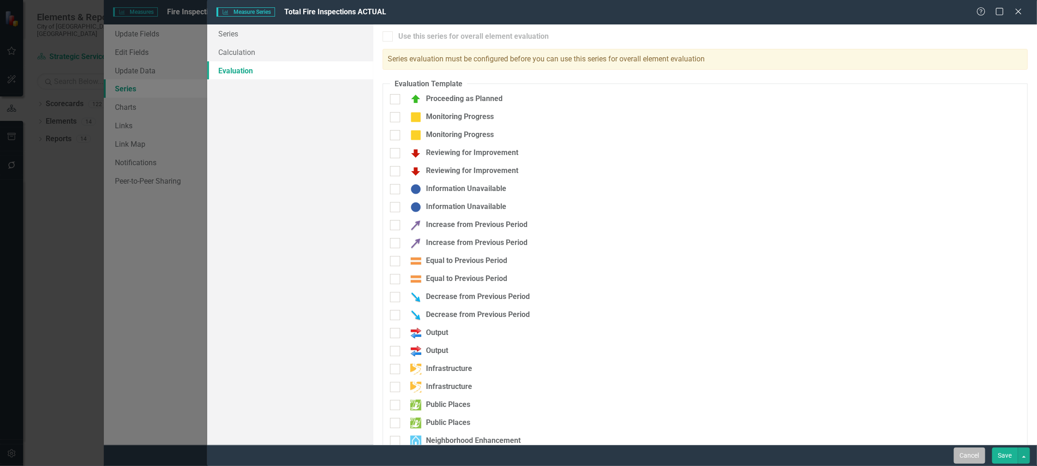
click at [970, 454] on button "Cancel" at bounding box center [969, 456] width 31 height 16
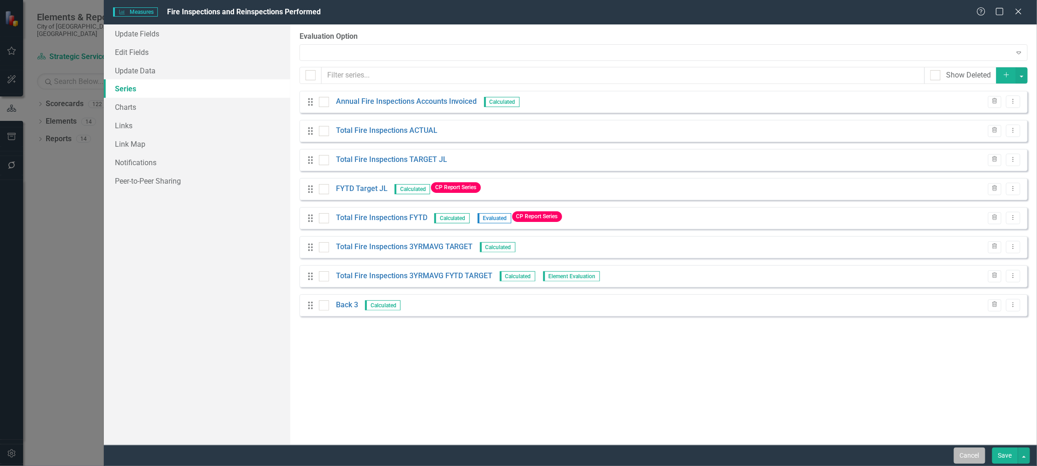
click at [974, 452] on button "Cancel" at bounding box center [969, 456] width 31 height 16
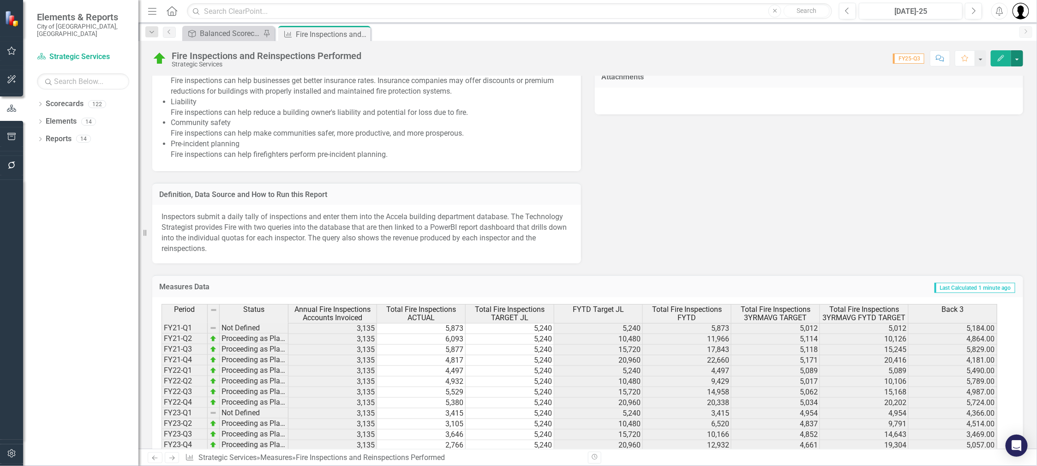
scroll to position [851, 0]
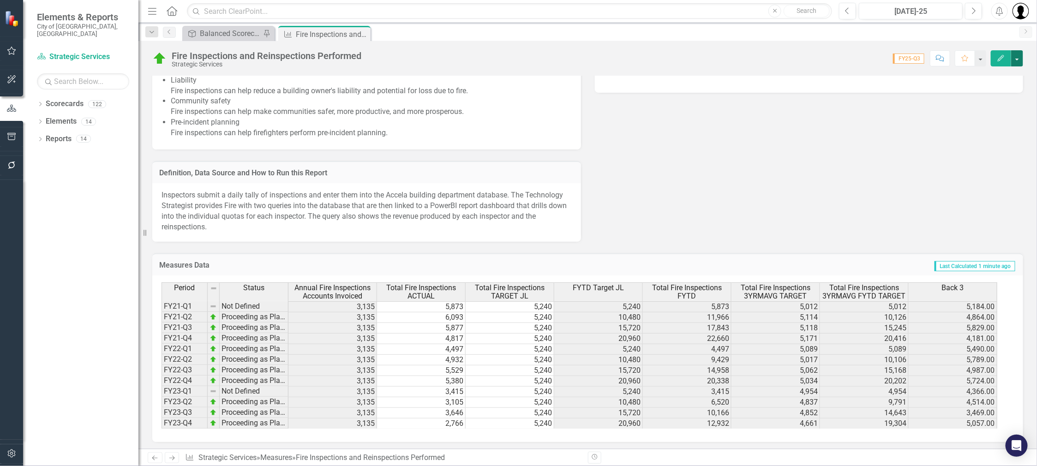
click at [1017, 60] on button "button" at bounding box center [1017, 58] width 12 height 16
click at [996, 73] on link "Edit Edit Measures" at bounding box center [977, 74] width 94 height 17
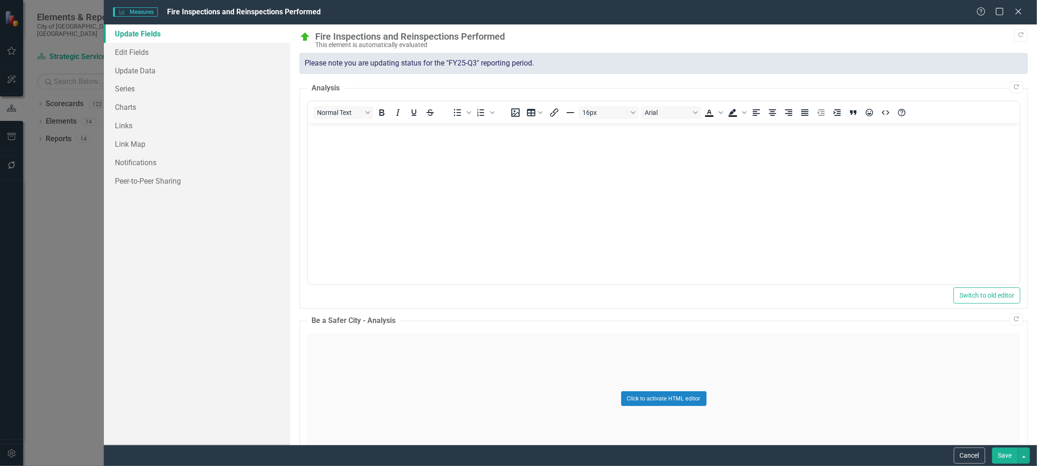
scroll to position [0, 0]
click at [149, 51] on link "Edit Fields" at bounding box center [197, 52] width 186 height 18
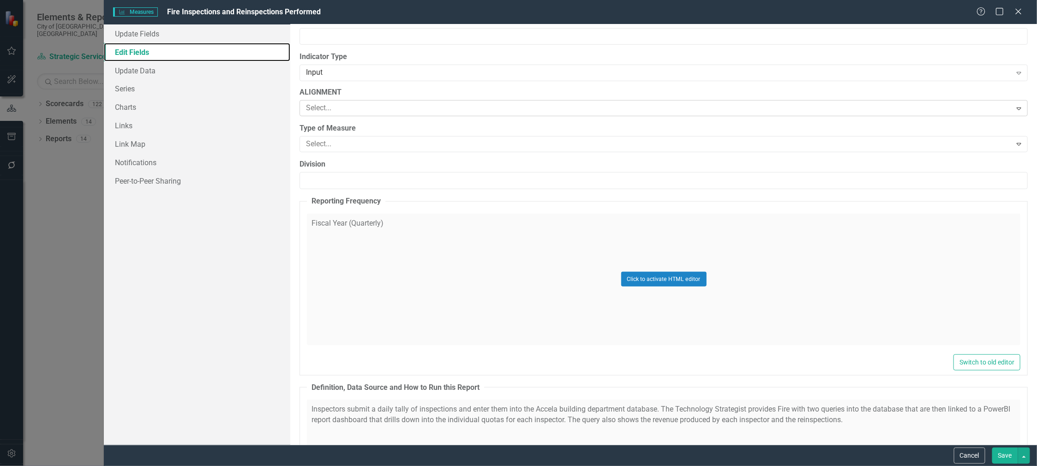
scroll to position [346, 0]
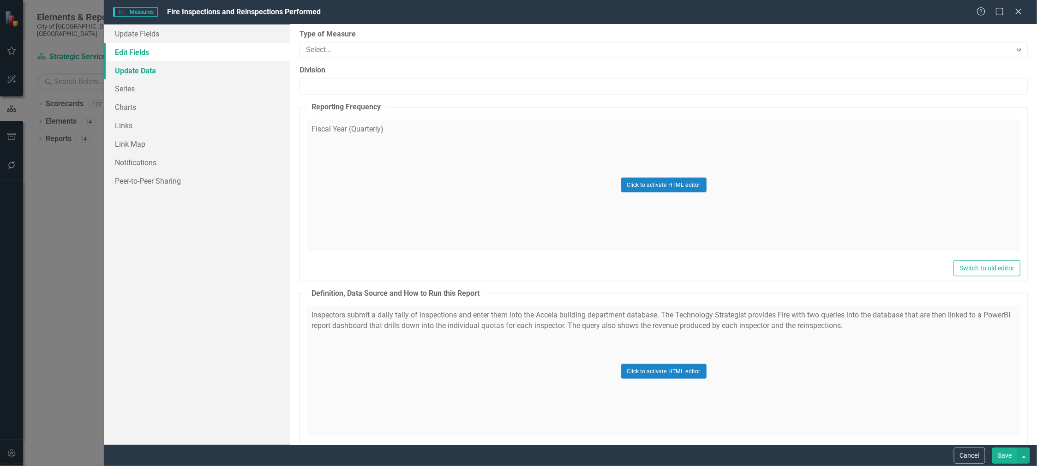
click at [147, 71] on link "Update Data" at bounding box center [197, 70] width 186 height 18
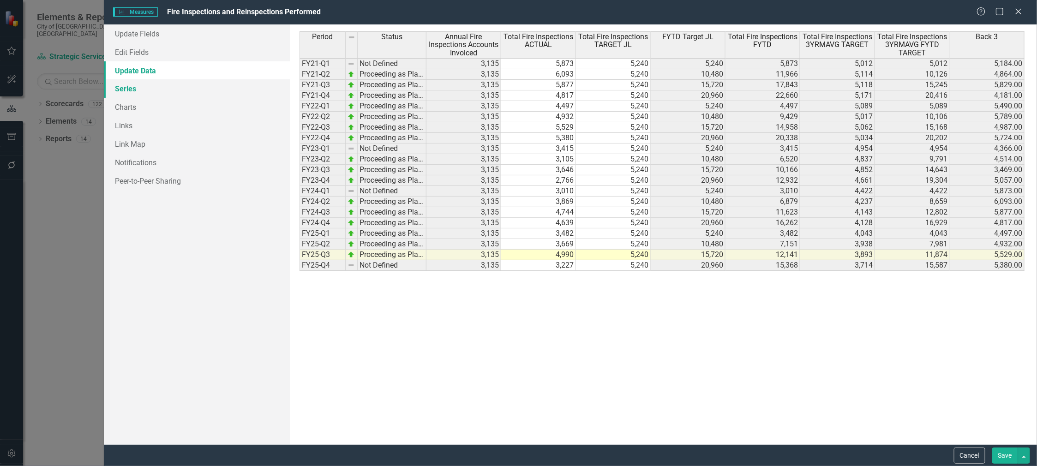
click at [133, 94] on link "Series" at bounding box center [197, 88] width 186 height 18
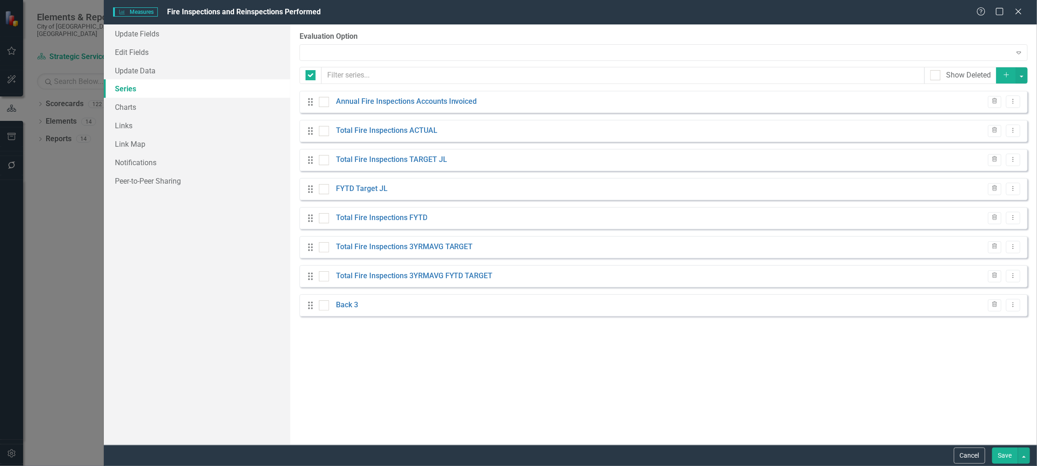
checkbox input "false"
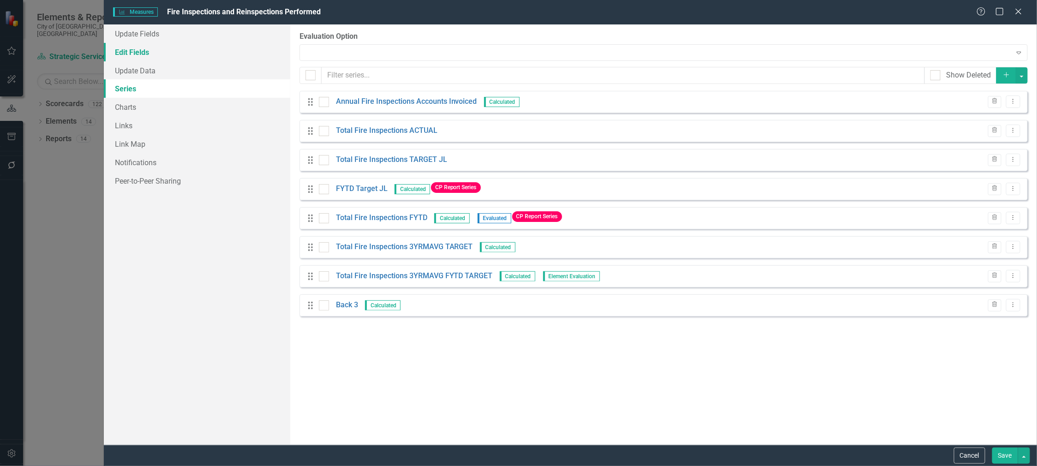
click at [141, 46] on link "Edit Fields" at bounding box center [197, 52] width 186 height 18
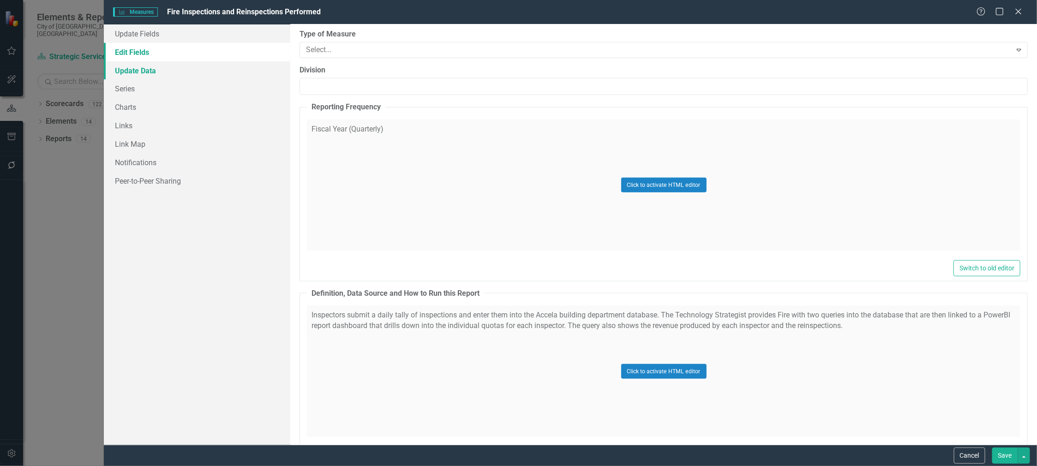
click at [154, 72] on link "Update Data" at bounding box center [197, 70] width 186 height 18
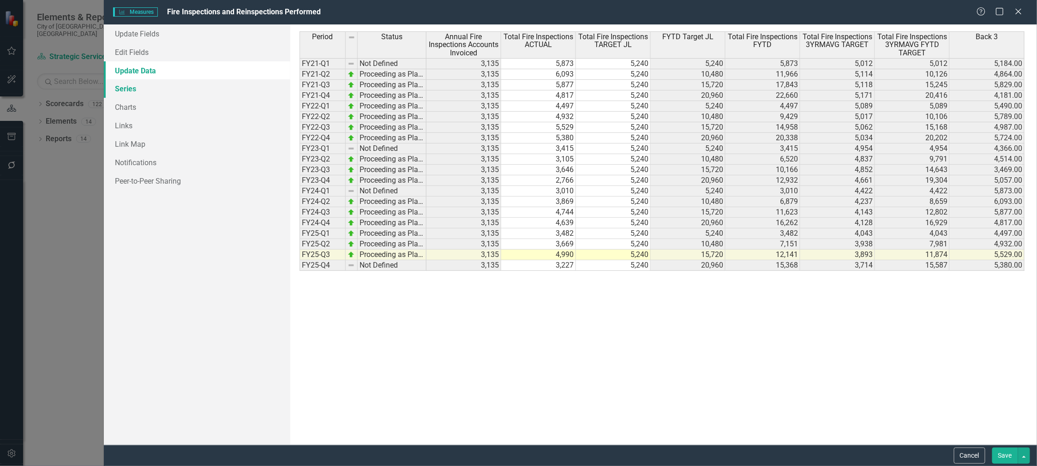
click at [134, 90] on link "Series" at bounding box center [197, 88] width 186 height 18
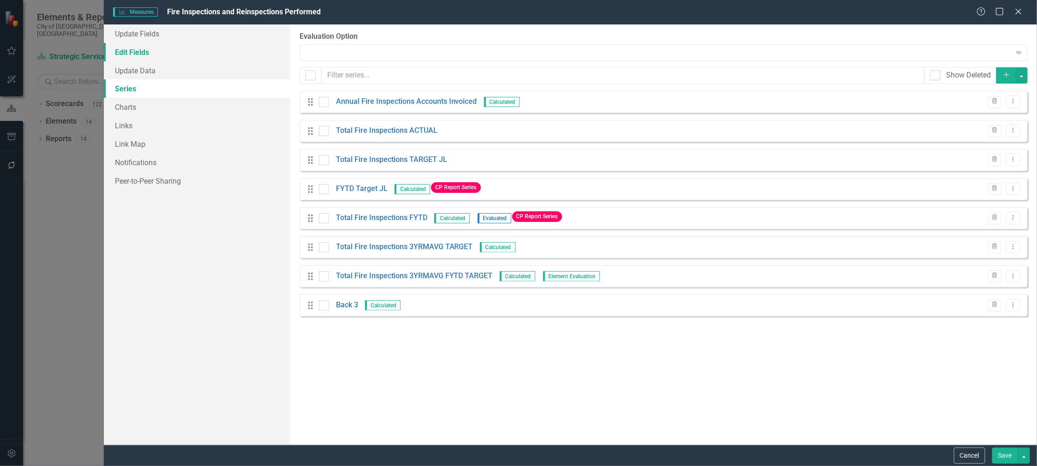
click at [125, 54] on link "Edit Fields" at bounding box center [197, 52] width 186 height 18
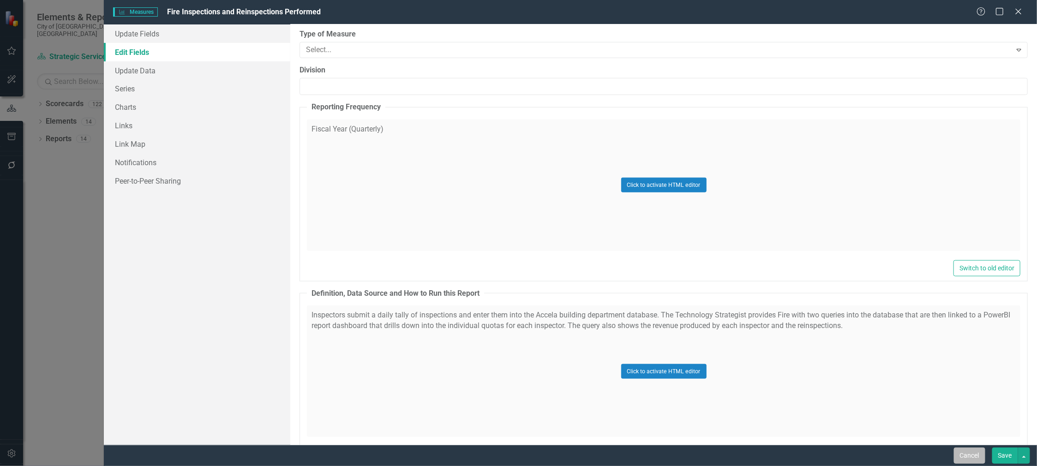
click at [968, 454] on button "Cancel" at bounding box center [969, 456] width 31 height 16
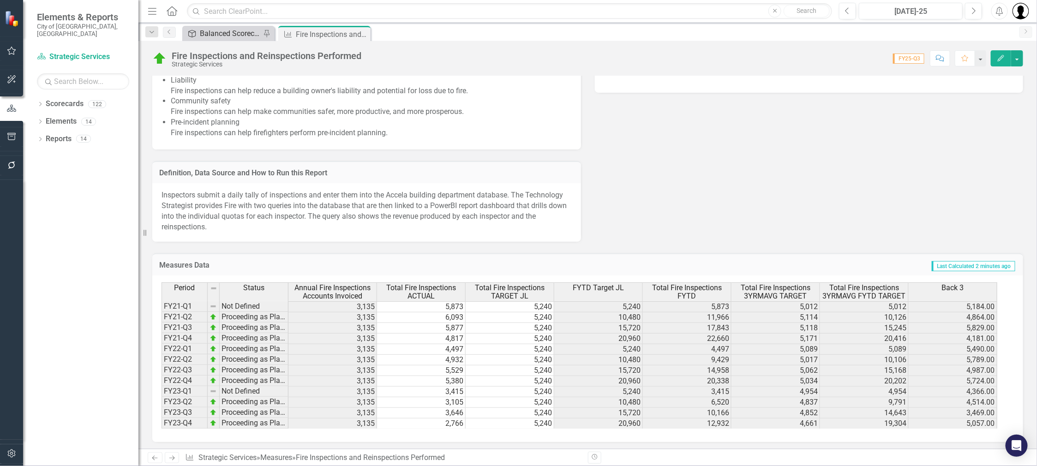
click at [219, 33] on div "Balanced Scorecard" at bounding box center [230, 34] width 61 height 12
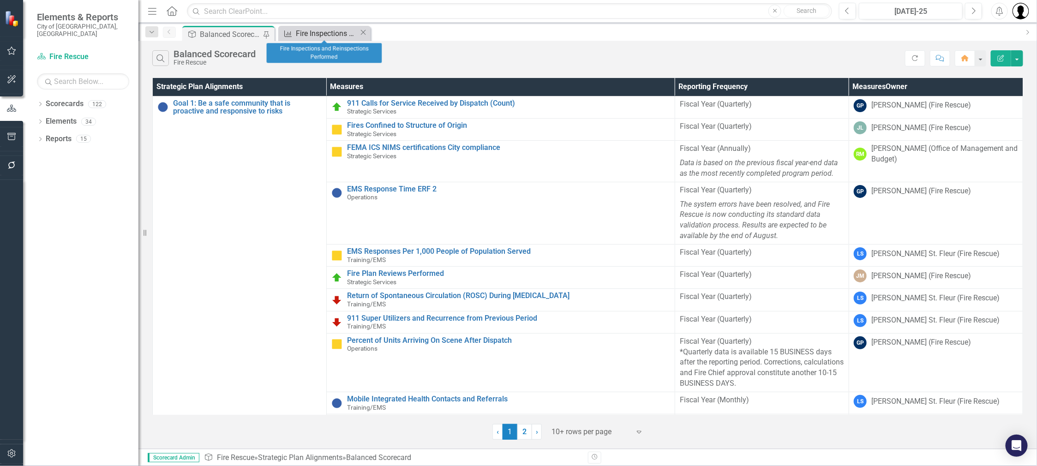
click at [325, 38] on div "Fire Inspections and Reinspections Performed" at bounding box center [327, 34] width 63 height 12
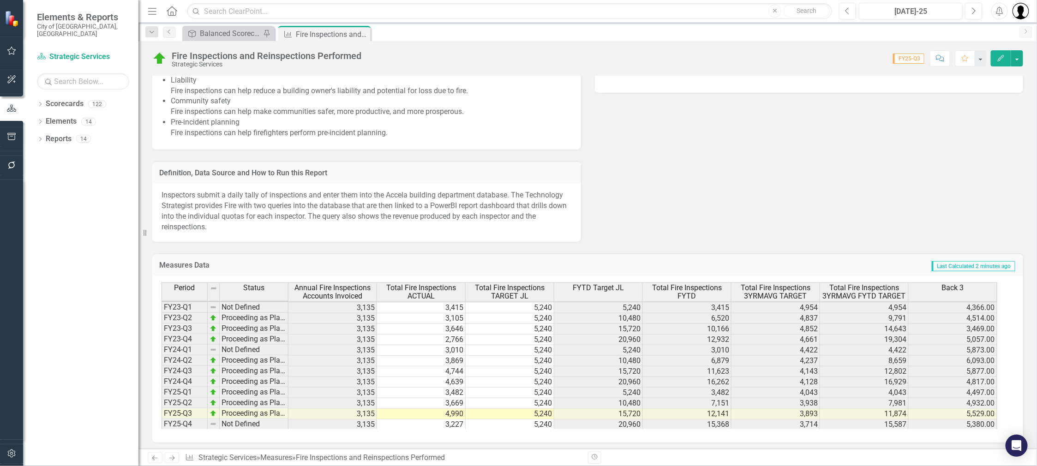
scroll to position [26, 0]
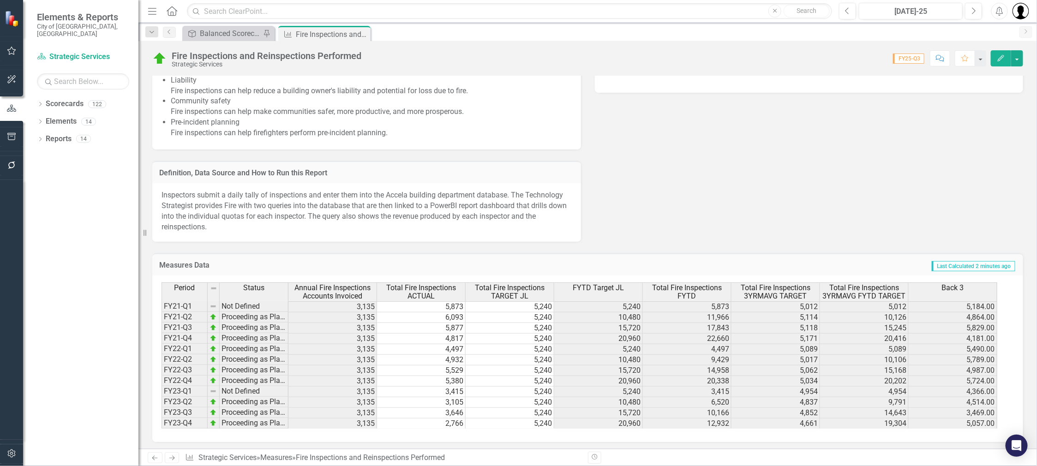
click at [224, 39] on div "Strategic Plan Alignment Balanced Scorecard Pin" at bounding box center [228, 33] width 92 height 15
click at [330, 30] on div "Fire Inspections and Reinspections Performed" at bounding box center [320, 35] width 49 height 12
click at [363, 33] on icon "Close" at bounding box center [361, 33] width 9 height 7
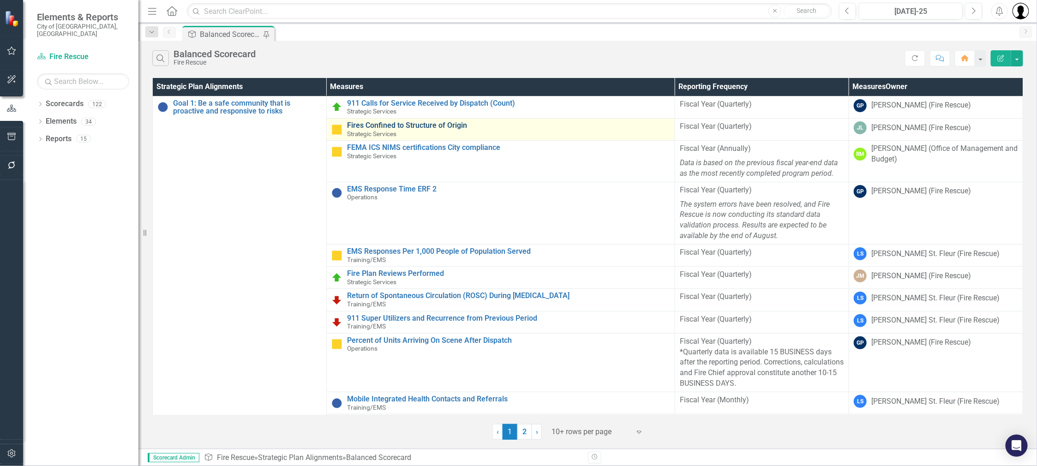
click at [395, 124] on link "Fires Confined to Structure of Origin" at bounding box center [508, 125] width 323 height 8
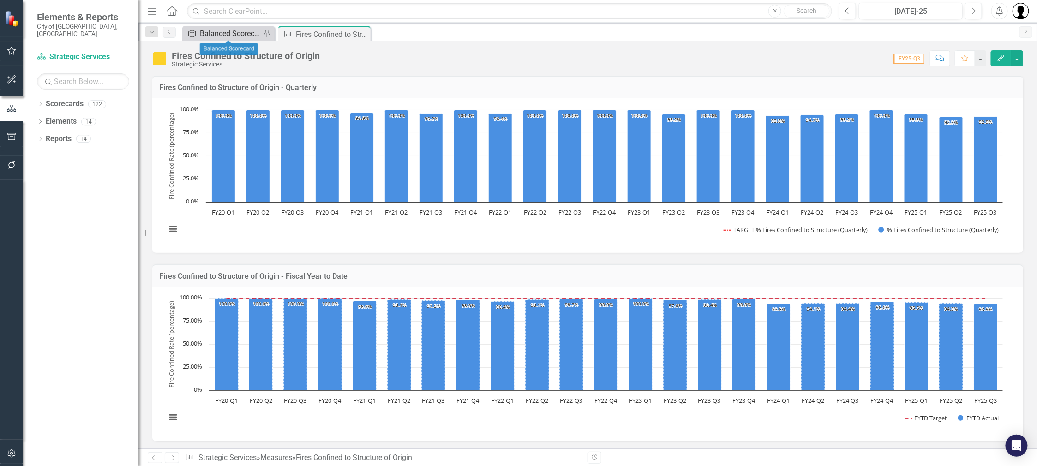
click at [228, 34] on div "Balanced Scorecard" at bounding box center [230, 34] width 61 height 12
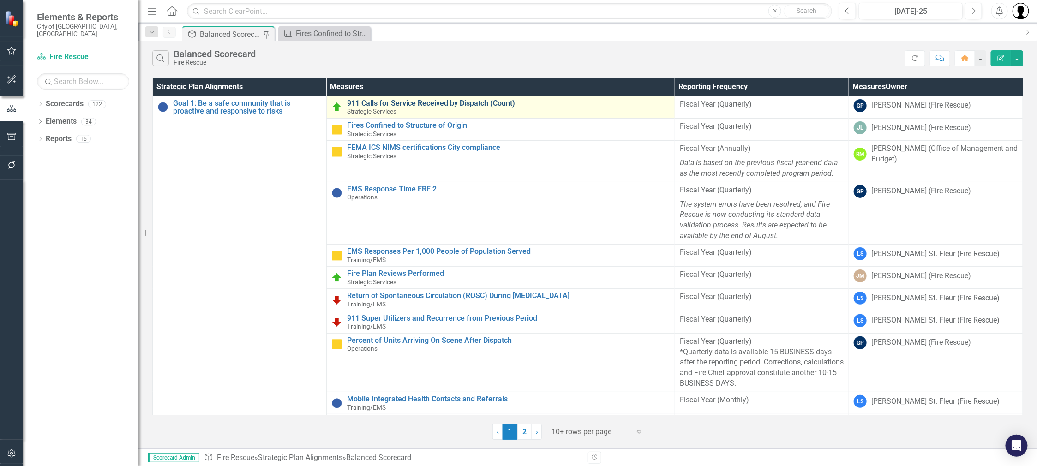
click at [403, 103] on link "911 Calls for Service Received by Dispatch (Count)" at bounding box center [508, 103] width 323 height 8
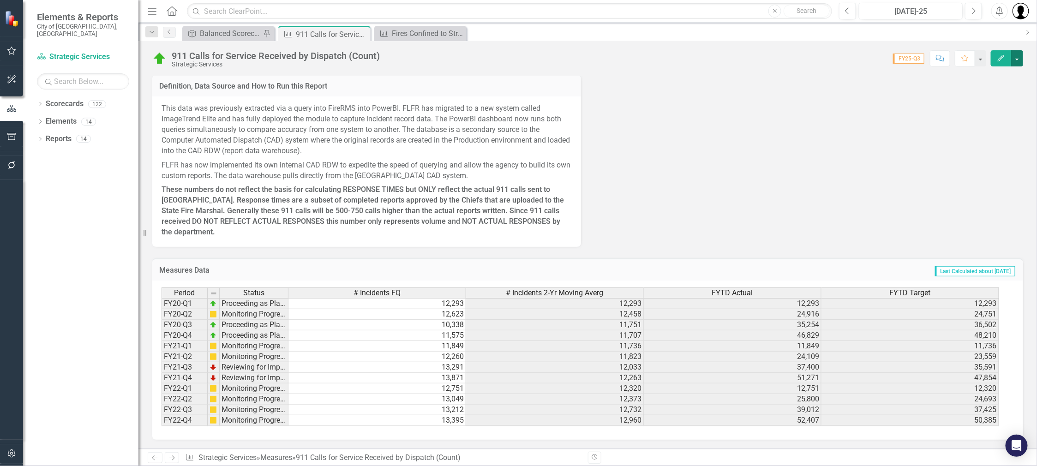
click at [1021, 60] on button "button" at bounding box center [1017, 58] width 12 height 16
click at [988, 74] on link "Edit Edit Measures" at bounding box center [977, 74] width 94 height 17
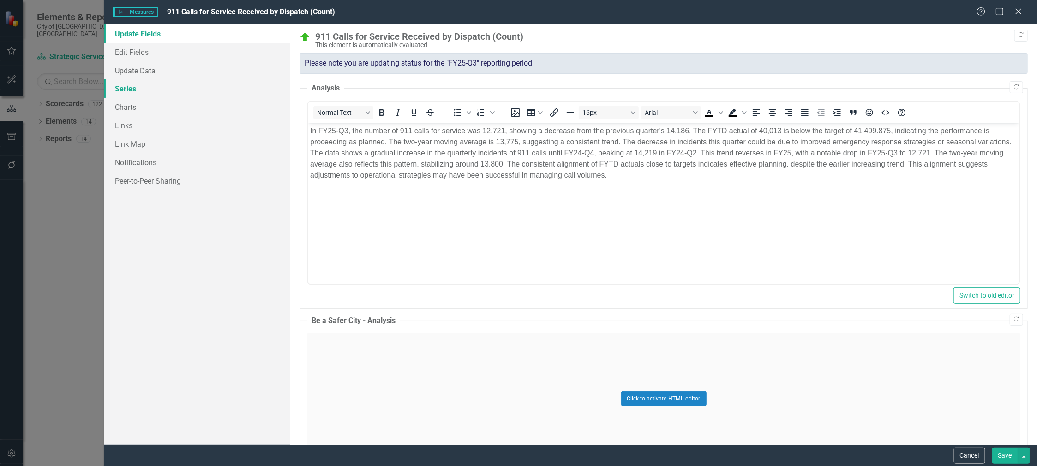
click at [129, 89] on link "Series" at bounding box center [197, 88] width 186 height 18
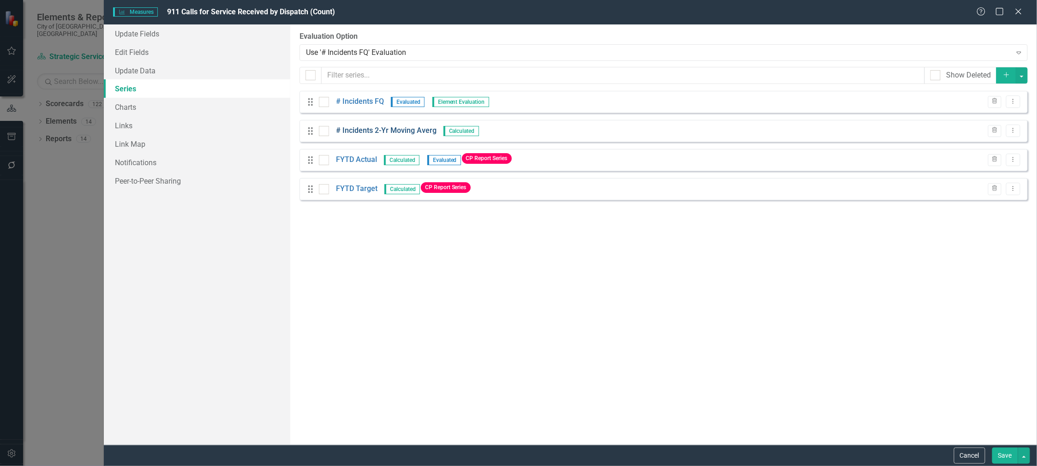
click at [396, 129] on link "# Incidents 2-Yr Moving Averg" at bounding box center [386, 131] width 101 height 11
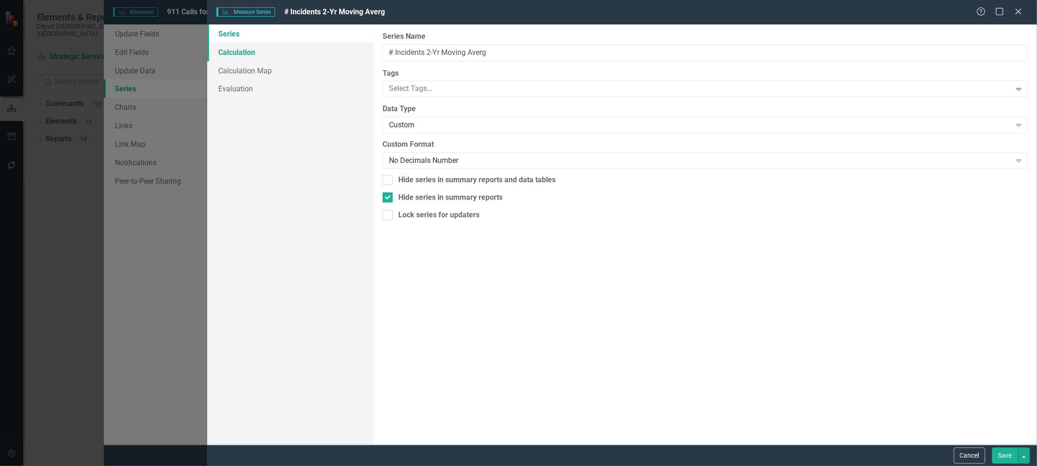
click at [241, 53] on link "Calculation" at bounding box center [290, 52] width 166 height 18
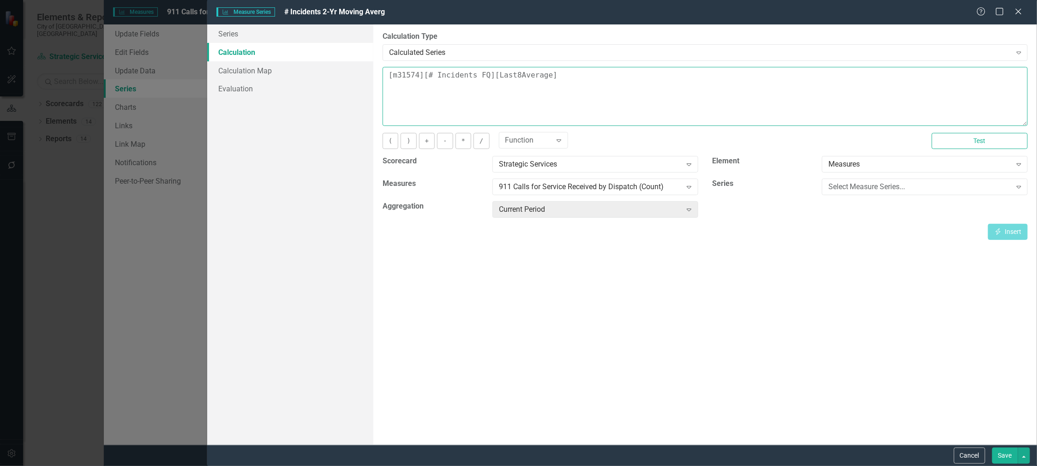
drag, startPoint x: 576, startPoint y: 76, endPoint x: 309, endPoint y: 57, distance: 267.4
click at [309, 57] on div "Series Calculation Calculation Map Evaluation From this page, you can edit the …" at bounding box center [622, 234] width 830 height 420
click at [965, 459] on button "Cancel" at bounding box center [969, 456] width 31 height 16
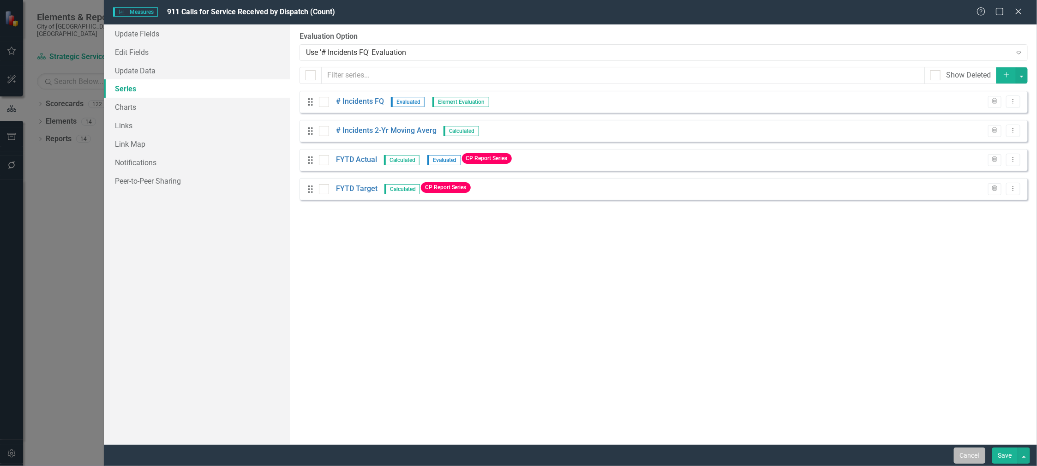
click at [966, 453] on button "Cancel" at bounding box center [969, 456] width 31 height 16
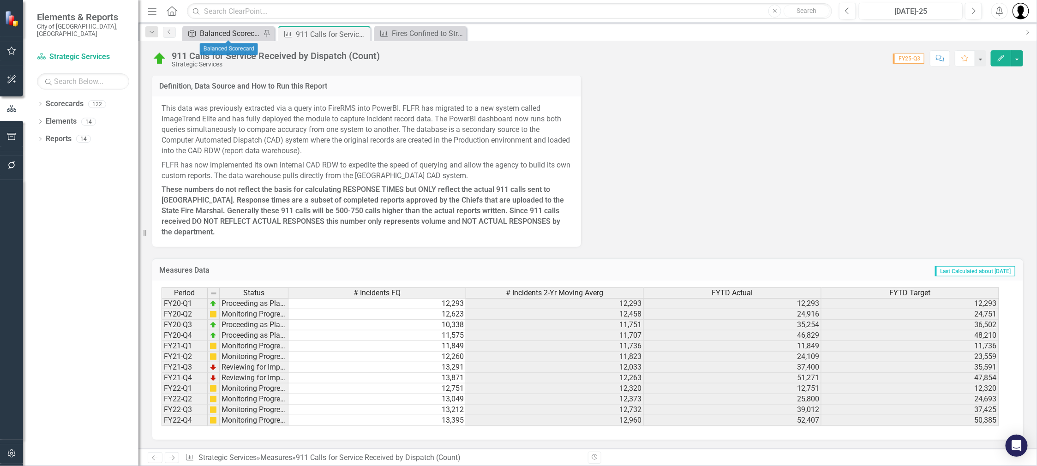
click at [218, 36] on div "Balanced Scorecard" at bounding box center [230, 34] width 61 height 12
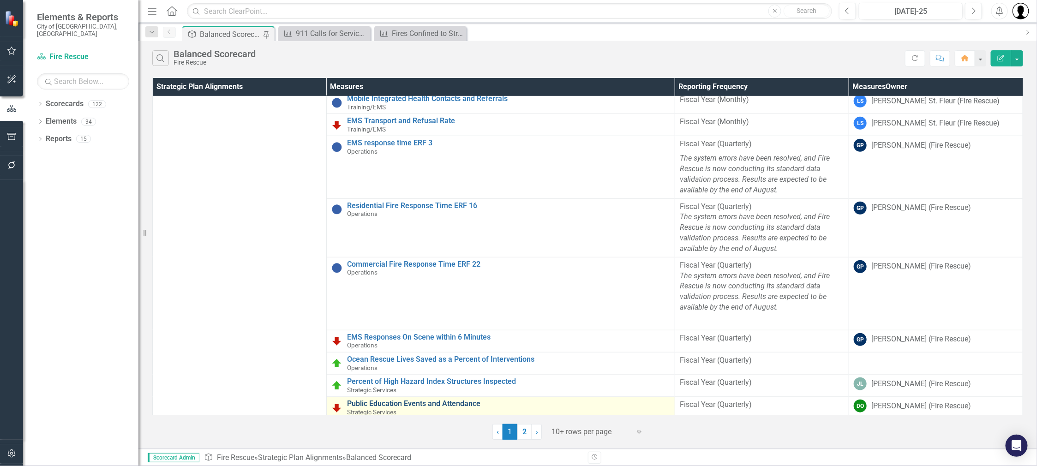
scroll to position [325, 0]
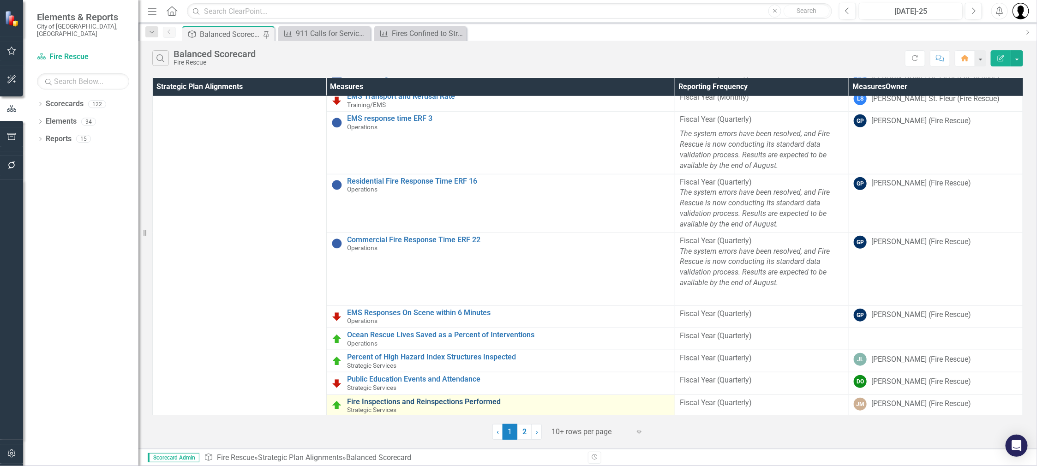
click at [444, 402] on link "Fire Inspections and Reinspections Performed" at bounding box center [508, 402] width 323 height 8
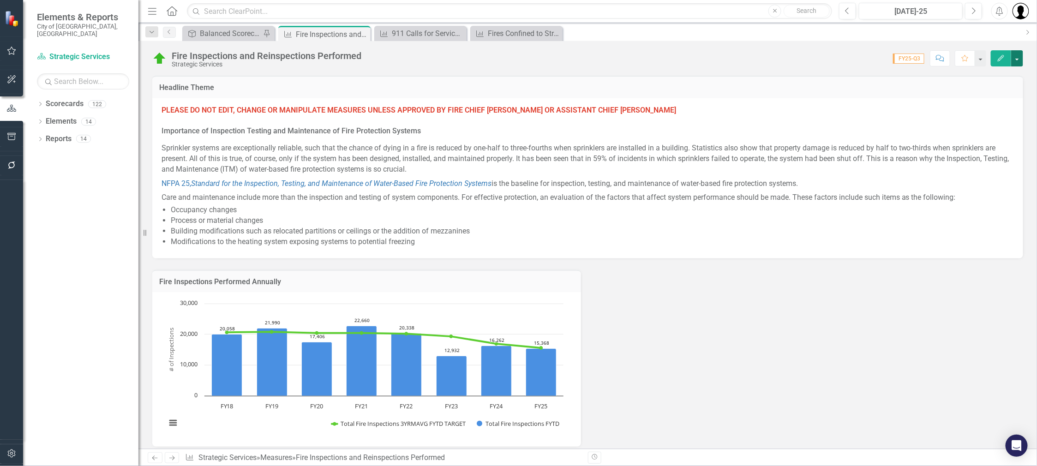
click at [1022, 54] on button "button" at bounding box center [1017, 58] width 12 height 16
click at [979, 75] on link "Edit Edit Measures" at bounding box center [977, 74] width 94 height 17
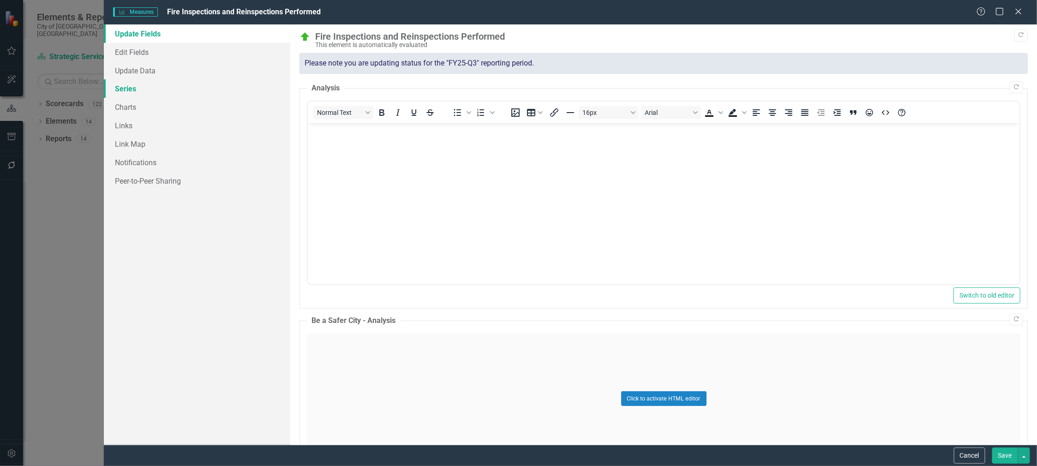
click at [125, 90] on link "Series" at bounding box center [197, 88] width 186 height 18
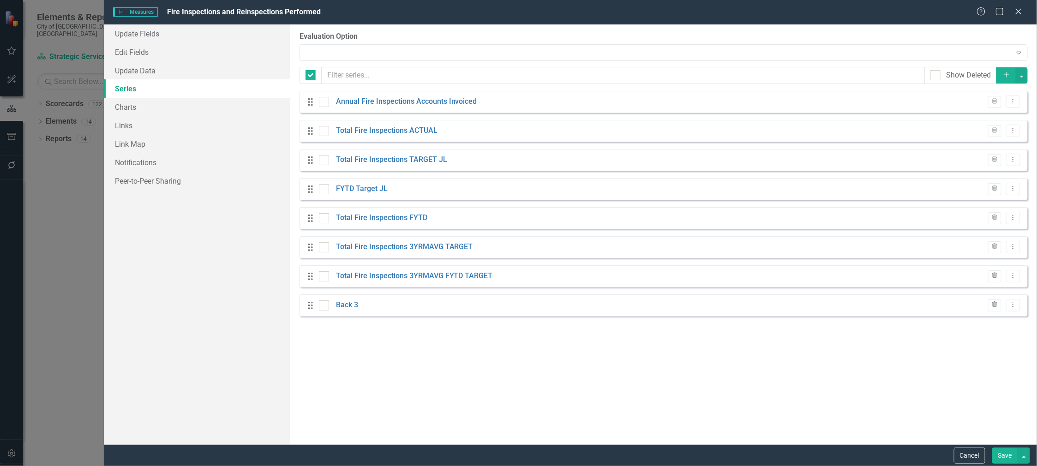
checkbox input "false"
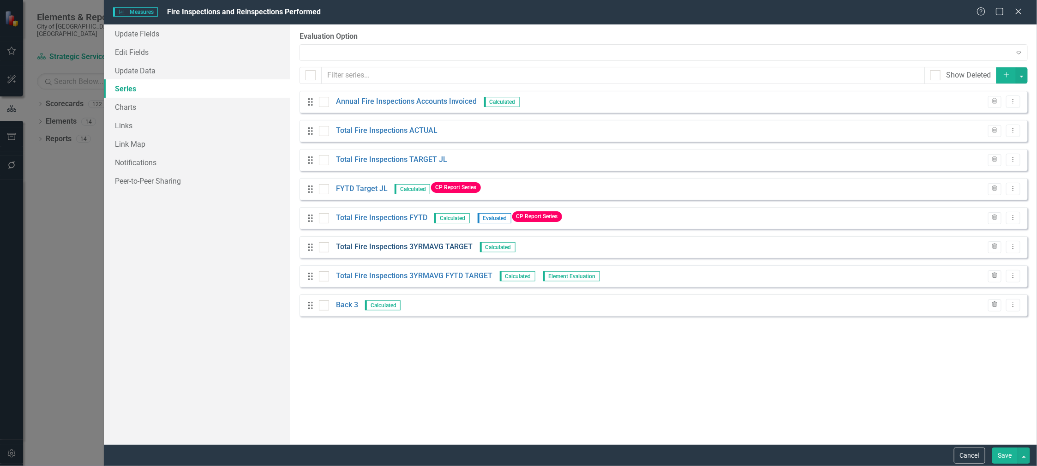
click at [438, 246] on link "Total Fire Inspections 3YRMAVG TARGET" at bounding box center [404, 247] width 137 height 11
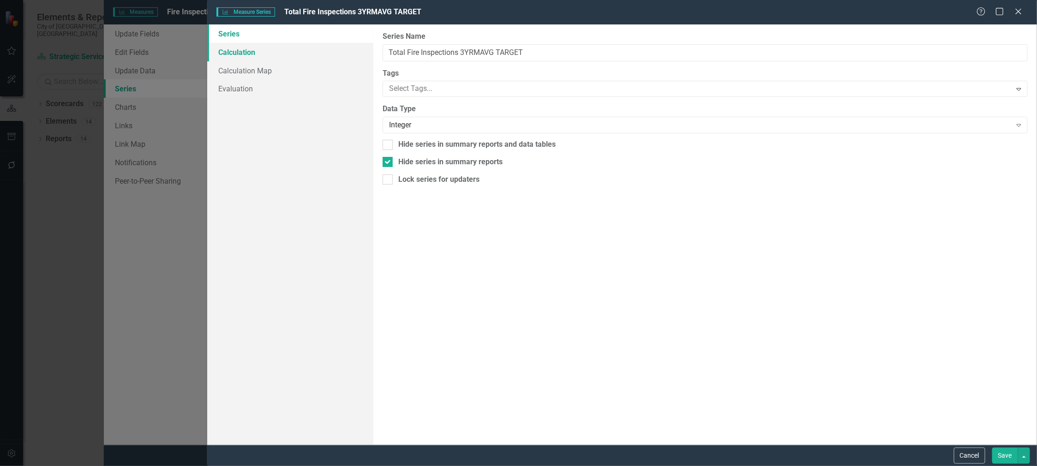
click at [254, 60] on link "Calculation" at bounding box center [290, 52] width 166 height 18
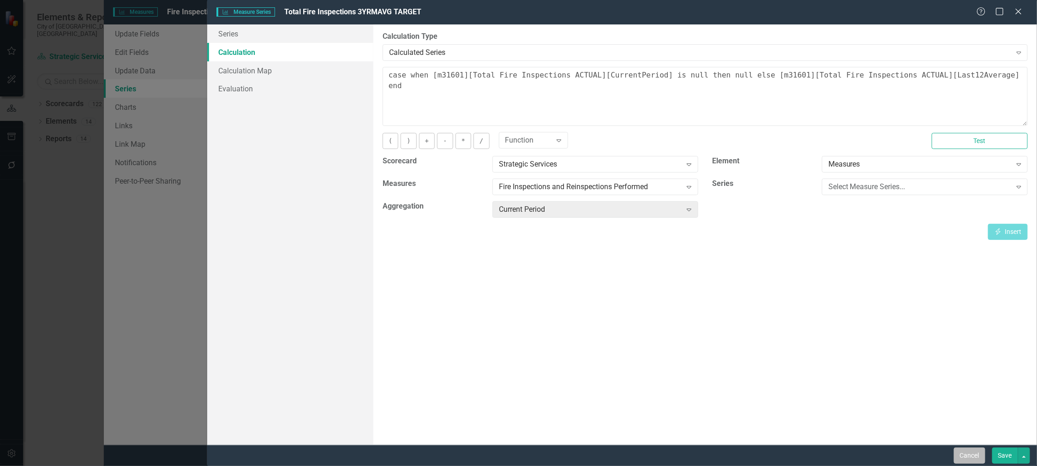
click at [960, 454] on button "Cancel" at bounding box center [969, 456] width 31 height 16
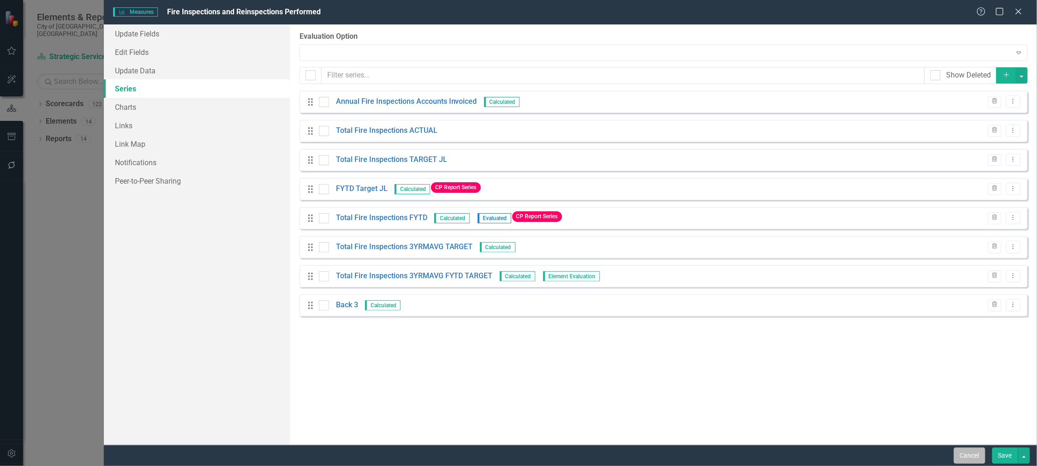
click at [972, 456] on button "Cancel" at bounding box center [969, 456] width 31 height 16
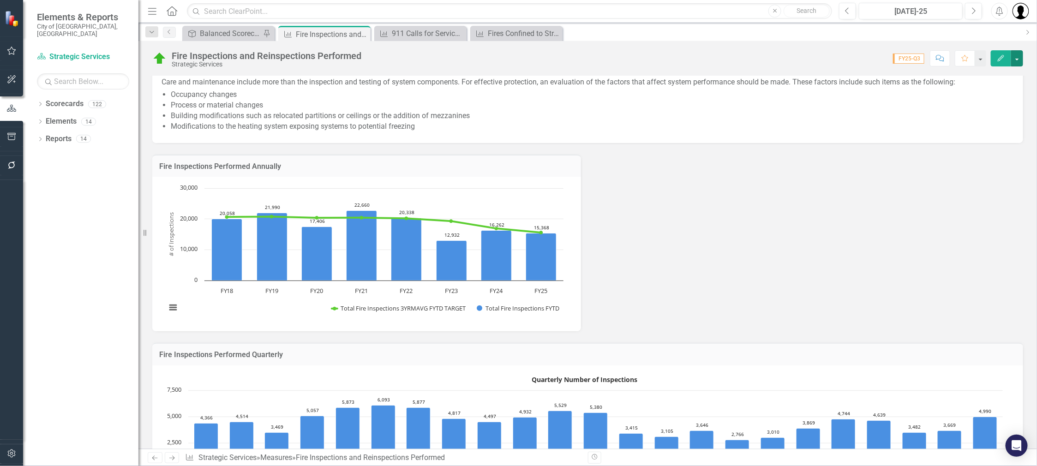
scroll to position [231, 0]
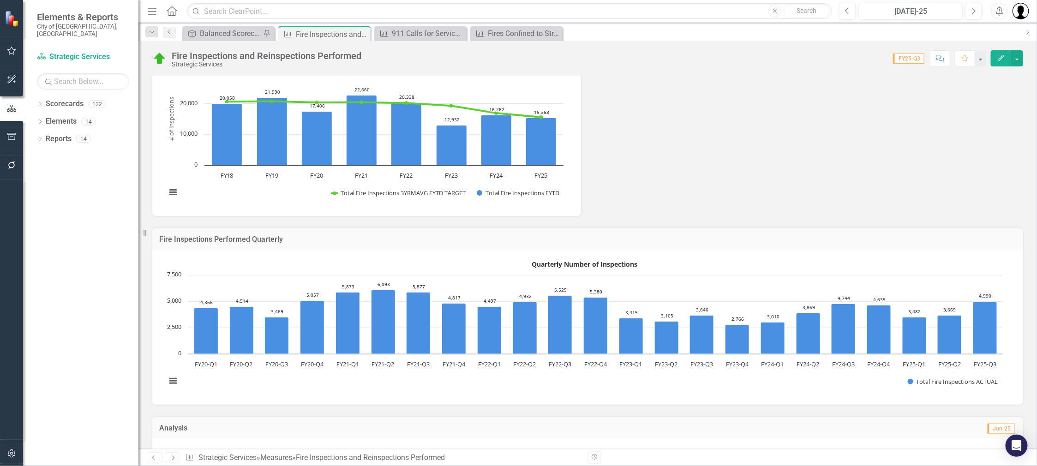
click at [360, 229] on div "Fire Inspections Performed Quarterly" at bounding box center [587, 239] width 871 height 23
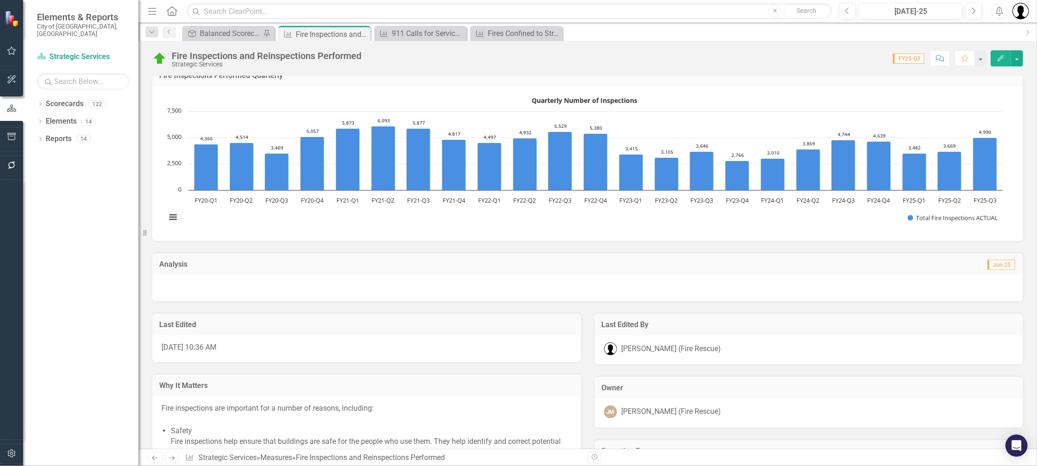
scroll to position [275, 0]
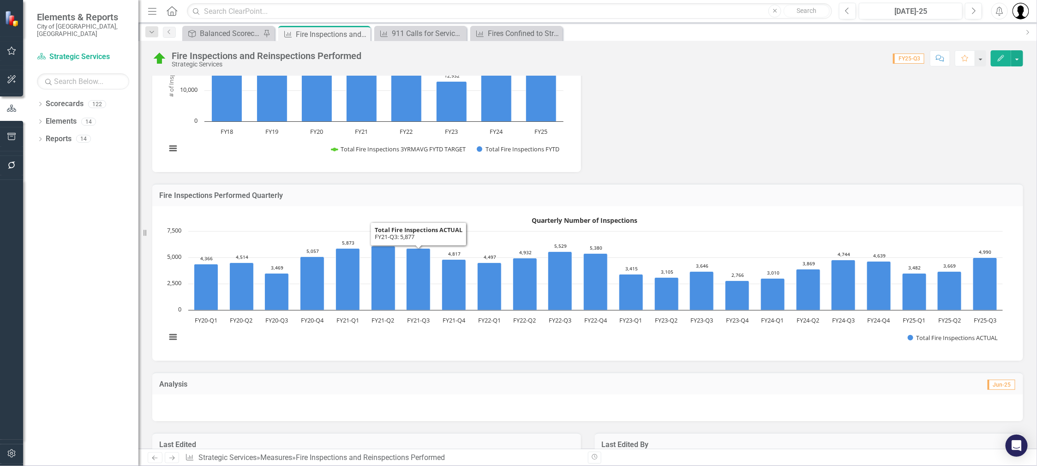
click at [340, 196] on h3 "Fire Inspections Performed Quarterly" at bounding box center [587, 196] width 857 height 8
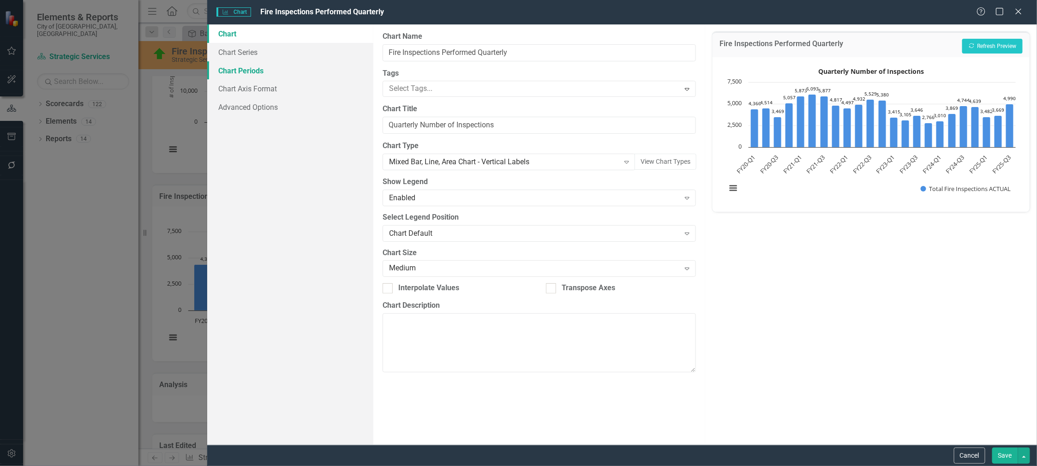
click at [251, 68] on link "Chart Periods" at bounding box center [290, 70] width 166 height 18
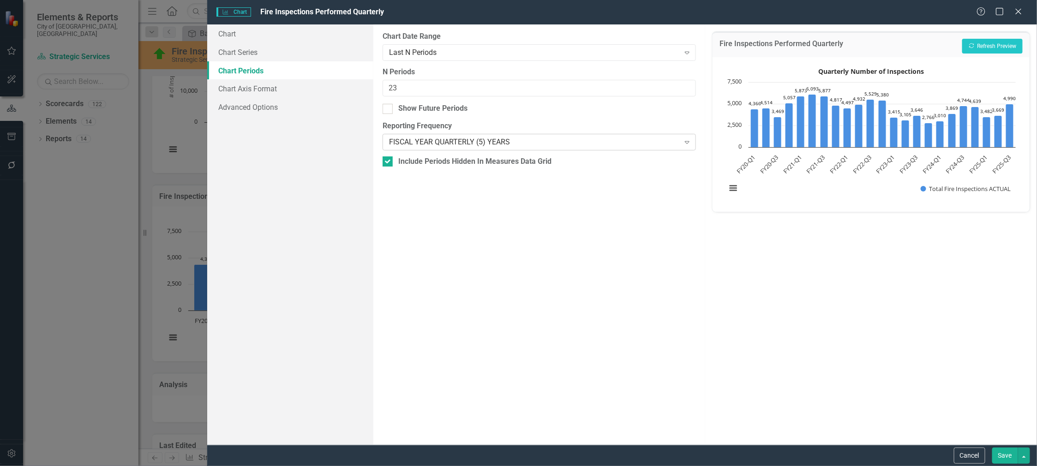
click at [481, 142] on div "FISCAL YEAR QUARTERLY (5) YEARS" at bounding box center [534, 142] width 291 height 11
click at [1008, 44] on button "Recalculate Refresh Preview" at bounding box center [992, 46] width 60 height 15
click at [457, 55] on div "Last N Periods" at bounding box center [534, 52] width 291 height 11
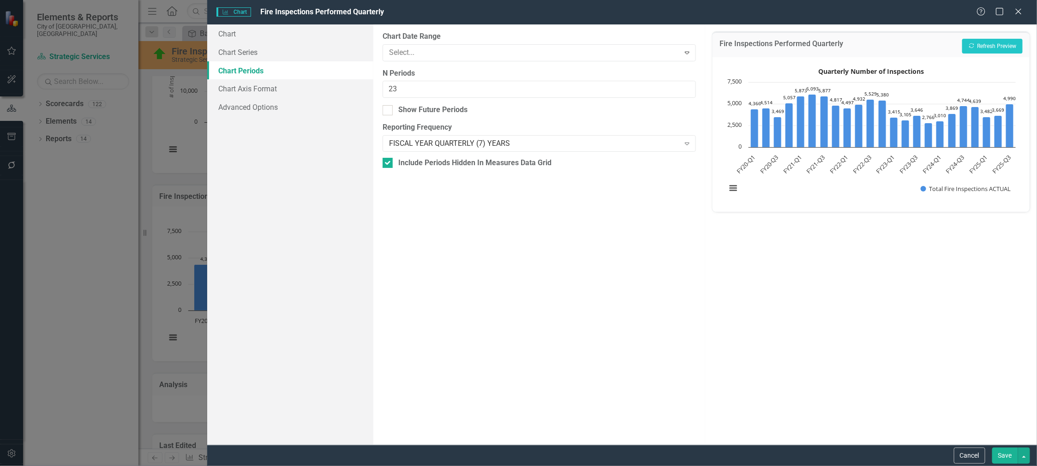
click at [421, 466] on div "All Periods" at bounding box center [520, 473] width 1022 height 11
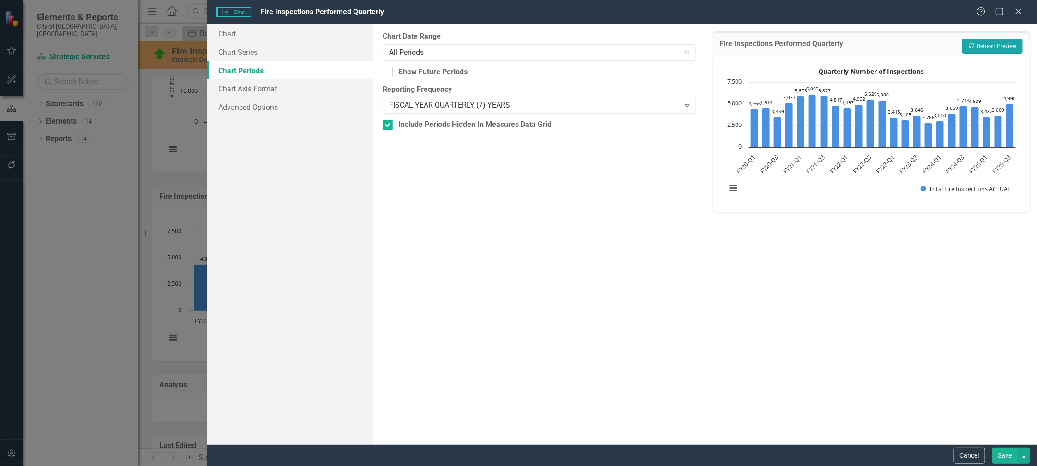
click at [984, 43] on button "Recalculate Refresh Preview" at bounding box center [992, 46] width 60 height 15
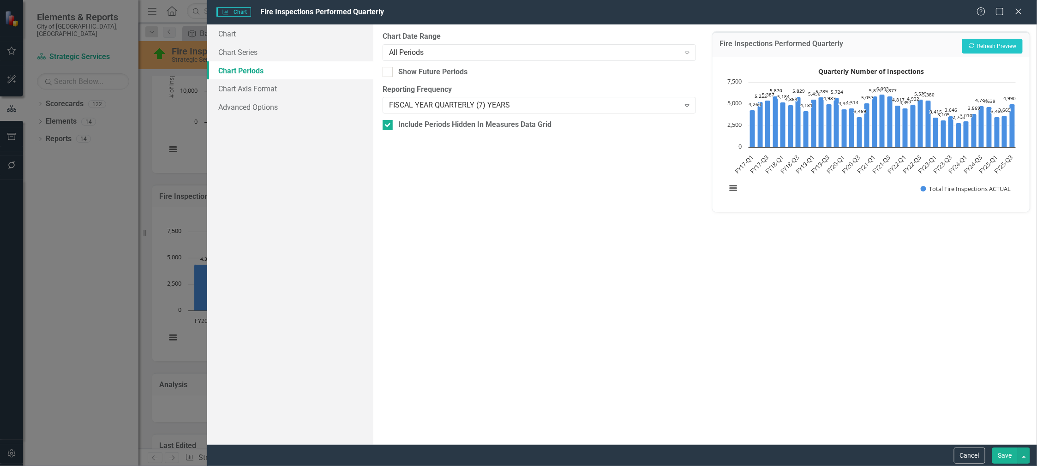
click at [1010, 461] on button "Save" at bounding box center [1005, 456] width 26 height 16
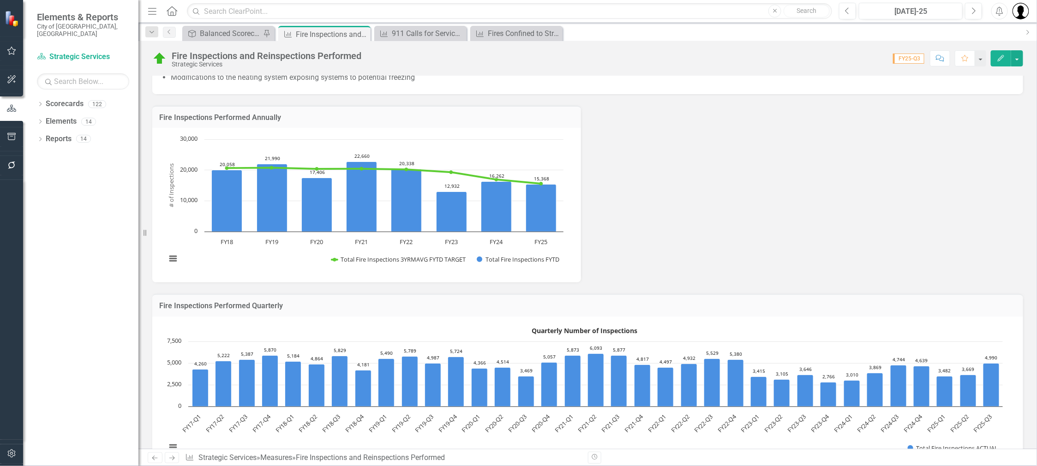
scroll to position [159, 0]
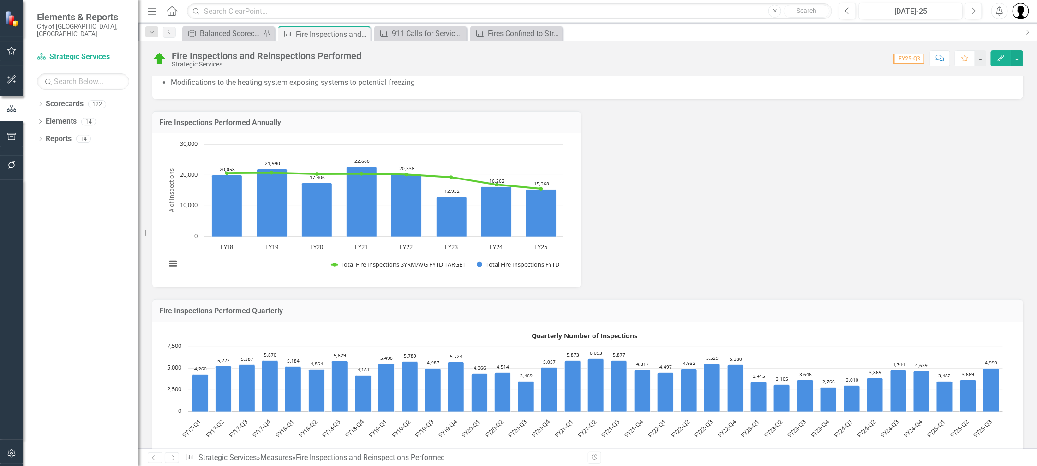
click at [374, 127] on td "Fire Inspections Performed Annually" at bounding box center [366, 124] width 415 height 12
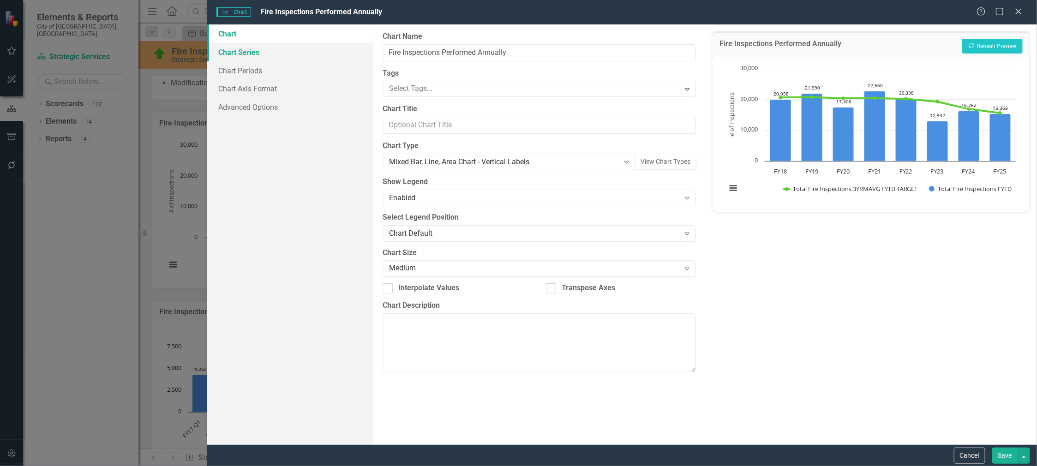
click at [260, 51] on link "Chart Series" at bounding box center [290, 52] width 166 height 18
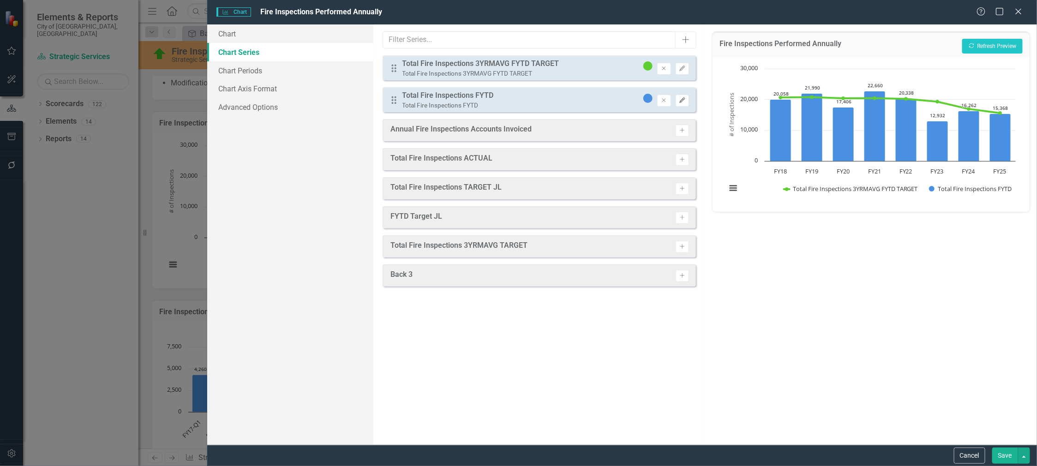
click at [681, 103] on button "Edit" at bounding box center [682, 101] width 13 height 12
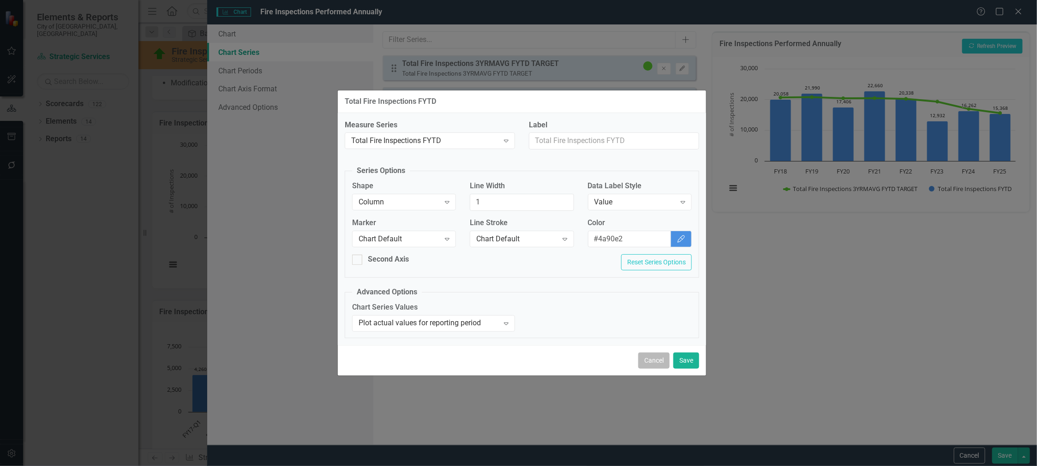
click at [658, 355] on button "Cancel" at bounding box center [653, 361] width 31 height 16
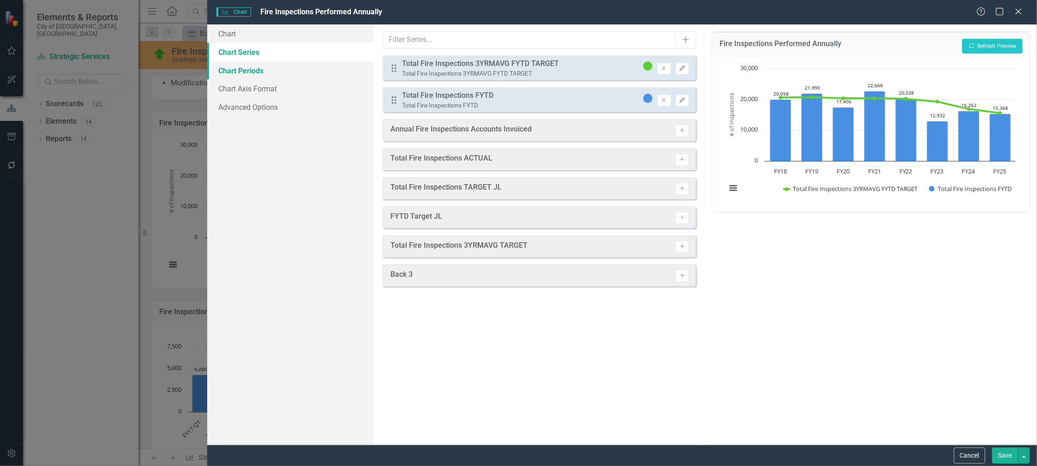
click at [231, 72] on link "Chart Periods" at bounding box center [290, 70] width 166 height 18
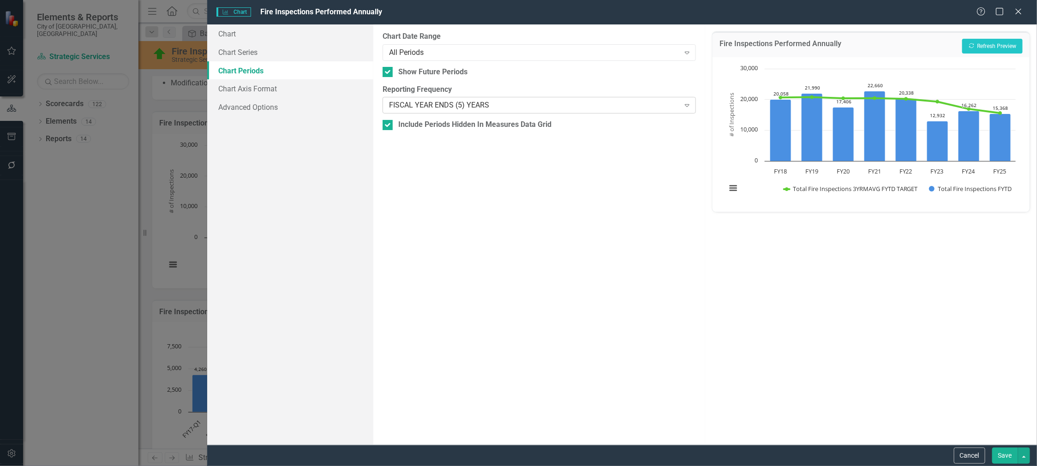
click at [504, 102] on div "FISCAL YEAR ENDS (5) YEARS" at bounding box center [534, 105] width 291 height 11
click at [1010, 45] on button "Recalculate Refresh Preview" at bounding box center [992, 46] width 60 height 15
click at [1002, 48] on button "Recalculate Refresh Preview" at bounding box center [992, 46] width 60 height 15
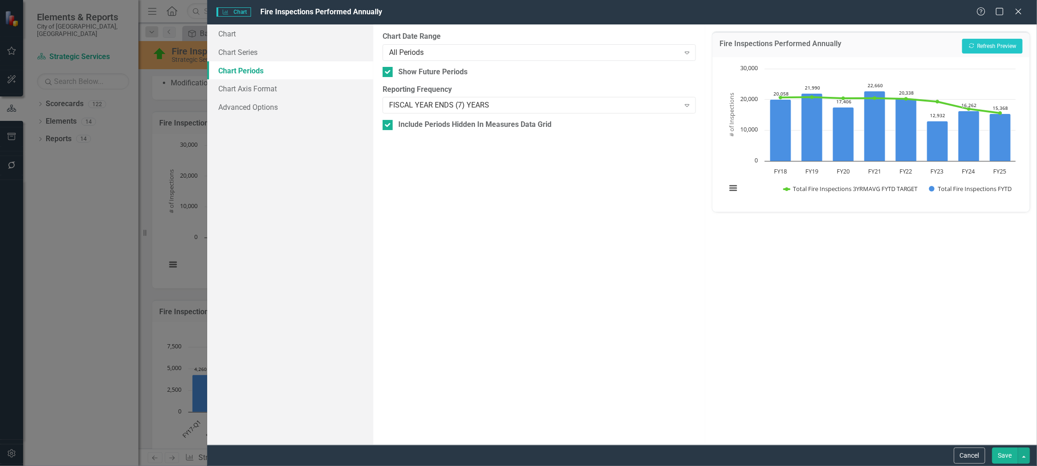
click at [1005, 457] on button "Save" at bounding box center [1005, 456] width 26 height 16
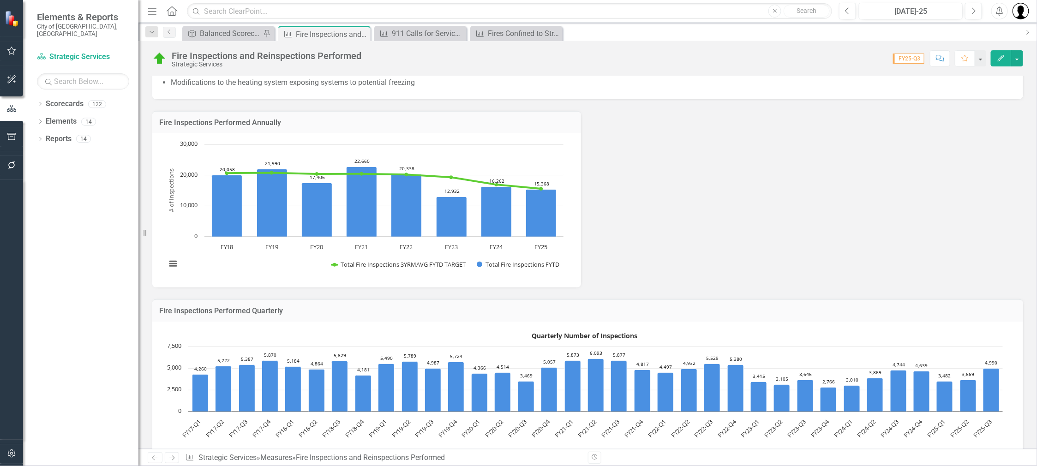
click at [445, 125] on h3 "Fire Inspections Performed Annually" at bounding box center [366, 123] width 415 height 8
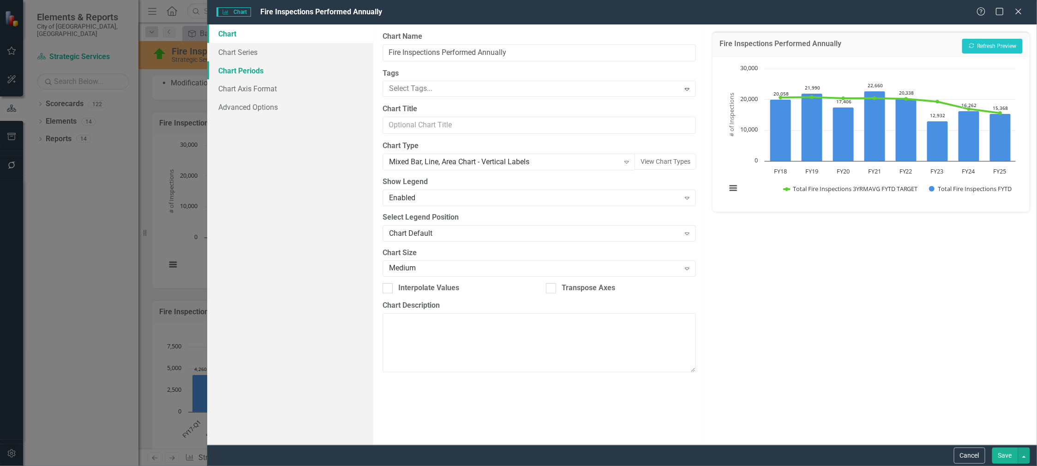
click at [228, 68] on link "Chart Periods" at bounding box center [290, 70] width 166 height 18
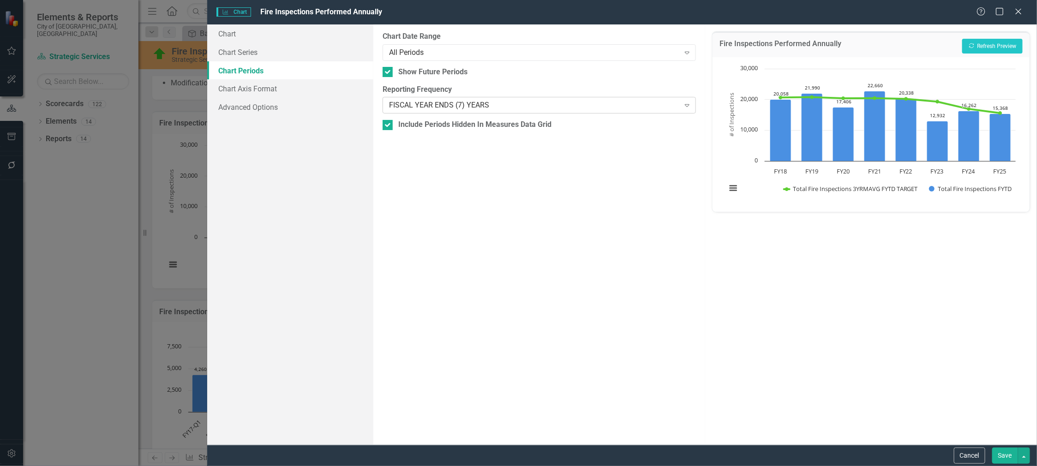
click at [466, 105] on div "FISCAL YEAR ENDS (7) YEARS" at bounding box center [534, 105] width 291 height 11
type input "fiscal year end"
click at [1003, 40] on button "Recalculate Refresh Preview" at bounding box center [992, 46] width 60 height 15
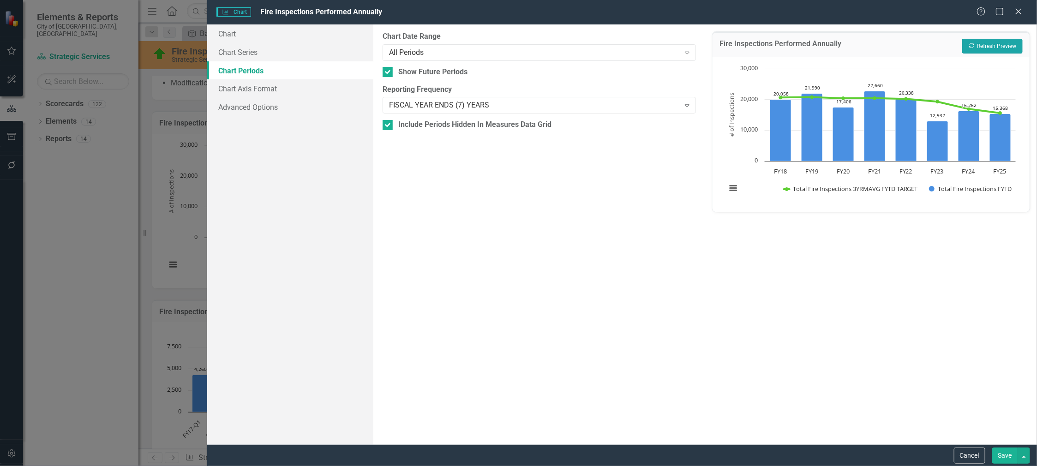
click at [990, 43] on button "Recalculate Refresh Preview" at bounding box center [992, 46] width 60 height 15
click at [398, 53] on div "All Periods" at bounding box center [534, 52] width 291 height 11
click at [986, 48] on button "Recalculate Refresh Preview" at bounding box center [992, 46] width 60 height 15
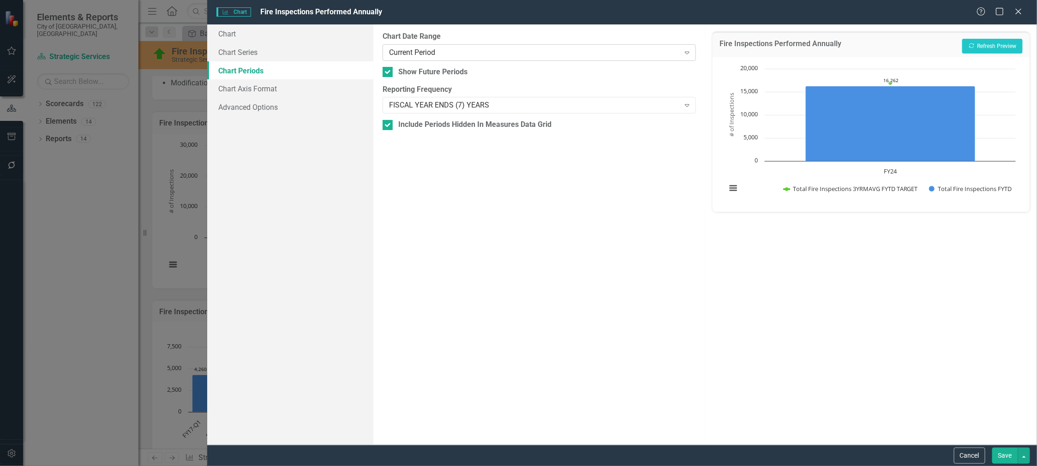
click at [426, 49] on div "Current Period" at bounding box center [534, 52] width 291 height 11
click at [420, 466] on div "All Periods" at bounding box center [520, 473] width 1022 height 11
click at [491, 105] on div "FISCAL YEAR ENDS (7) YEARS" at bounding box center [534, 105] width 291 height 11
drag, startPoint x: 816, startPoint y: 303, endPoint x: 834, endPoint y: 301, distance: 17.2
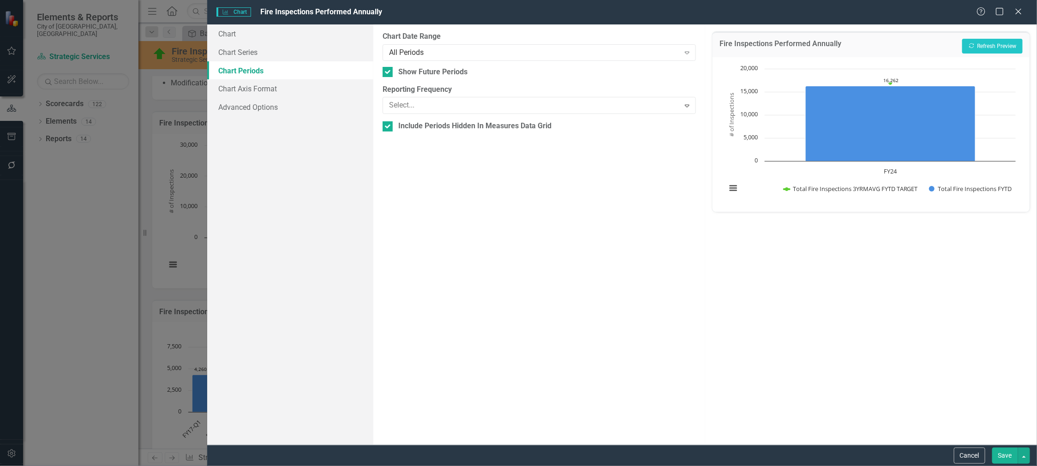
click at [816, 304] on div "Fire Inspections Performed Annually Recalculate Refresh Preview Chart Combinati…" at bounding box center [871, 234] width 332 height 420
click at [966, 456] on button "Cancel" at bounding box center [969, 456] width 31 height 16
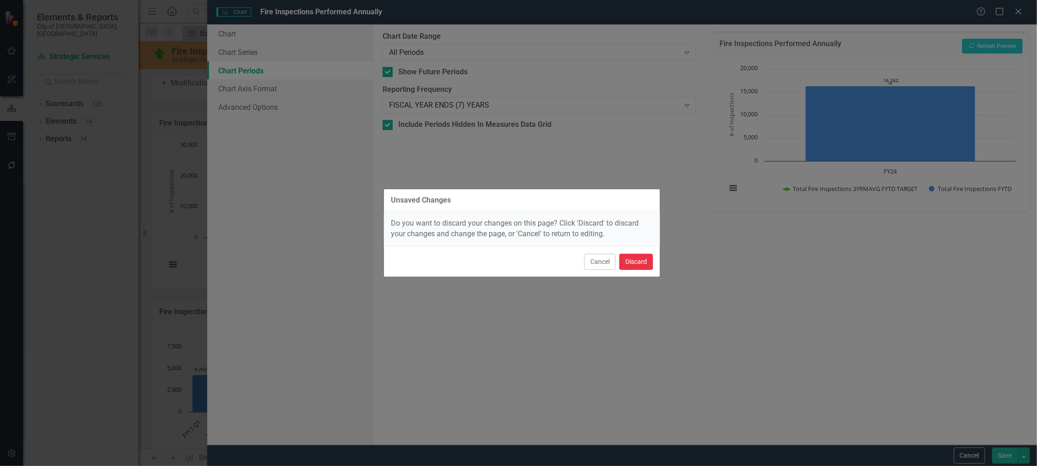
click at [651, 264] on button "Discard" at bounding box center [636, 262] width 34 height 16
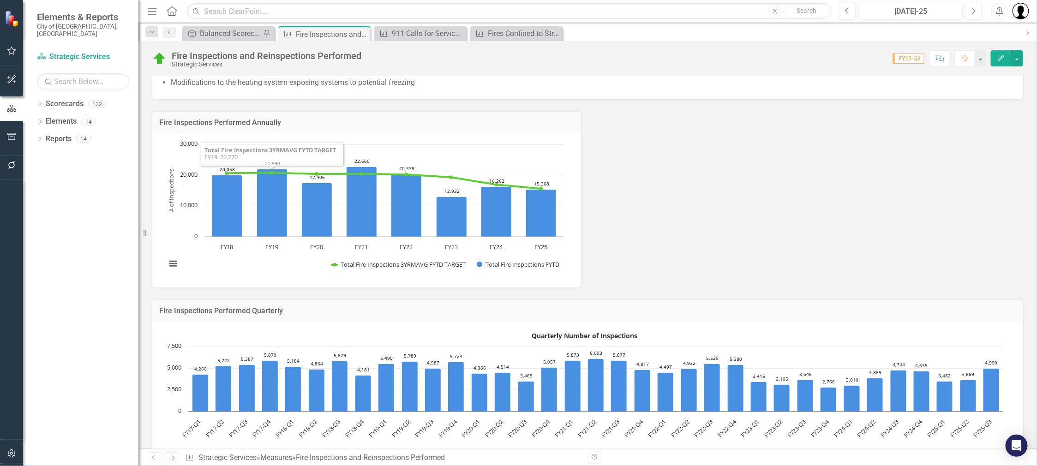
click at [305, 308] on h3 "Fire Inspections Performed Quarterly" at bounding box center [587, 311] width 857 height 8
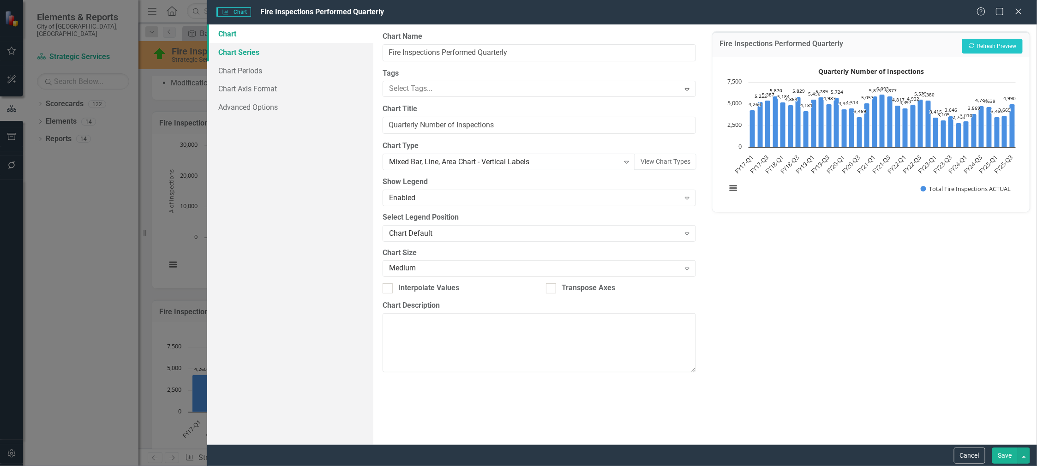
click at [234, 53] on link "Chart Series" at bounding box center [290, 52] width 166 height 18
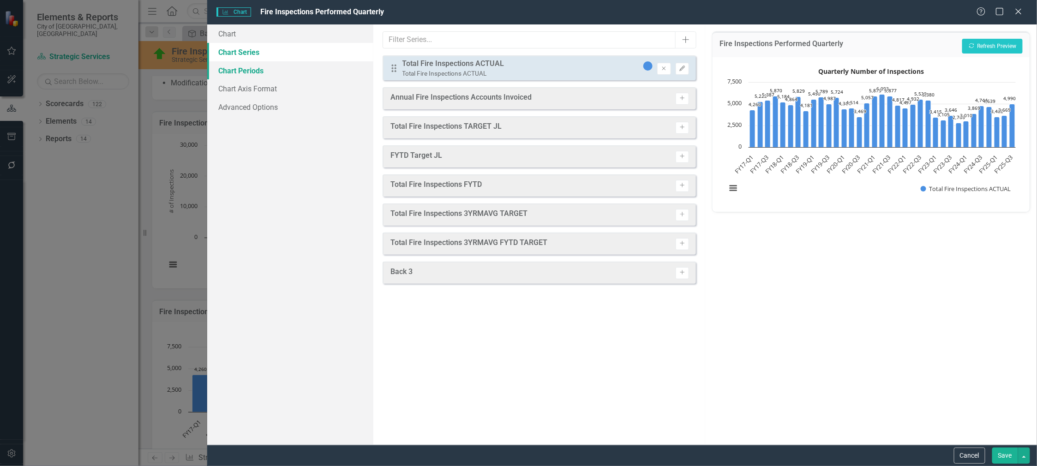
click at [235, 65] on link "Chart Periods" at bounding box center [290, 70] width 166 height 18
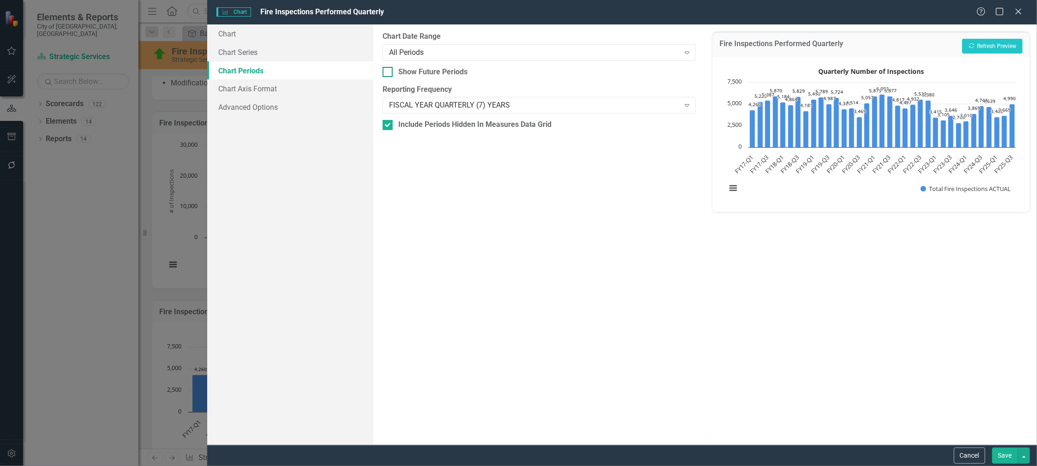
click at [387, 74] on div at bounding box center [388, 72] width 10 height 10
click at [387, 73] on input "Show Future Periods" at bounding box center [386, 70] width 6 height 6
checkbox input "true"
click at [997, 44] on button "Recalculate Refresh Preview" at bounding box center [992, 46] width 60 height 15
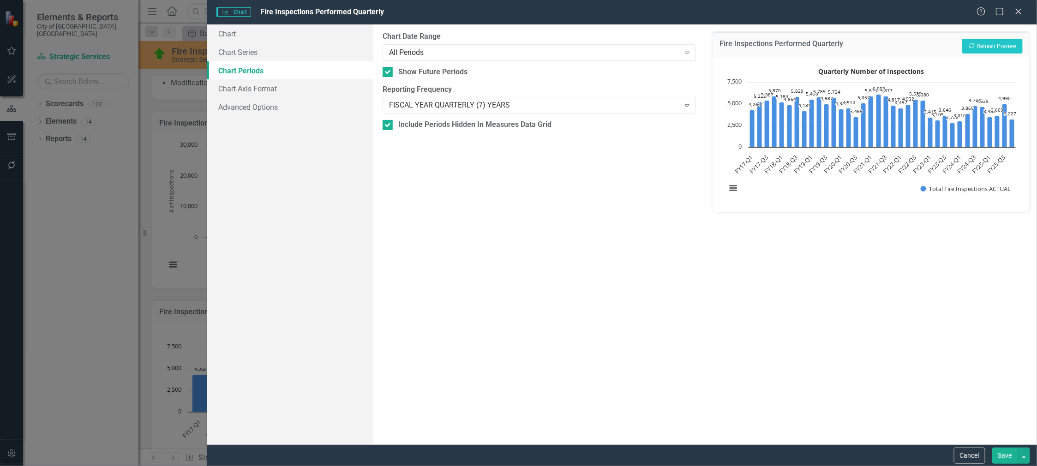
click at [1006, 455] on button "Save" at bounding box center [1005, 456] width 26 height 16
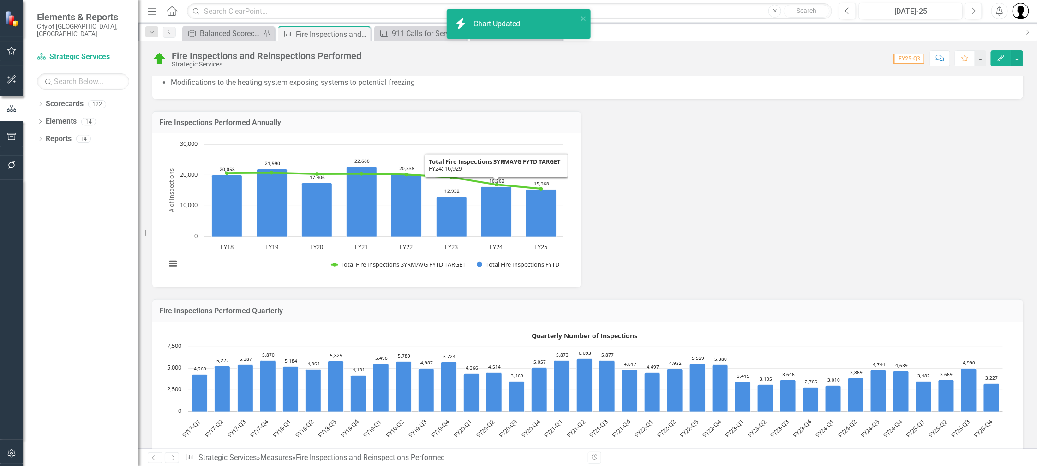
click at [480, 131] on div "Fire Inspections Performed Annually" at bounding box center [366, 122] width 429 height 23
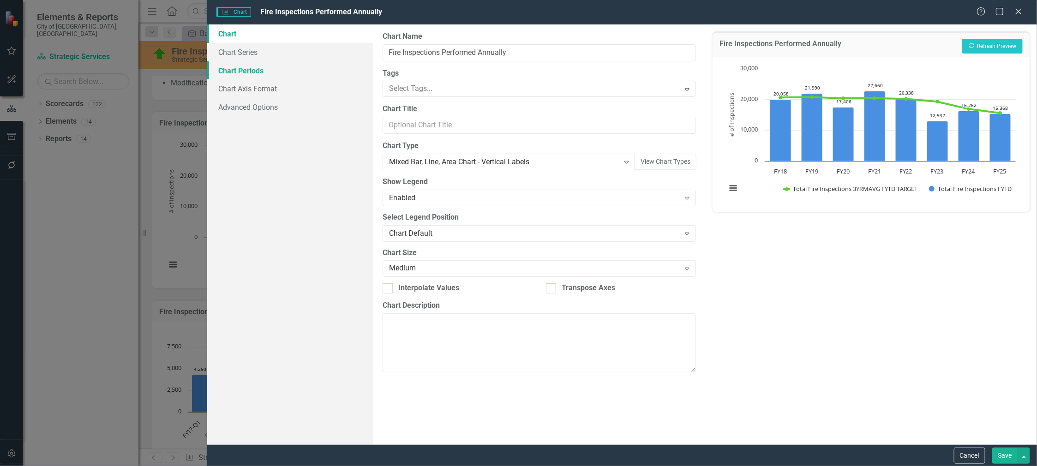
click at [222, 68] on link "Chart Periods" at bounding box center [290, 70] width 166 height 18
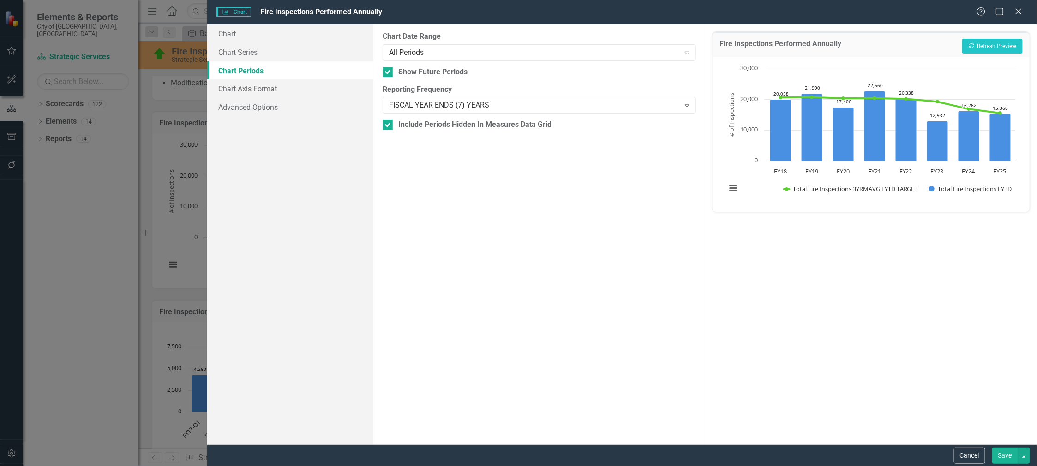
click at [1005, 456] on button "Save" at bounding box center [1005, 456] width 26 height 16
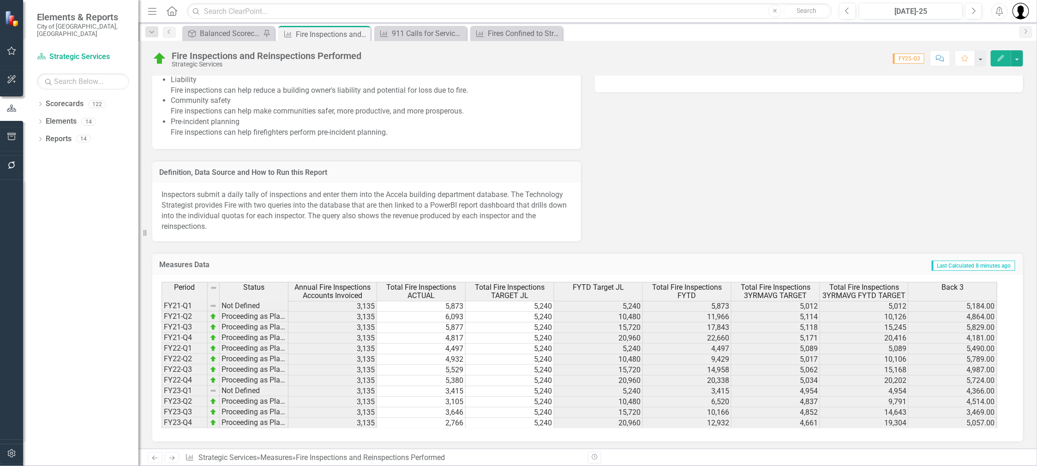
scroll to position [851, 0]
click at [688, 262] on td "Last Calculated 8 minutes ago" at bounding box center [747, 266] width 537 height 12
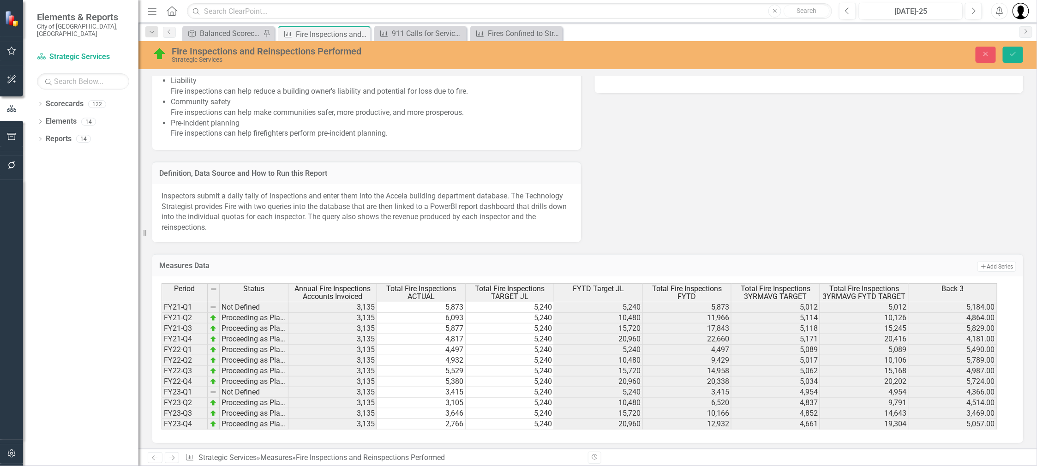
scroll to position [852, 0]
click at [675, 188] on div "Last Edited 8/27/25 @ 10:36 AM Why It Matters Fire inspections are important fo…" at bounding box center [587, 43] width 885 height 396
click at [987, 53] on icon "button" at bounding box center [986, 54] width 4 height 4
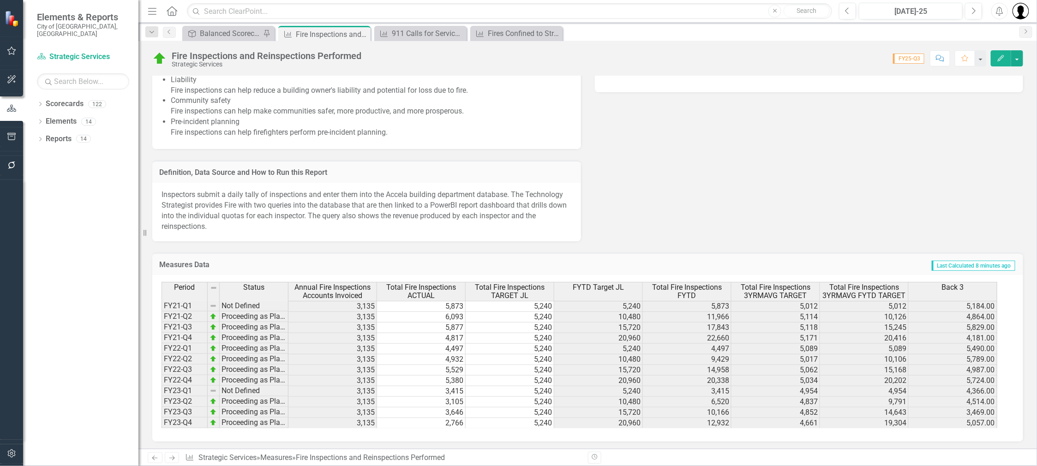
scroll to position [851, 0]
click at [1017, 55] on button "button" at bounding box center [1017, 58] width 12 height 16
click at [966, 72] on link "Edit Edit Measures" at bounding box center [977, 74] width 94 height 17
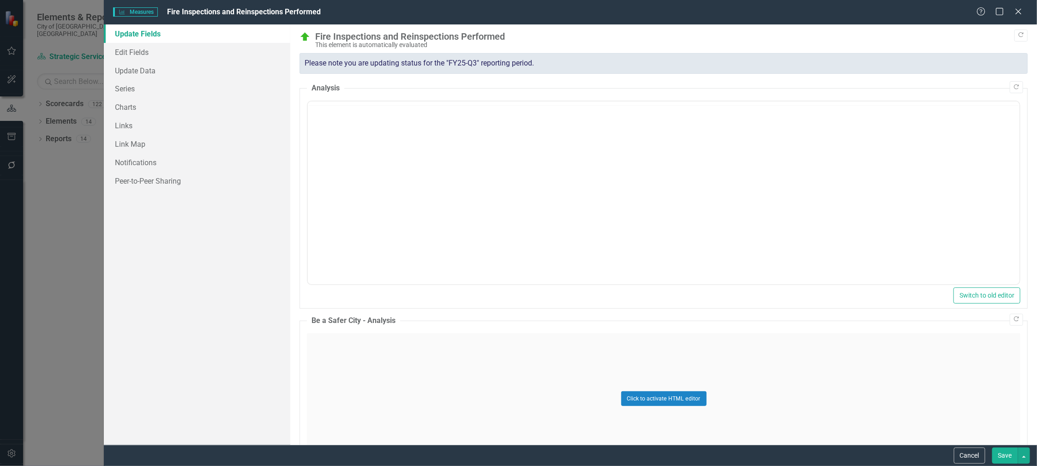
scroll to position [0, 0]
click at [126, 54] on link "Edit Fields" at bounding box center [197, 52] width 186 height 18
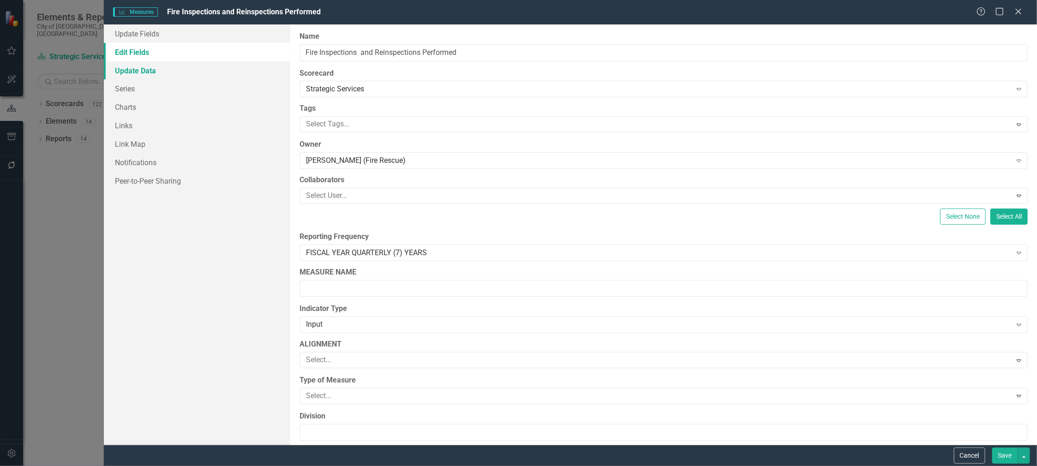
click at [143, 70] on link "Update Data" at bounding box center [197, 70] width 186 height 18
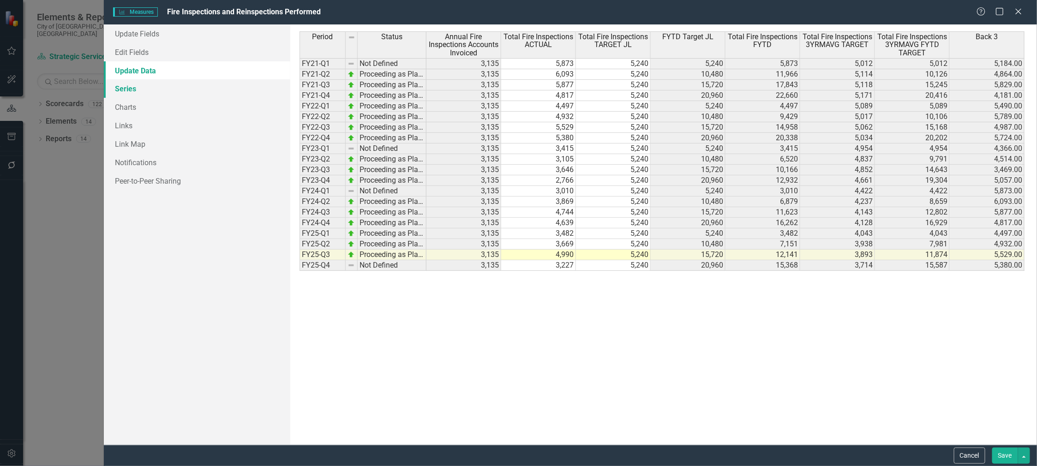
click at [140, 89] on link "Series" at bounding box center [197, 88] width 186 height 18
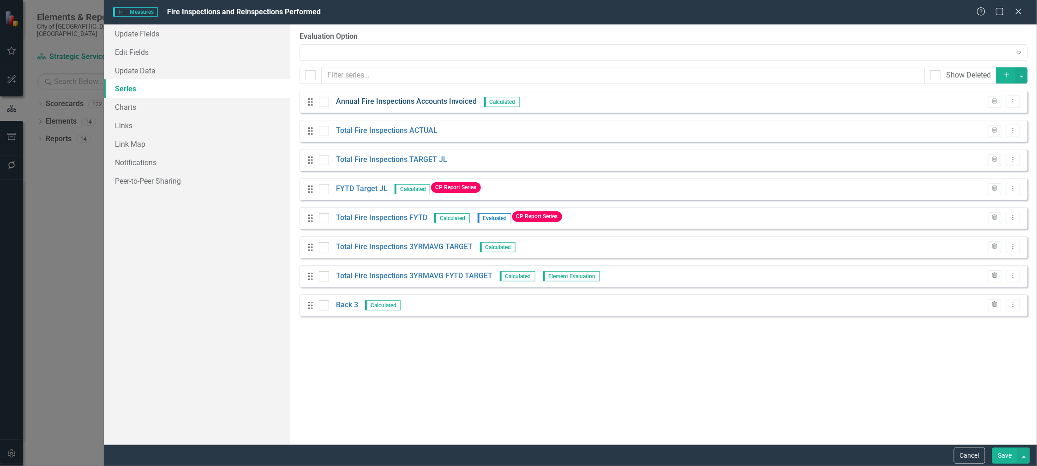
click at [424, 99] on link "Annual Fire Inspections Accounts Invoiced" at bounding box center [406, 101] width 141 height 11
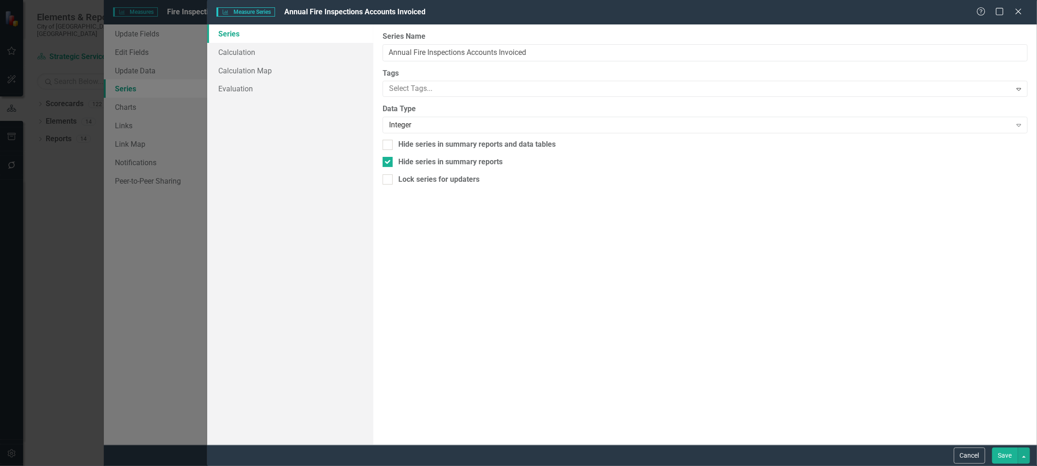
click at [198, 272] on div "Measure Series Measure Series Annual Fire Inspections Accounts Invoiced Help Ma…" at bounding box center [518, 233] width 1037 height 466
click at [969, 459] on button "Cancel" at bounding box center [969, 456] width 31 height 16
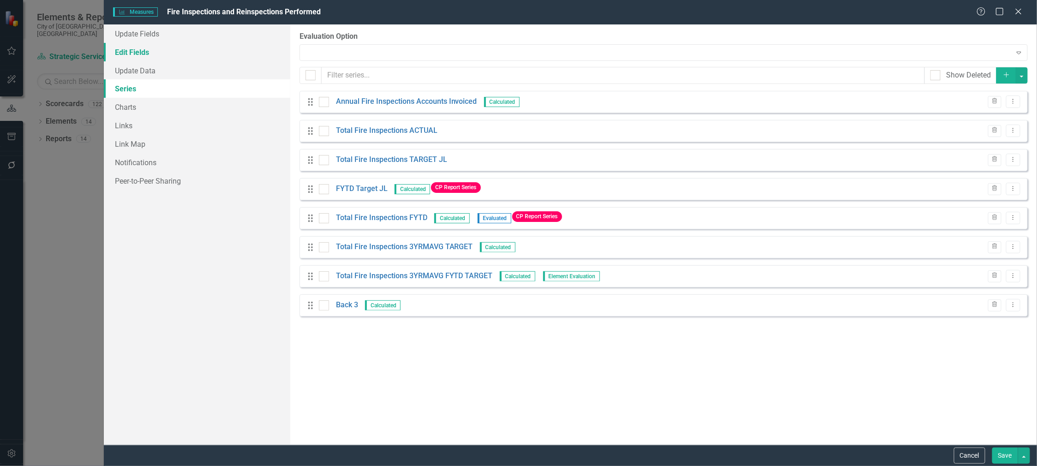
click at [134, 51] on link "Edit Fields" at bounding box center [197, 52] width 186 height 18
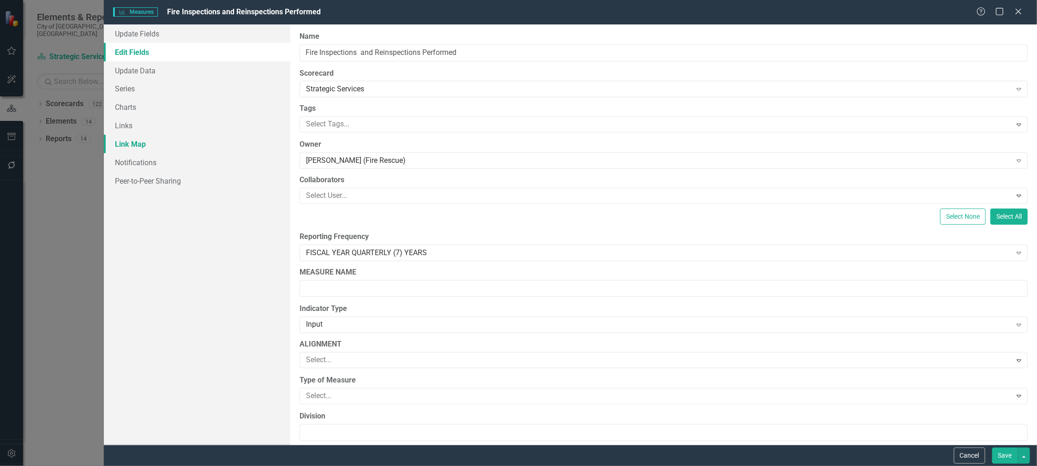
click at [125, 141] on link "Link Map" at bounding box center [197, 144] width 186 height 18
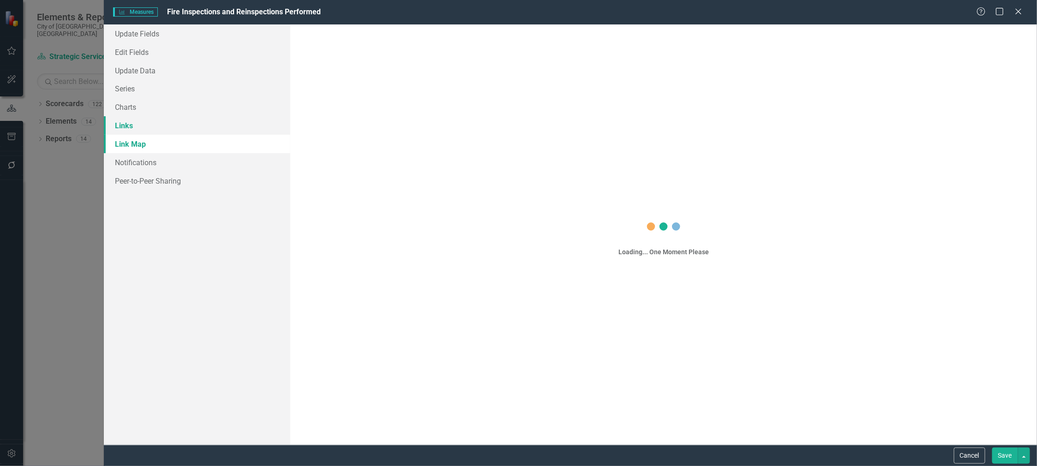
click at [118, 119] on link "Links" at bounding box center [197, 125] width 186 height 18
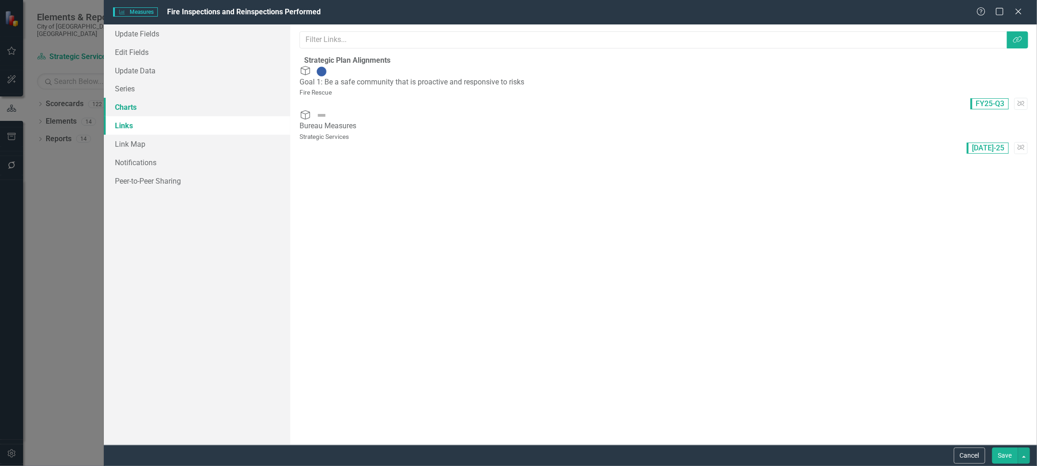
click at [133, 105] on link "Charts" at bounding box center [197, 107] width 186 height 18
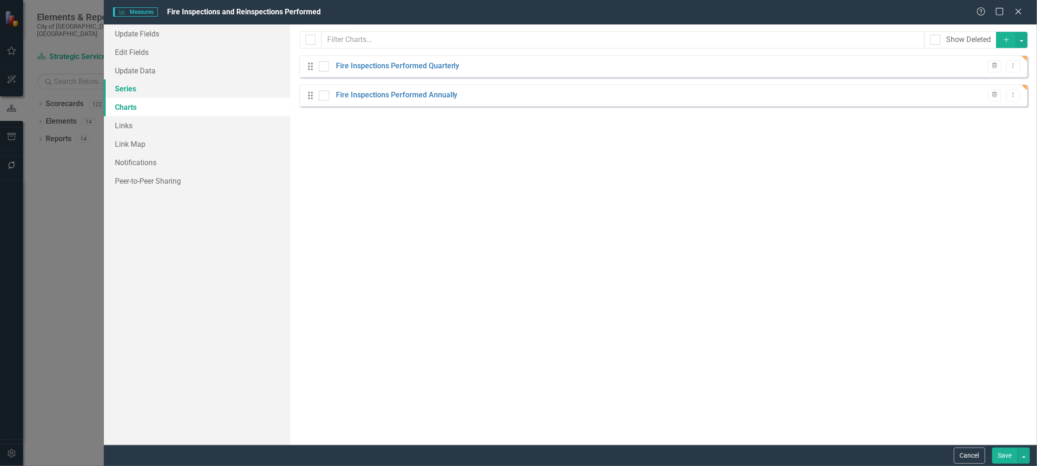
click at [133, 90] on link "Series" at bounding box center [197, 88] width 186 height 18
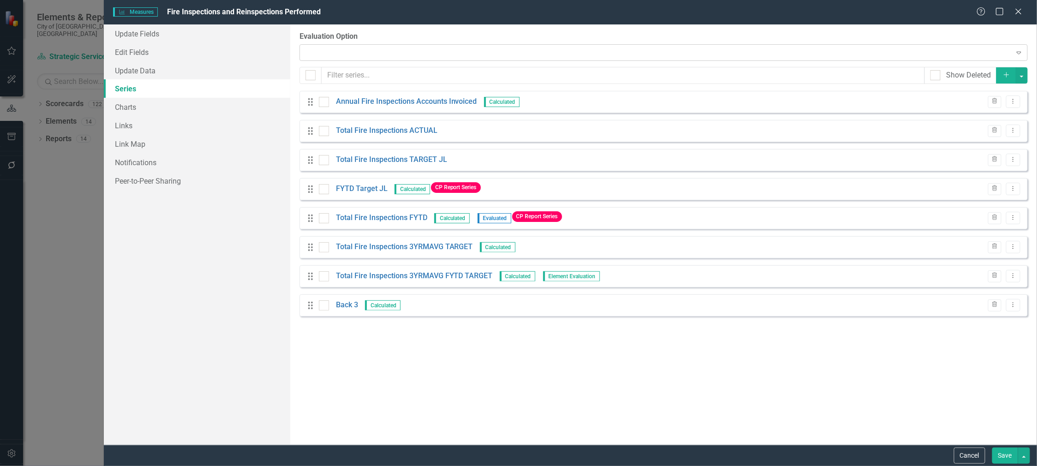
click at [395, 46] on div "Expand" at bounding box center [664, 52] width 728 height 17
click at [402, 30] on div "From this page, you can add, edit, delete, or duplicate the measure series for …" at bounding box center [663, 234] width 747 height 420
click at [351, 42] on label "Evaluation Option" at bounding box center [664, 36] width 728 height 11
click at [348, 49] on div "Expand" at bounding box center [664, 52] width 728 height 17
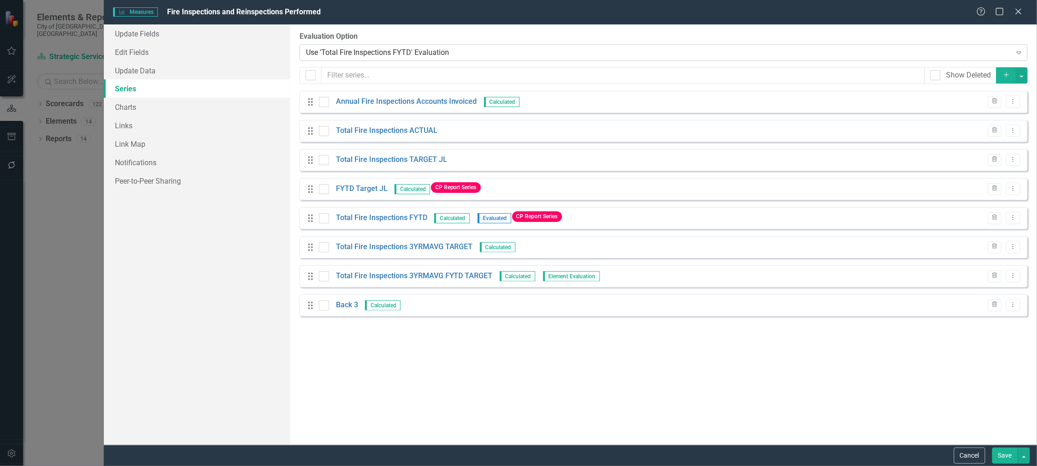
click at [388, 54] on div "Use 'Total Fire Inspections FYTD' Evaluation" at bounding box center [658, 52] width 705 height 11
click at [342, 466] on div "Manual Evaluation" at bounding box center [520, 473] width 1022 height 11
click at [969, 463] on div "Cancel Save" at bounding box center [991, 456] width 78 height 16
click at [970, 453] on button "Cancel" at bounding box center [969, 456] width 31 height 16
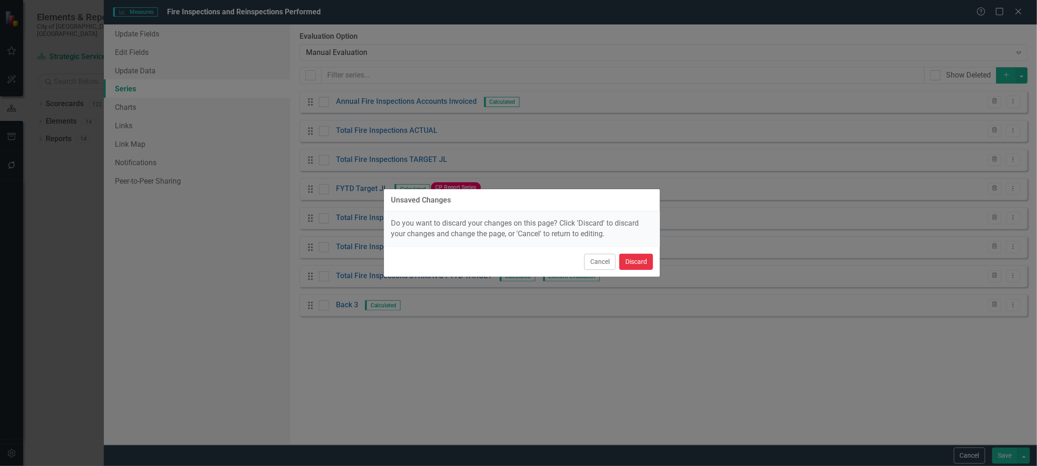
click at [633, 263] on button "Discard" at bounding box center [636, 262] width 34 height 16
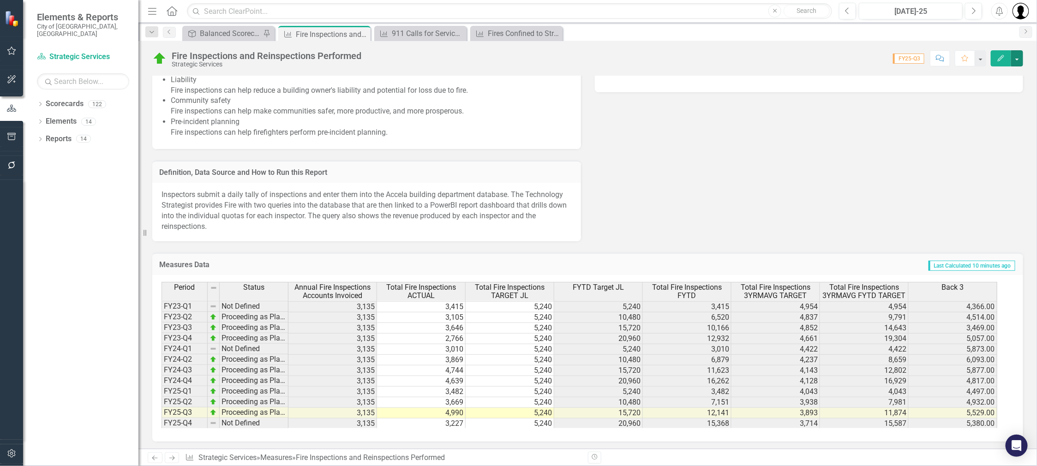
scroll to position [506, 0]
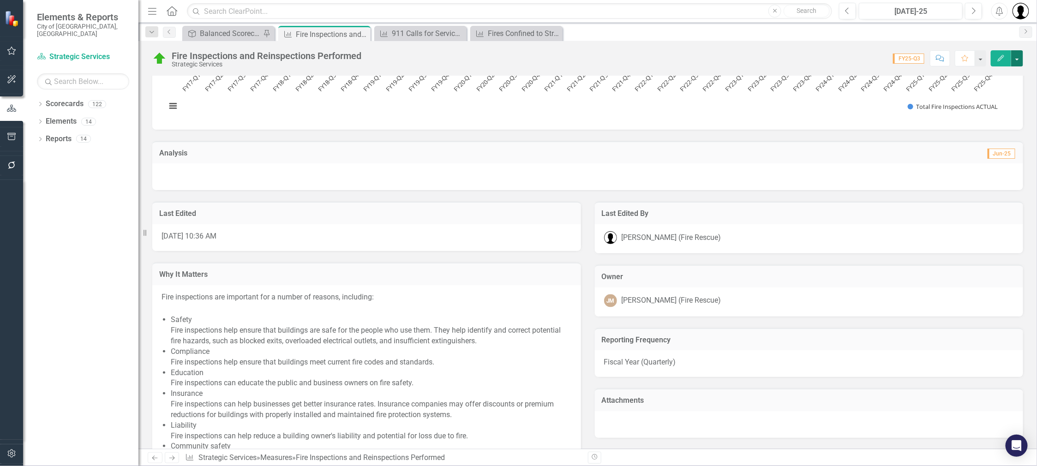
click at [1015, 57] on button "button" at bounding box center [1017, 58] width 12 height 16
click at [973, 74] on link "Edit Edit Measures" at bounding box center [977, 74] width 94 height 17
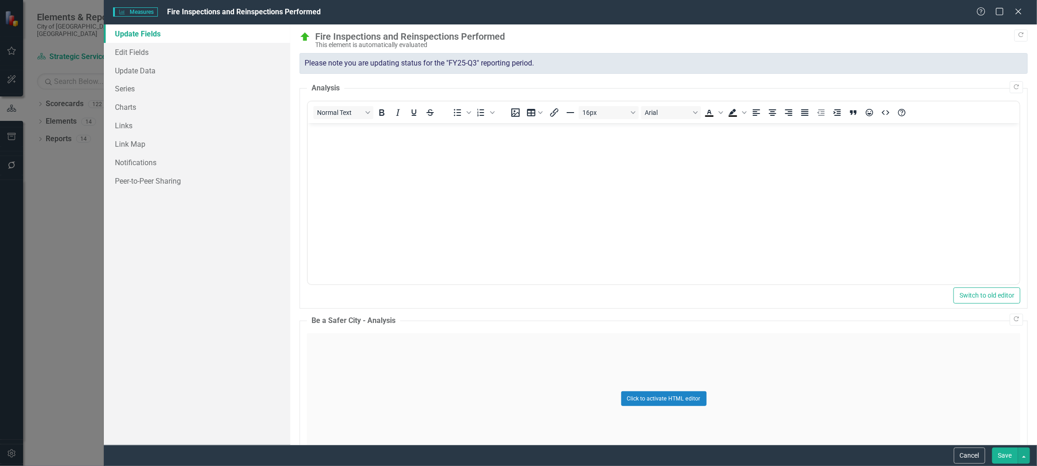
scroll to position [0, 0]
click at [145, 35] on link "Update Fields" at bounding box center [197, 33] width 186 height 18
click at [143, 54] on link "Edit Fields" at bounding box center [197, 52] width 186 height 18
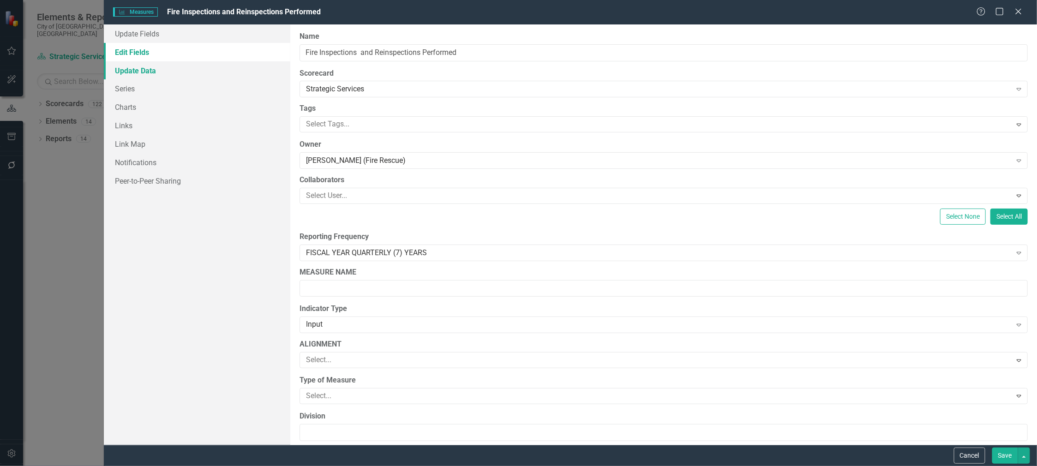
click at [141, 65] on link "Update Data" at bounding box center [197, 70] width 186 height 18
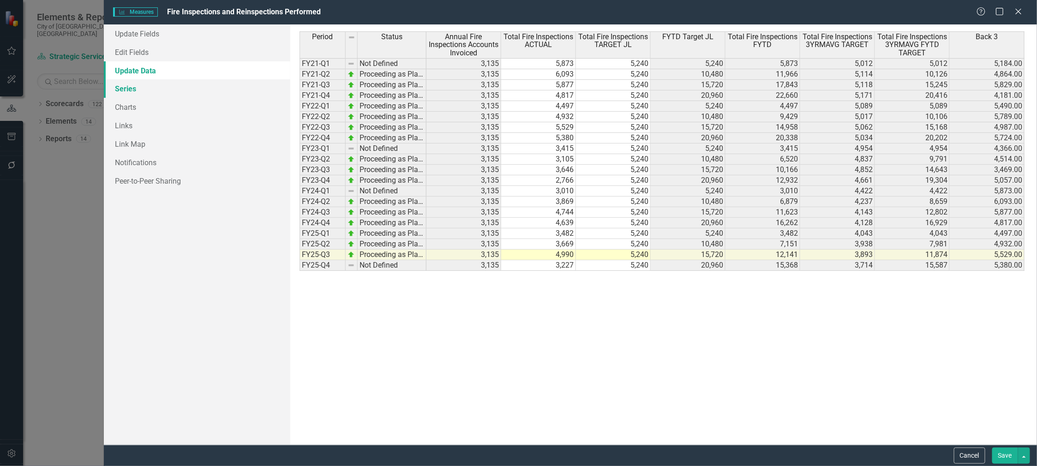
click at [129, 91] on link "Series" at bounding box center [197, 88] width 186 height 18
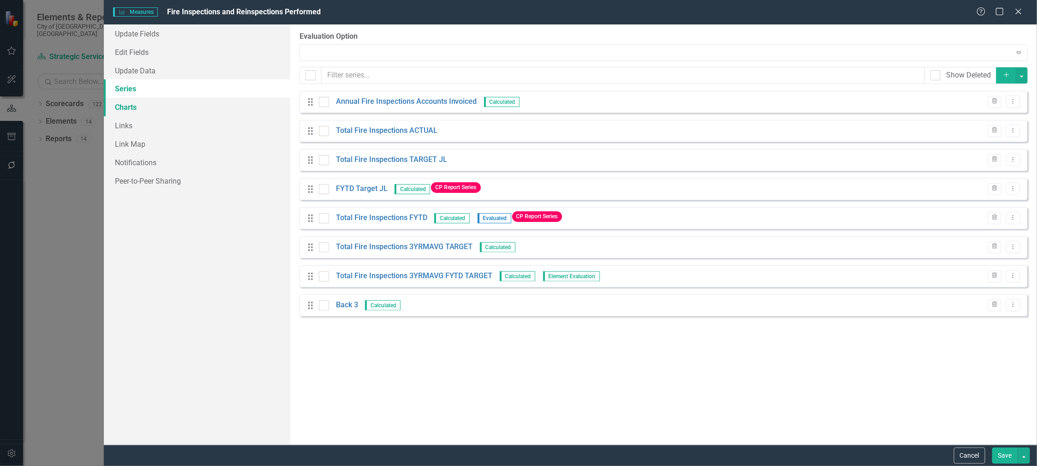
click at [125, 106] on link "Charts" at bounding box center [197, 107] width 186 height 18
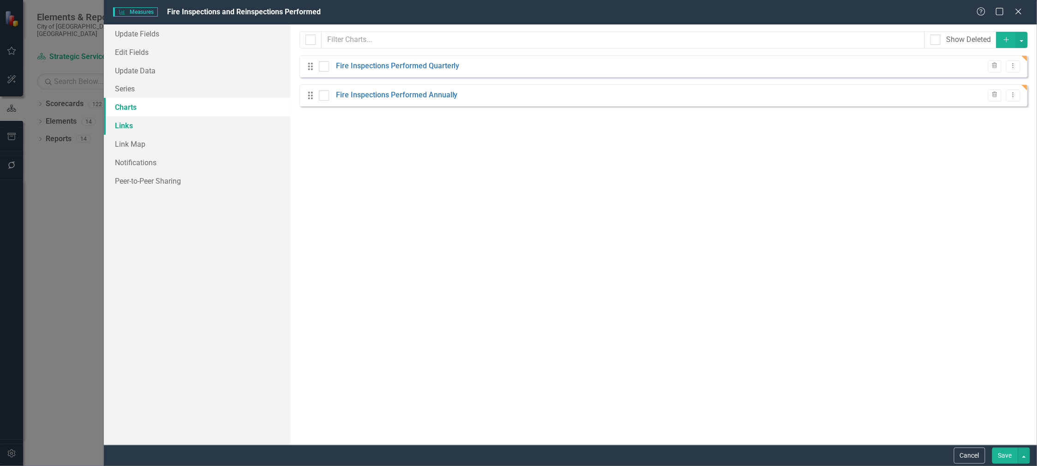
click at [125, 131] on link "Links" at bounding box center [197, 125] width 186 height 18
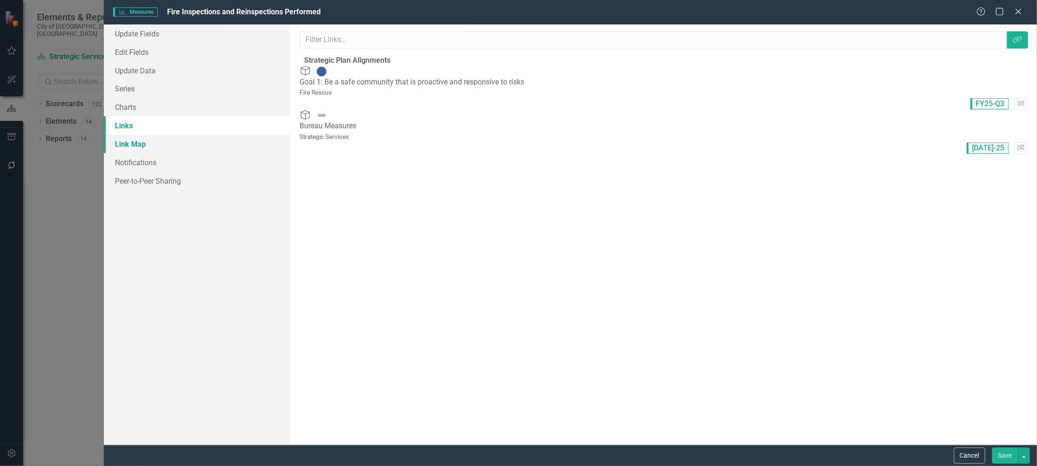
click at [125, 144] on link "Link Map" at bounding box center [197, 144] width 186 height 18
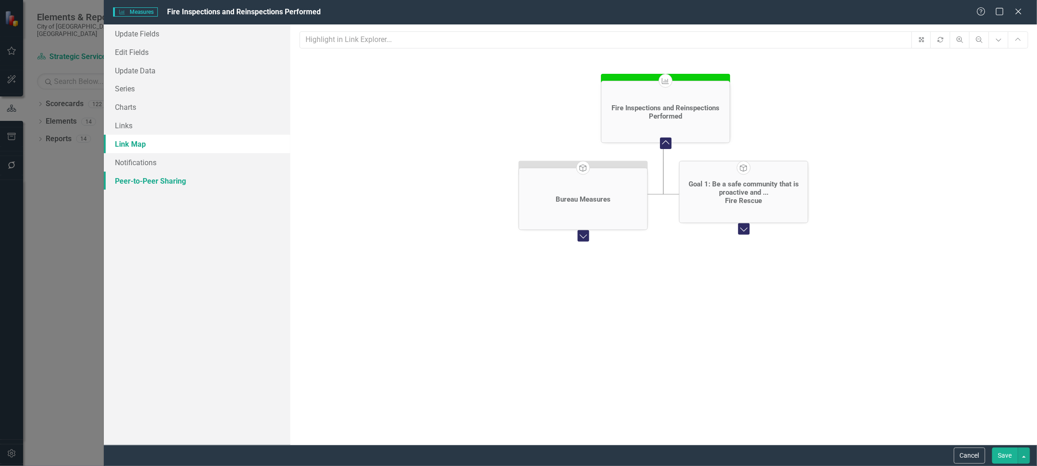
click at [138, 178] on link "Peer-to-Peer Sharing" at bounding box center [197, 181] width 186 height 18
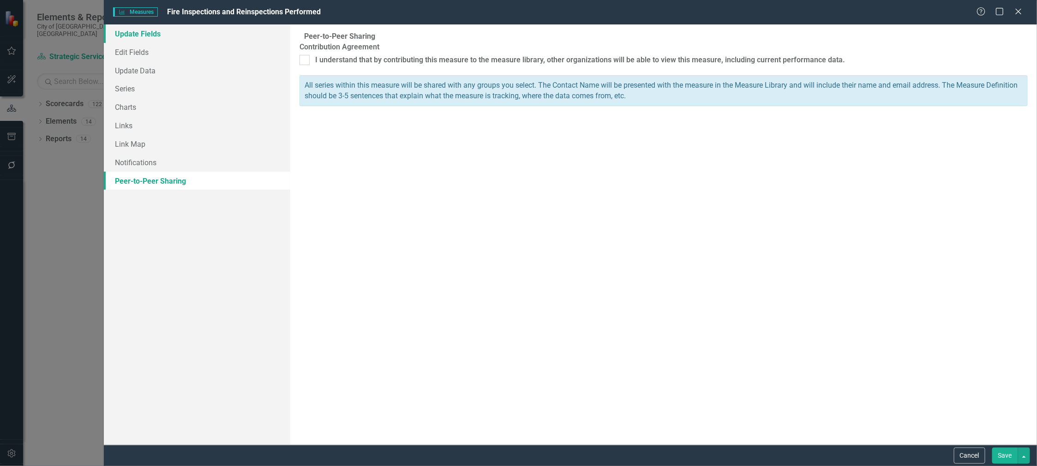
click at [149, 31] on link "Update Fields" at bounding box center [197, 33] width 186 height 18
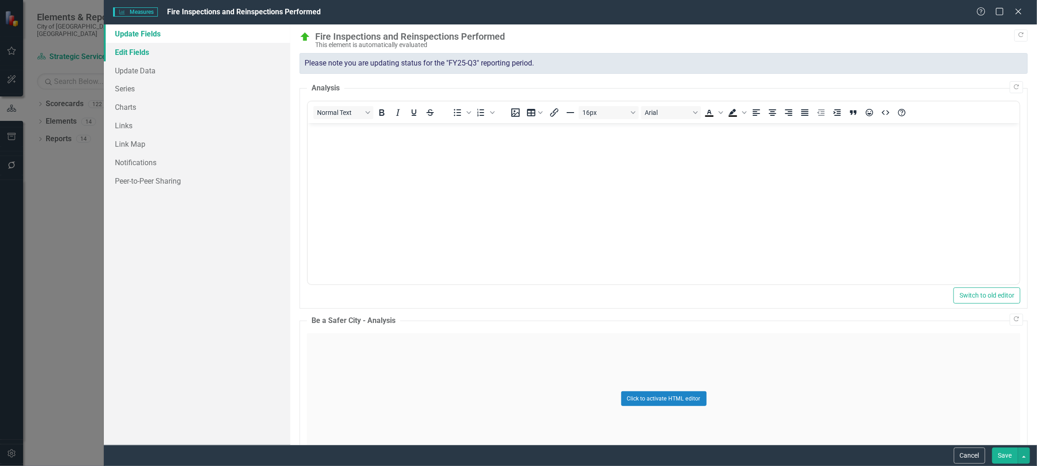
click at [133, 49] on link "Edit Fields" at bounding box center [197, 52] width 186 height 18
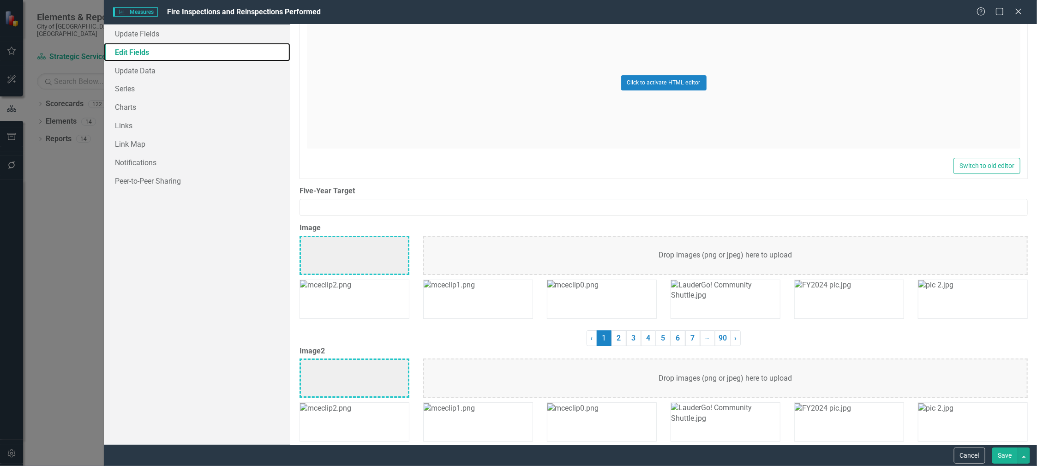
scroll to position [1504, 0]
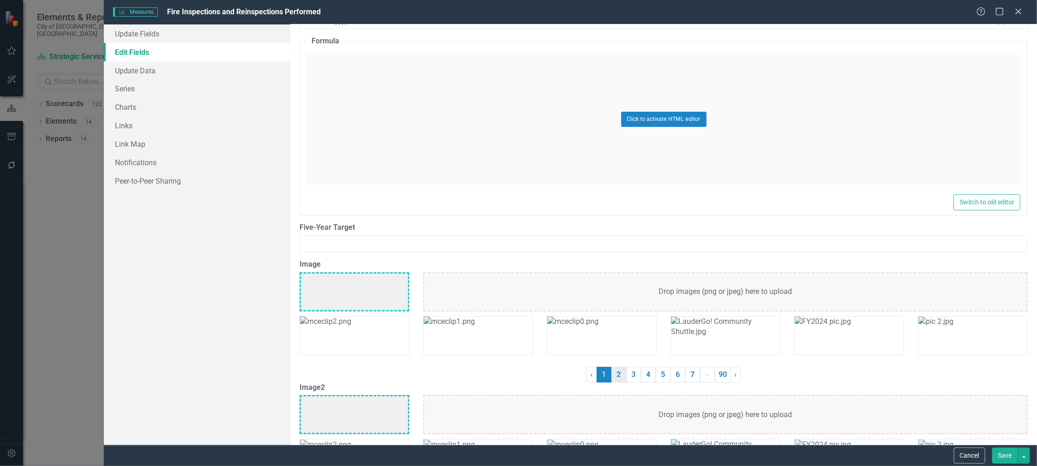
click at [614, 373] on link "2" at bounding box center [619, 375] width 15 height 16
click at [633, 372] on link "3" at bounding box center [633, 375] width 15 height 16
click at [647, 372] on link "4" at bounding box center [648, 375] width 15 height 16
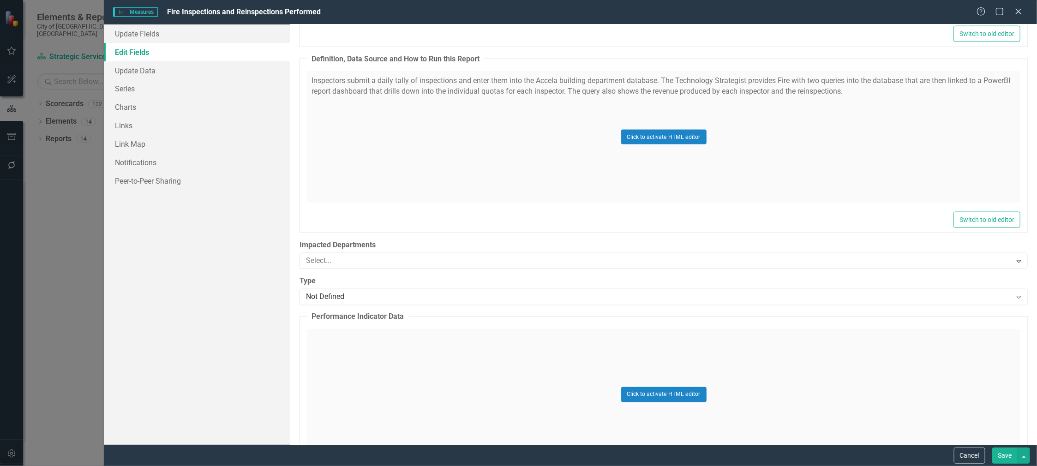
scroll to position [927, 0]
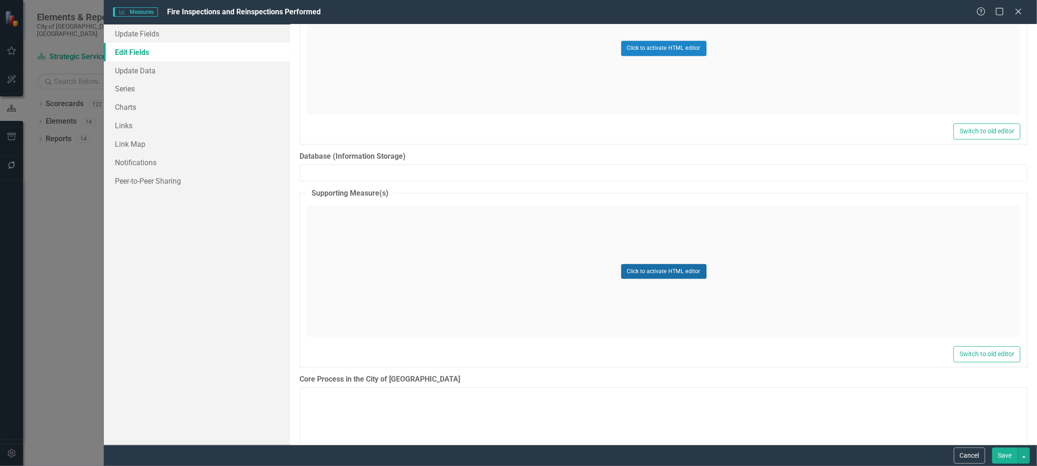
click at [664, 266] on button "Click to activate HTML editor" at bounding box center [663, 271] width 85 height 15
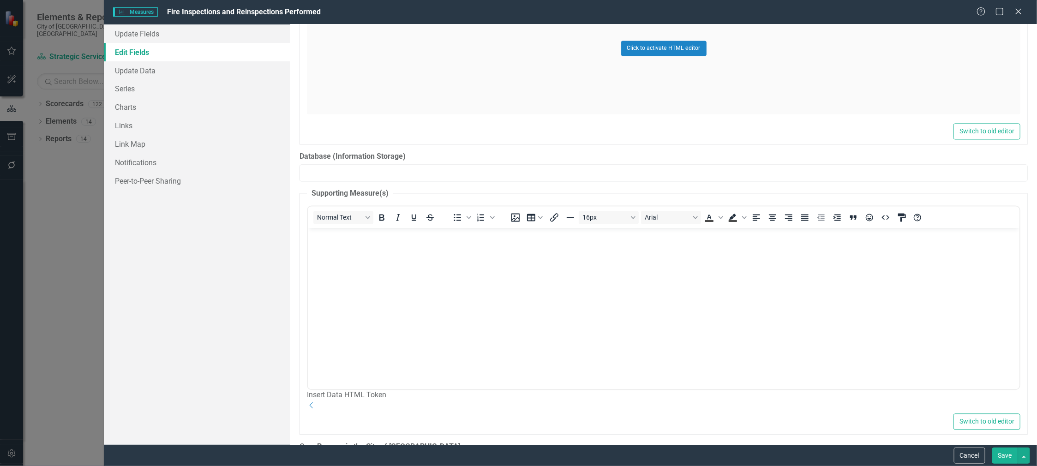
scroll to position [0, 0]
click at [271, 229] on div "Update Fields Edit Fields Update Data Series Charts Links Link Map Notification…" at bounding box center [197, 234] width 186 height 420
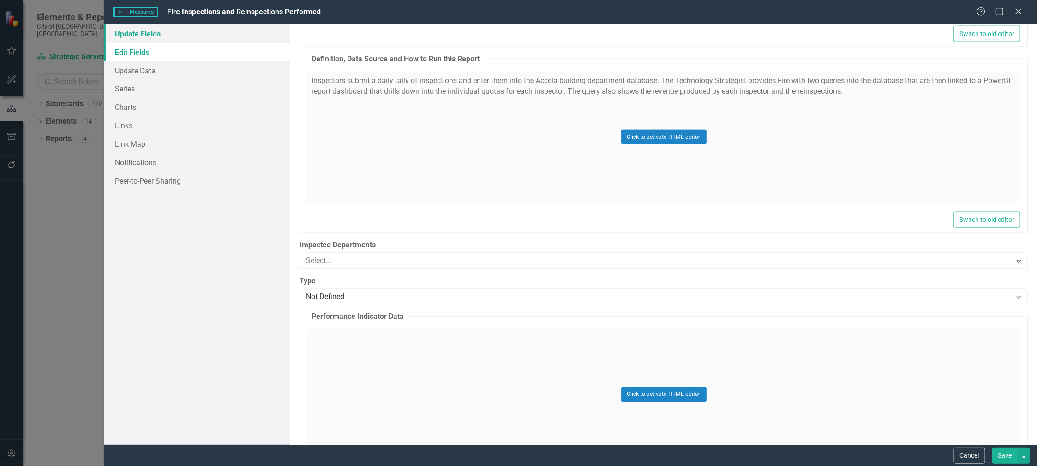
click at [138, 33] on link "Update Fields" at bounding box center [197, 33] width 186 height 18
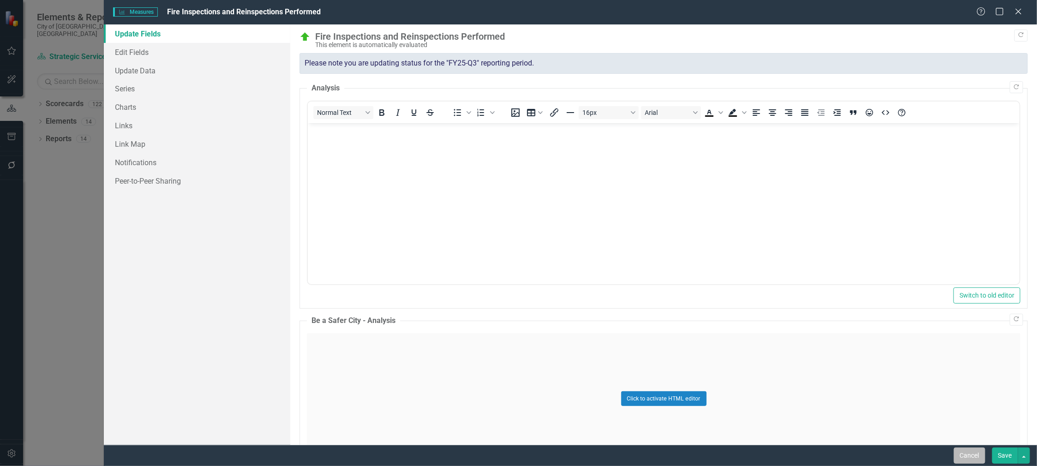
click at [968, 453] on button "Cancel" at bounding box center [969, 456] width 31 height 16
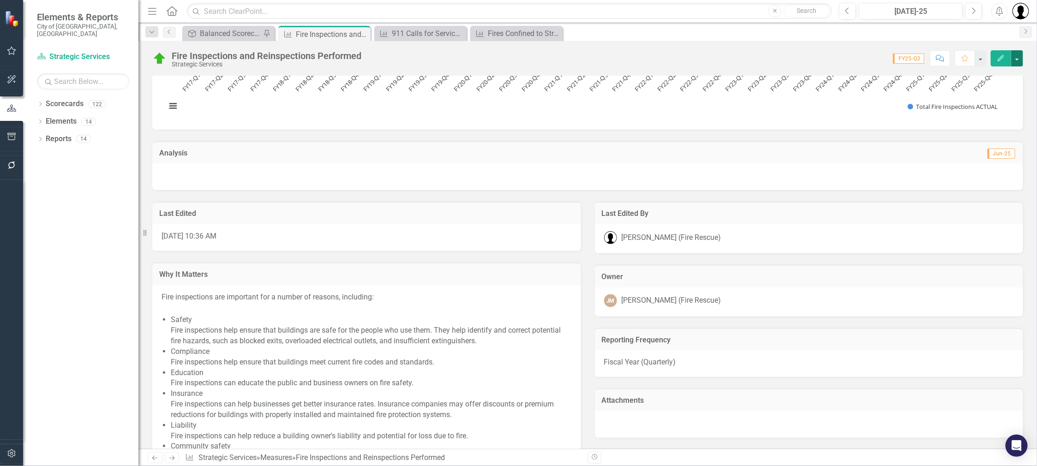
click at [1017, 57] on button "button" at bounding box center [1017, 58] width 12 height 16
click at [960, 97] on link "Edit Report Edit Layout" at bounding box center [977, 92] width 94 height 17
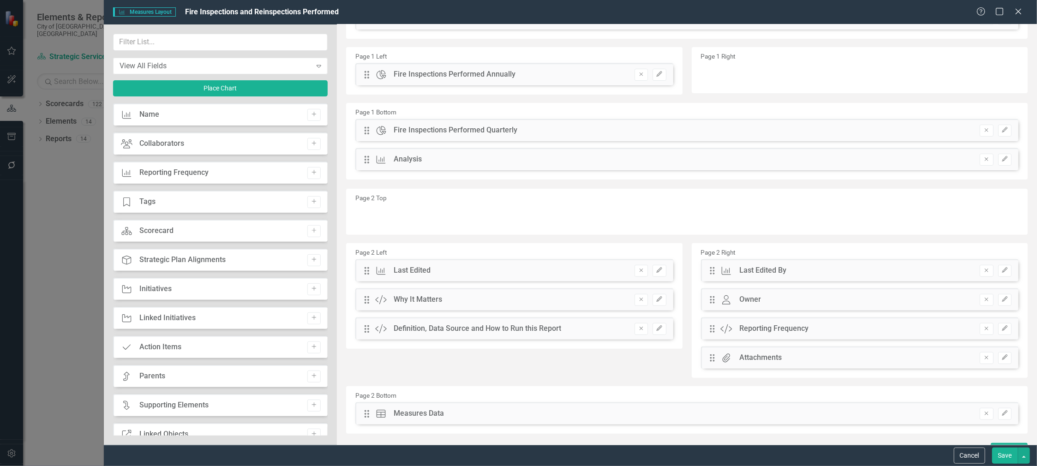
scroll to position [57, 0]
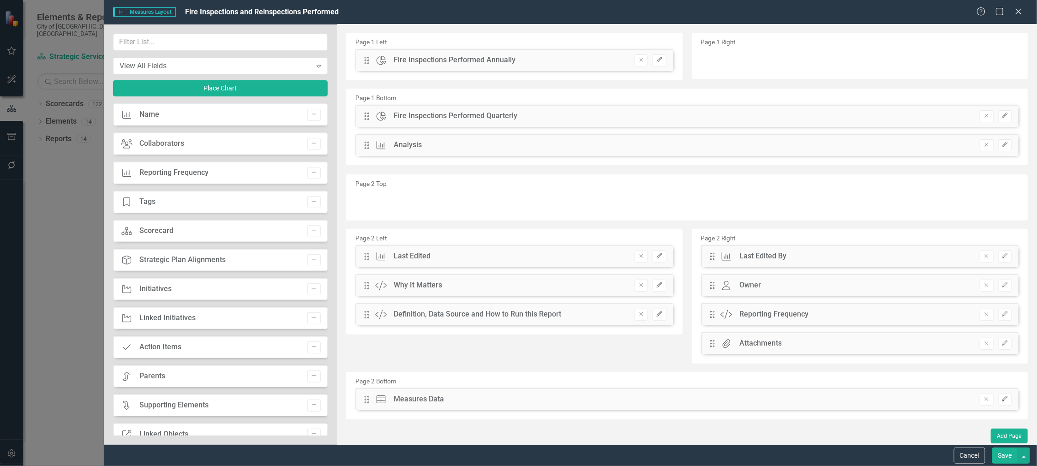
click at [1002, 397] on icon "Edit" at bounding box center [1005, 399] width 7 height 6
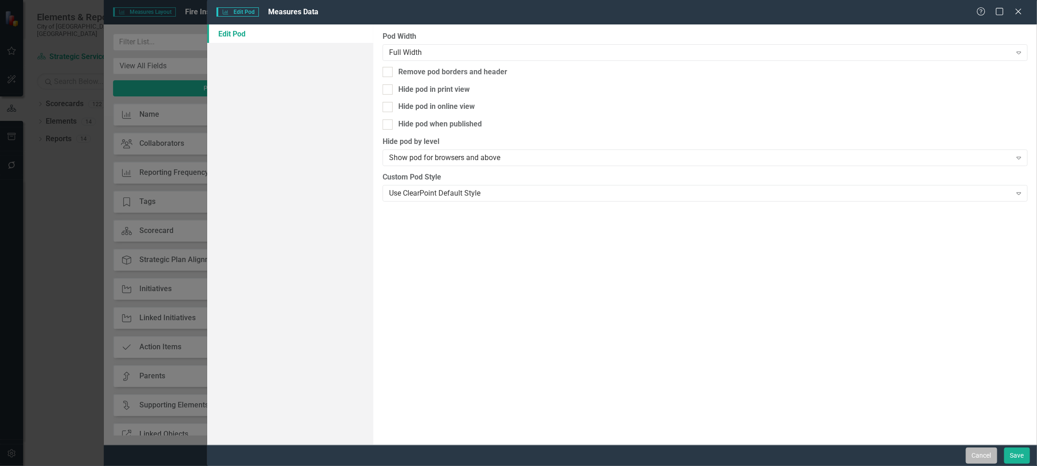
click at [978, 462] on button "Cancel" at bounding box center [981, 456] width 31 height 16
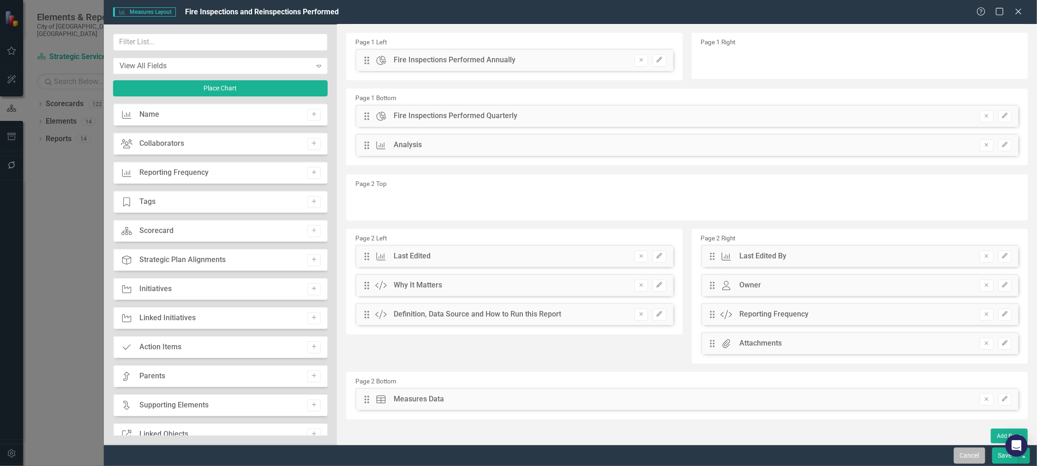
click at [968, 456] on button "Cancel" at bounding box center [969, 456] width 31 height 16
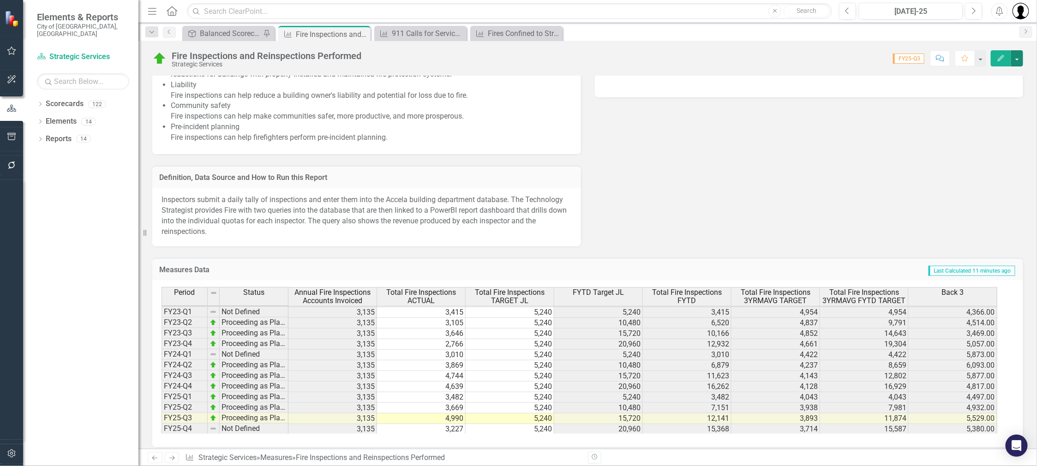
scroll to position [851, 0]
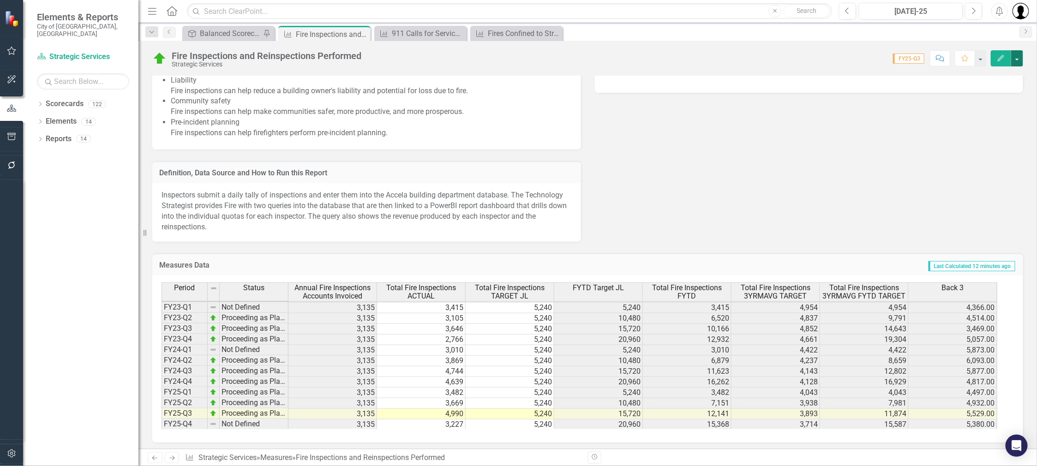
click at [1019, 56] on button "button" at bounding box center [1017, 58] width 12 height 16
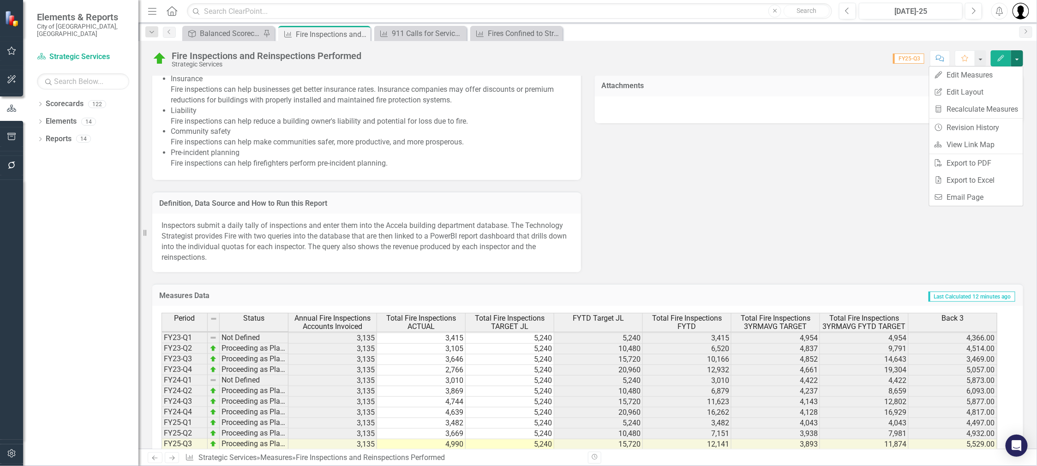
scroll to position [852, 0]
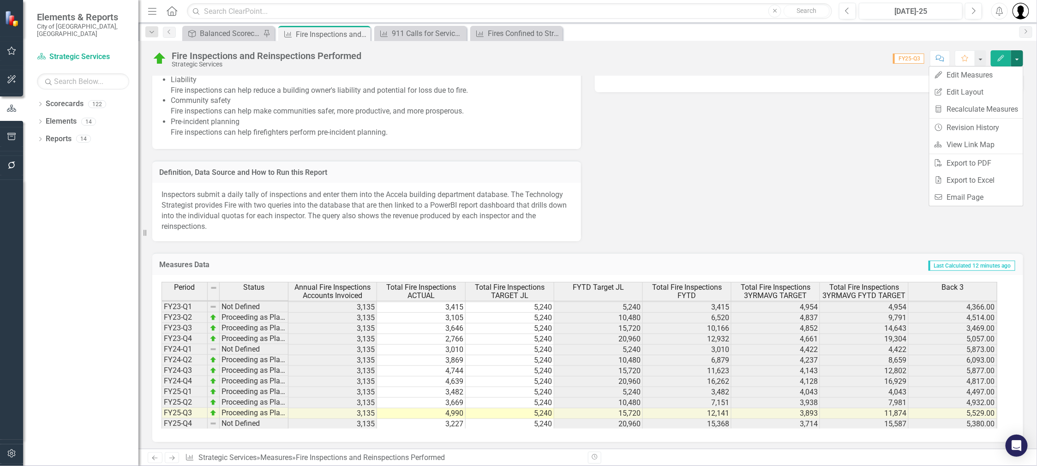
click at [463, 266] on h3 "Measures Data" at bounding box center [315, 265] width 312 height 8
click at [494, 255] on div "Measures Data Last Calculated 12 minutes ago" at bounding box center [587, 264] width 871 height 23
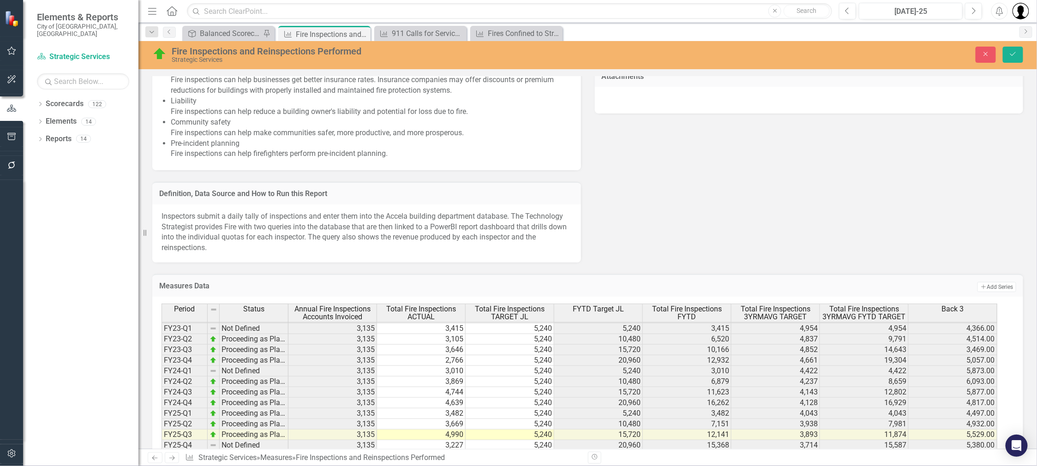
scroll to position [852, 0]
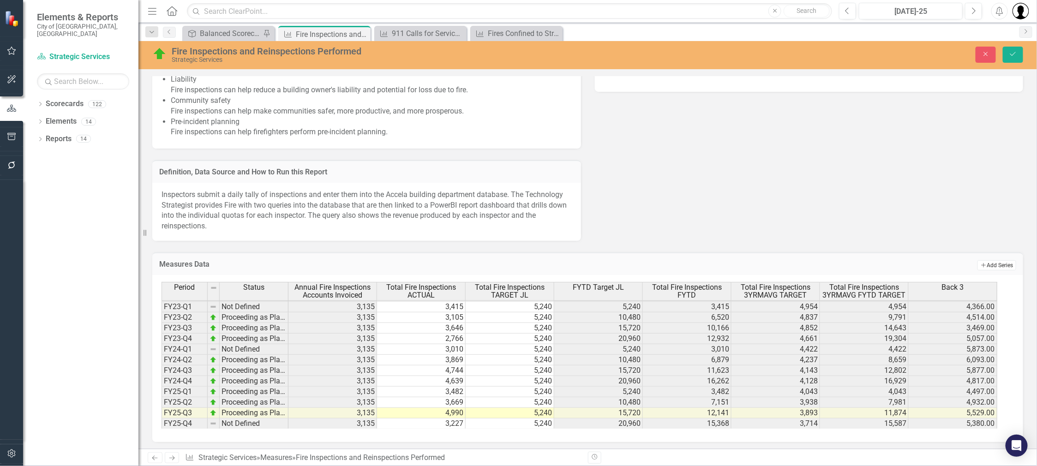
click at [997, 266] on button "Add Add Series" at bounding box center [997, 265] width 39 height 10
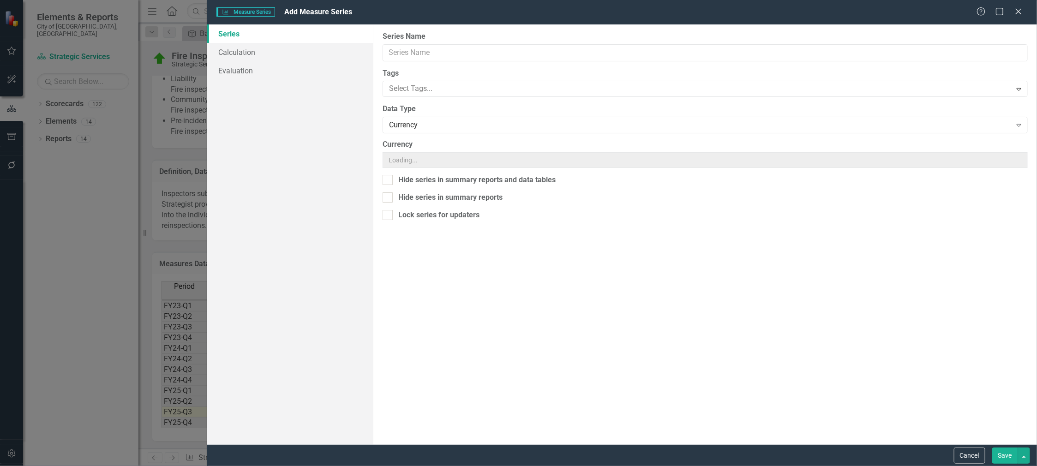
scroll to position [852, 0]
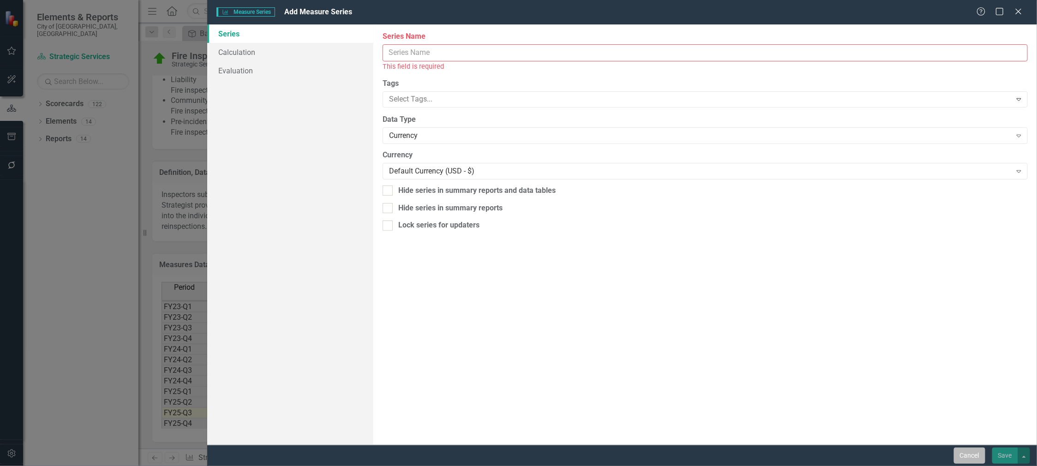
click at [961, 457] on button "Cancel" at bounding box center [969, 456] width 31 height 16
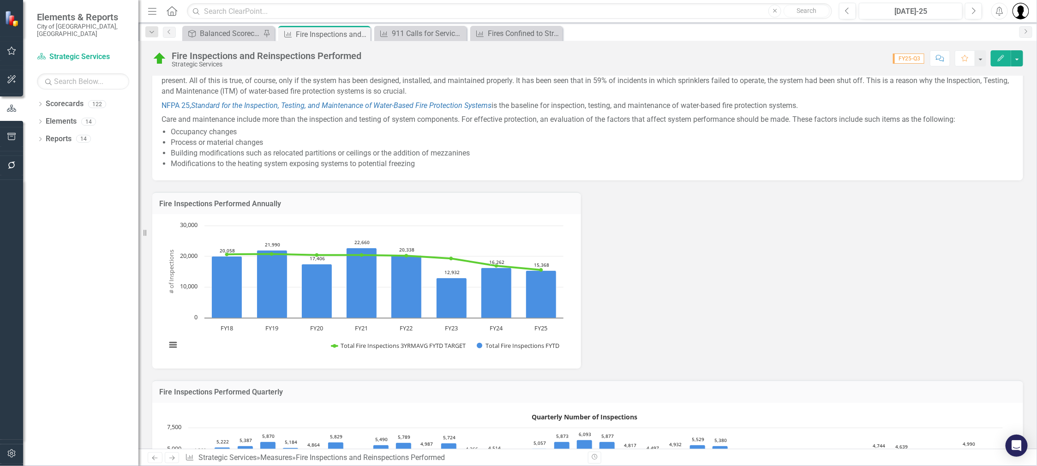
scroll to position [0, 0]
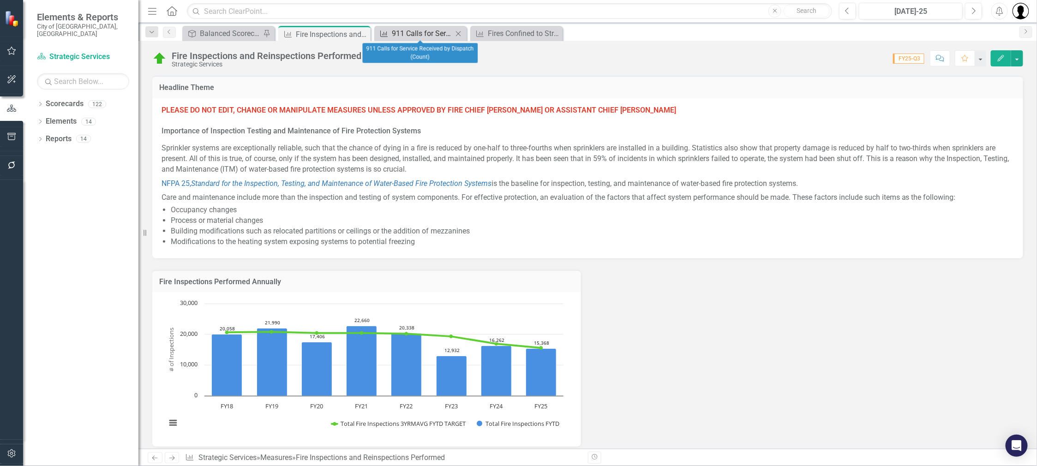
click at [430, 32] on div "911 Calls for Service Received by Dispatch (Count)" at bounding box center [422, 34] width 61 height 12
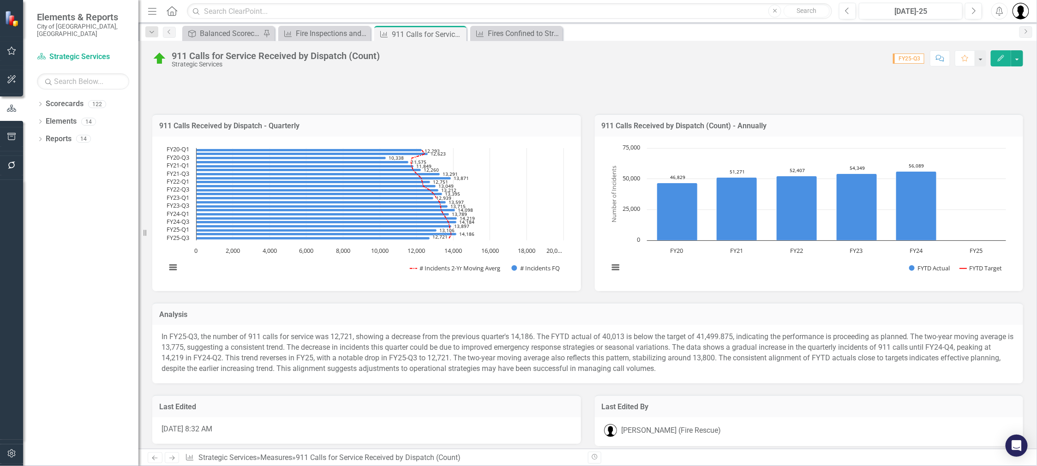
click at [0, 0] on icon "Close" at bounding box center [0, 0] width 0 height 0
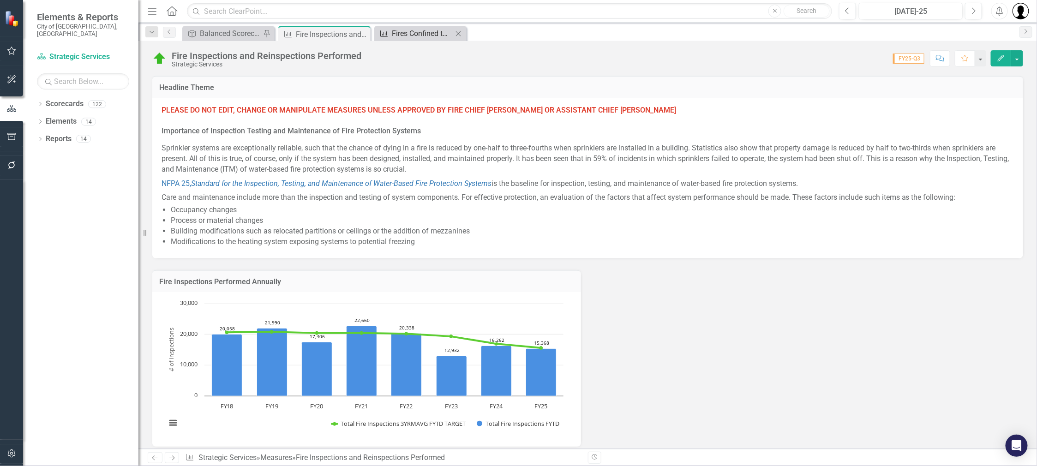
click at [429, 32] on div "Fires Confined to Structure of Origin" at bounding box center [422, 34] width 61 height 12
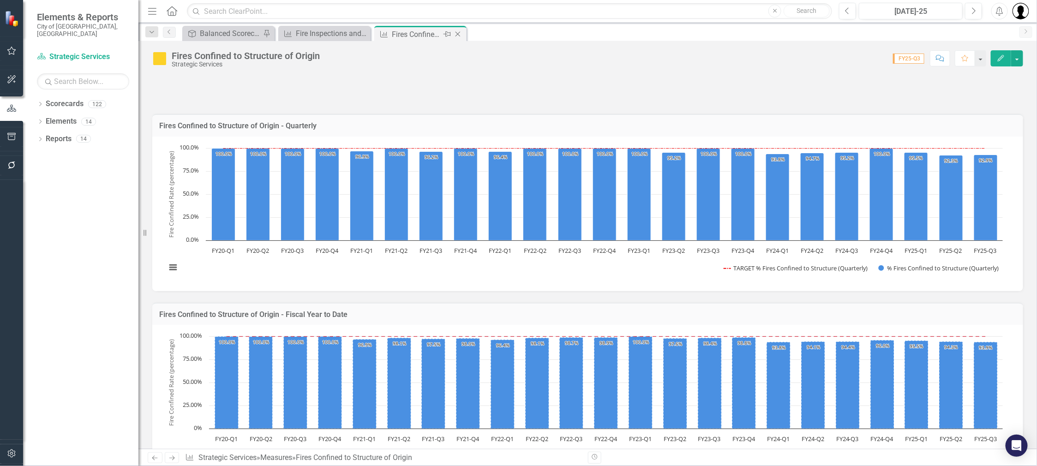
click at [456, 35] on icon at bounding box center [458, 34] width 5 height 5
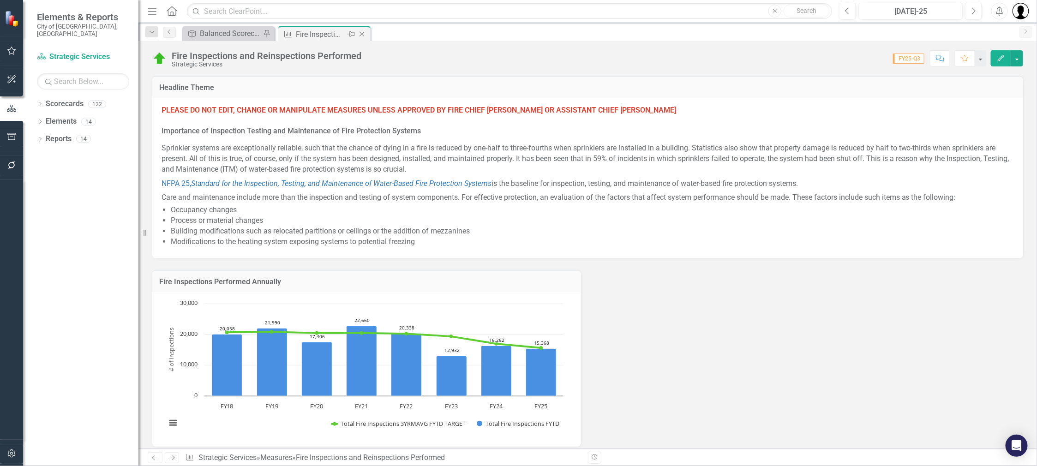
click at [364, 35] on icon "Close" at bounding box center [361, 33] width 9 height 7
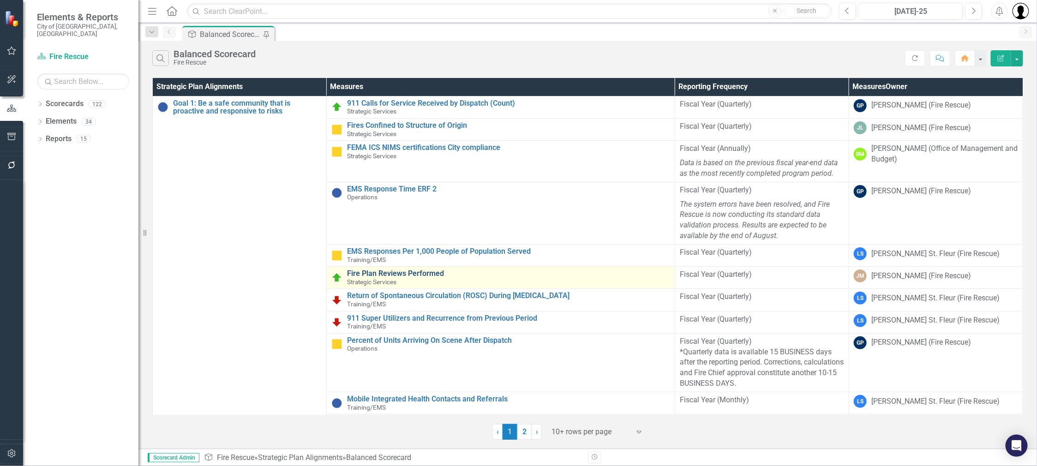
click at [388, 276] on link "Fire Plan Reviews Performed" at bounding box center [508, 274] width 323 height 8
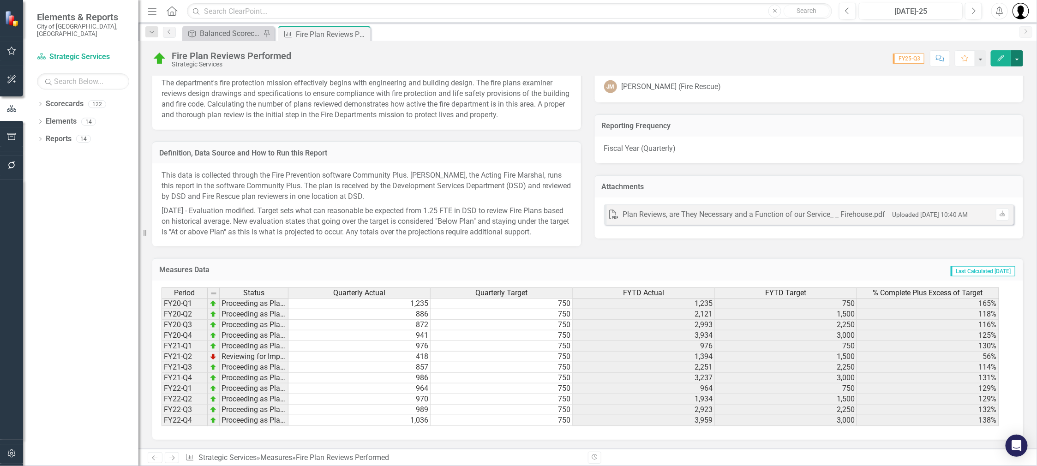
click at [1016, 57] on button "button" at bounding box center [1017, 58] width 12 height 16
click at [976, 76] on link "Edit Edit Measures" at bounding box center [977, 74] width 94 height 17
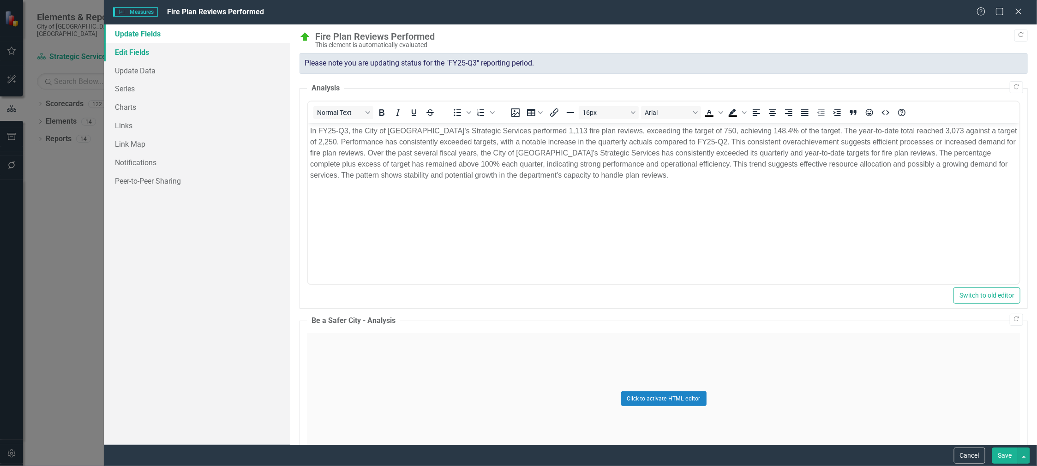
click at [132, 55] on link "Edit Fields" at bounding box center [197, 52] width 186 height 18
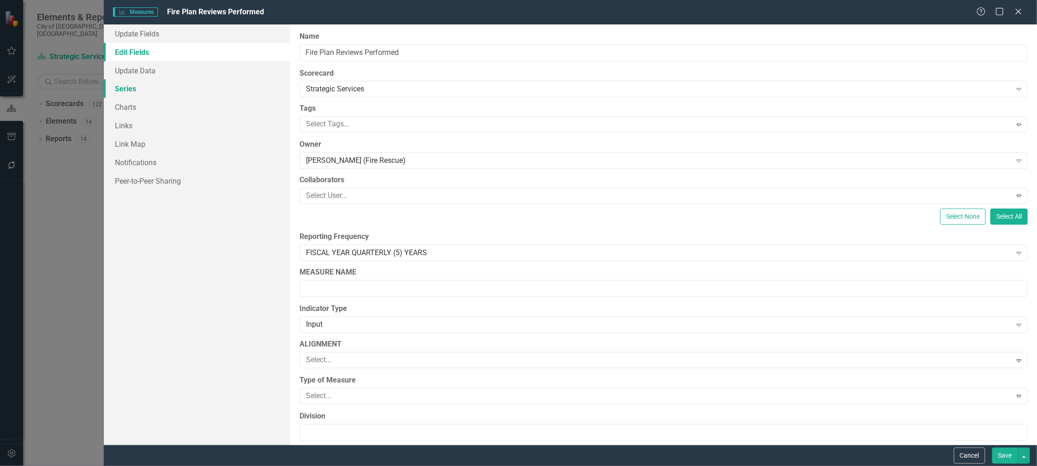
drag, startPoint x: 125, startPoint y: 90, endPoint x: 131, endPoint y: 93, distance: 6.7
click at [125, 90] on link "Series" at bounding box center [197, 88] width 186 height 18
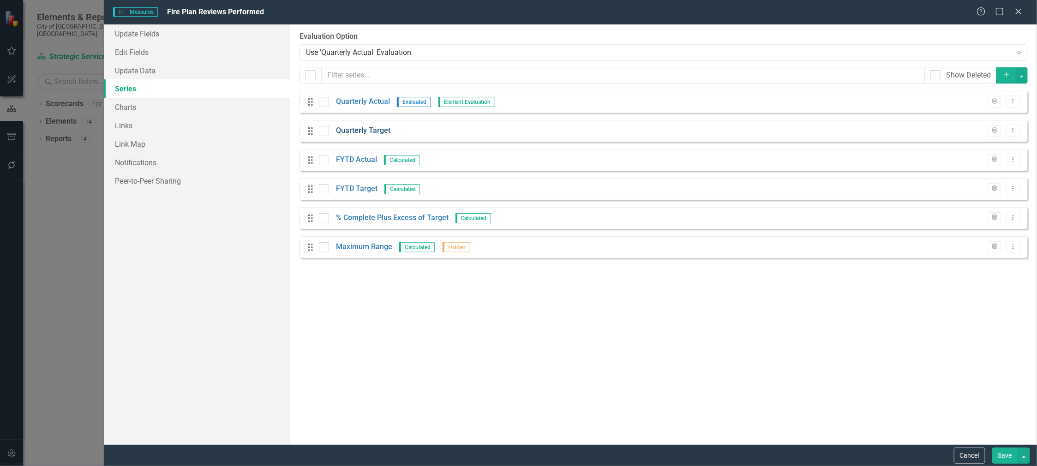
click at [361, 135] on link "Quarterly Target" at bounding box center [363, 131] width 54 height 11
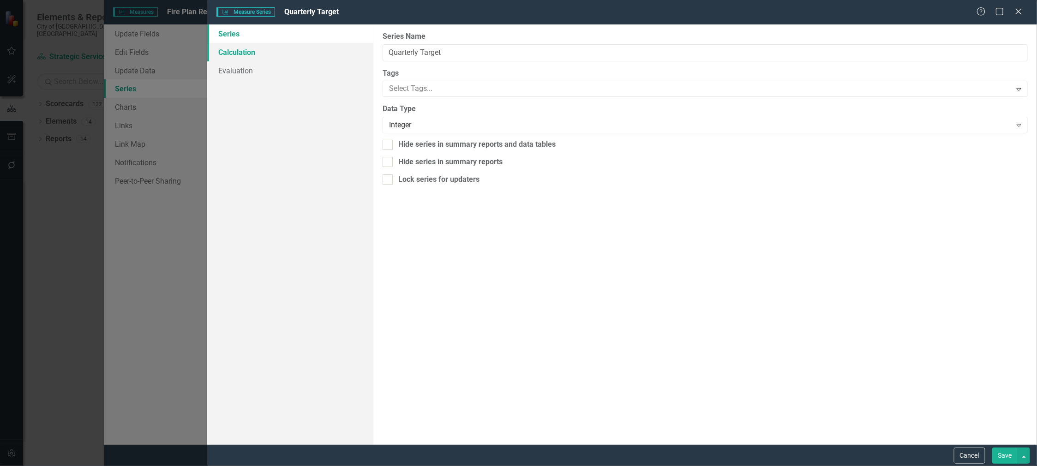
click at [256, 57] on link "Calculation" at bounding box center [290, 52] width 166 height 18
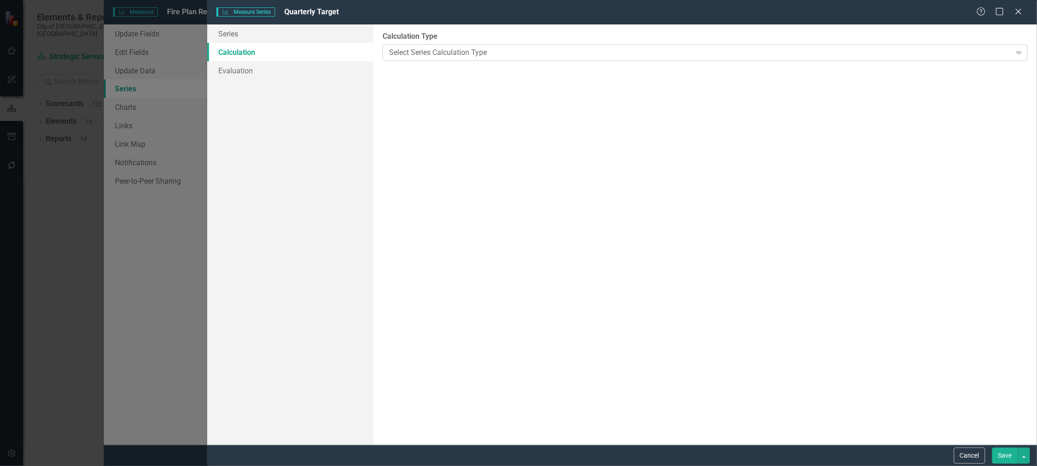
click at [459, 58] on div "Select Series Calculation Type Expand" at bounding box center [705, 52] width 645 height 17
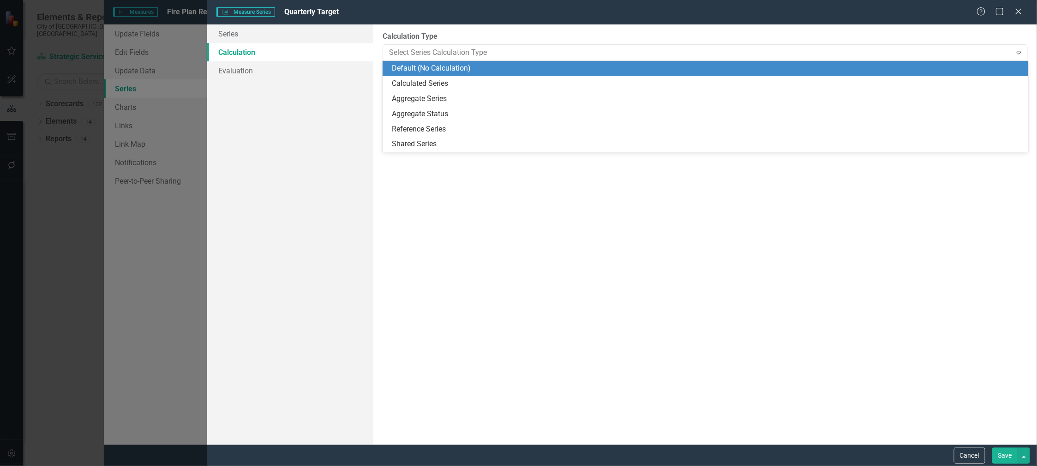
click at [447, 75] on div "Default (No Calculation)" at bounding box center [705, 68] width 645 height 15
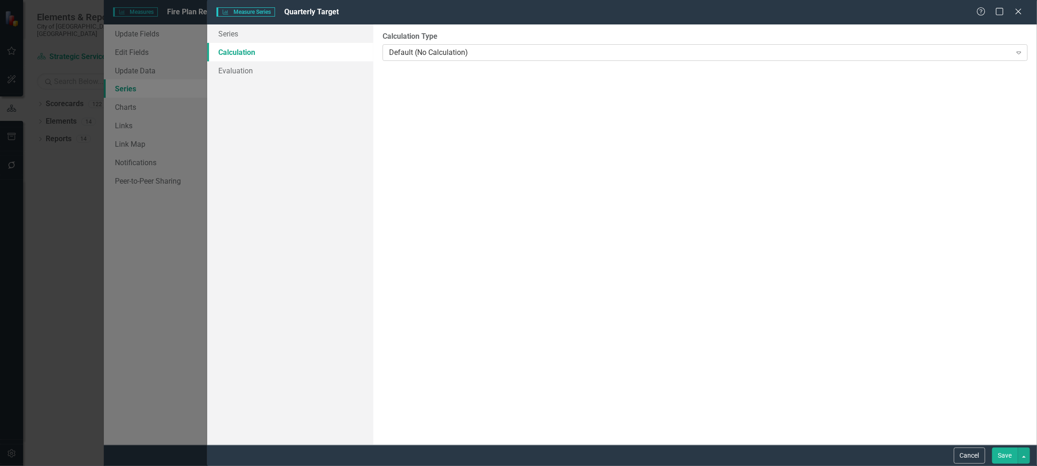
click at [450, 55] on div "Default (No Calculation)" at bounding box center [700, 52] width 623 height 11
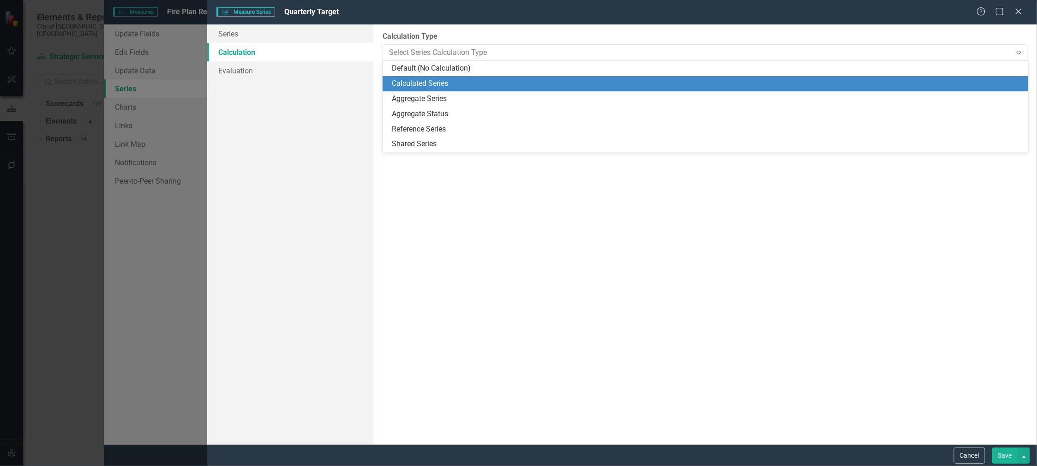
click at [444, 78] on div "Calculated Series" at bounding box center [707, 83] width 630 height 11
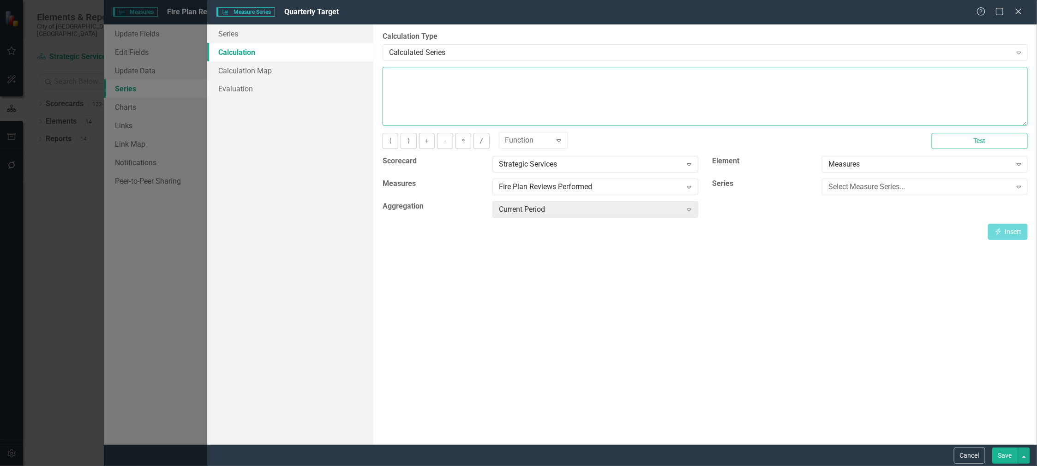
click at [438, 79] on textarea at bounding box center [705, 96] width 645 height 59
click at [972, 457] on button "Cancel" at bounding box center [969, 456] width 31 height 16
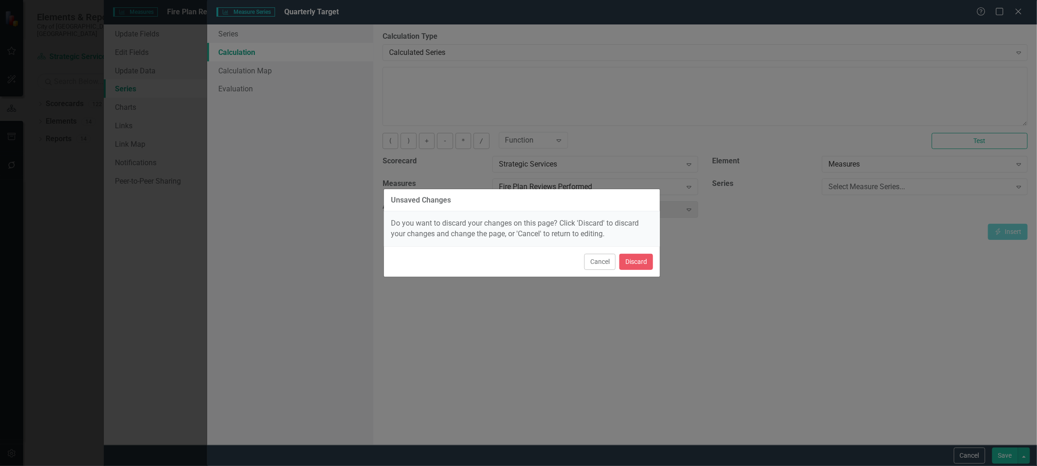
click at [653, 270] on div "Cancel Discard" at bounding box center [522, 261] width 276 height 30
click at [647, 264] on button "Discard" at bounding box center [636, 262] width 34 height 16
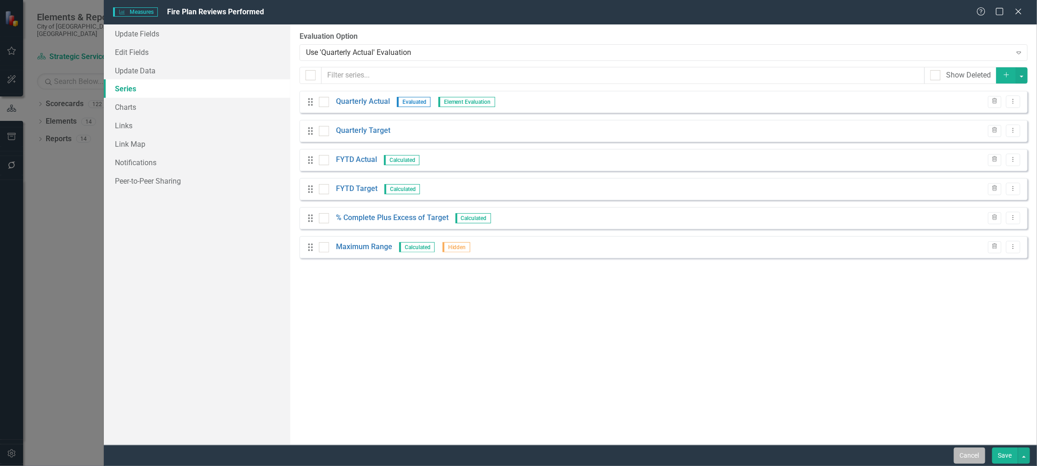
click at [963, 458] on button "Cancel" at bounding box center [969, 456] width 31 height 16
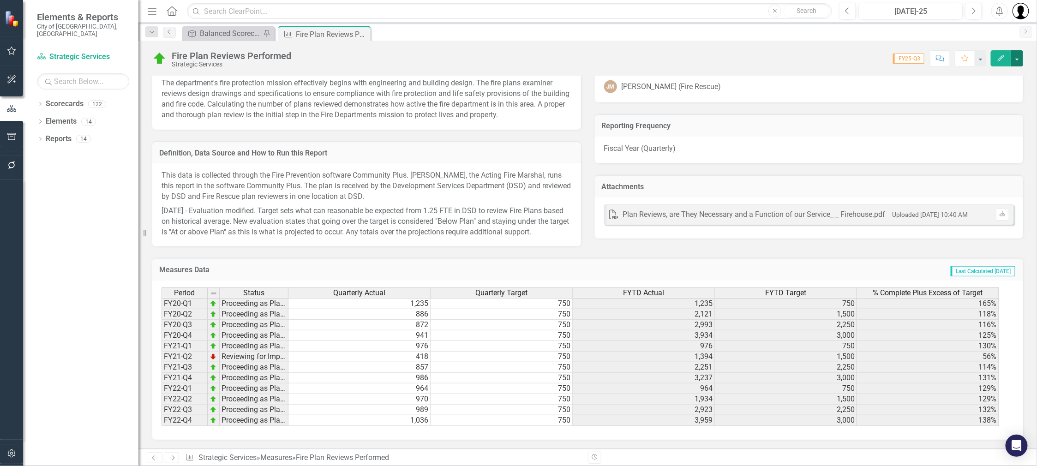
click at [1020, 59] on button "button" at bounding box center [1017, 58] width 12 height 16
click at [993, 78] on link "Edit Edit Measures" at bounding box center [977, 74] width 94 height 17
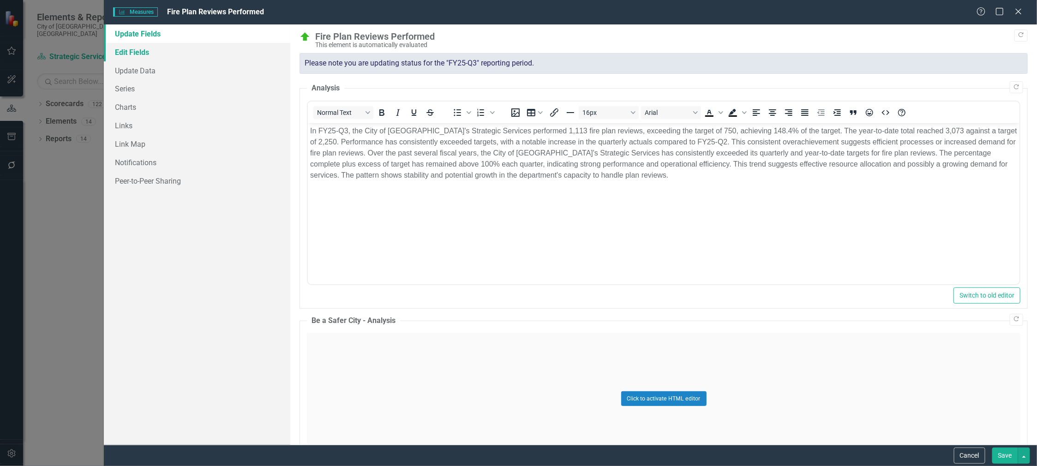
click at [139, 56] on link "Edit Fields" at bounding box center [197, 52] width 186 height 18
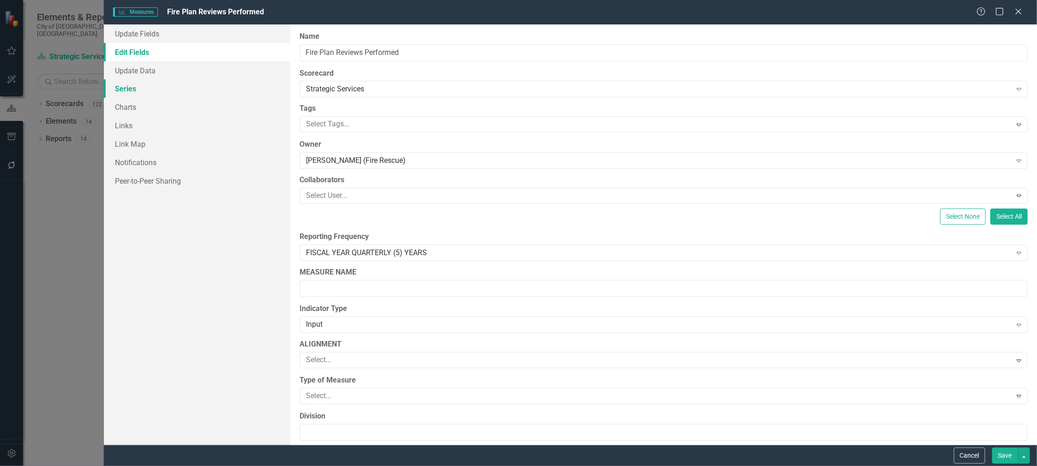
click at [122, 93] on link "Series" at bounding box center [197, 88] width 186 height 18
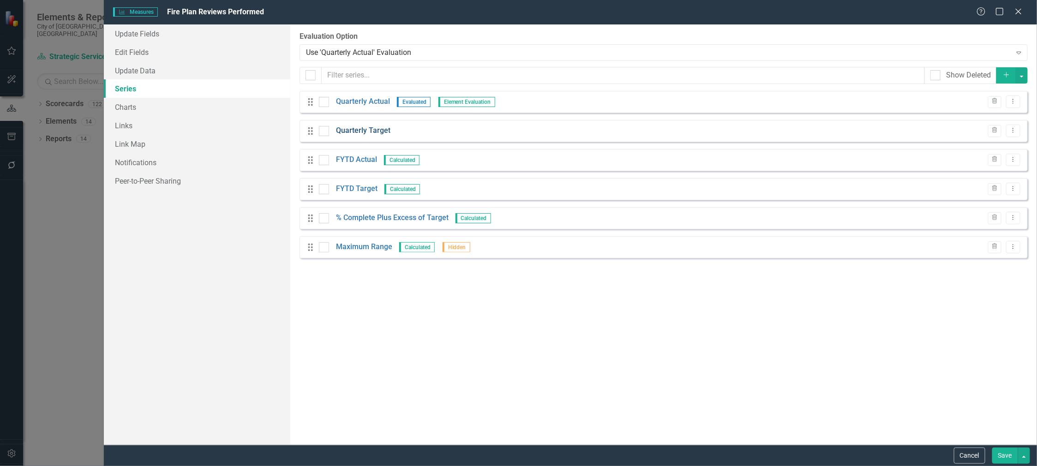
click at [368, 131] on link "Quarterly Target" at bounding box center [363, 131] width 54 height 11
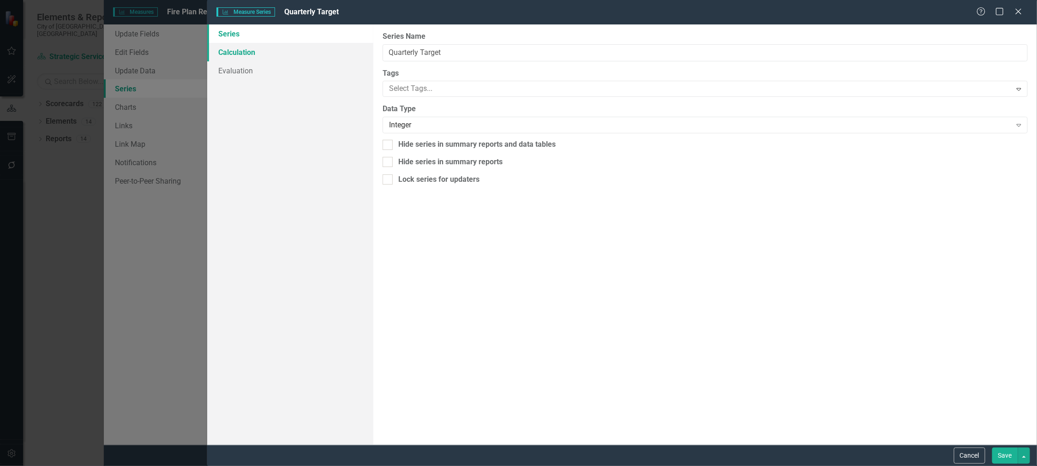
click at [245, 54] on link "Calculation" at bounding box center [290, 52] width 166 height 18
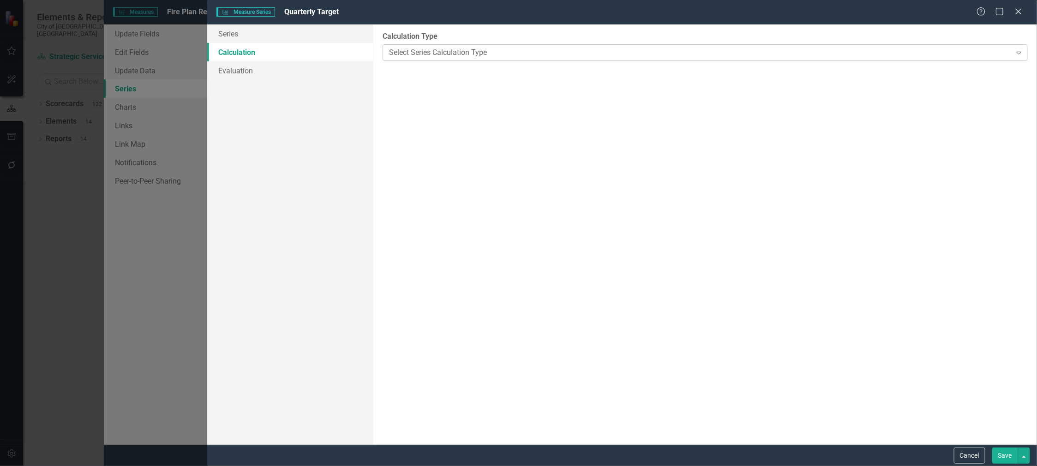
click at [501, 55] on div "Select Series Calculation Type" at bounding box center [700, 52] width 623 height 11
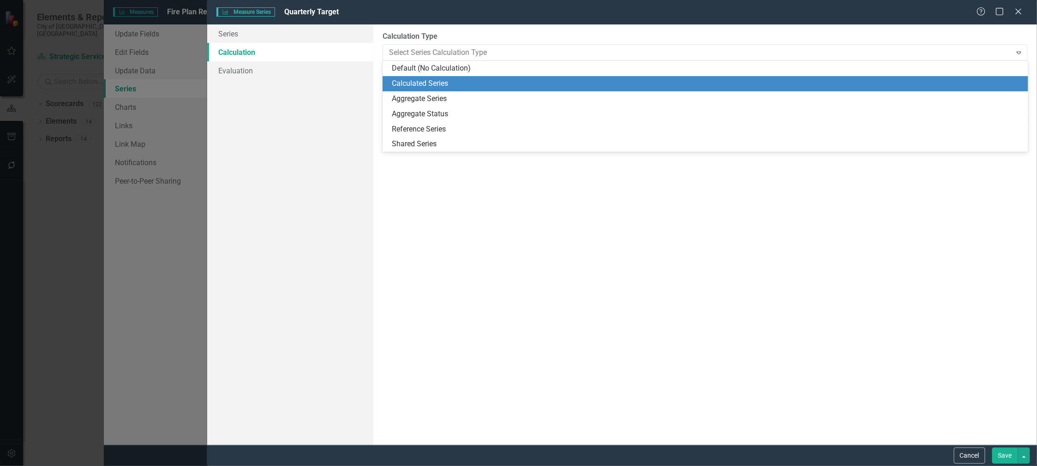
click at [438, 82] on div "Calculated Series" at bounding box center [707, 83] width 630 height 11
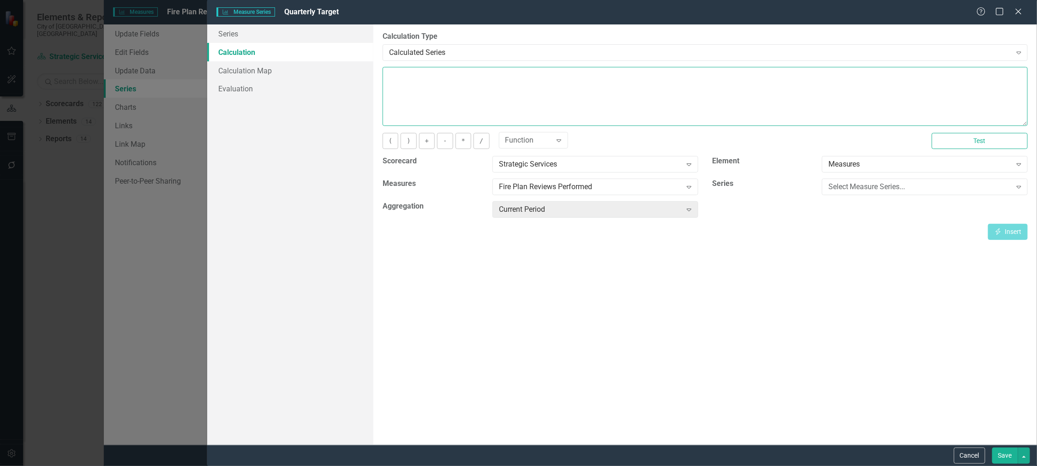
click at [425, 90] on textarea at bounding box center [705, 96] width 645 height 59
type textarea "750"
click at [996, 456] on button "Save" at bounding box center [1005, 456] width 26 height 16
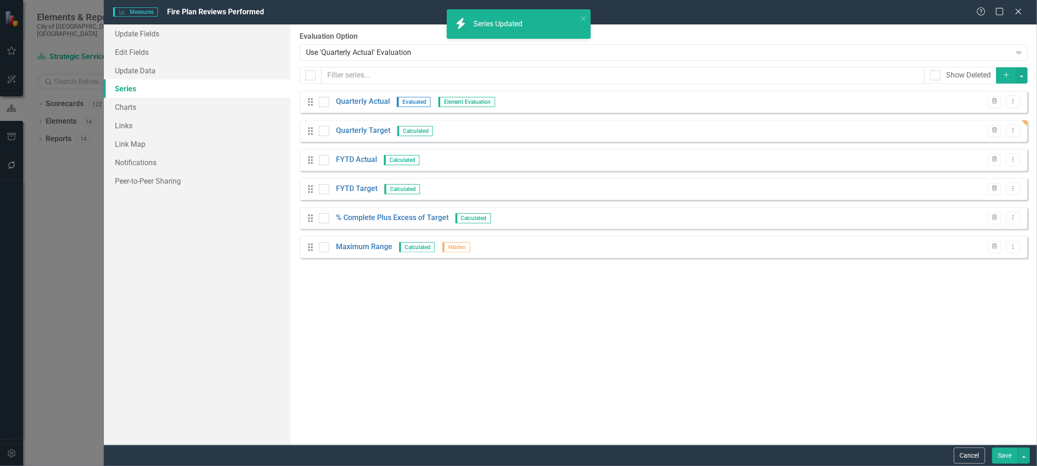
click at [1007, 456] on button "Save" at bounding box center [1005, 456] width 26 height 16
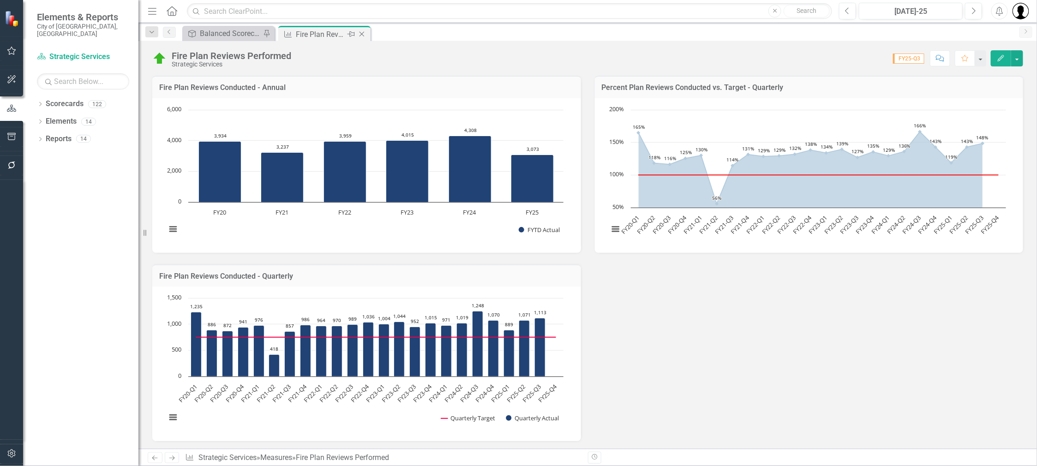
click at [361, 33] on icon "Close" at bounding box center [361, 33] width 9 height 7
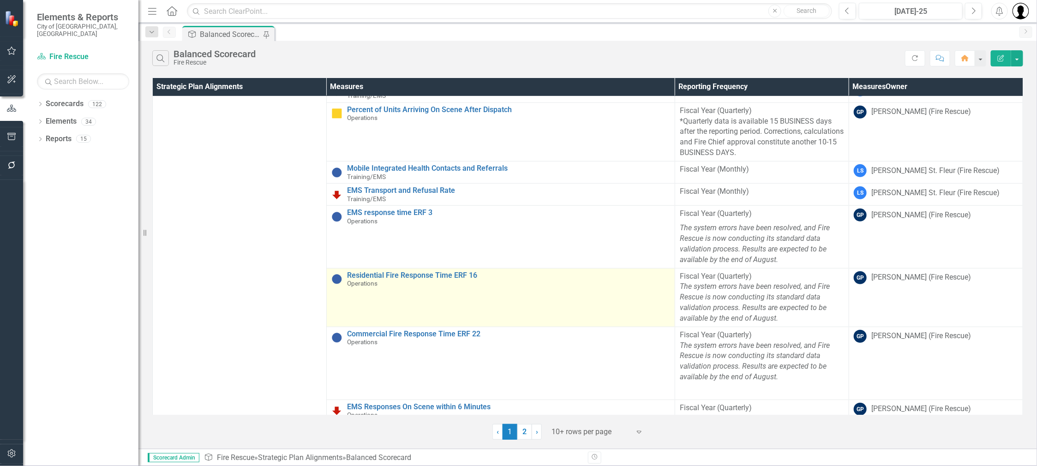
scroll to position [325, 0]
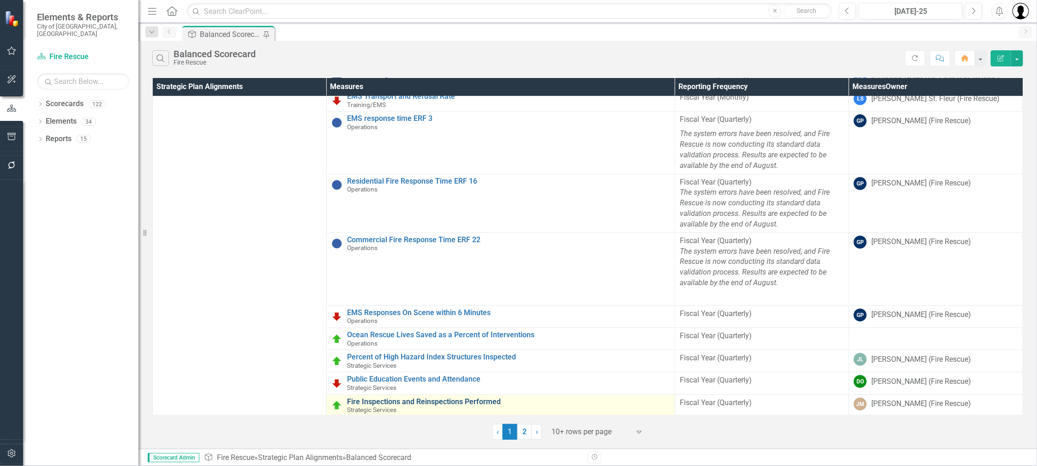
click at [403, 401] on link "Fire Inspections and Reinspections Performed" at bounding box center [508, 402] width 323 height 8
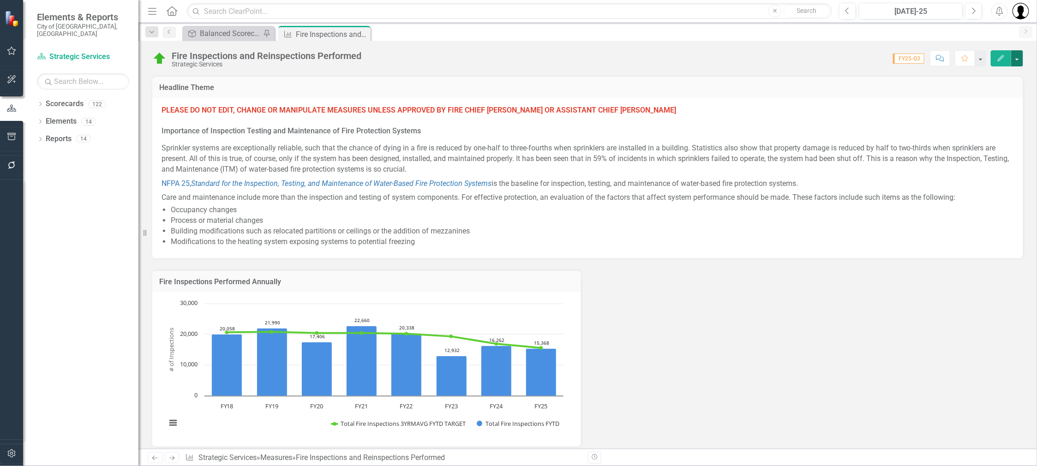
click at [1021, 58] on button "button" at bounding box center [1017, 58] width 12 height 16
click at [955, 109] on link "Recalculate Measures Recalculate Measures" at bounding box center [977, 109] width 94 height 17
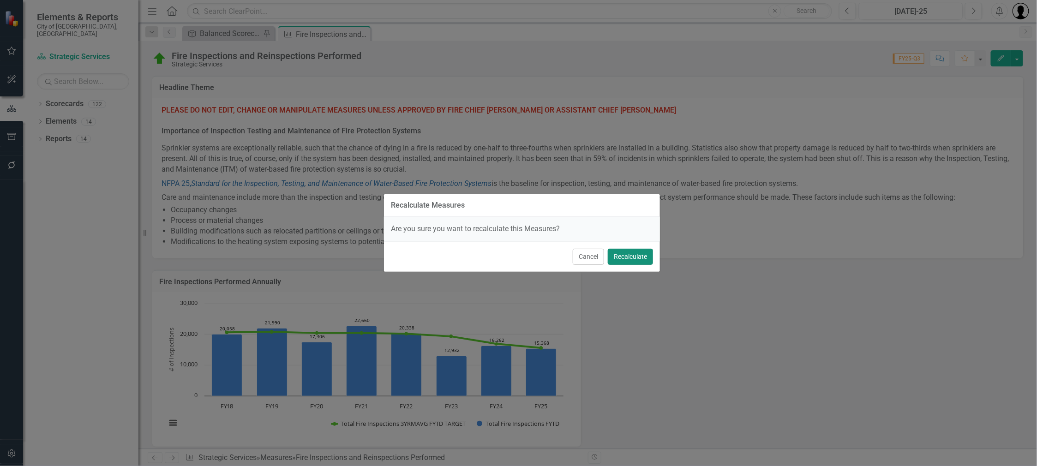
click at [631, 255] on button "Recalculate" at bounding box center [630, 257] width 45 height 16
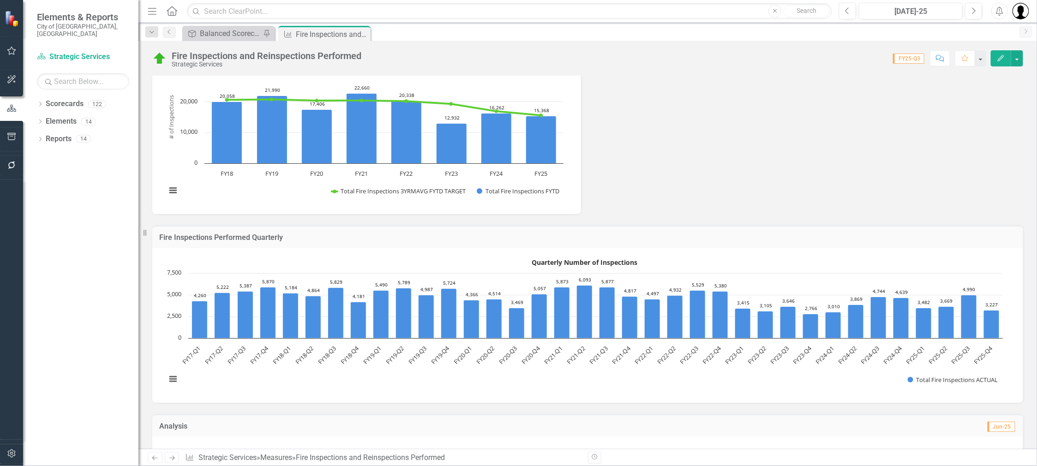
scroll to position [231, 0]
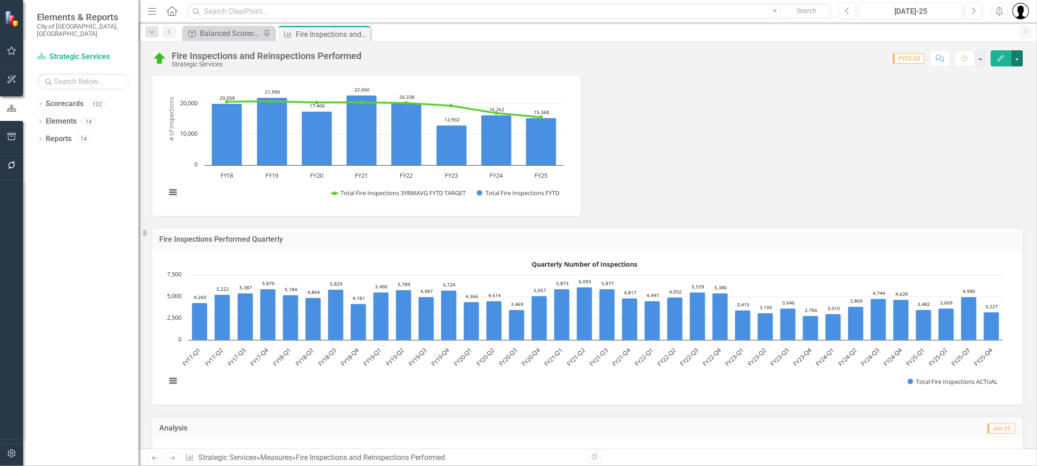
click at [1016, 58] on button "button" at bounding box center [1017, 58] width 12 height 16
click at [987, 70] on link "Edit Edit Measures" at bounding box center [977, 74] width 94 height 17
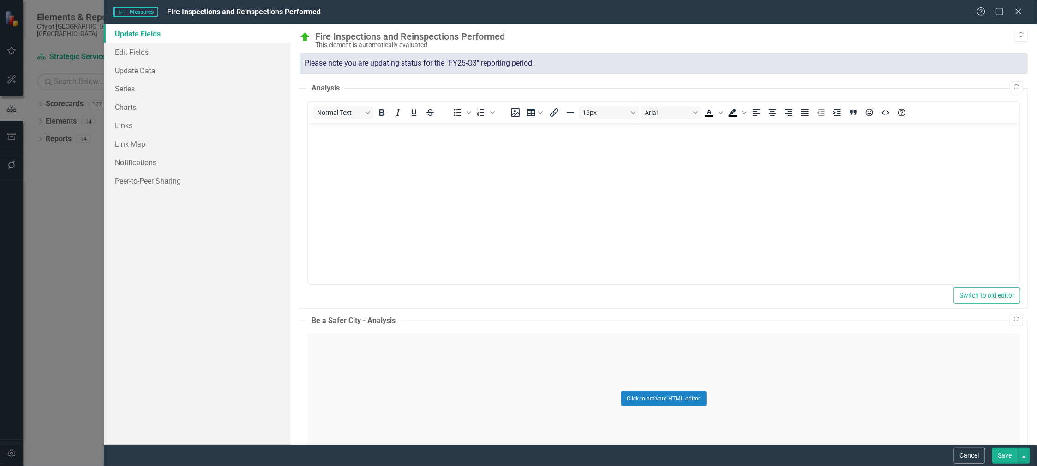
scroll to position [63, 0]
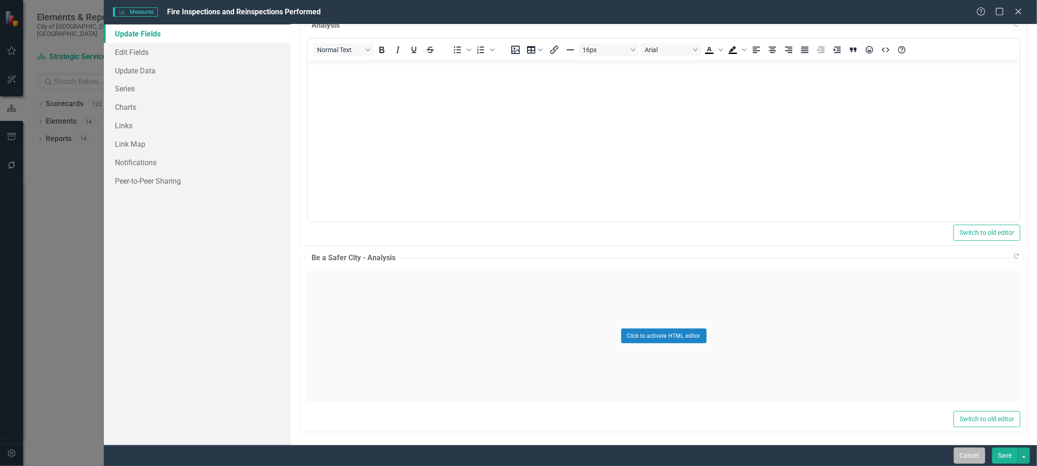
click at [971, 455] on button "Cancel" at bounding box center [969, 456] width 31 height 16
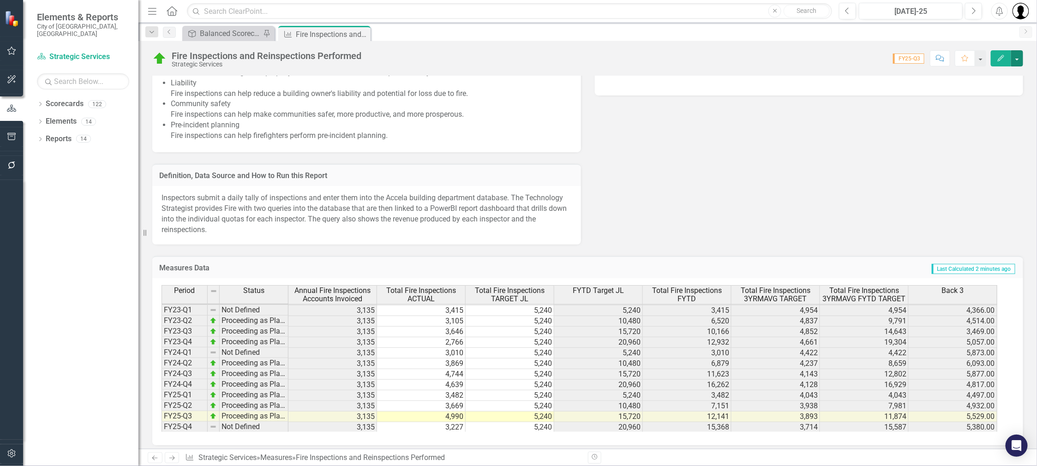
scroll to position [851, 0]
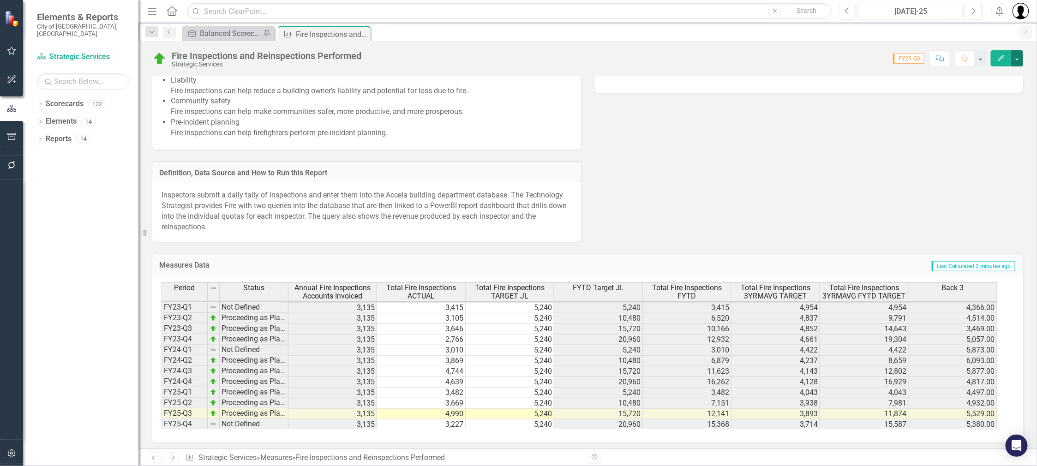
click at [1020, 60] on button "button" at bounding box center [1017, 58] width 12 height 16
click at [966, 74] on link "Edit Edit Measures" at bounding box center [977, 74] width 94 height 17
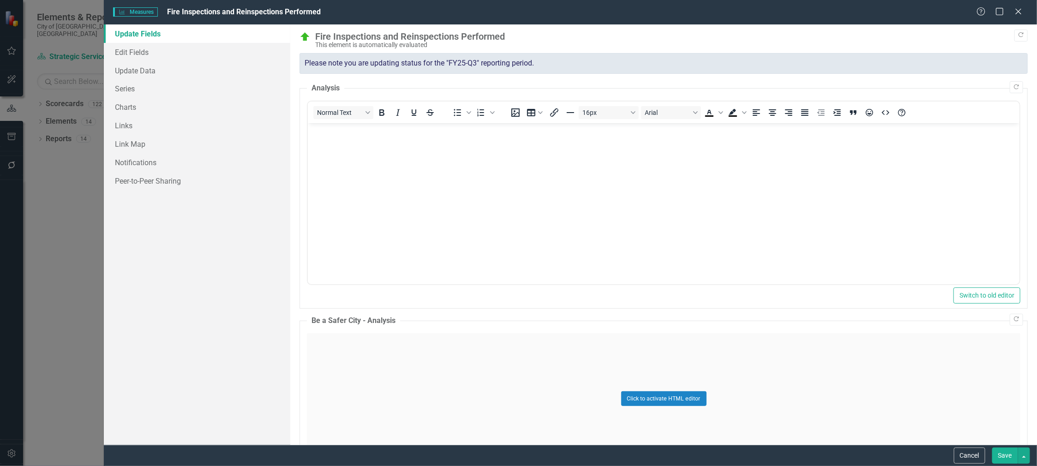
scroll to position [0, 0]
click at [138, 50] on link "Edit Fields" at bounding box center [197, 52] width 186 height 18
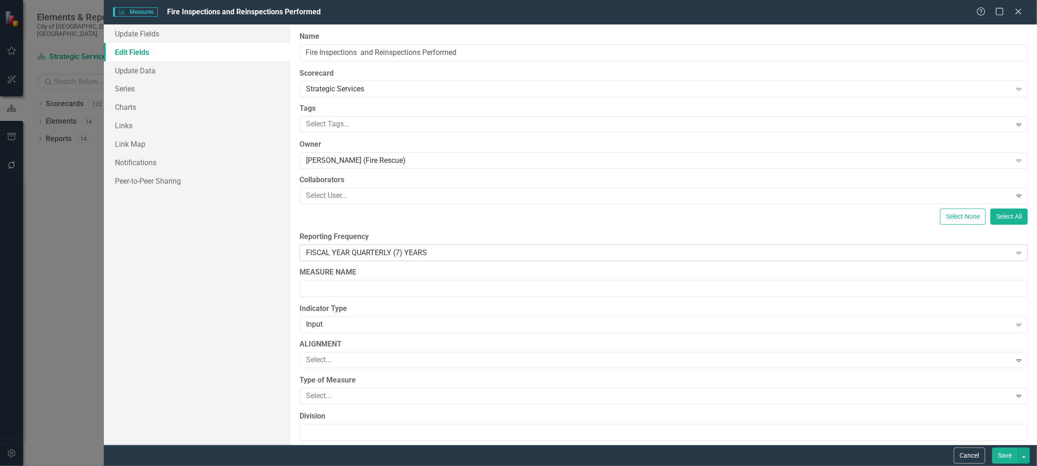
click at [380, 253] on div "FISCAL YEAR QUARTERLY (7) YEARS" at bounding box center [658, 252] width 705 height 11
click at [430, 248] on div "FISCAL YEAR QUARTERLY (7) YEARS" at bounding box center [658, 252] width 705 height 11
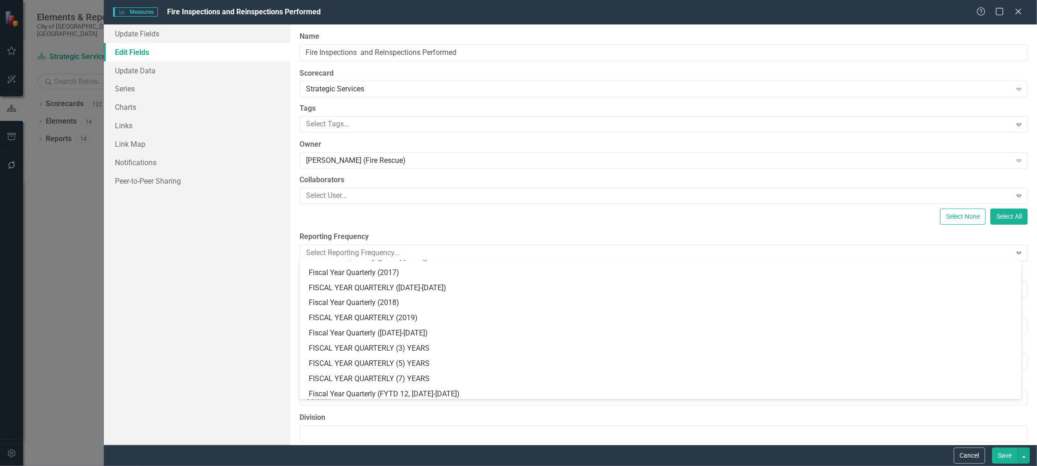
scroll to position [1309, 0]
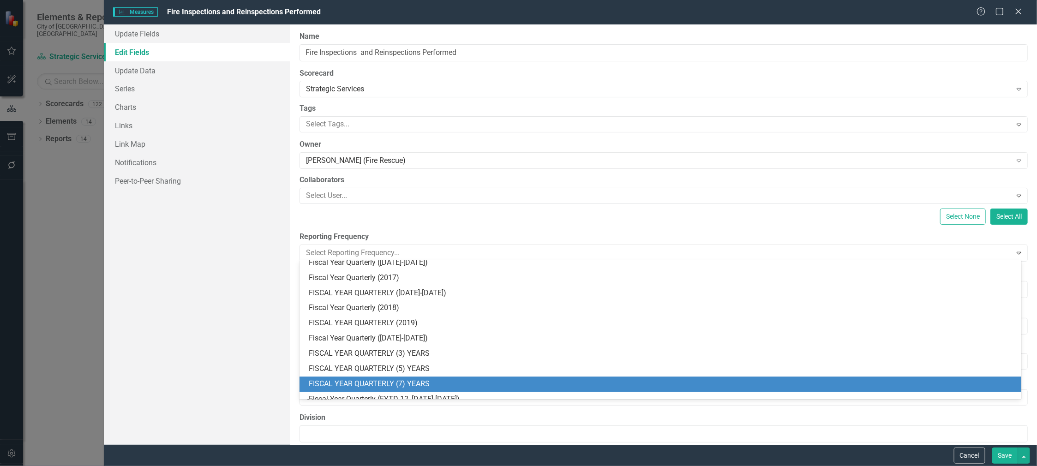
click at [425, 378] on div "FISCAL YEAR QUARTERLY (7) YEARS" at bounding box center [661, 384] width 722 height 15
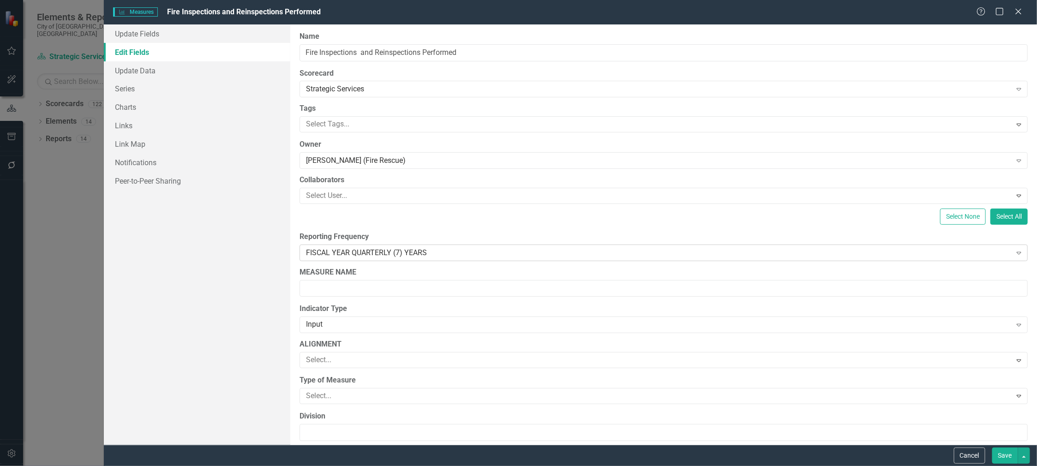
click at [451, 247] on div "FISCAL YEAR QUARTERLY (7) YEARS" at bounding box center [658, 252] width 705 height 11
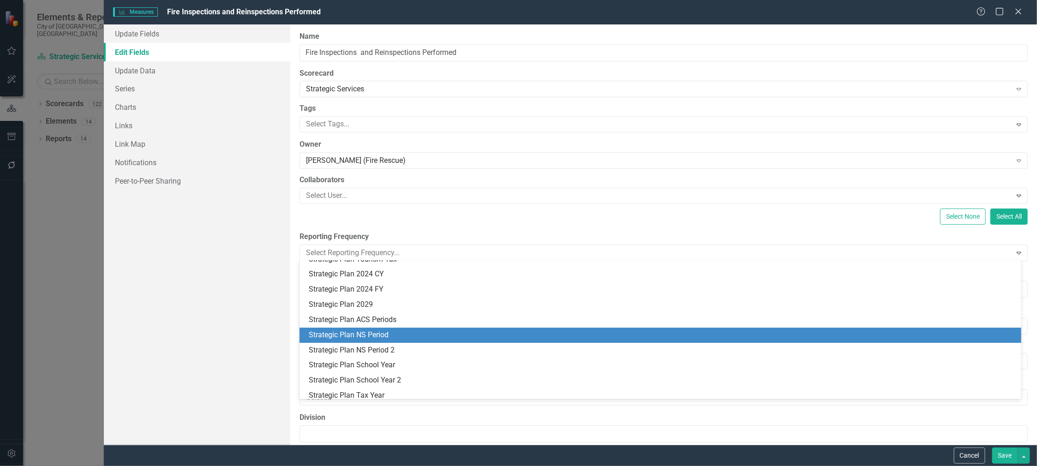
scroll to position [1559, 0]
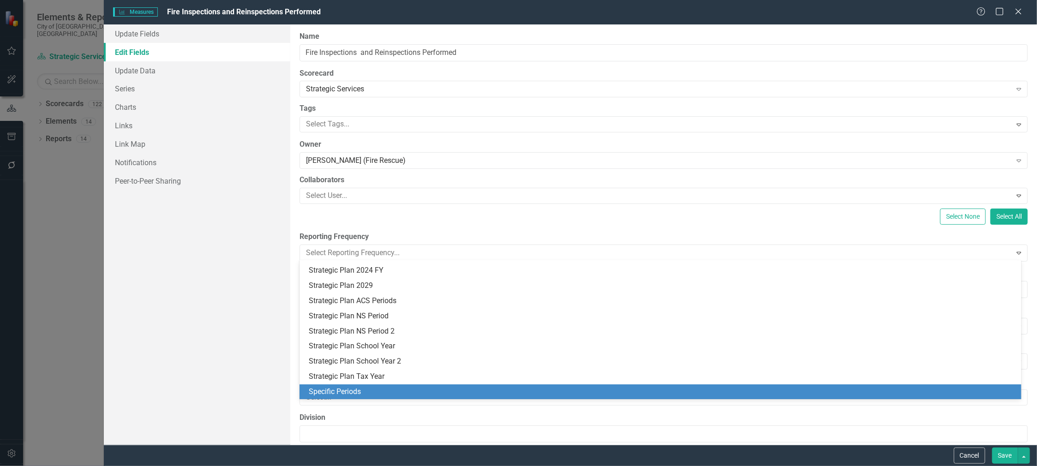
click at [366, 391] on div "Specific Periods" at bounding box center [662, 392] width 707 height 11
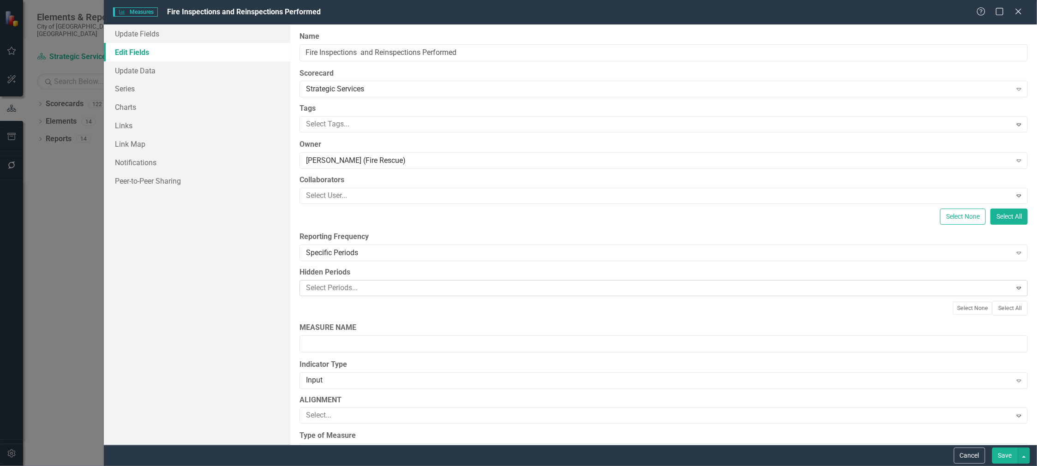
click at [336, 286] on div at bounding box center [656, 288] width 709 height 12
click at [358, 270] on label "Hidden Periods" at bounding box center [664, 272] width 728 height 11
click at [346, 288] on div at bounding box center [664, 286] width 728 height 11
click at [426, 258] on div "Specific Periods Expand" at bounding box center [664, 253] width 728 height 17
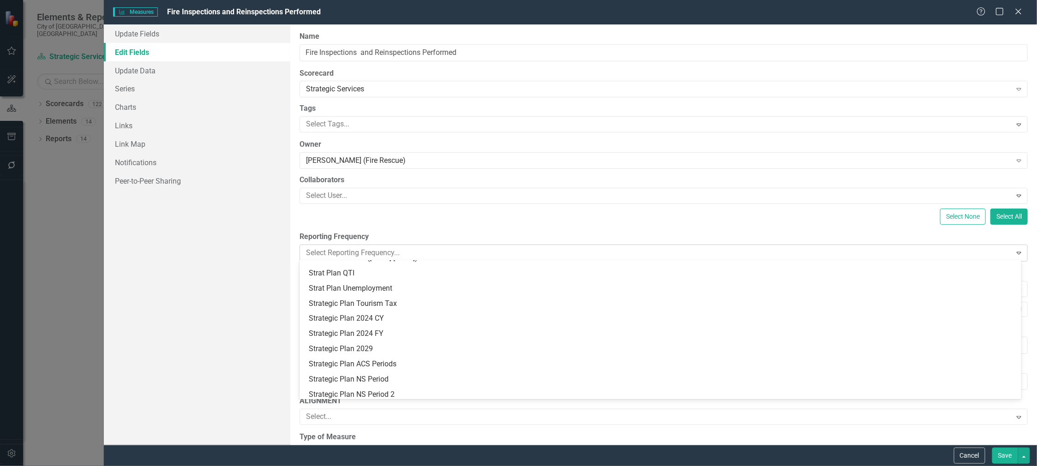
scroll to position [1559, 0]
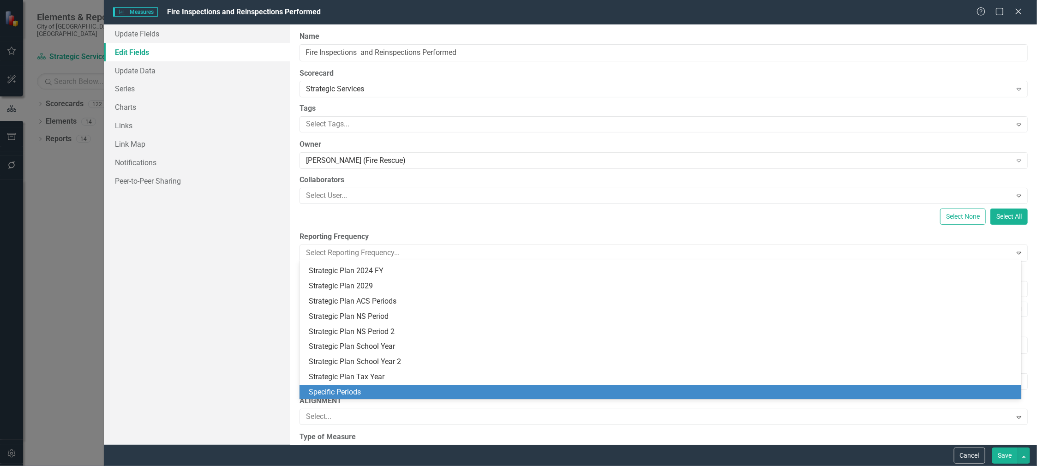
click at [338, 390] on div "Specific Periods" at bounding box center [662, 392] width 707 height 11
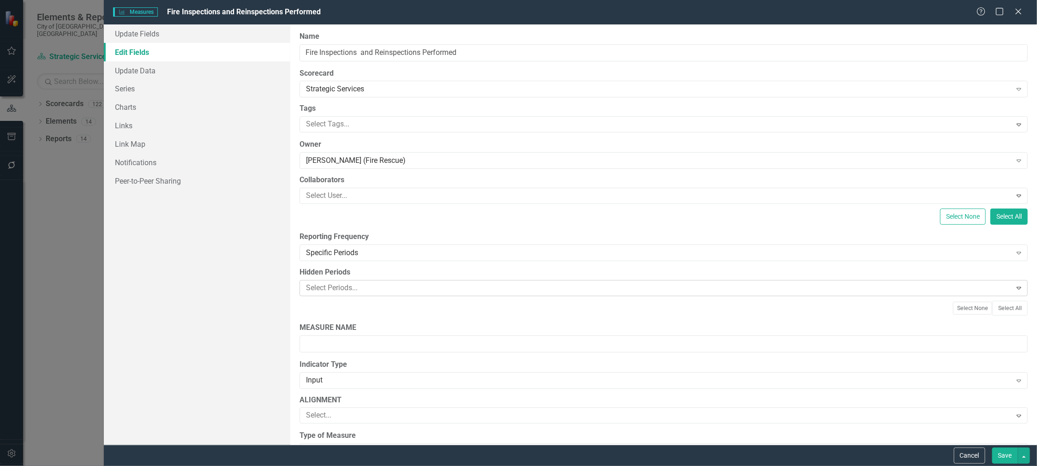
click at [341, 288] on div at bounding box center [656, 288] width 709 height 12
click at [256, 283] on div "Update Fields Edit Fields Update Data Series Charts Links Link Map Notification…" at bounding box center [197, 234] width 186 height 420
click at [353, 290] on div at bounding box center [656, 288] width 709 height 12
click at [248, 282] on div "Update Fields Edit Fields Update Data Series Charts Links Link Map Notification…" at bounding box center [197, 234] width 186 height 420
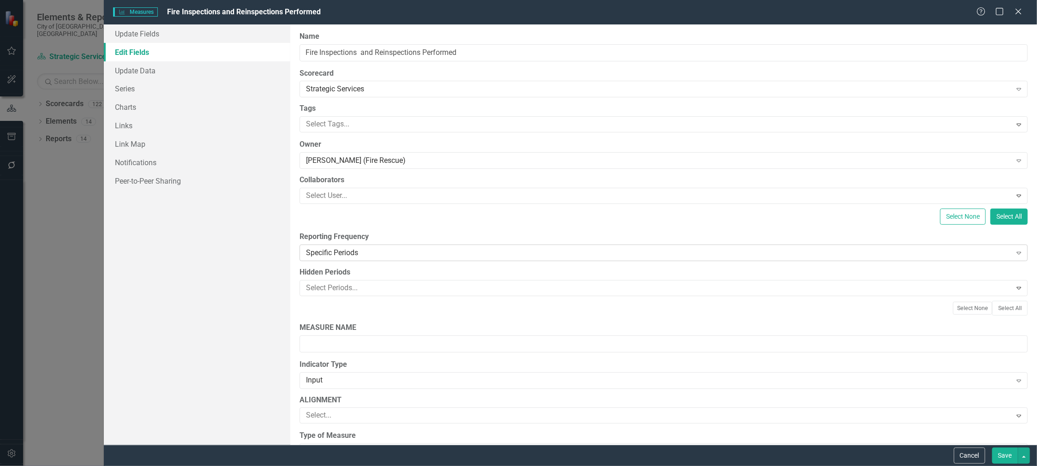
click at [343, 251] on div "Specific Periods" at bounding box center [658, 252] width 705 height 11
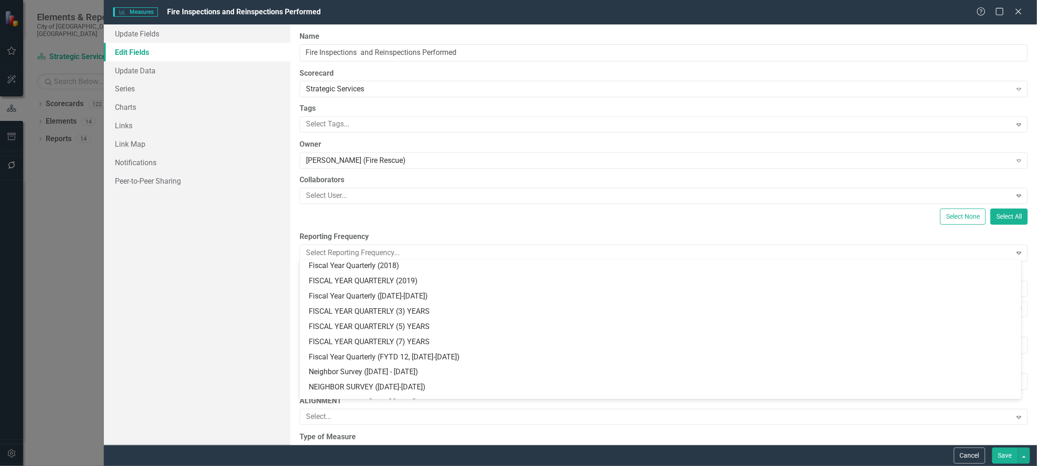
scroll to position [1328, 0]
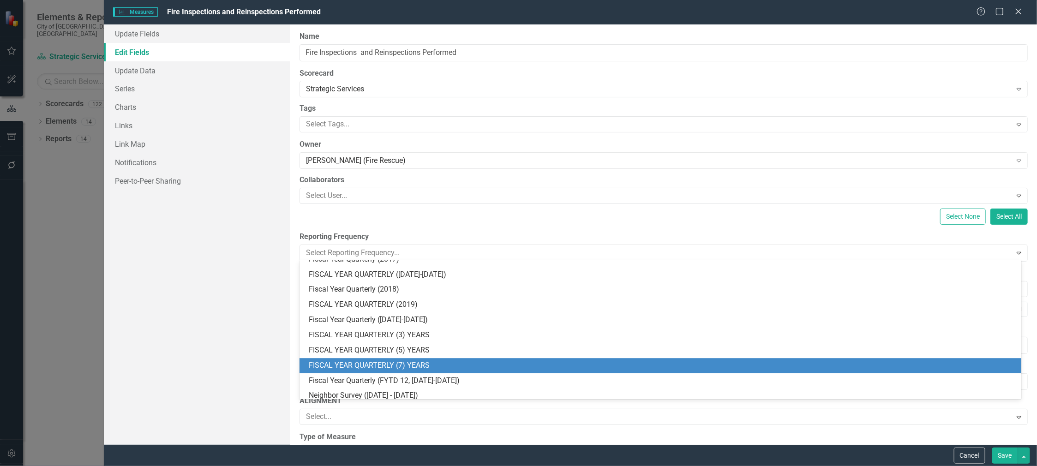
click at [426, 364] on div "FISCAL YEAR QUARTERLY (7) YEARS" at bounding box center [662, 365] width 707 height 11
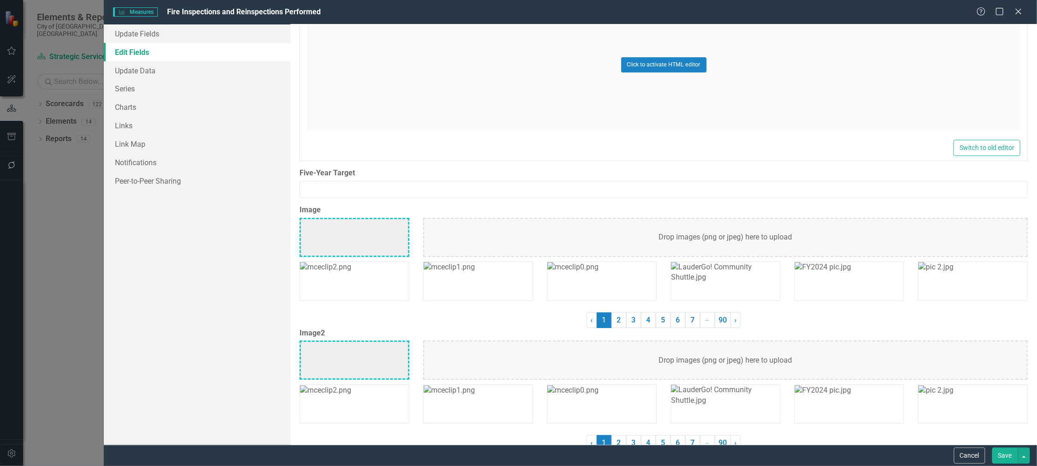
scroll to position [1615, 0]
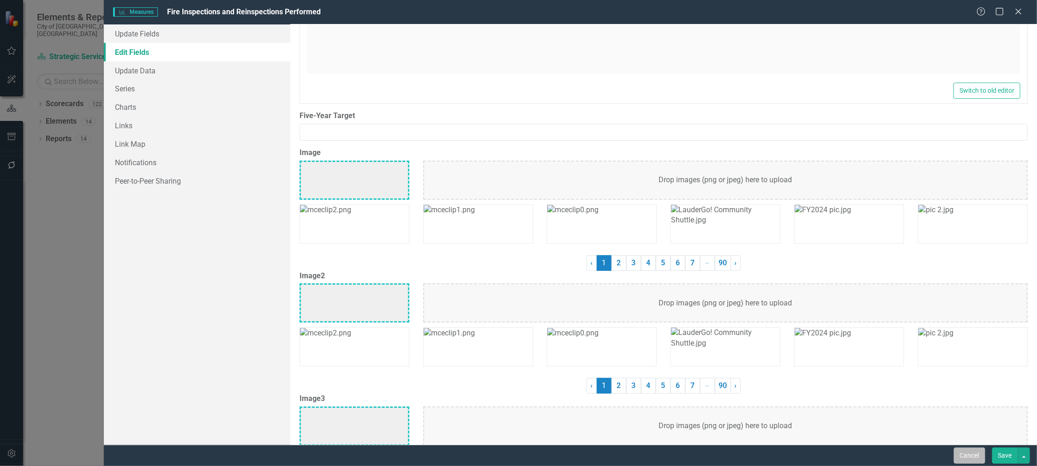
click at [967, 454] on button "Cancel" at bounding box center [969, 456] width 31 height 16
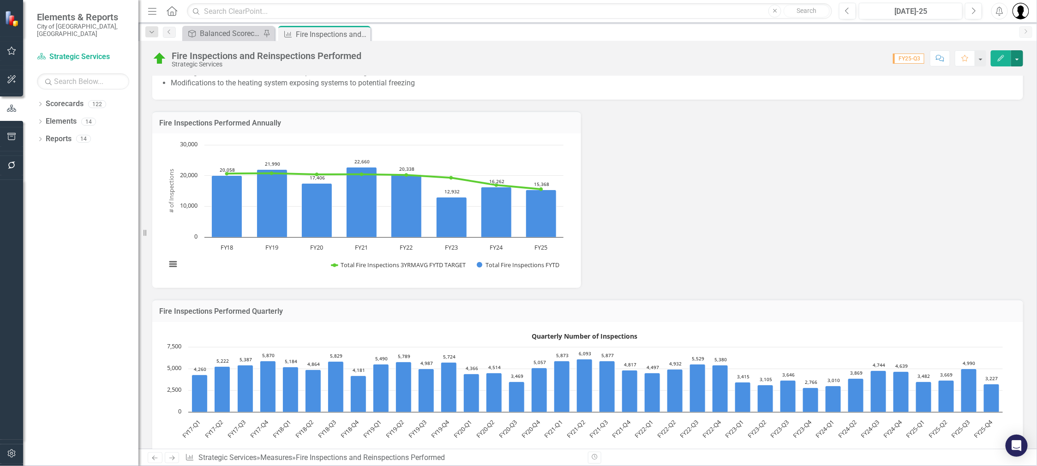
scroll to position [390, 0]
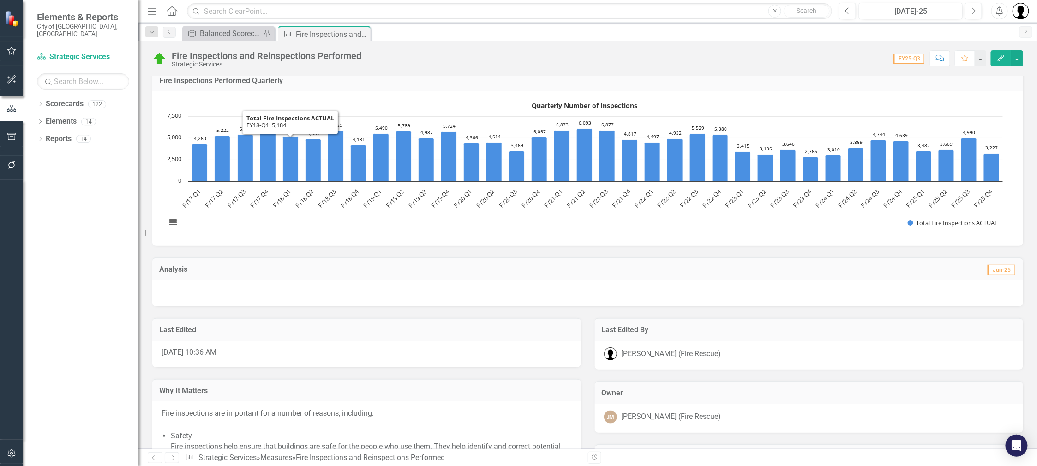
click at [302, 84] on td "Fire Inspections Performed Quarterly" at bounding box center [587, 82] width 857 height 12
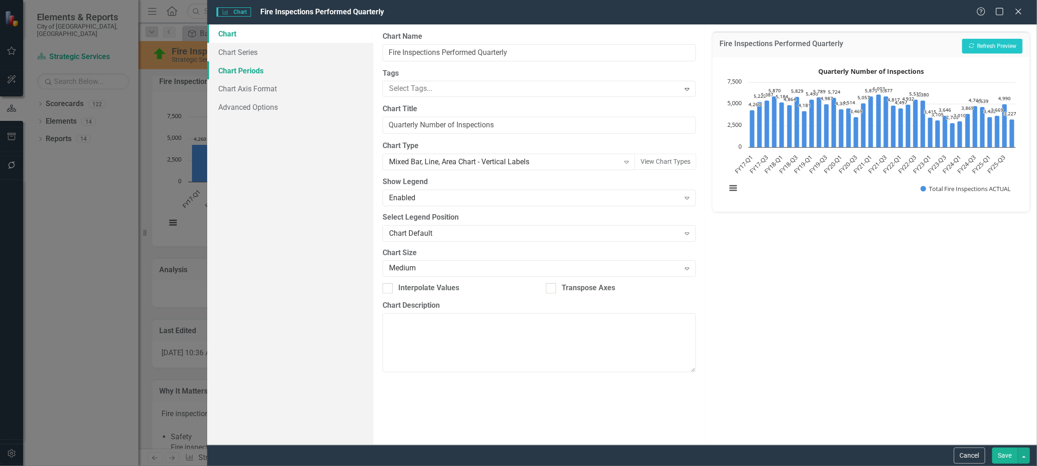
click at [252, 70] on link "Chart Periods" at bounding box center [290, 70] width 166 height 18
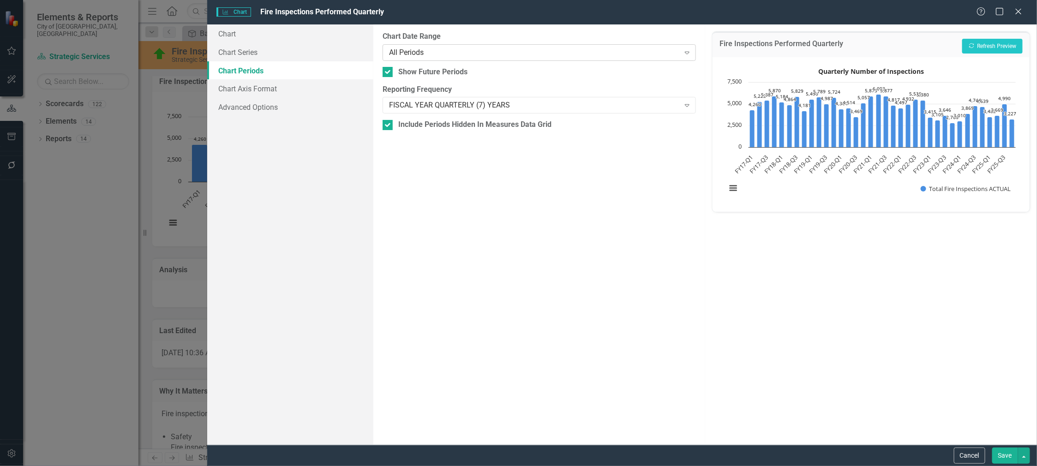
click at [425, 53] on div "All Periods" at bounding box center [534, 52] width 291 height 11
click at [467, 36] on label "Chart Date Range" at bounding box center [539, 36] width 313 height 11
click at [389, 127] on div at bounding box center [388, 125] width 10 height 10
click at [389, 126] on input "Include Periods Hidden In Measures Data Grid" at bounding box center [386, 123] width 6 height 6
checkbox input "false"
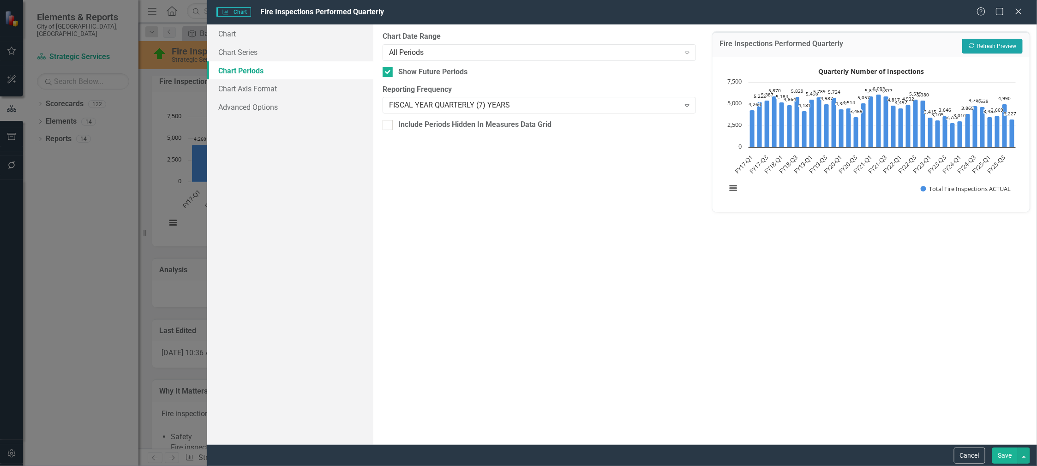
click at [996, 45] on button "Recalculate Refresh Preview" at bounding box center [992, 46] width 60 height 15
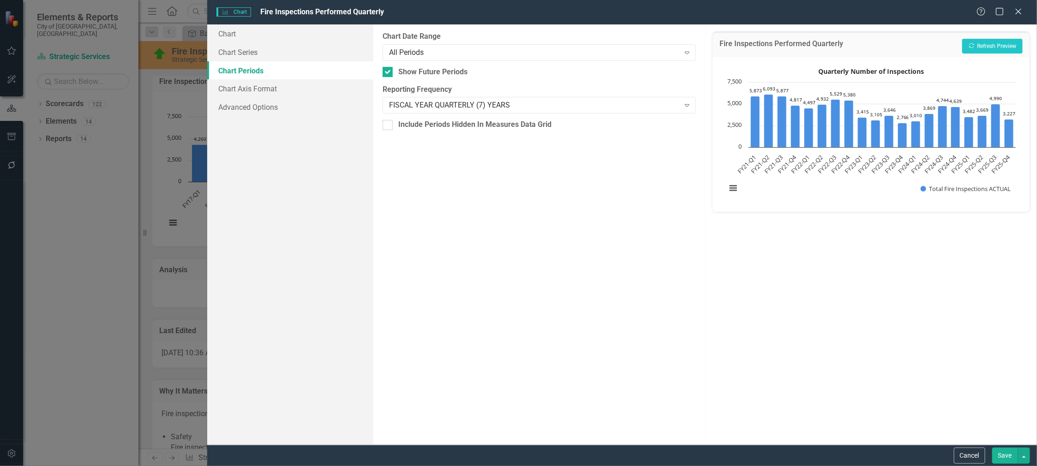
click at [1006, 453] on button "Save" at bounding box center [1005, 456] width 26 height 16
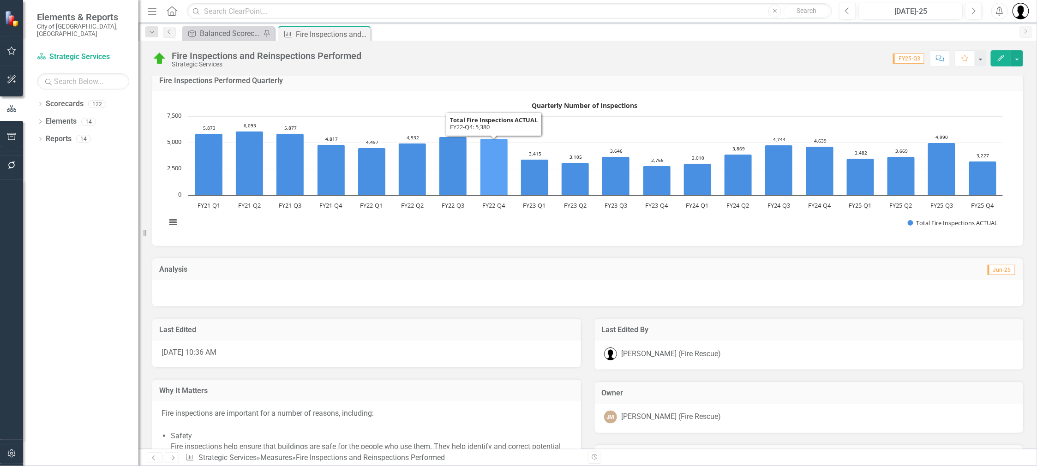
scroll to position [274, 0]
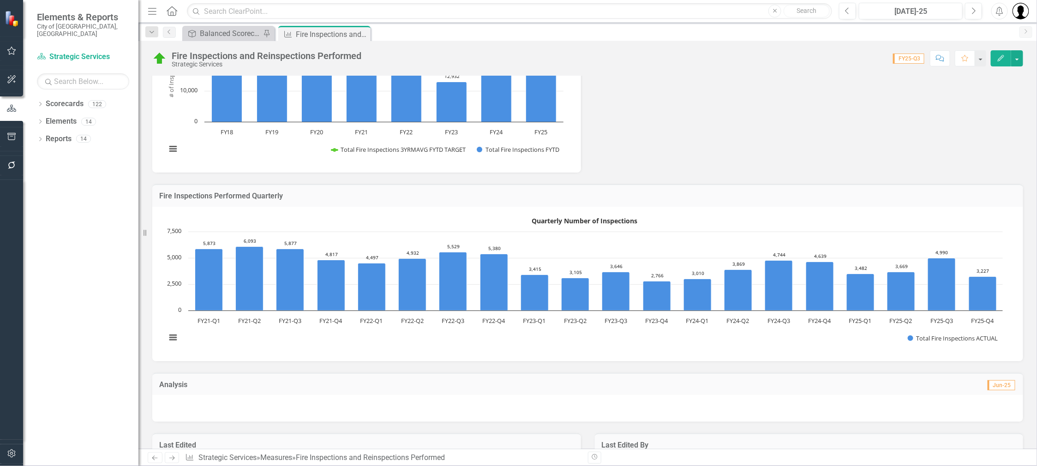
click at [268, 156] on rect "Interactive chart" at bounding box center [365, 94] width 407 height 138
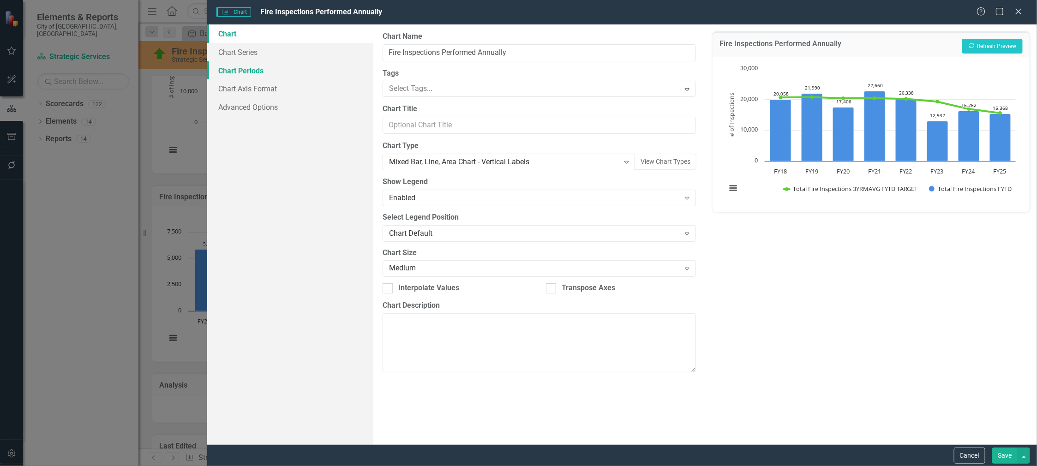
click at [246, 69] on link "Chart Periods" at bounding box center [290, 70] width 166 height 18
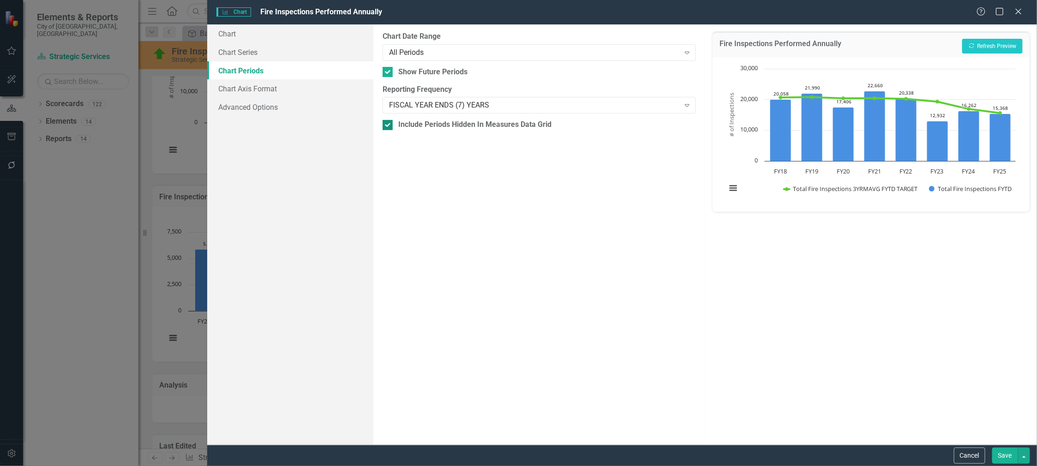
click at [397, 127] on div "Include Periods Hidden In Measures Data Grid" at bounding box center [539, 125] width 313 height 11
click at [389, 126] on input "Include Periods Hidden In Measures Data Grid" at bounding box center [386, 123] width 6 height 6
checkbox input "false"
click at [1008, 457] on button "Save" at bounding box center [1005, 456] width 26 height 16
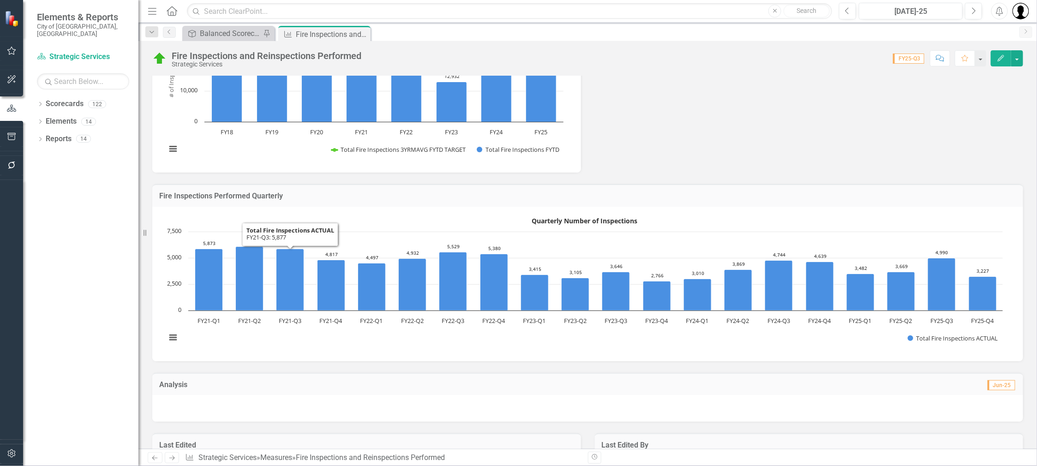
scroll to position [159, 0]
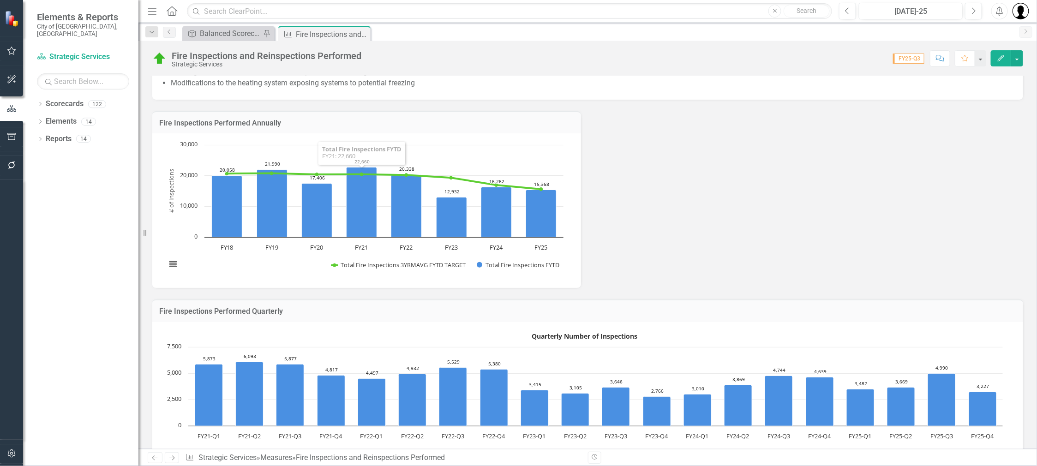
click at [346, 123] on h3 "Fire Inspections Performed Annually" at bounding box center [366, 123] width 415 height 8
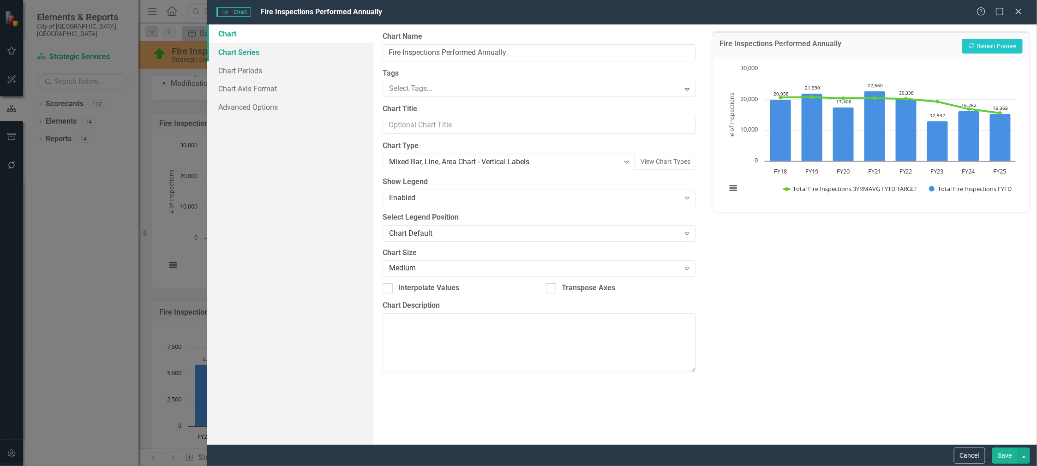
click at [246, 59] on link "Chart Series" at bounding box center [290, 52] width 166 height 18
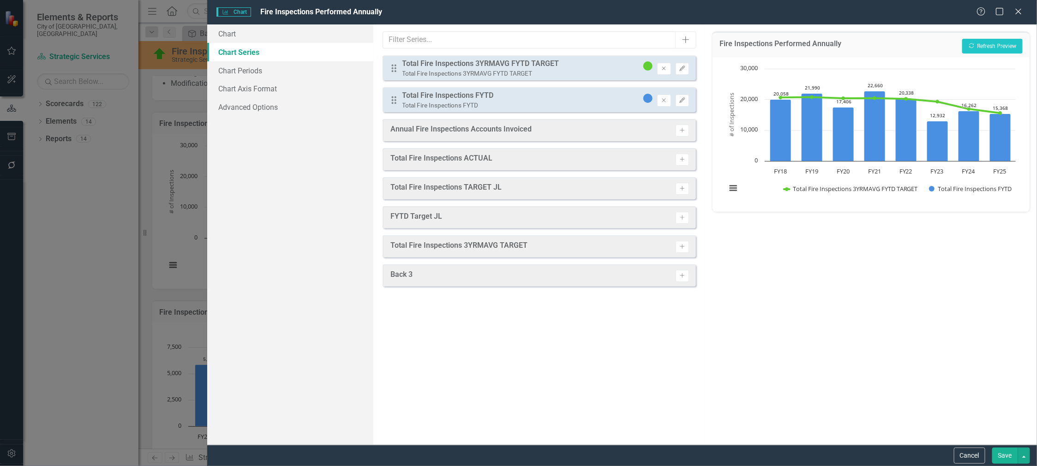
click at [248, 59] on link "Chart Series" at bounding box center [290, 52] width 166 height 18
click at [238, 38] on link "Chart" at bounding box center [290, 33] width 166 height 18
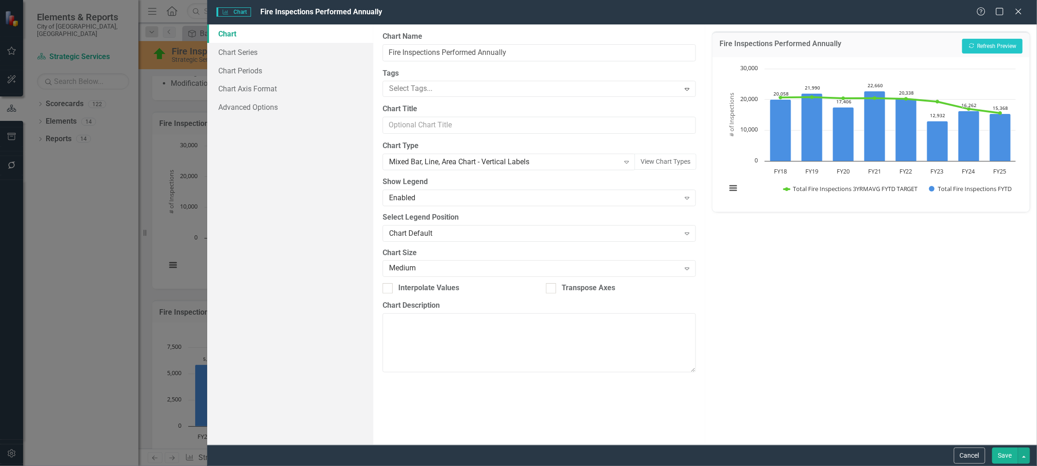
click at [232, 34] on link "Chart" at bounding box center [290, 33] width 166 height 18
click at [229, 54] on link "Chart Series" at bounding box center [290, 52] width 166 height 18
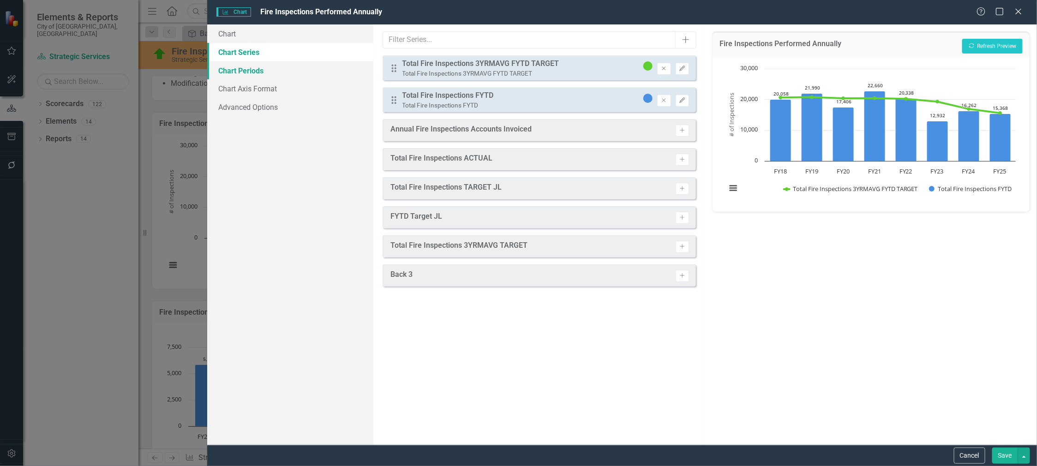
click at [231, 69] on link "Chart Periods" at bounding box center [290, 70] width 166 height 18
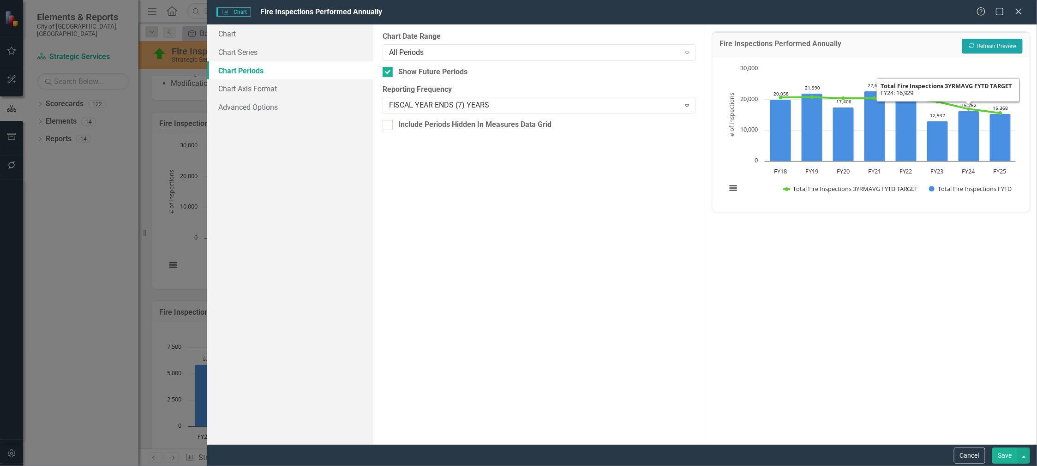
click at [990, 45] on button "Recalculate Refresh Preview" at bounding box center [992, 46] width 60 height 15
click at [413, 56] on div "All Periods" at bounding box center [534, 52] width 291 height 11
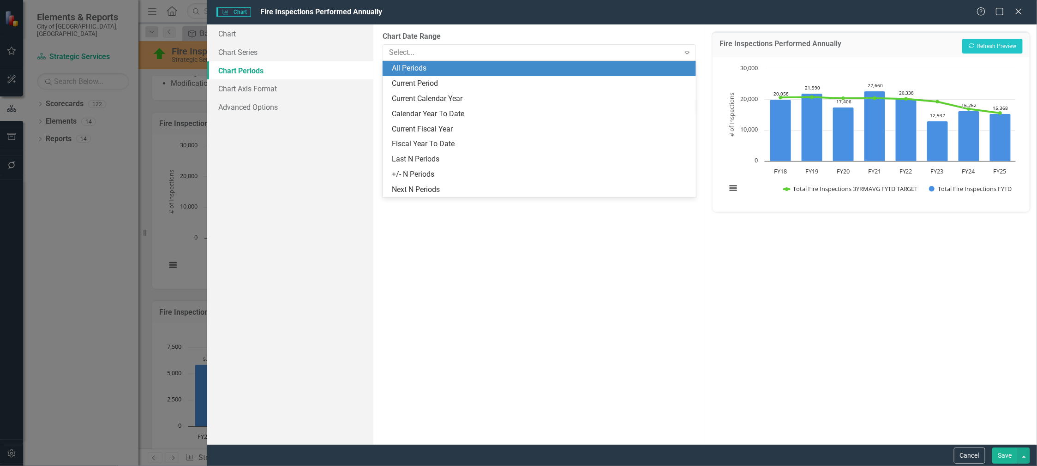
click at [466, 37] on label "Chart Date Range" at bounding box center [539, 36] width 313 height 11
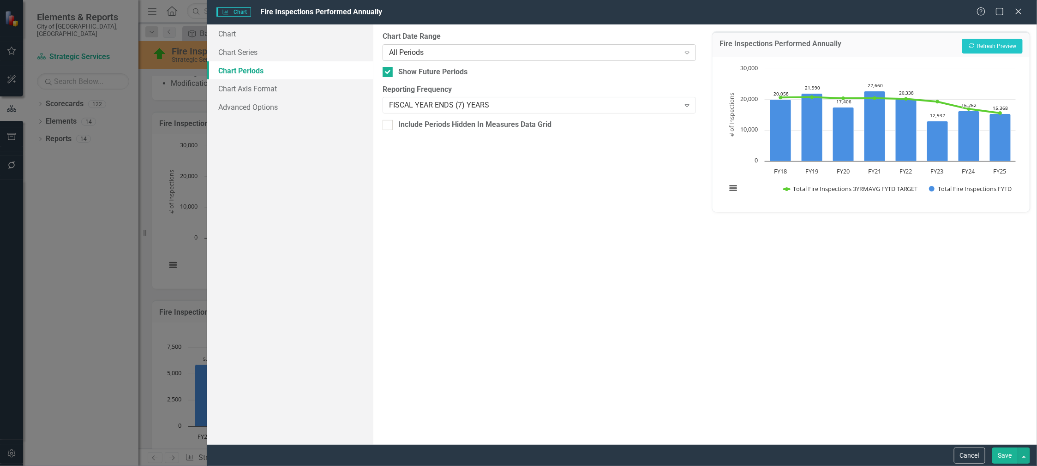
click at [444, 55] on div "All Periods" at bounding box center [534, 52] width 291 height 11
click at [468, 39] on label "Chart Date Range" at bounding box center [539, 36] width 313 height 11
click at [974, 457] on button "Cancel" at bounding box center [969, 456] width 31 height 16
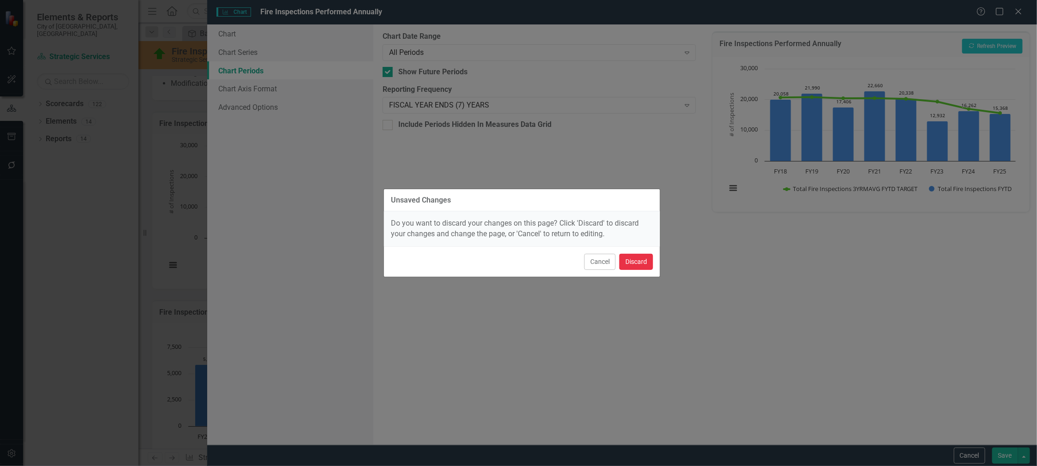
click at [629, 264] on button "Discard" at bounding box center [636, 262] width 34 height 16
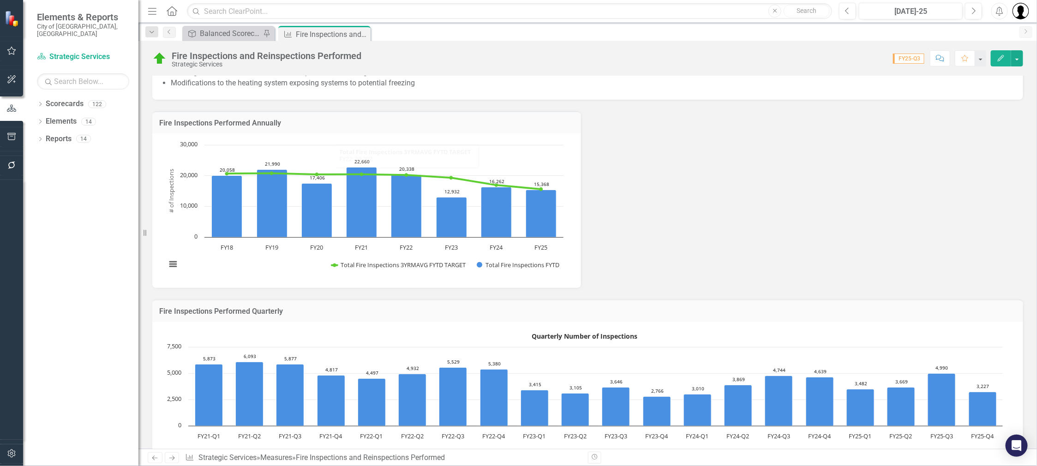
click at [376, 127] on td "Fire Inspections Performed Annually" at bounding box center [366, 124] width 415 height 12
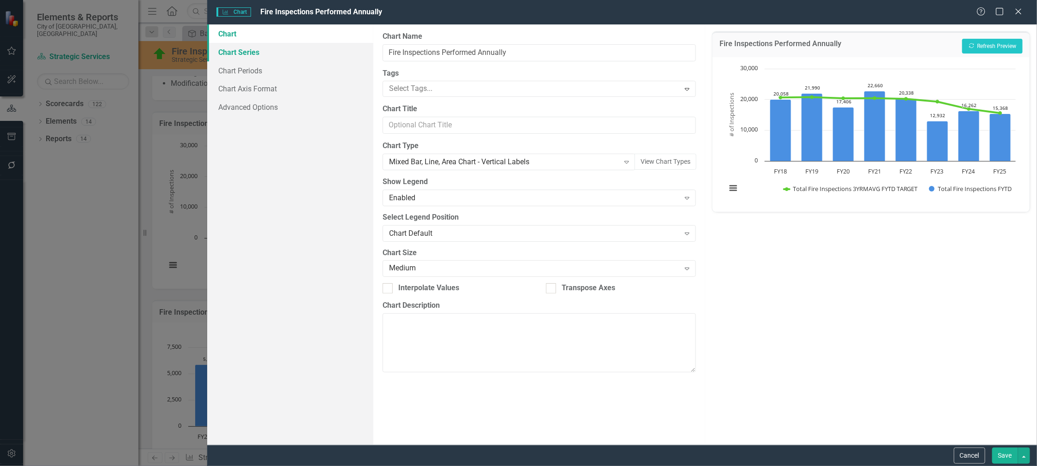
click at [264, 54] on link "Chart Series" at bounding box center [290, 52] width 166 height 18
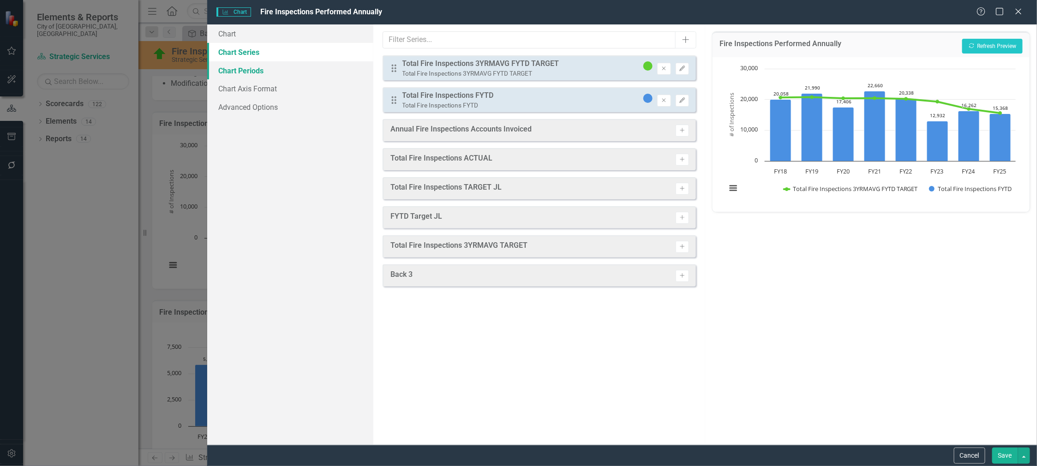
click at [246, 73] on link "Chart Periods" at bounding box center [290, 70] width 166 height 18
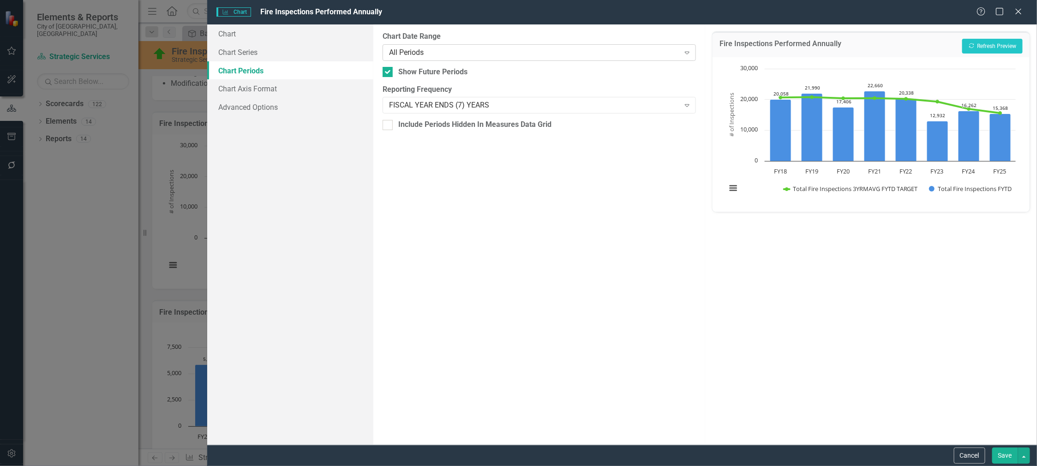
click at [436, 54] on div "All Periods" at bounding box center [534, 52] width 291 height 11
click at [457, 31] on label "Chart Date Range" at bounding box center [539, 36] width 313 height 11
click at [439, 107] on div "FISCAL YEAR ENDS (7) YEARS" at bounding box center [534, 105] width 291 height 11
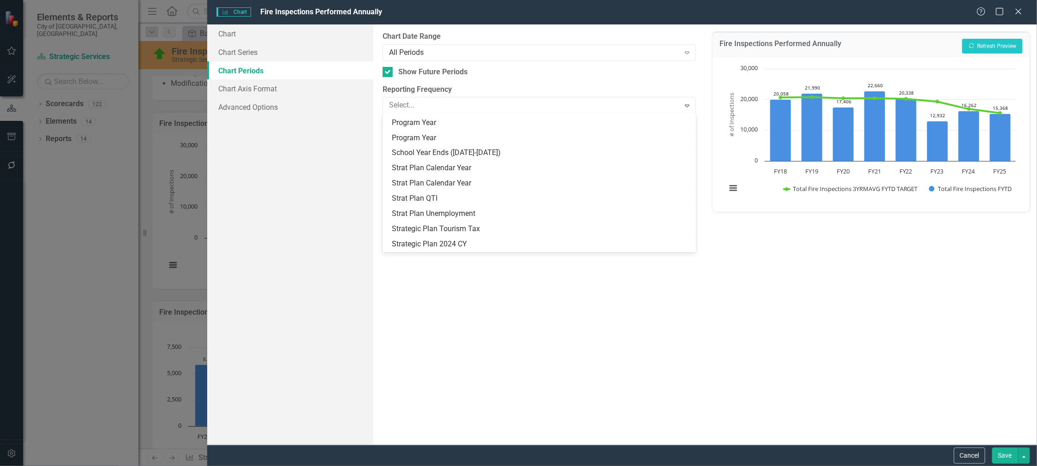
scroll to position [1786, 0]
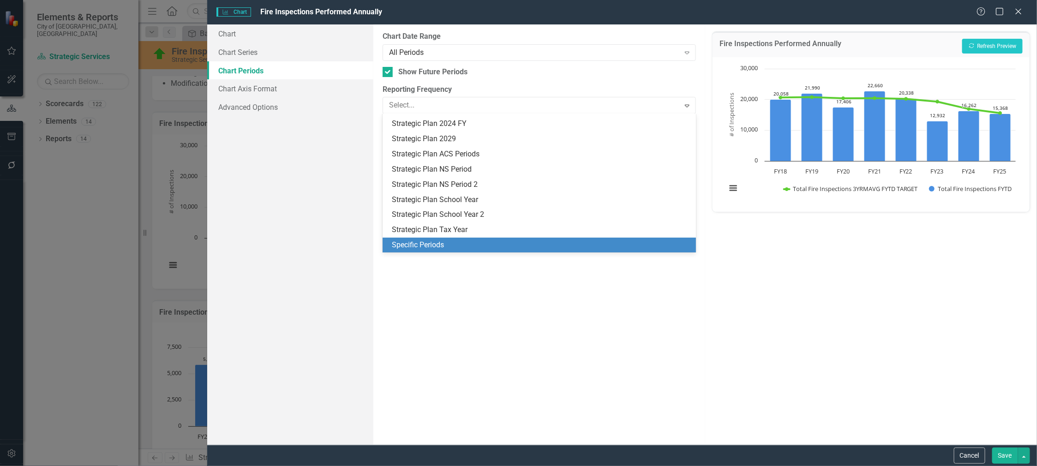
click at [465, 240] on div "Specific Periods" at bounding box center [541, 245] width 299 height 11
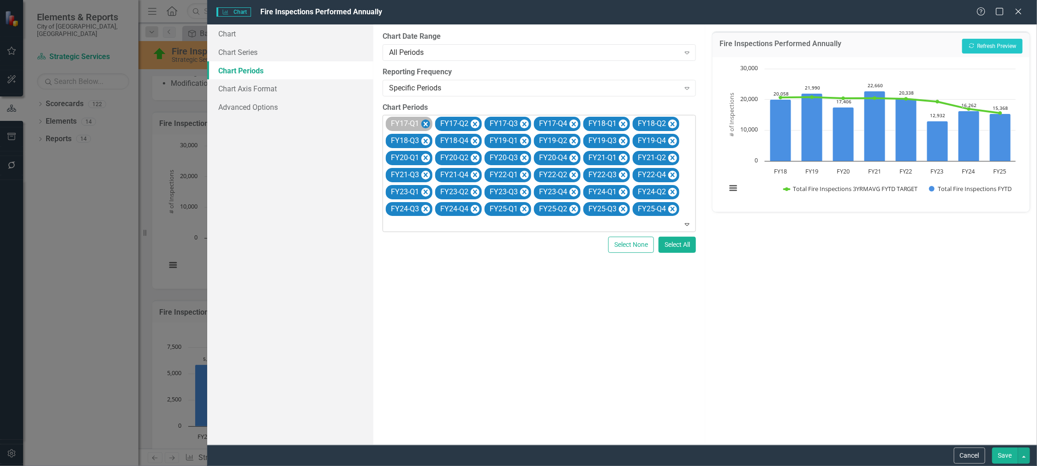
click at [426, 123] on icon "Remove FY17-Q1" at bounding box center [426, 124] width 4 height 5
click at [426, 123] on icon "Remove FY17-Q2" at bounding box center [426, 124] width 4 height 5
click at [426, 123] on icon "Remove FY17-Q3" at bounding box center [426, 124] width 4 height 5
click at [426, 123] on icon "Remove FY17-Q4" at bounding box center [426, 124] width 4 height 5
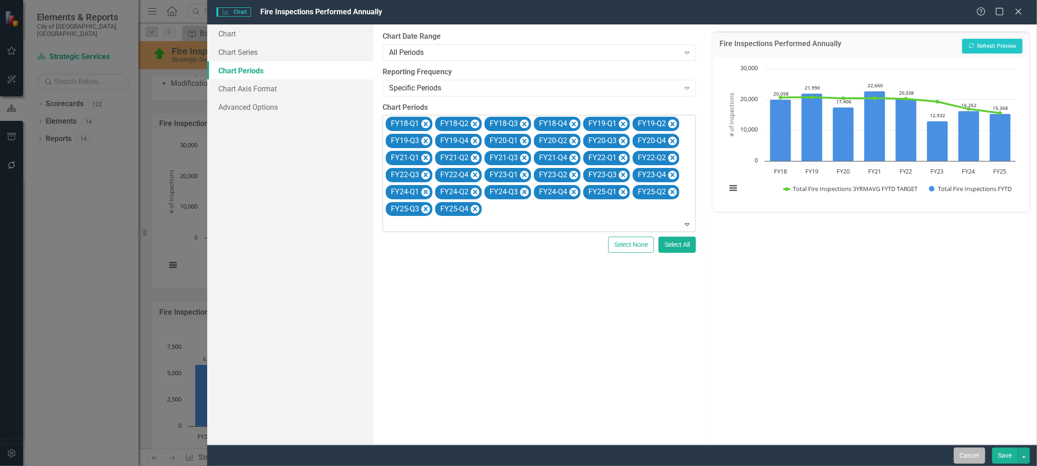
click at [973, 457] on button "Cancel" at bounding box center [969, 456] width 31 height 16
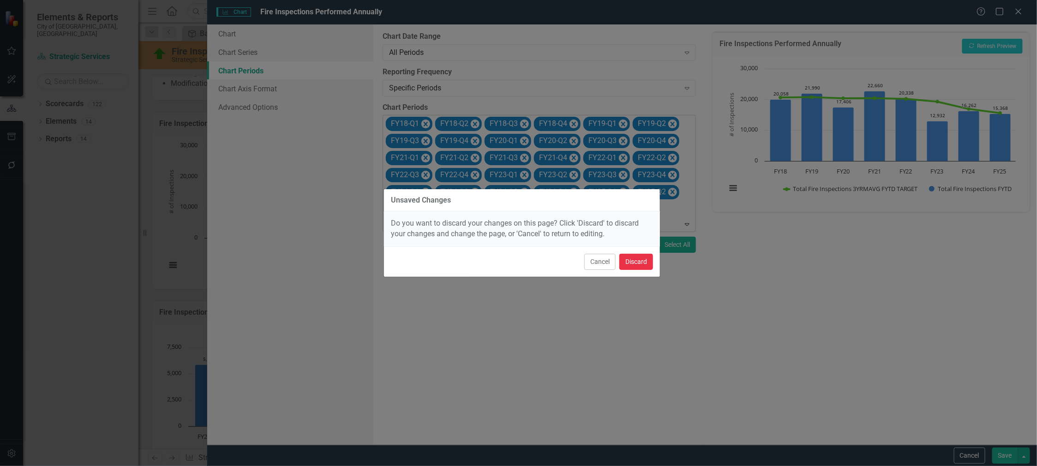
click at [638, 258] on button "Discard" at bounding box center [636, 262] width 34 height 16
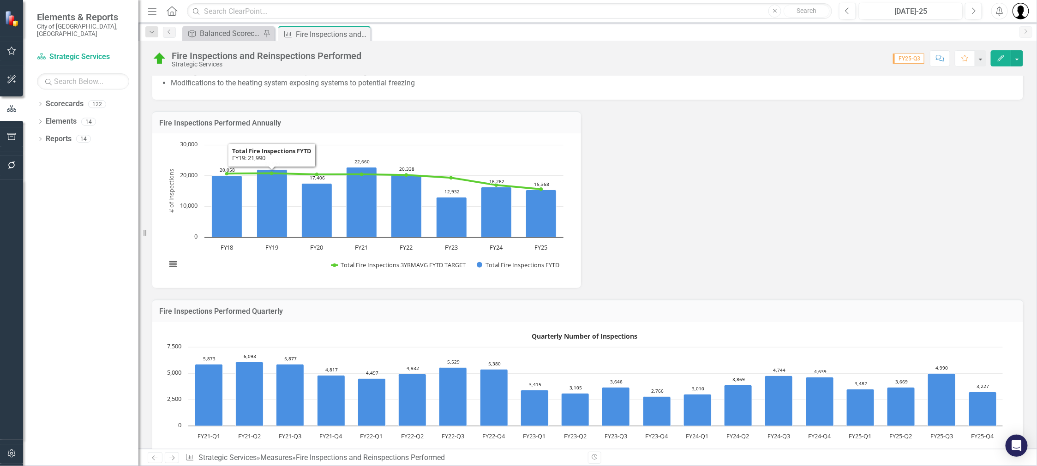
click at [315, 307] on h3 "Fire Inspections Performed Quarterly" at bounding box center [587, 311] width 857 height 8
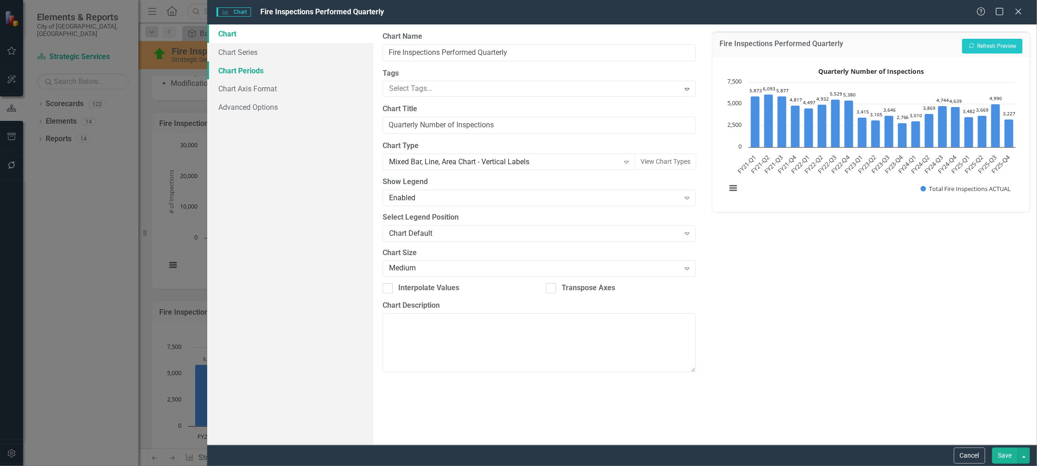
click at [250, 68] on link "Chart Periods" at bounding box center [290, 70] width 166 height 18
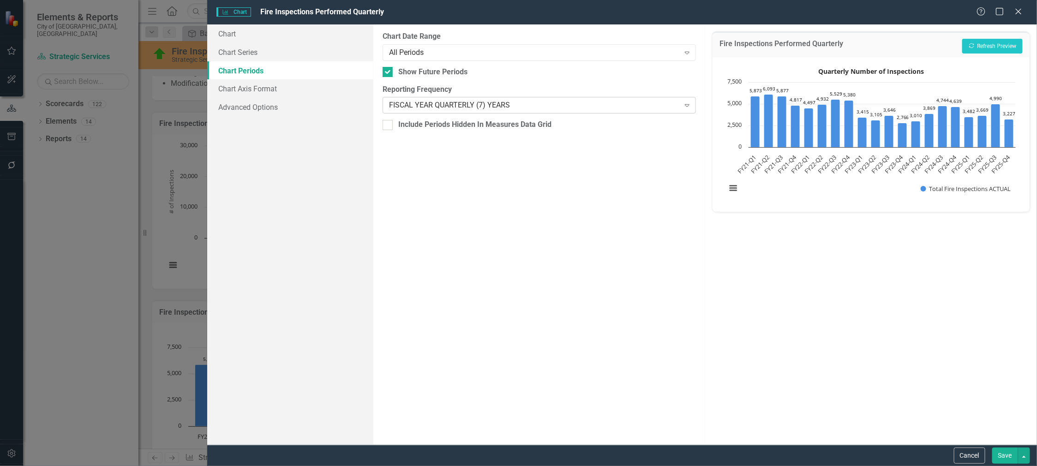
click at [455, 110] on div "FISCAL YEAR QUARTERLY (7) YEARS" at bounding box center [534, 105] width 291 height 11
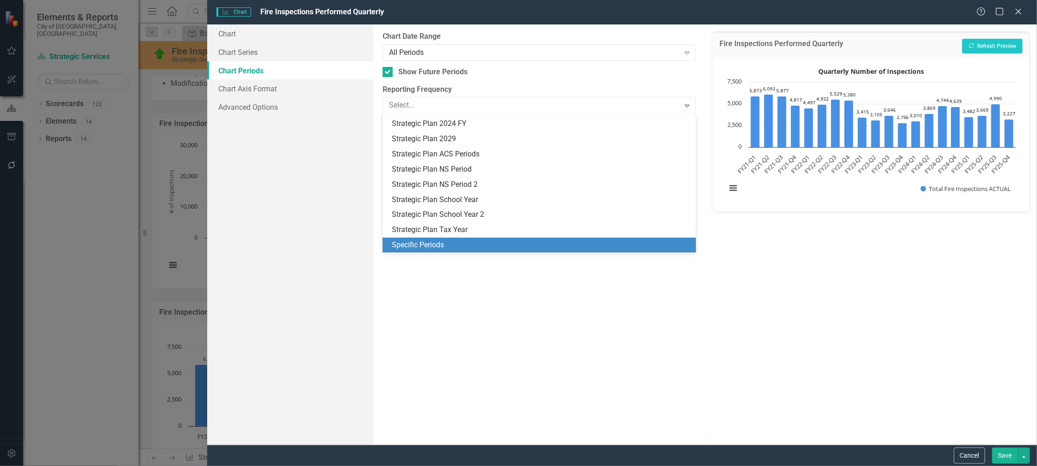
click at [450, 246] on div "Specific Periods" at bounding box center [541, 245] width 299 height 11
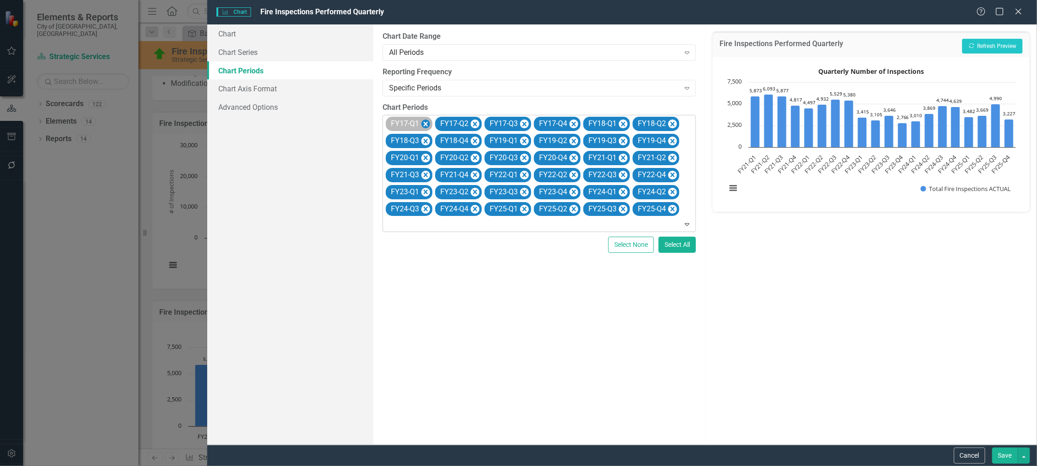
click at [426, 126] on icon "Remove FY17-Q1" at bounding box center [425, 125] width 9 height 12
click at [426, 126] on icon "Remove FY17-Q2" at bounding box center [425, 125] width 9 height 12
click at [426, 126] on icon "Remove FY17-Q3" at bounding box center [425, 125] width 9 height 12
click at [426, 126] on icon "Remove FY17-Q4" at bounding box center [425, 125] width 9 height 12
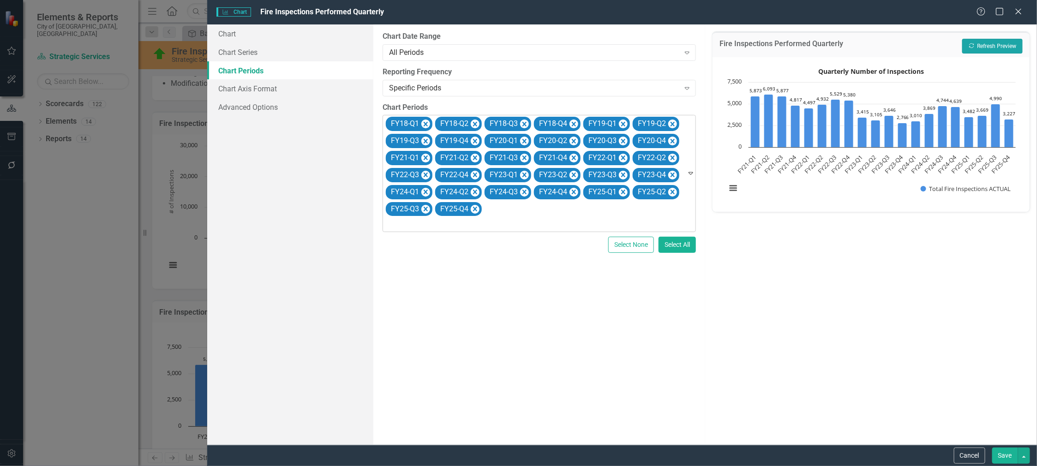
click at [992, 50] on button "Recalculate Refresh Preview" at bounding box center [992, 46] width 60 height 15
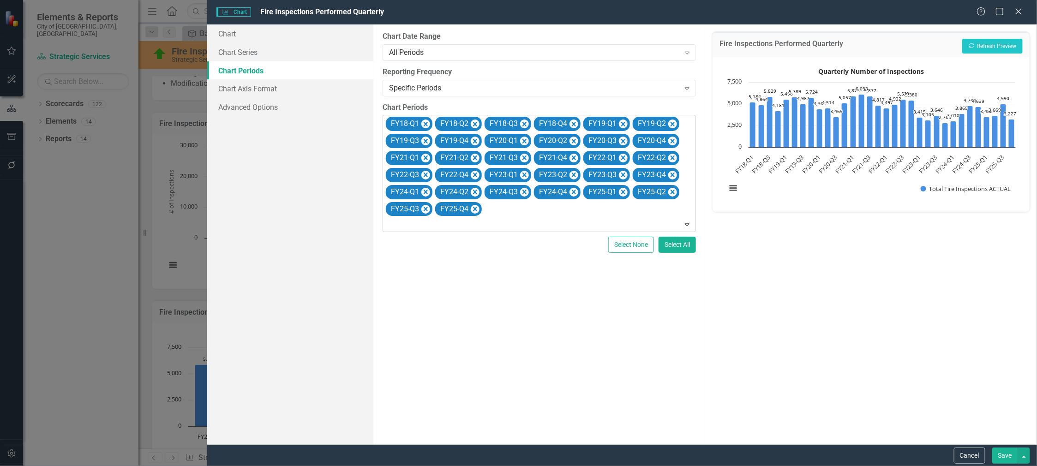
click at [1012, 454] on button "Save" at bounding box center [1005, 456] width 26 height 16
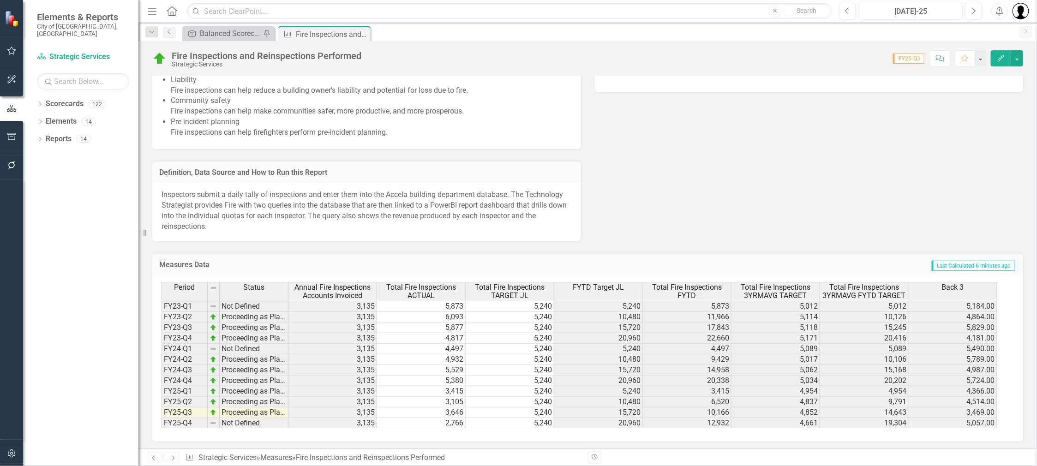
scroll to position [159, 0]
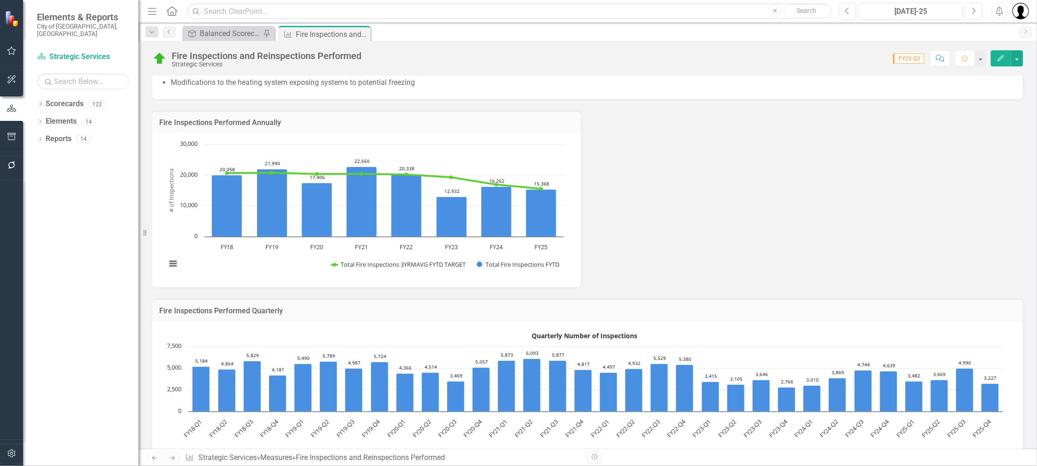
click at [673, 307] on h3 "Fire Inspections Performed Quarterly" at bounding box center [587, 311] width 857 height 8
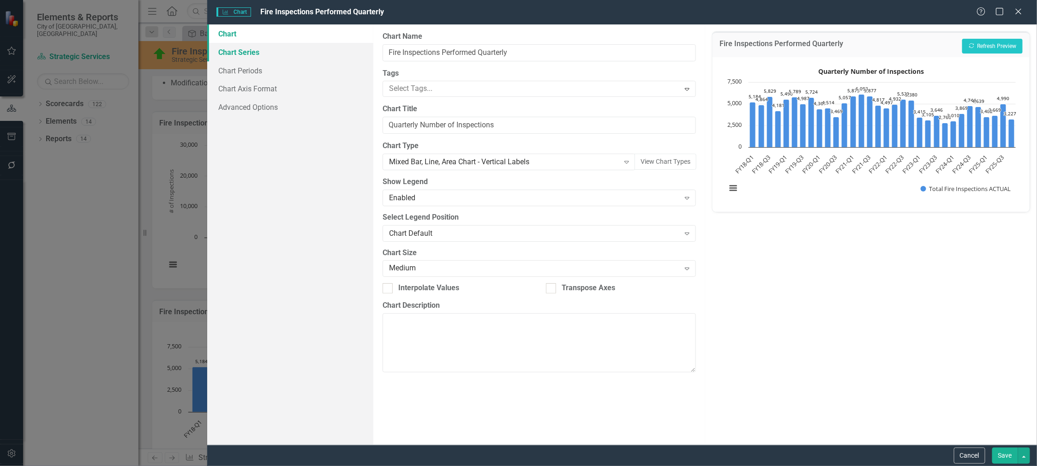
click at [251, 51] on link "Chart Series" at bounding box center [290, 52] width 166 height 18
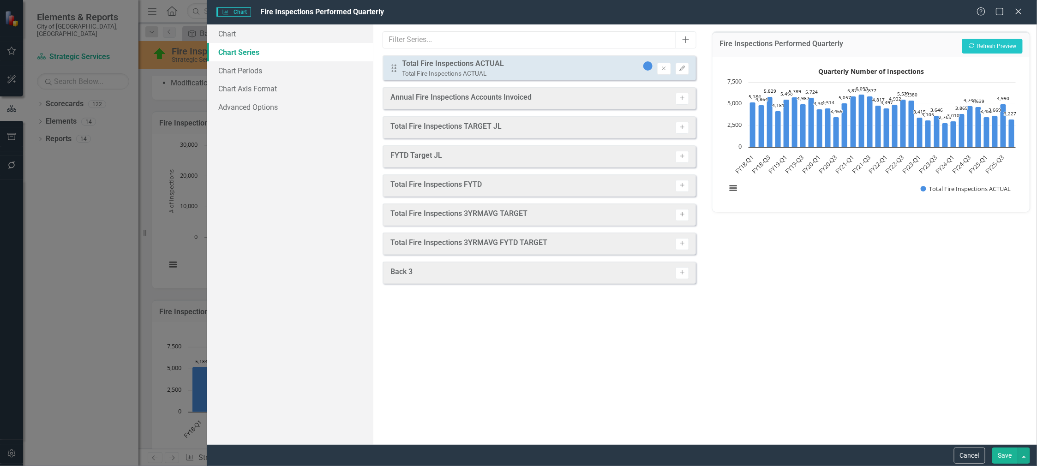
click at [679, 213] on icon "Activate" at bounding box center [682, 215] width 7 height 6
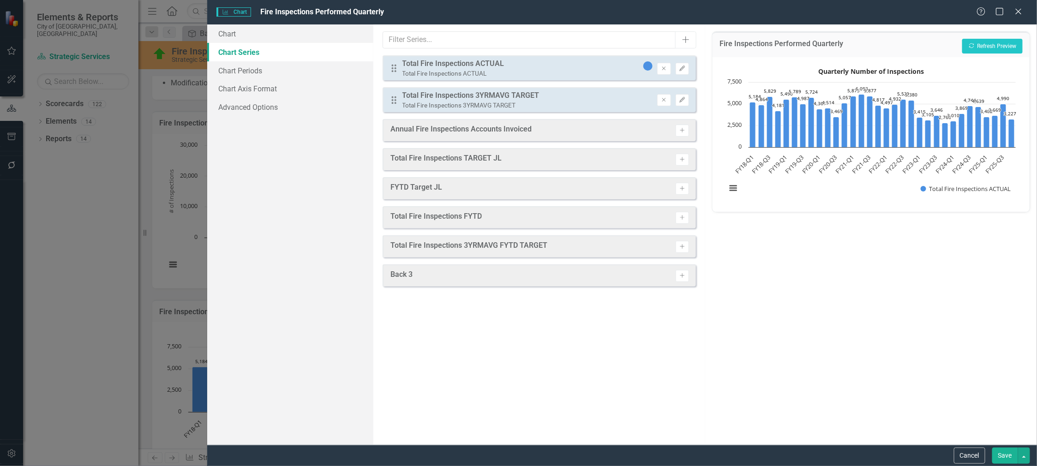
drag, startPoint x: 626, startPoint y: 96, endPoint x: 628, endPoint y: 61, distance: 35.6
click at [628, 61] on div "Drag Total Fire Inspections ACTUAL Total Fire Inspections ACTUAL Remove Edit Dr…" at bounding box center [539, 83] width 313 height 57
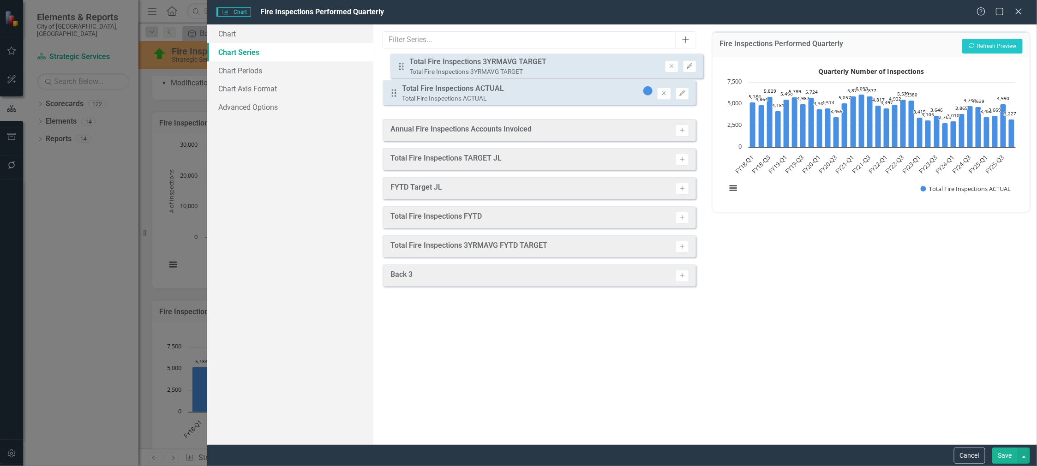
drag, startPoint x: 397, startPoint y: 102, endPoint x: 404, endPoint y: 68, distance: 34.0
click at [404, 68] on div "Drag Total Fire Inspections ACTUAL Total Fire Inspections ACTUAL Remove Edit Dr…" at bounding box center [539, 83] width 313 height 57
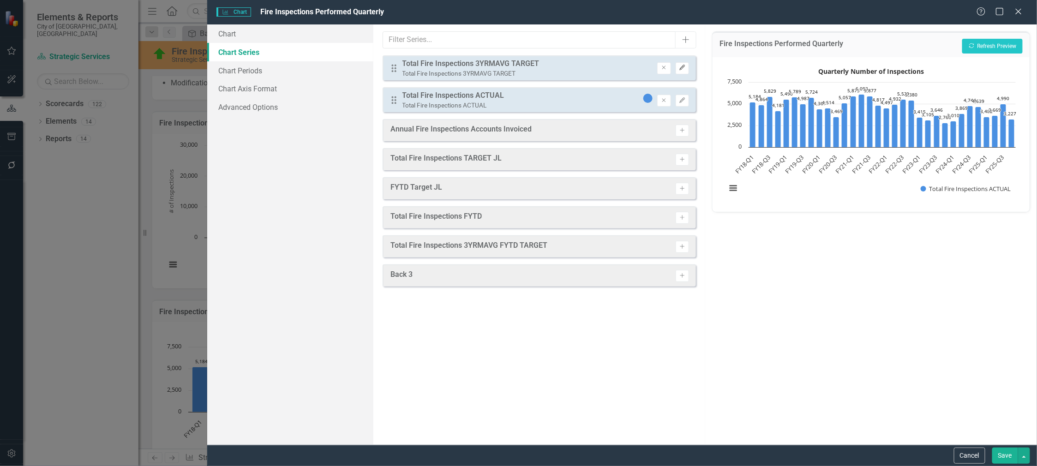
click at [685, 66] on icon "Edit" at bounding box center [682, 68] width 7 height 6
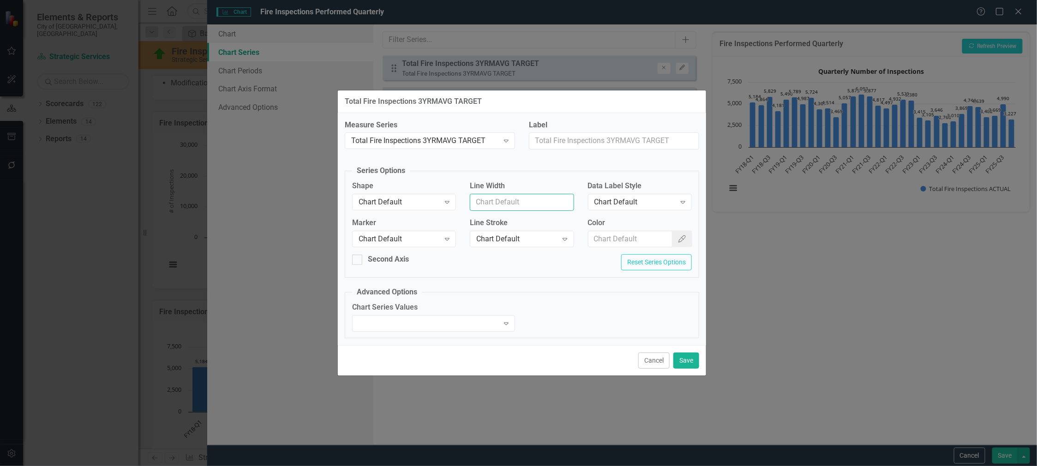
click at [486, 203] on input "Line Width" at bounding box center [522, 202] width 104 height 17
type input "2"
click at [410, 199] on div "Chart Default" at bounding box center [399, 202] width 81 height 11
click at [678, 236] on icon "Color Picker" at bounding box center [682, 238] width 9 height 7
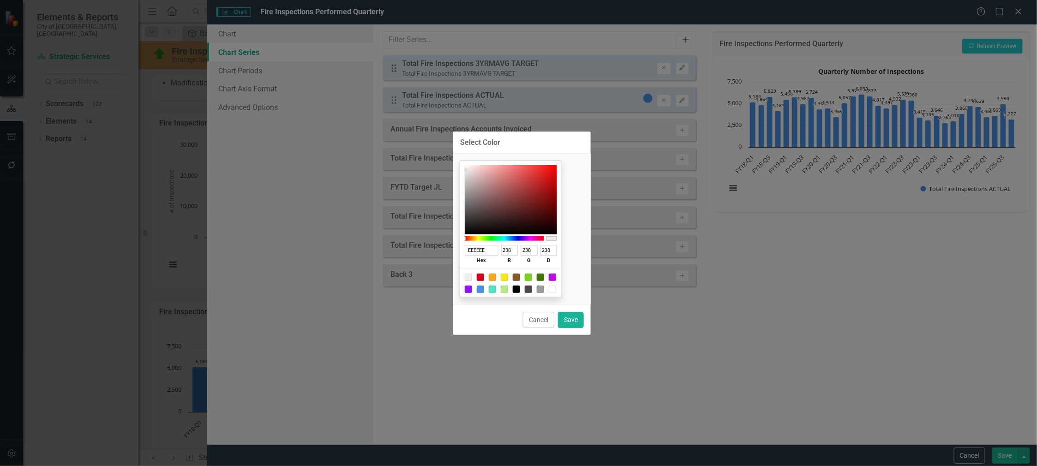
click at [499, 239] on div at bounding box center [504, 238] width 79 height 5
type input "3FDC10"
type input "63"
type input "220"
type input "16"
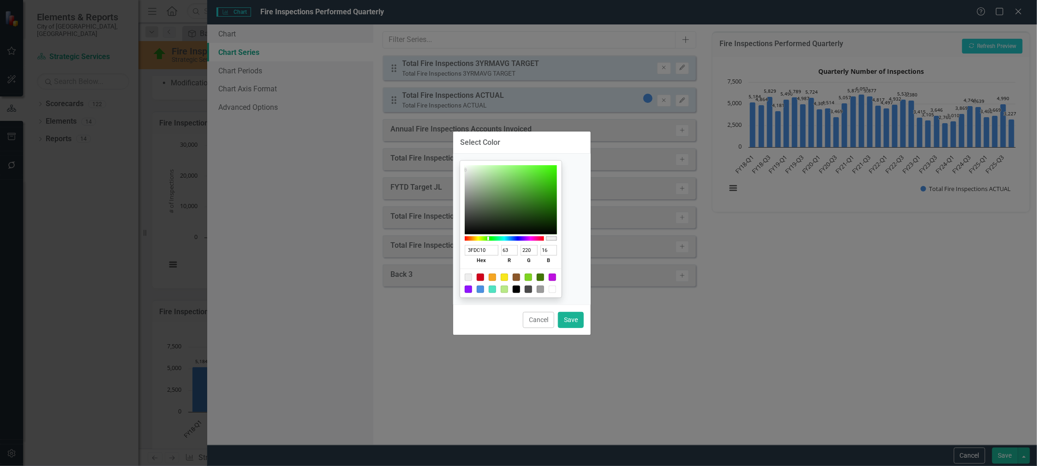
type input "3EDA10"
type input "62"
type input "218"
click at [557, 175] on div at bounding box center [511, 199] width 92 height 69
click at [571, 318] on button "Save" at bounding box center [571, 320] width 26 height 16
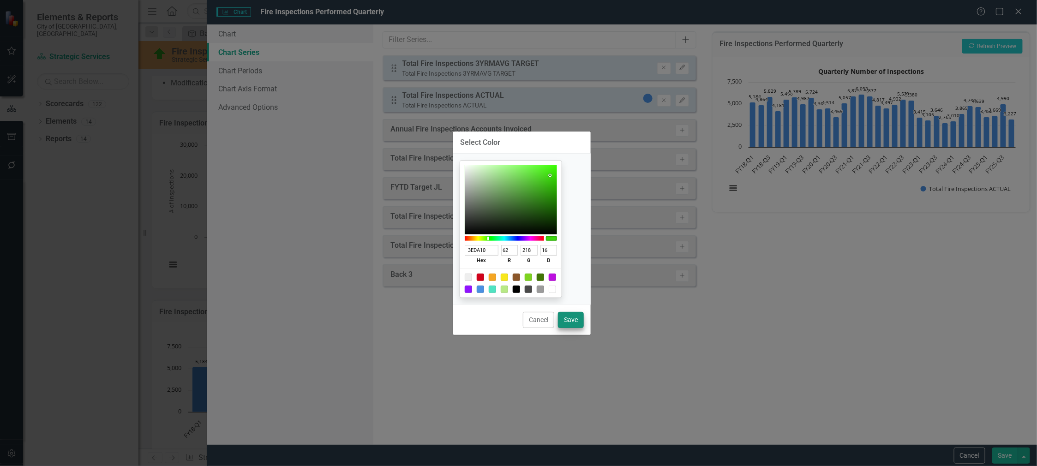
type input "#3eda10"
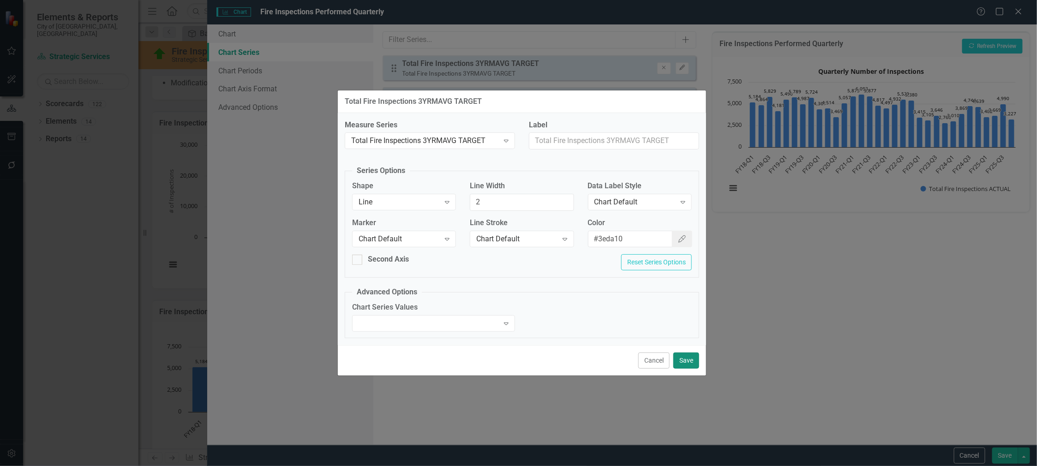
click at [679, 356] on button "Save" at bounding box center [686, 361] width 26 height 16
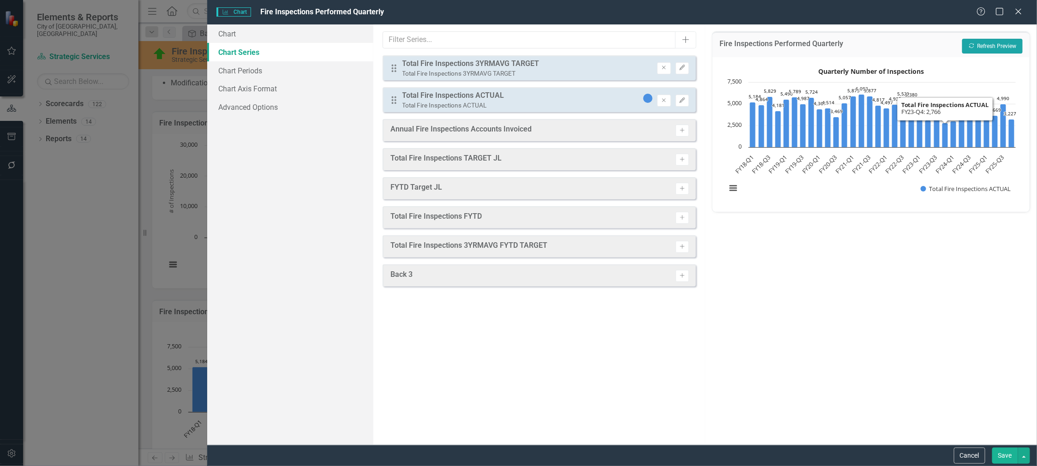
click at [995, 43] on button "Recalculate Refresh Preview" at bounding box center [992, 46] width 60 height 15
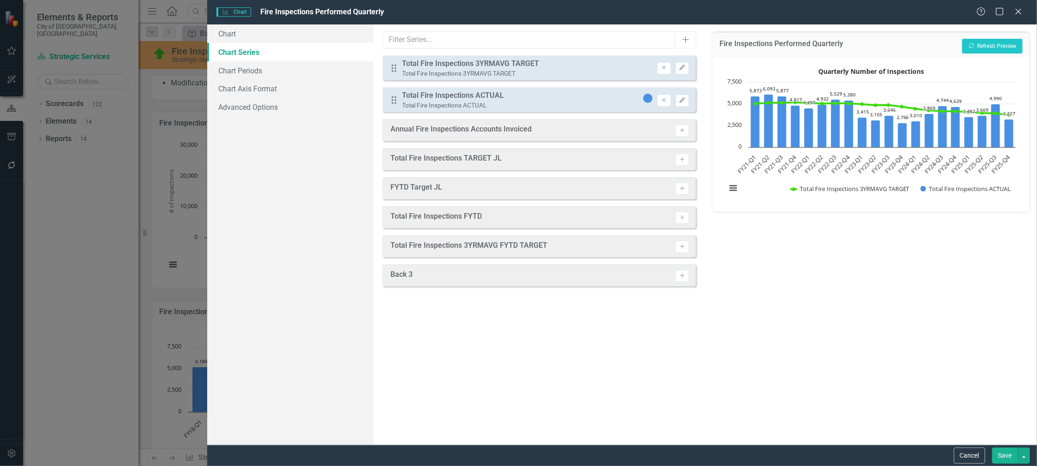
click at [1002, 455] on button "Save" at bounding box center [1005, 456] width 26 height 16
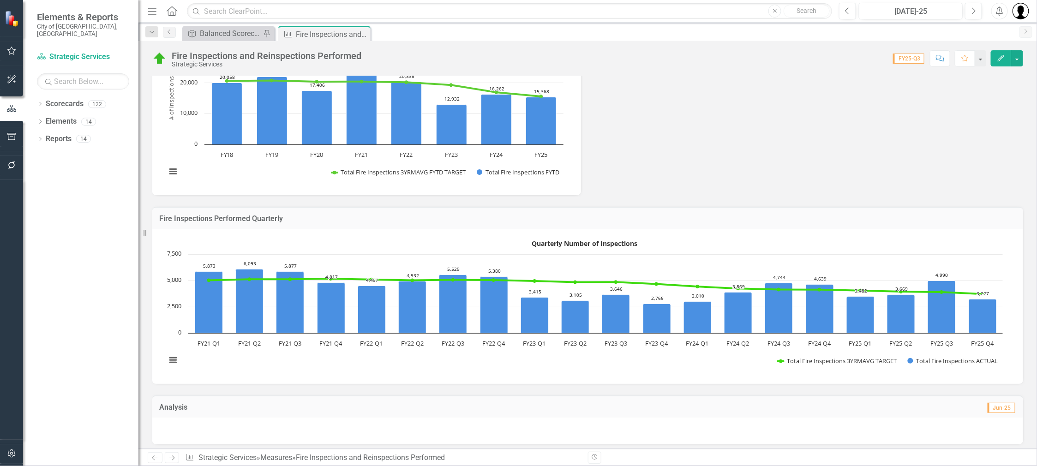
scroll to position [275, 0]
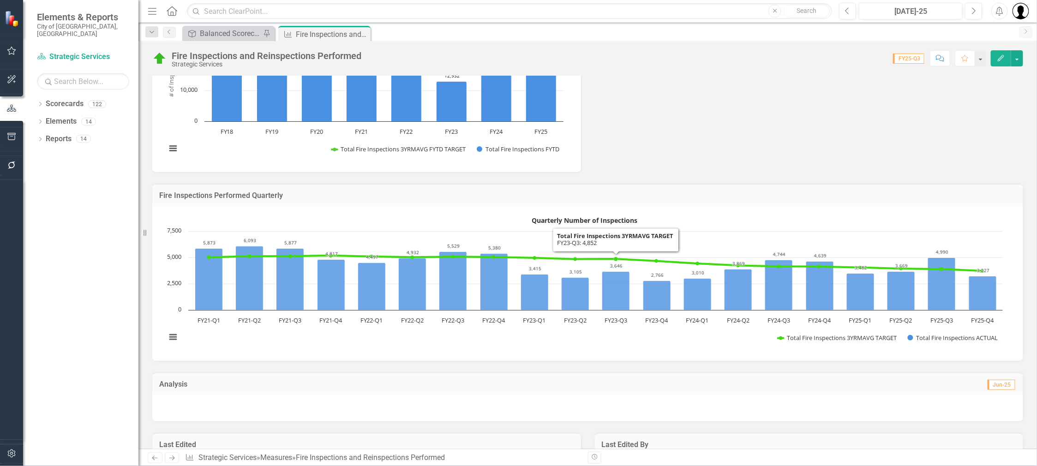
click at [751, 122] on div "Fire Inspections Performed Annually Chart Combination chart with 2 data series.…" at bounding box center [587, 78] width 885 height 189
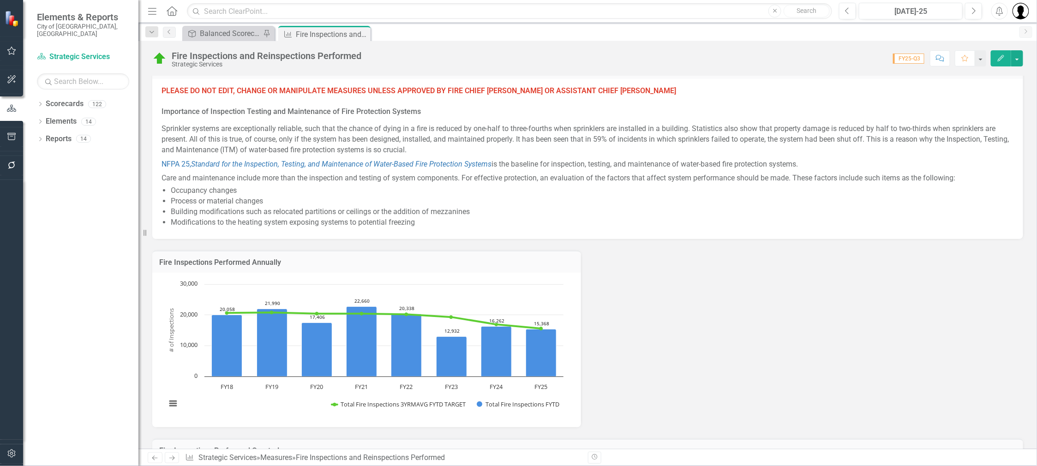
scroll to position [0, 0]
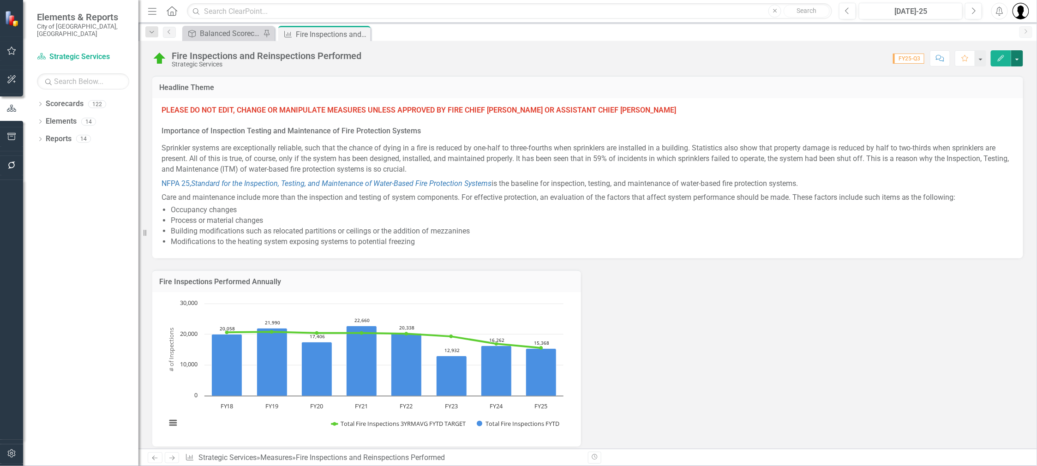
click at [1017, 54] on button "button" at bounding box center [1017, 58] width 12 height 16
click at [949, 162] on link "PDF Export to PDF" at bounding box center [977, 163] width 94 height 17
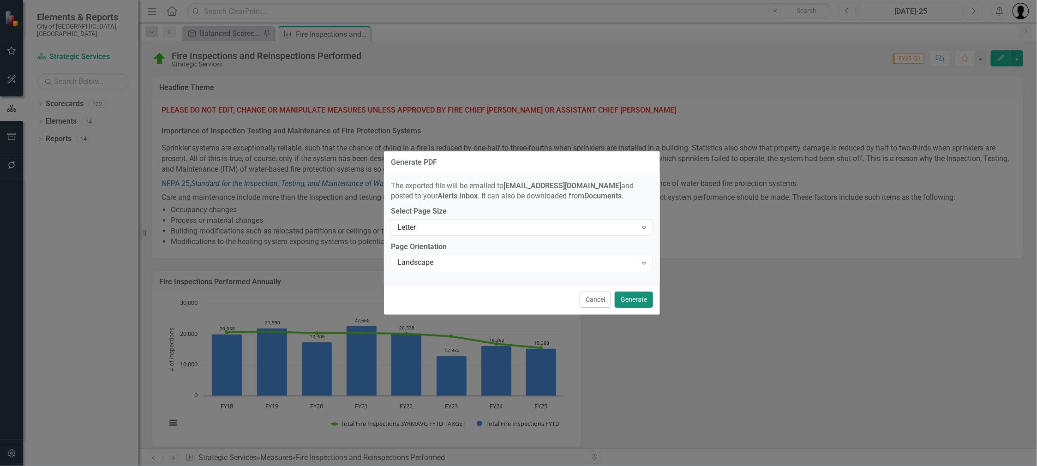
click at [636, 303] on button "Generate" at bounding box center [634, 300] width 38 height 16
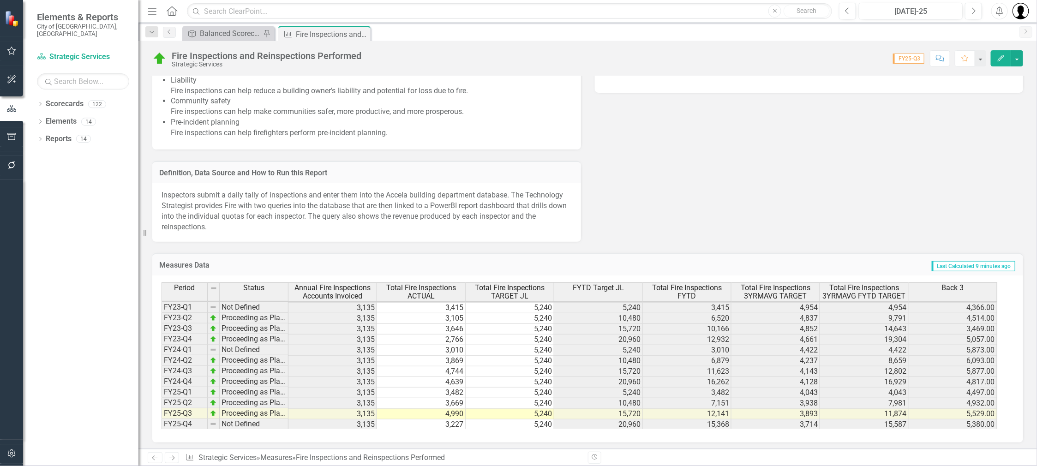
scroll to position [852, 0]
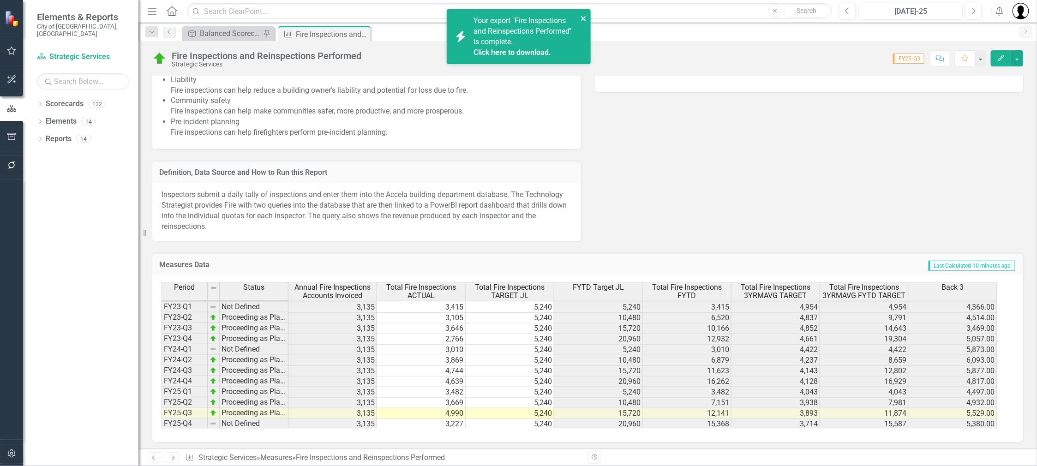
click at [586, 19] on icon "close" at bounding box center [584, 18] width 6 height 7
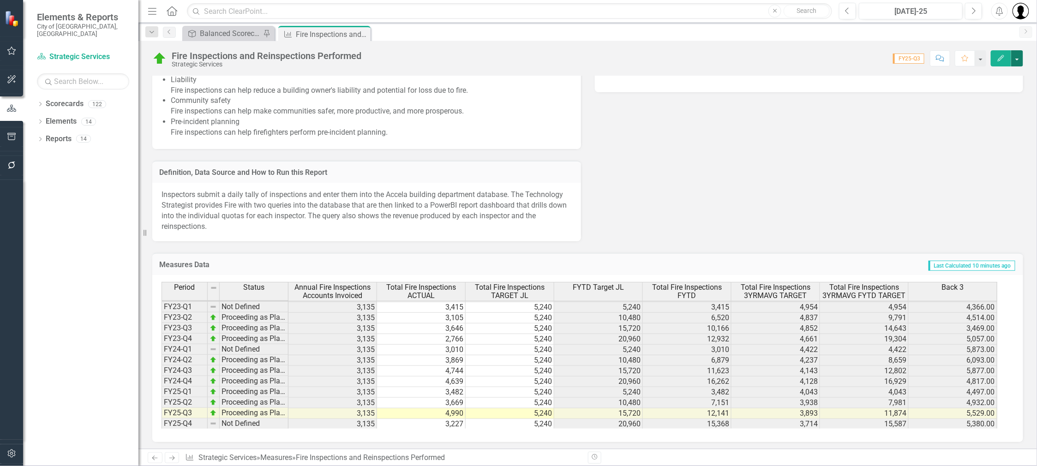
click at [1022, 57] on button "button" at bounding box center [1017, 58] width 12 height 16
click at [993, 72] on link "Edit Edit Measures" at bounding box center [977, 74] width 94 height 17
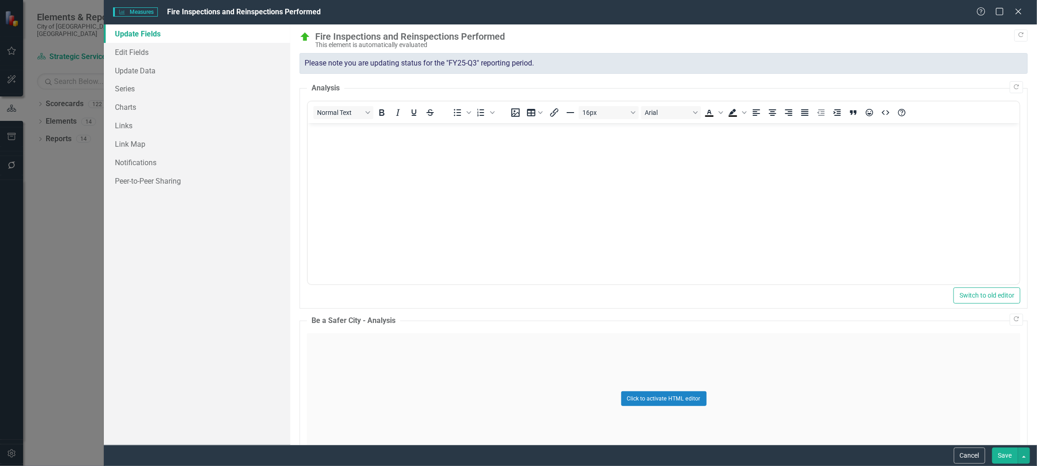
scroll to position [0, 0]
click at [136, 74] on link "Update Data" at bounding box center [197, 70] width 186 height 18
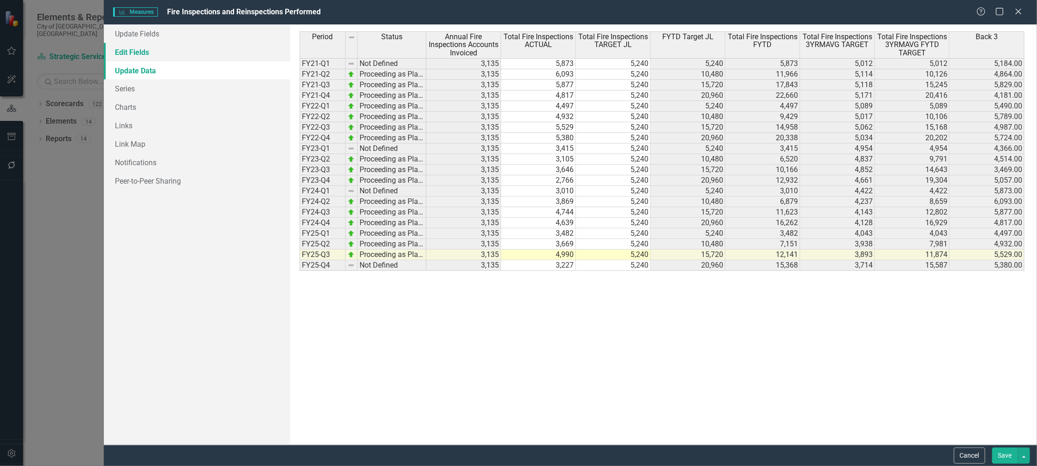
click at [133, 53] on link "Edit Fields" at bounding box center [197, 52] width 186 height 18
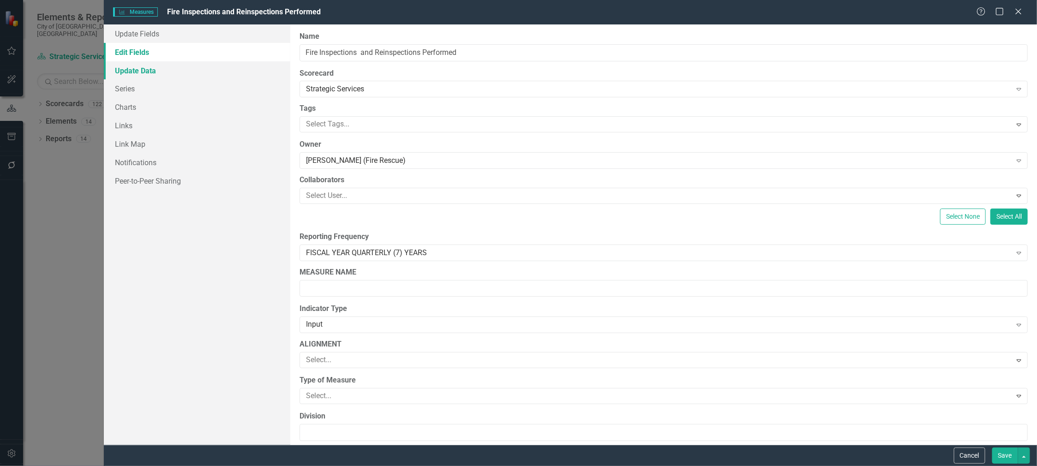
click at [139, 74] on link "Update Data" at bounding box center [197, 70] width 186 height 18
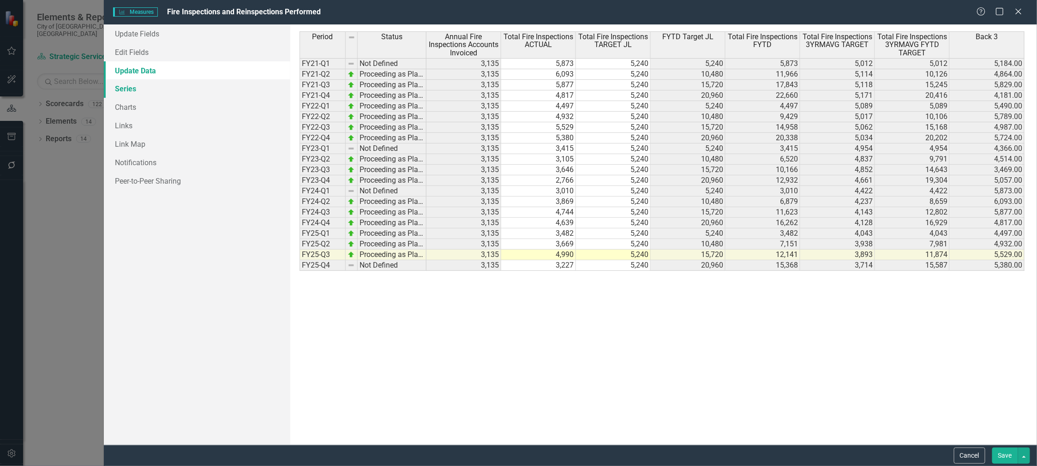
click at [128, 89] on link "Series" at bounding box center [197, 88] width 186 height 18
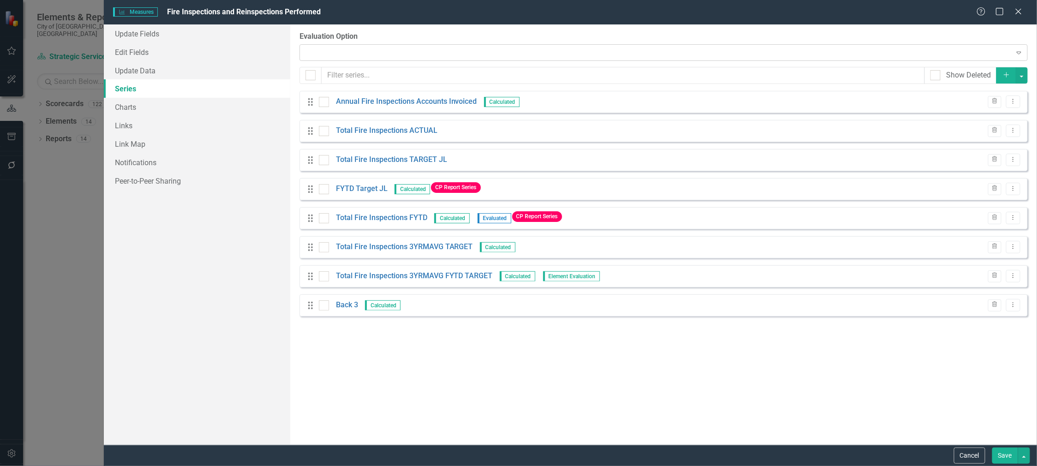
click at [374, 48] on div "Expand" at bounding box center [664, 52] width 728 height 17
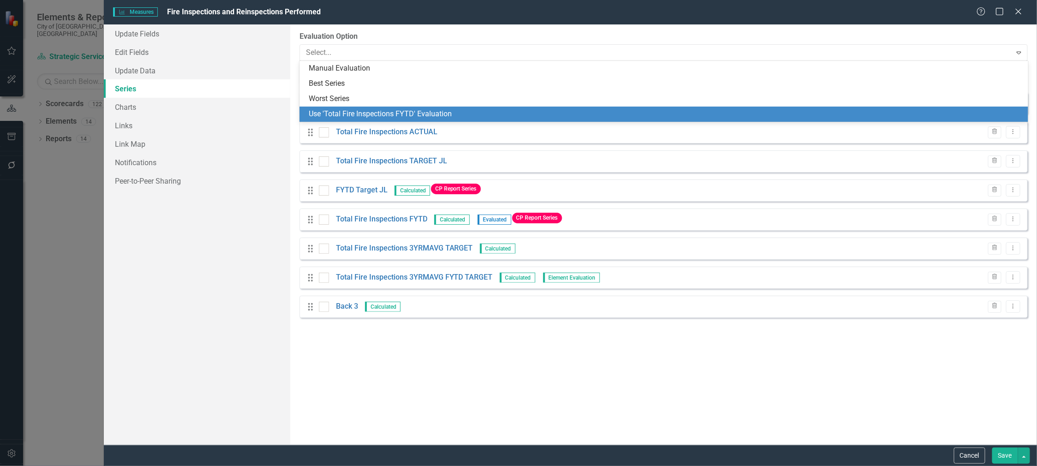
click at [395, 113] on div "Use 'Total Fire Inspections FYTD' Evaluation" at bounding box center [666, 114] width 714 height 11
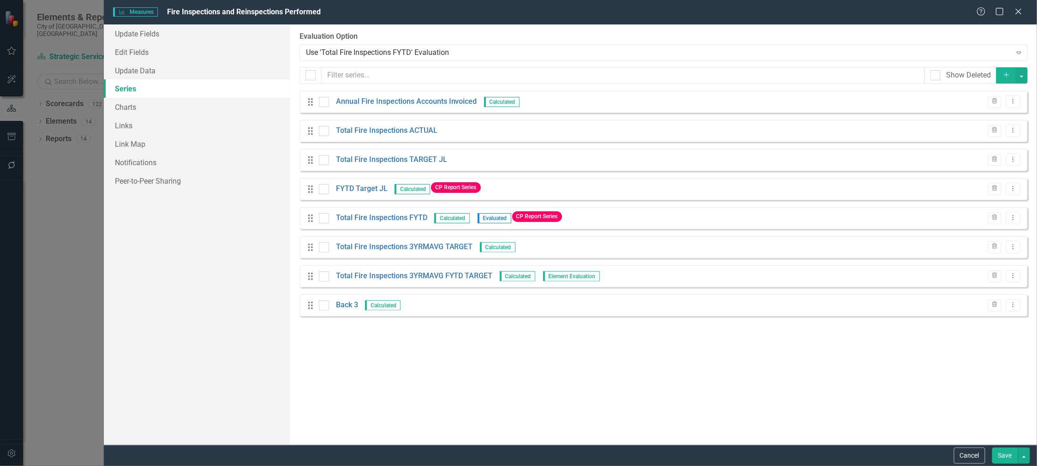
click at [1005, 456] on button "Save" at bounding box center [1005, 456] width 26 height 16
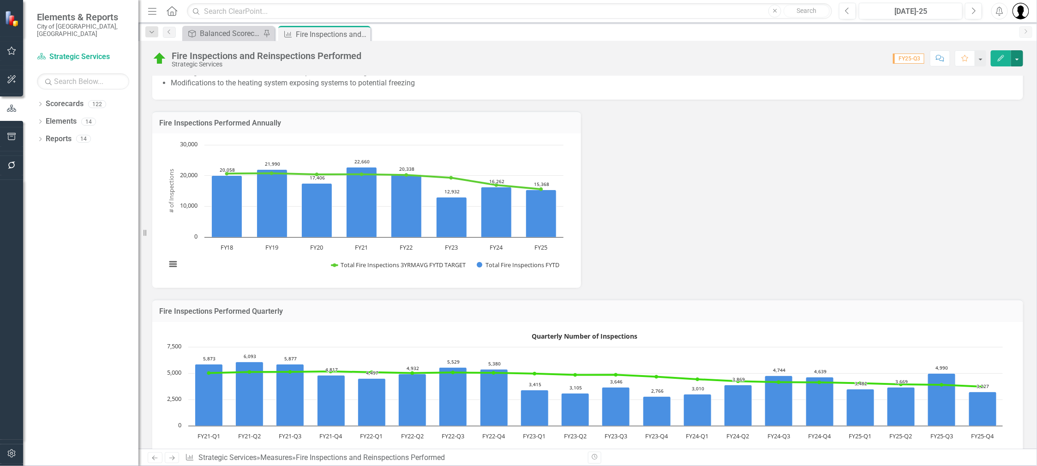
scroll to position [274, 0]
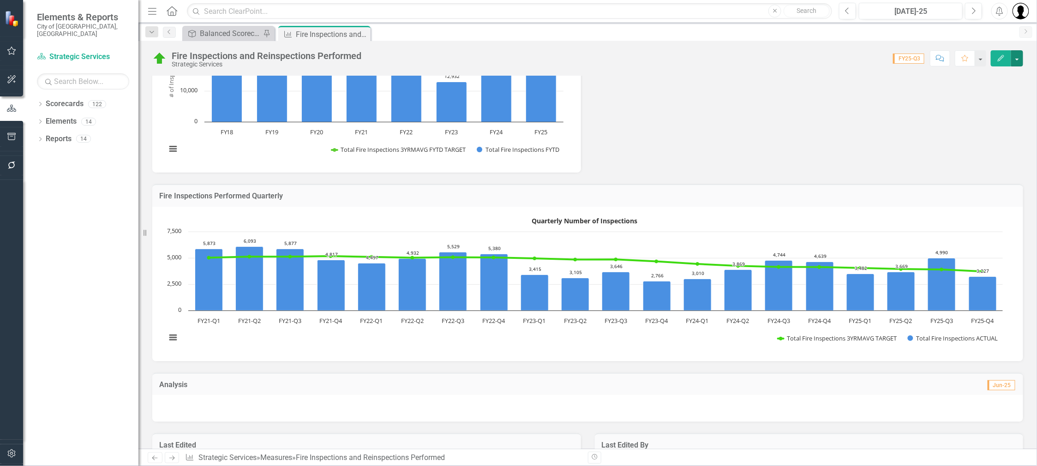
click at [276, 151] on rect "Interactive chart" at bounding box center [365, 94] width 407 height 138
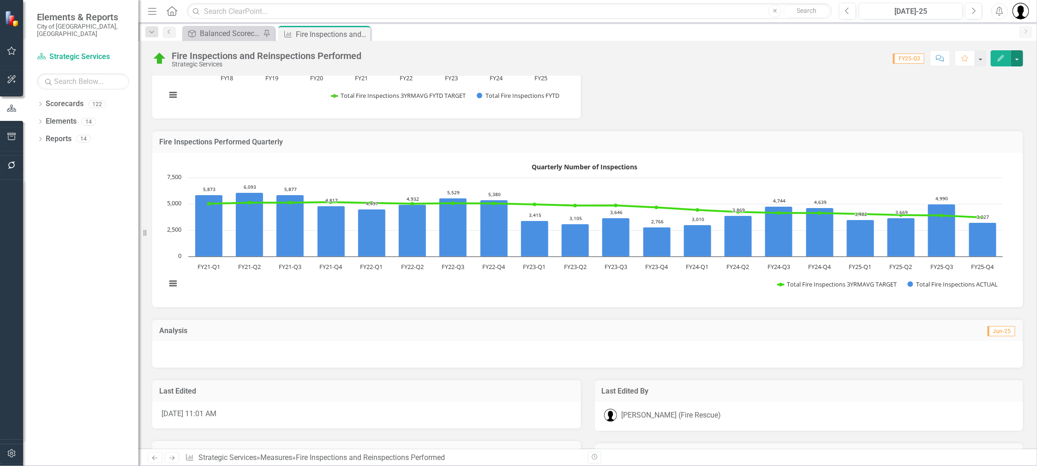
scroll to position [390, 0]
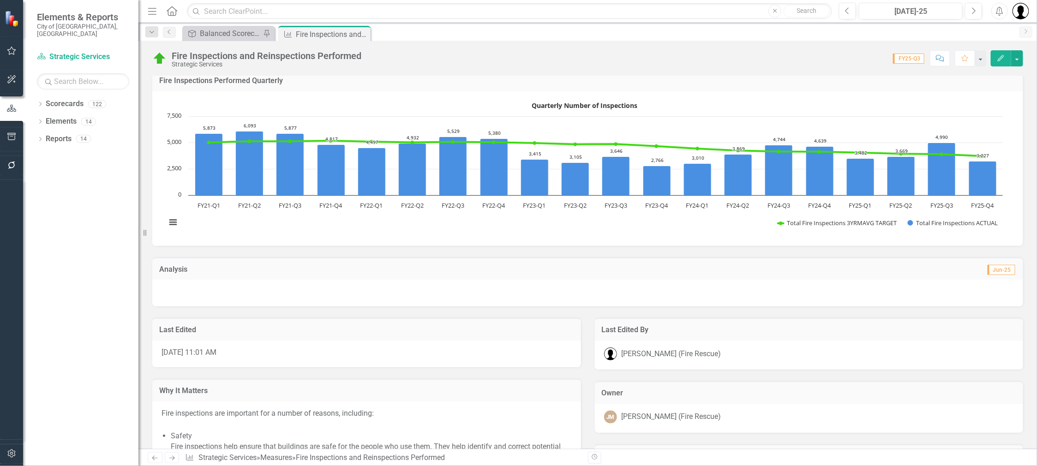
click at [342, 87] on div "Fire Inspections Performed Quarterly" at bounding box center [587, 80] width 871 height 23
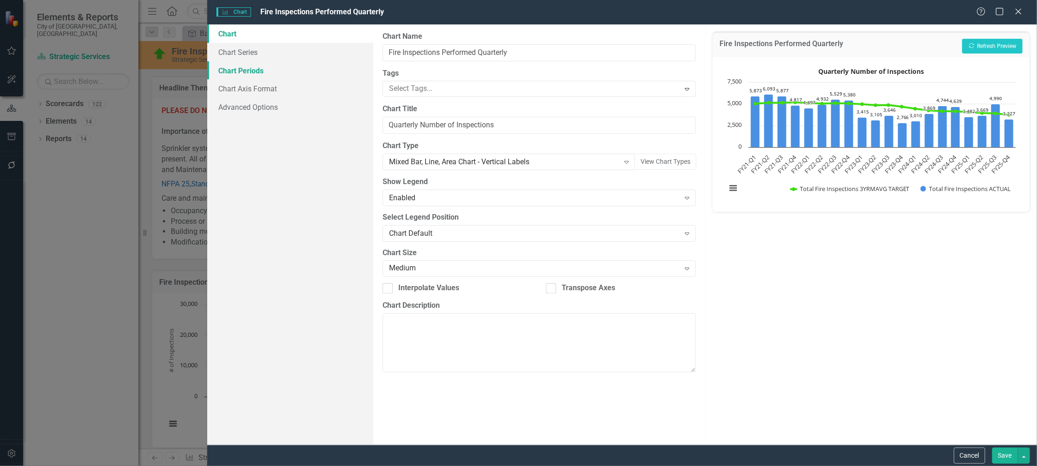
scroll to position [390, 0]
click at [264, 76] on link "Chart Periods" at bounding box center [290, 70] width 166 height 18
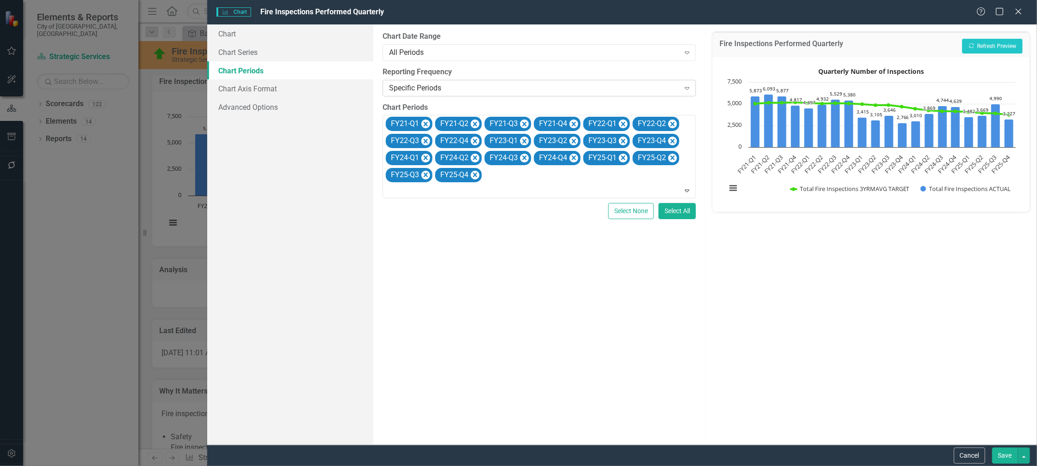
click at [432, 85] on div "Specific Periods" at bounding box center [534, 88] width 291 height 11
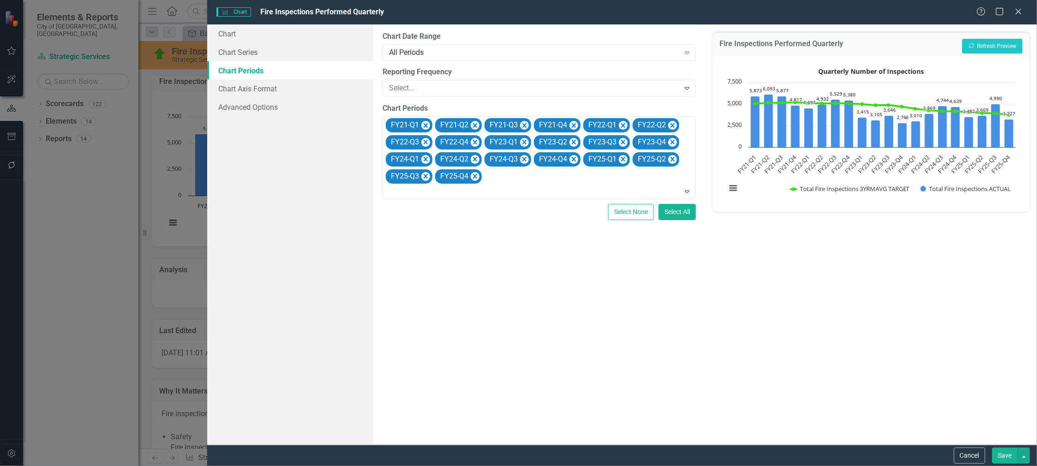
scroll to position [1786, 0]
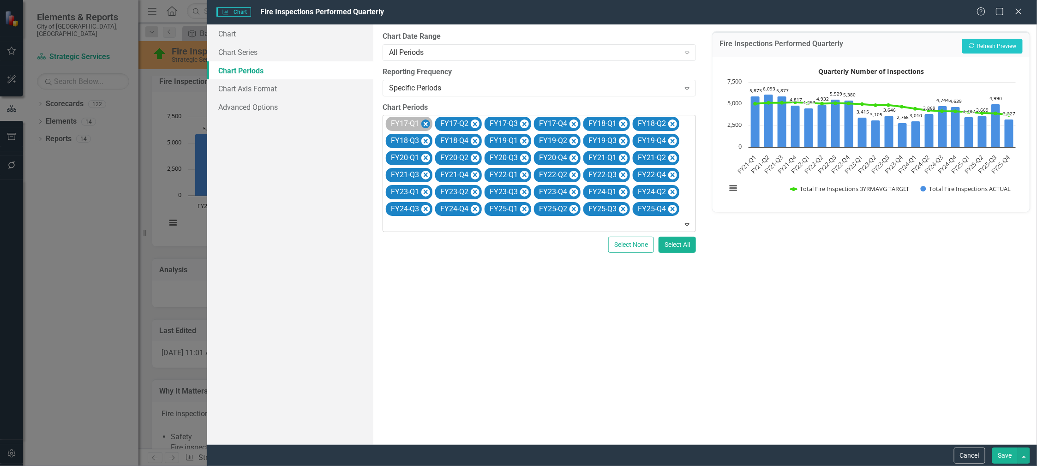
click at [424, 125] on icon "Remove FY17-Q1" at bounding box center [426, 124] width 4 height 5
click at [424, 125] on icon "Remove FY17-Q2" at bounding box center [426, 124] width 4 height 5
click at [424, 125] on icon "Remove FY17-Q3" at bounding box center [426, 124] width 4 height 5
click at [424, 125] on icon "Remove FY17-Q4" at bounding box center [426, 124] width 4 height 5
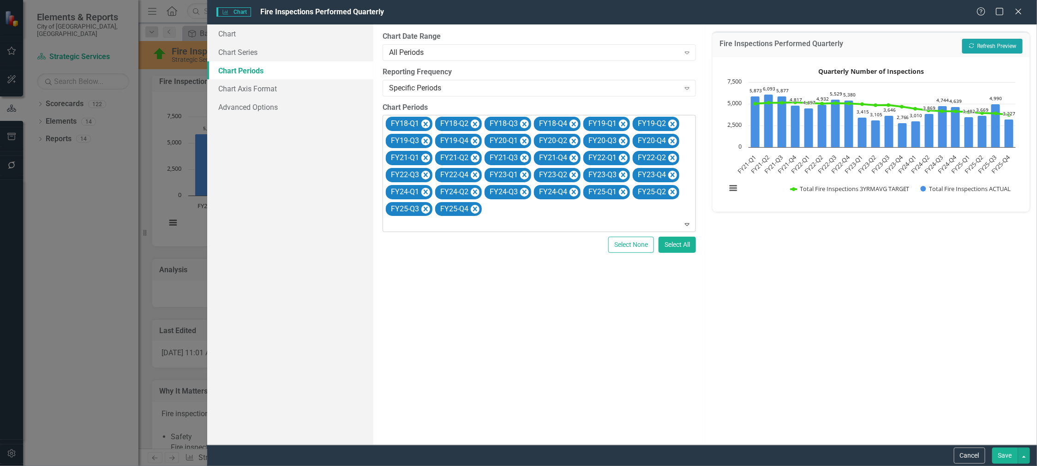
click at [983, 47] on button "Recalculate Refresh Preview" at bounding box center [992, 46] width 60 height 15
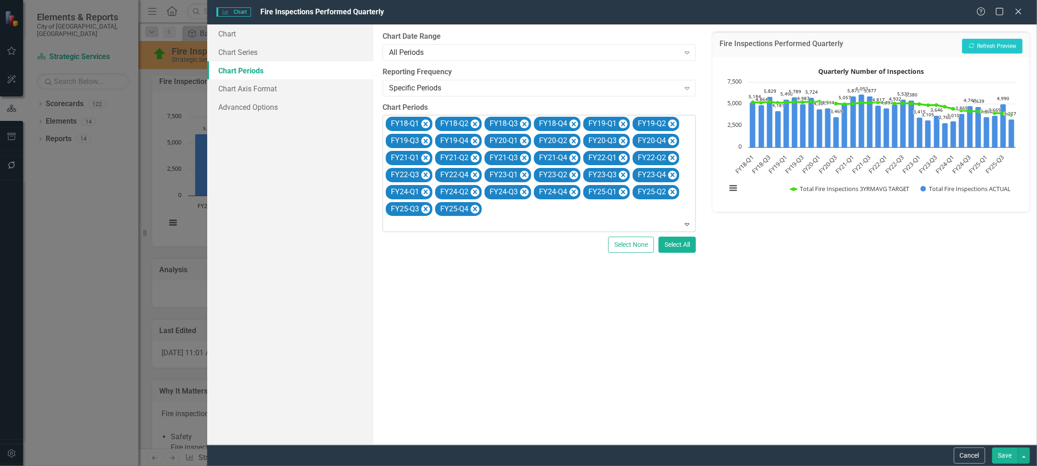
click at [1004, 457] on button "Save" at bounding box center [1005, 456] width 26 height 16
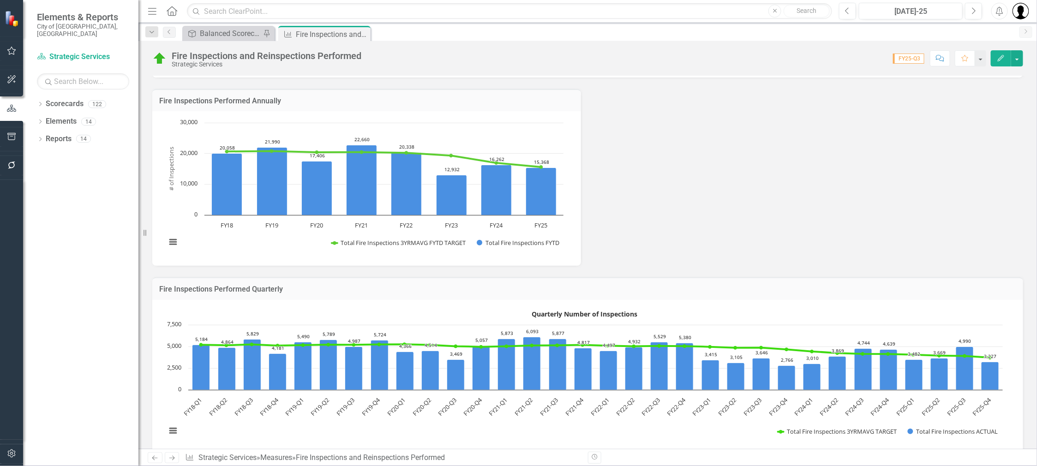
scroll to position [0, 0]
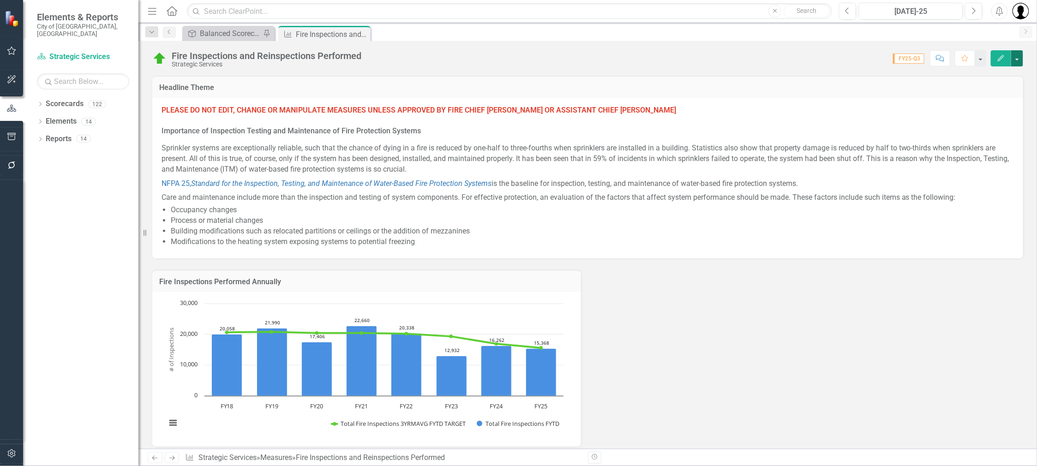
click at [1018, 55] on button "button" at bounding box center [1017, 58] width 12 height 16
click at [966, 160] on link "PDF Export to PDF" at bounding box center [977, 163] width 94 height 17
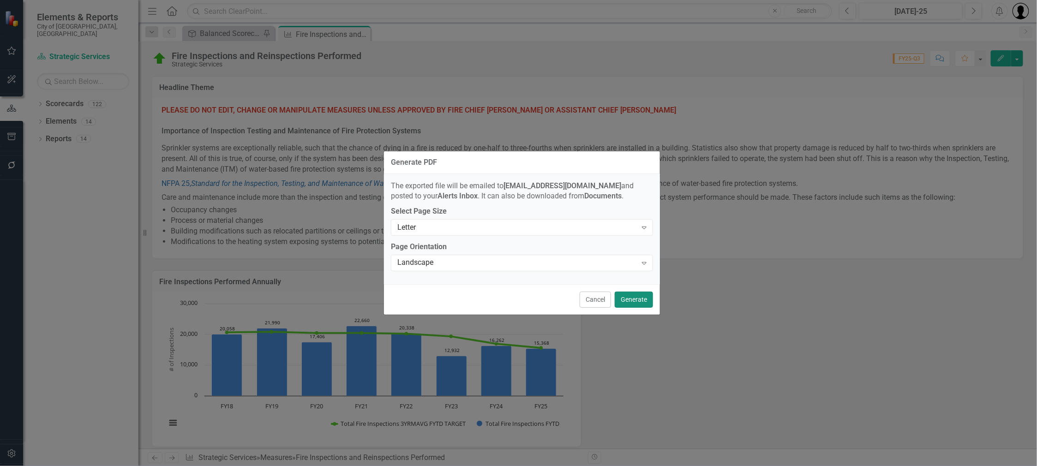
click at [632, 300] on button "Generate" at bounding box center [634, 300] width 38 height 16
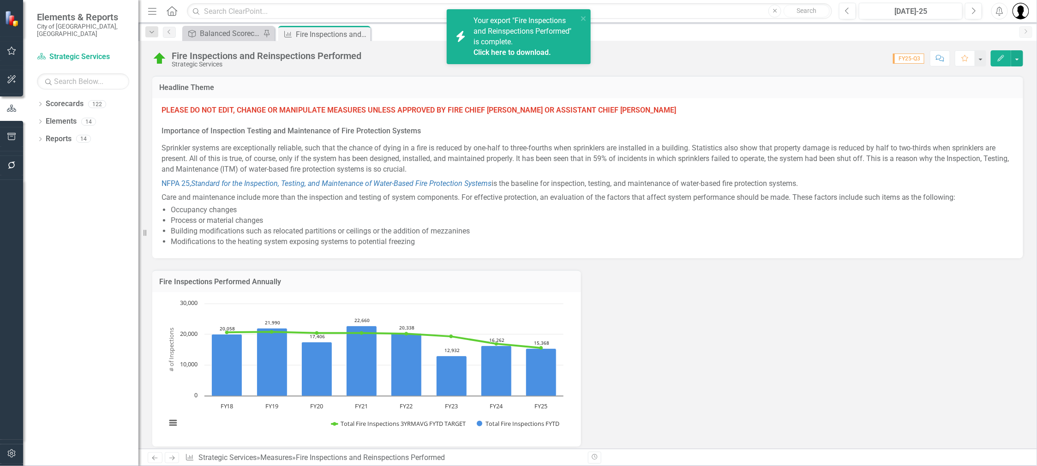
click at [503, 50] on link "Click here to download." at bounding box center [513, 52] width 78 height 9
